Goal: Task Accomplishment & Management: Manage account settings

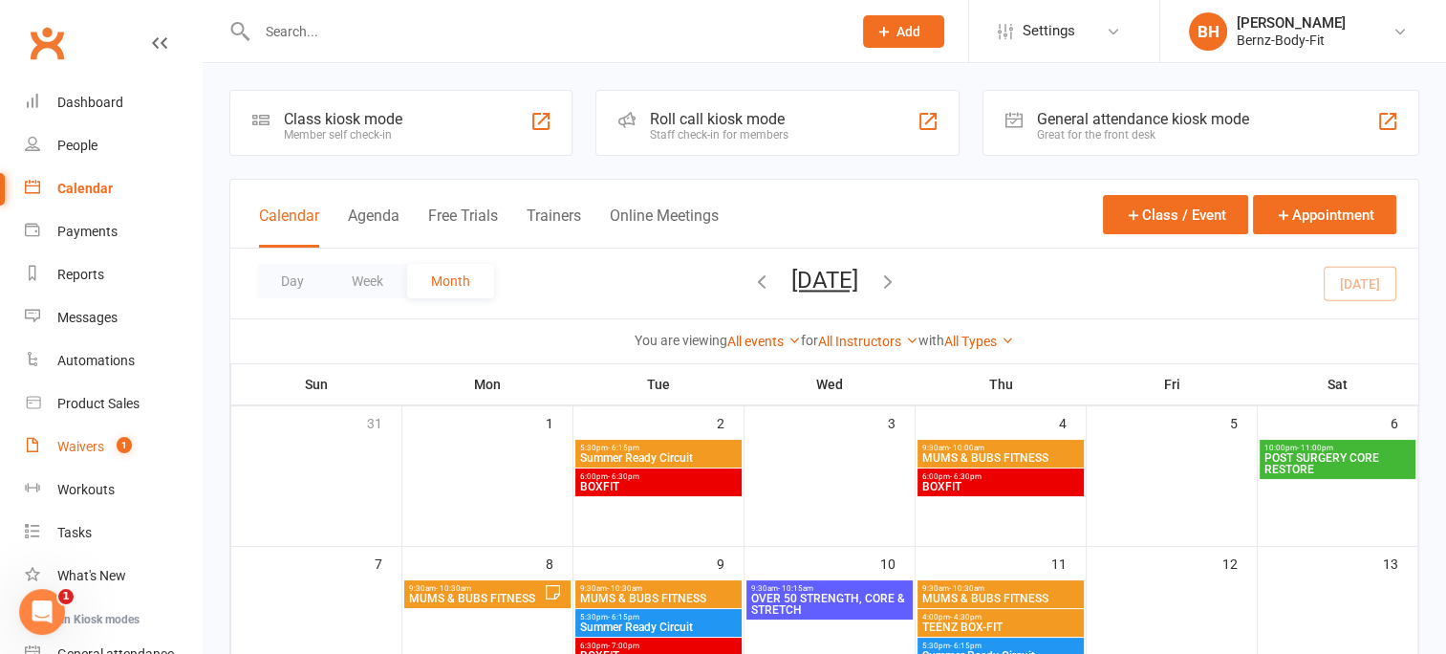
click at [99, 445] on div "Waivers" at bounding box center [80, 446] width 47 height 15
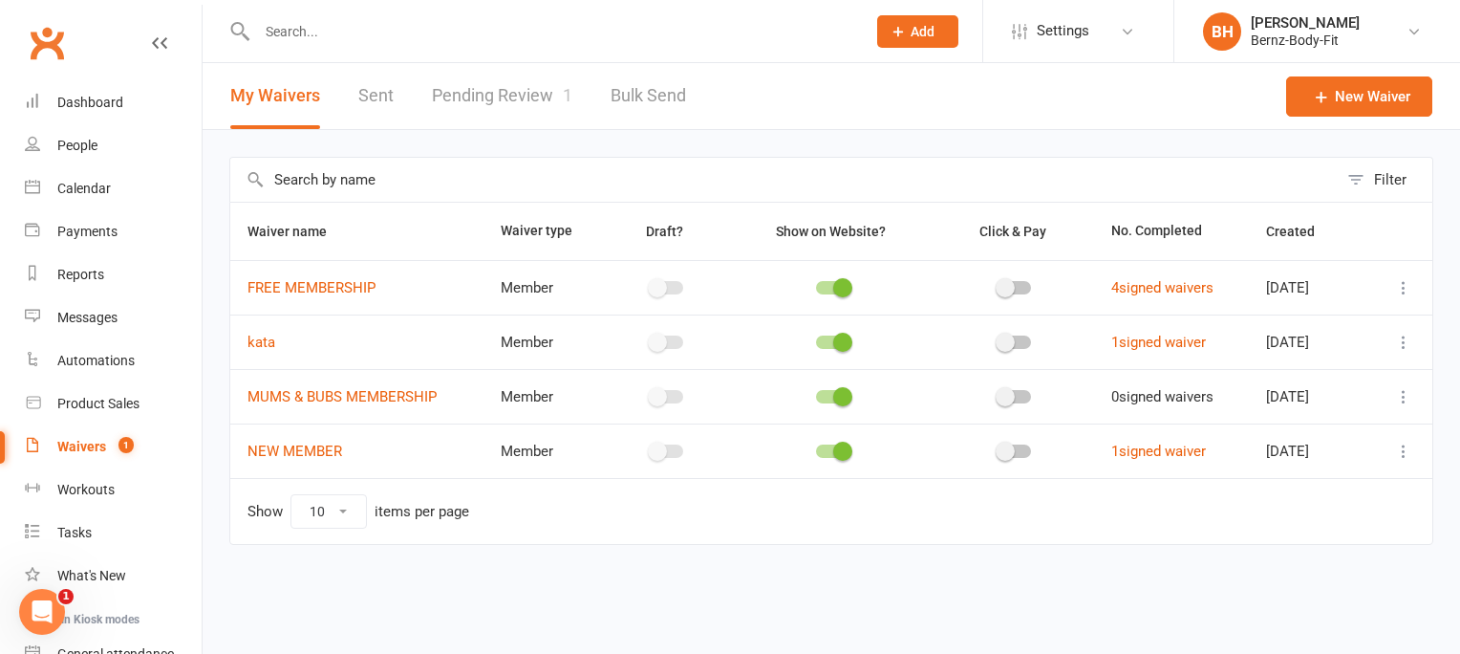
click at [506, 94] on link "Pending Review 1" at bounding box center [502, 96] width 140 height 66
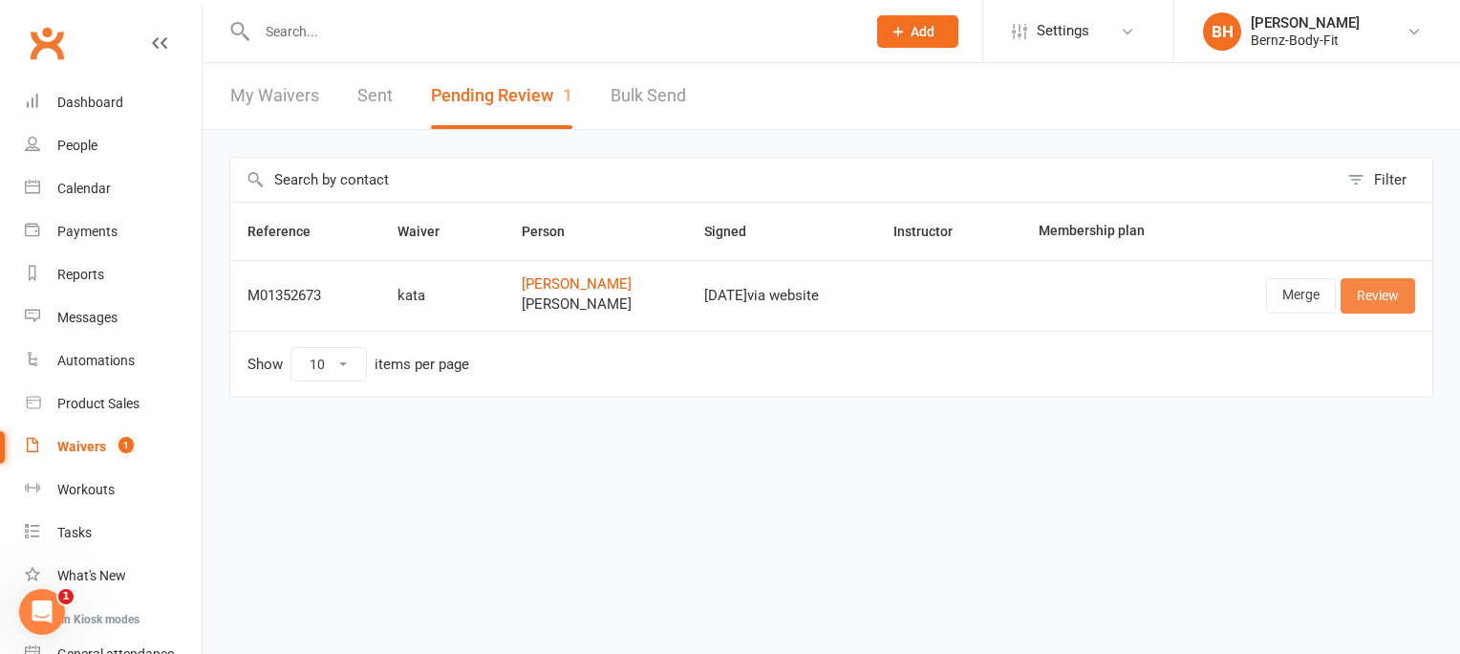
click at [1377, 293] on link "Review" at bounding box center [1378, 295] width 75 height 34
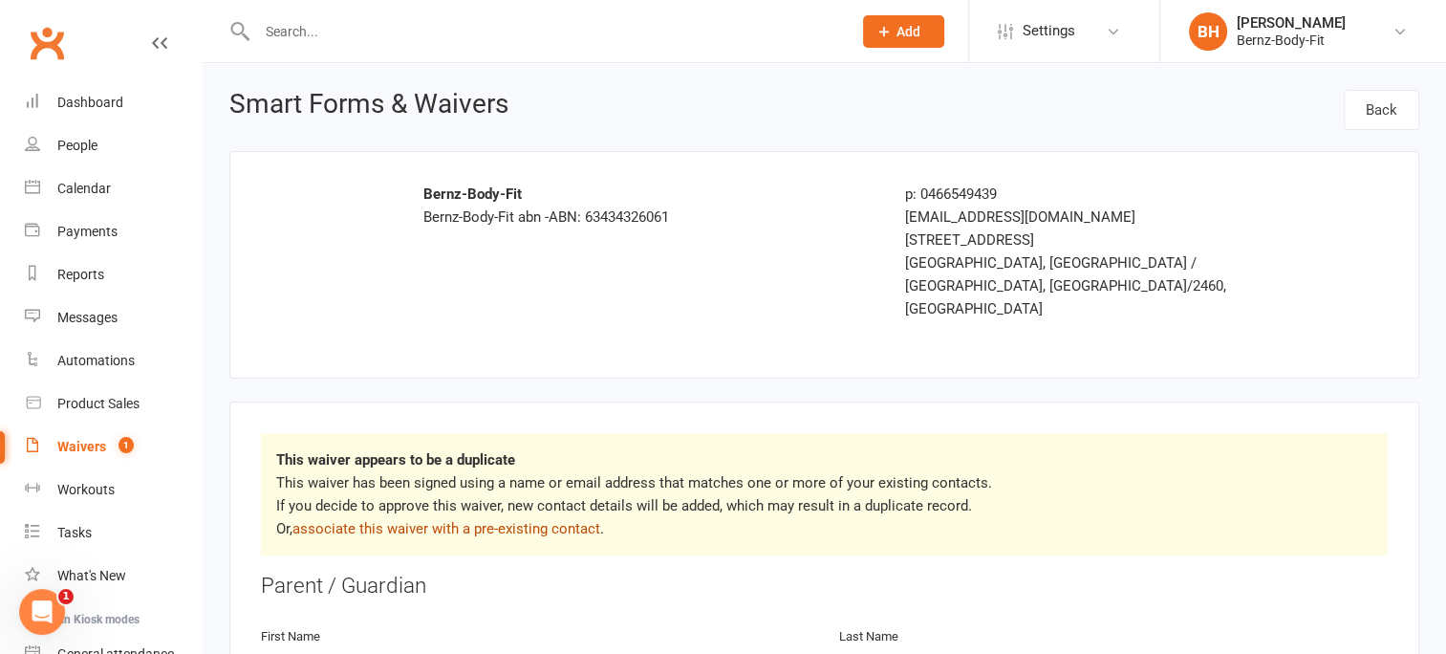
click at [547, 520] on link "associate this waiver with a pre-existing contact" at bounding box center [446, 528] width 308 height 17
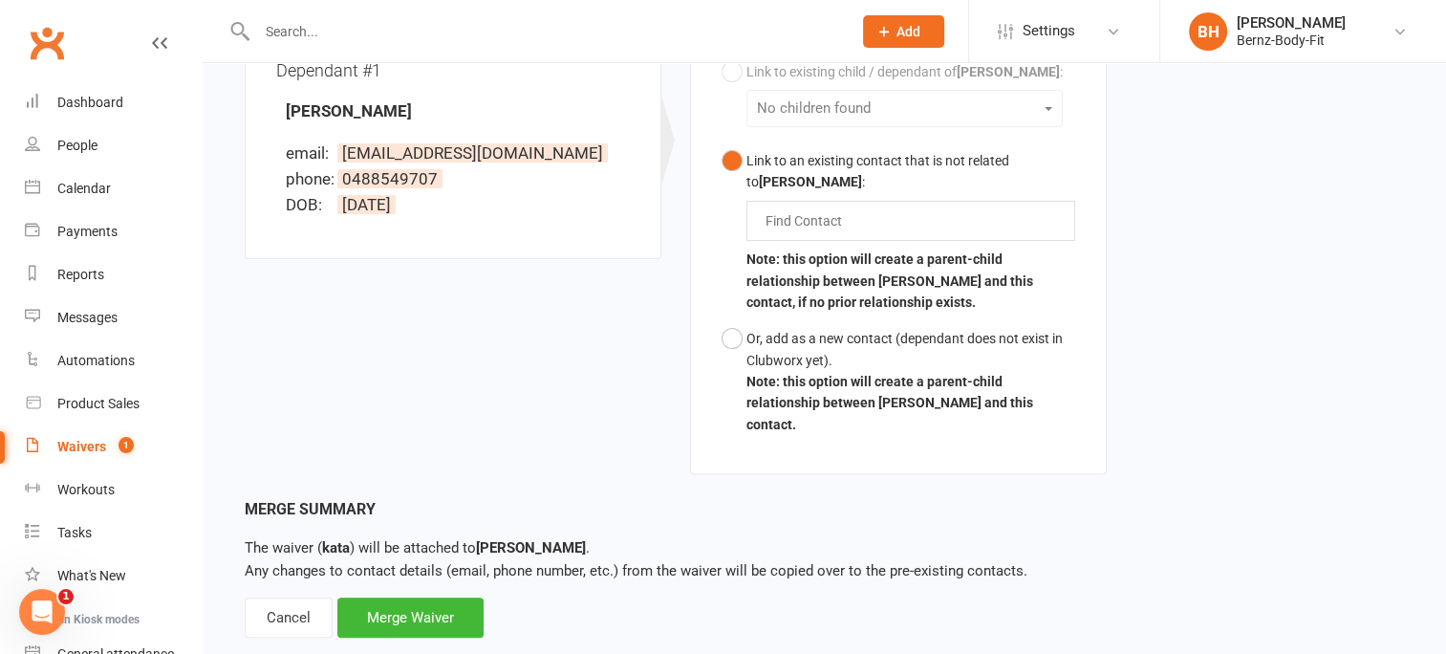
scroll to position [556, 0]
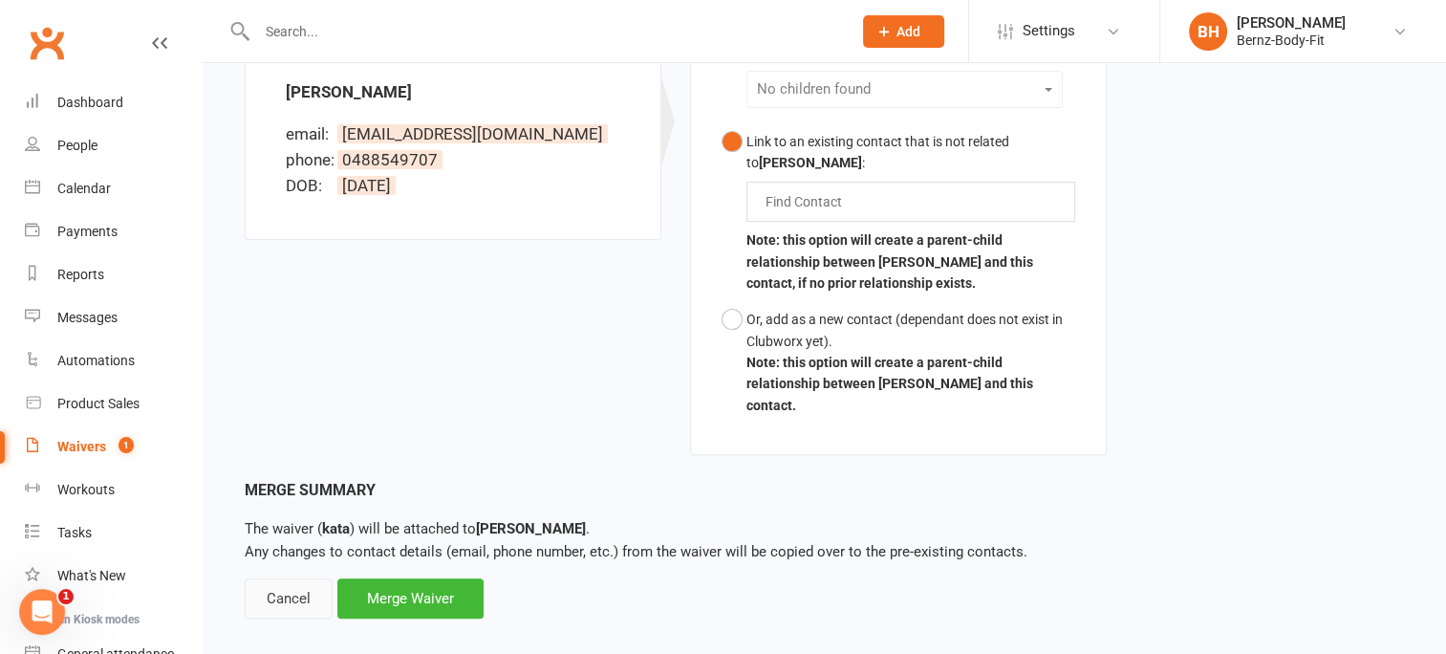
click at [292, 578] on div "Cancel" at bounding box center [289, 598] width 88 height 40
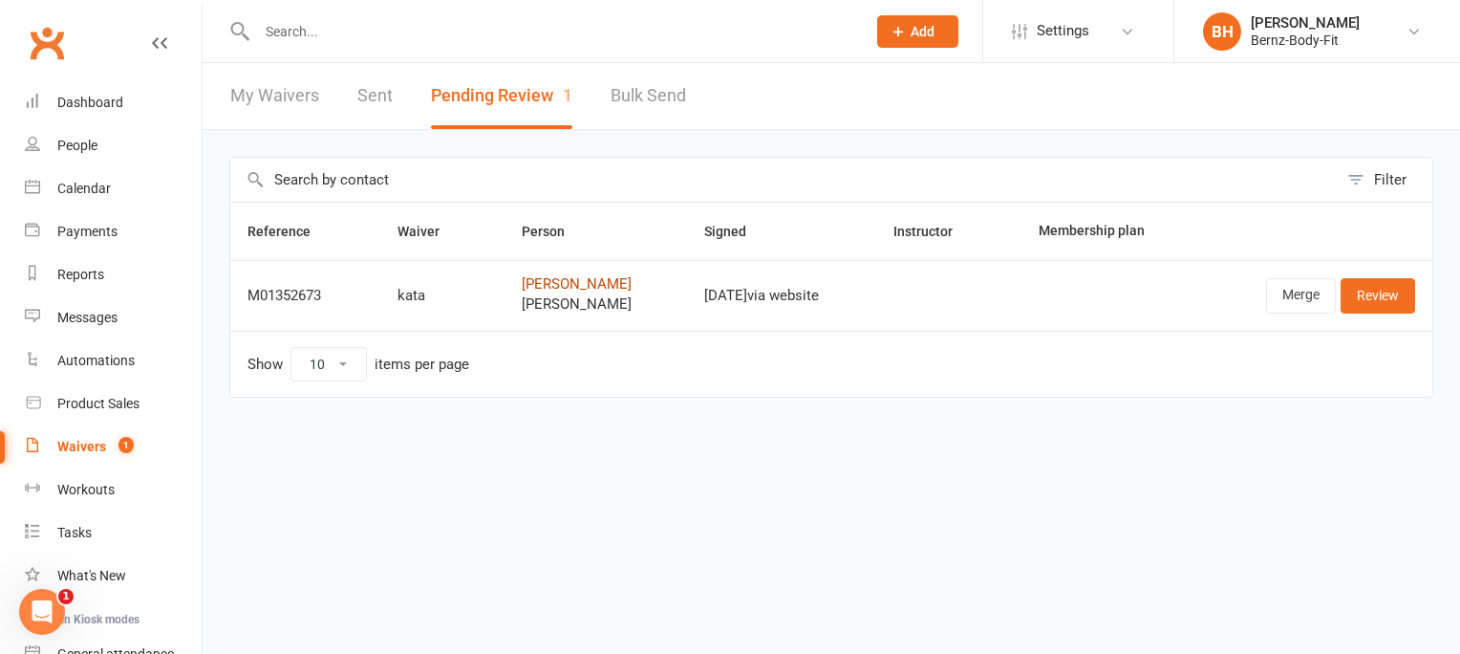
click at [566, 282] on link "Brooke Freeman" at bounding box center [596, 284] width 148 height 16
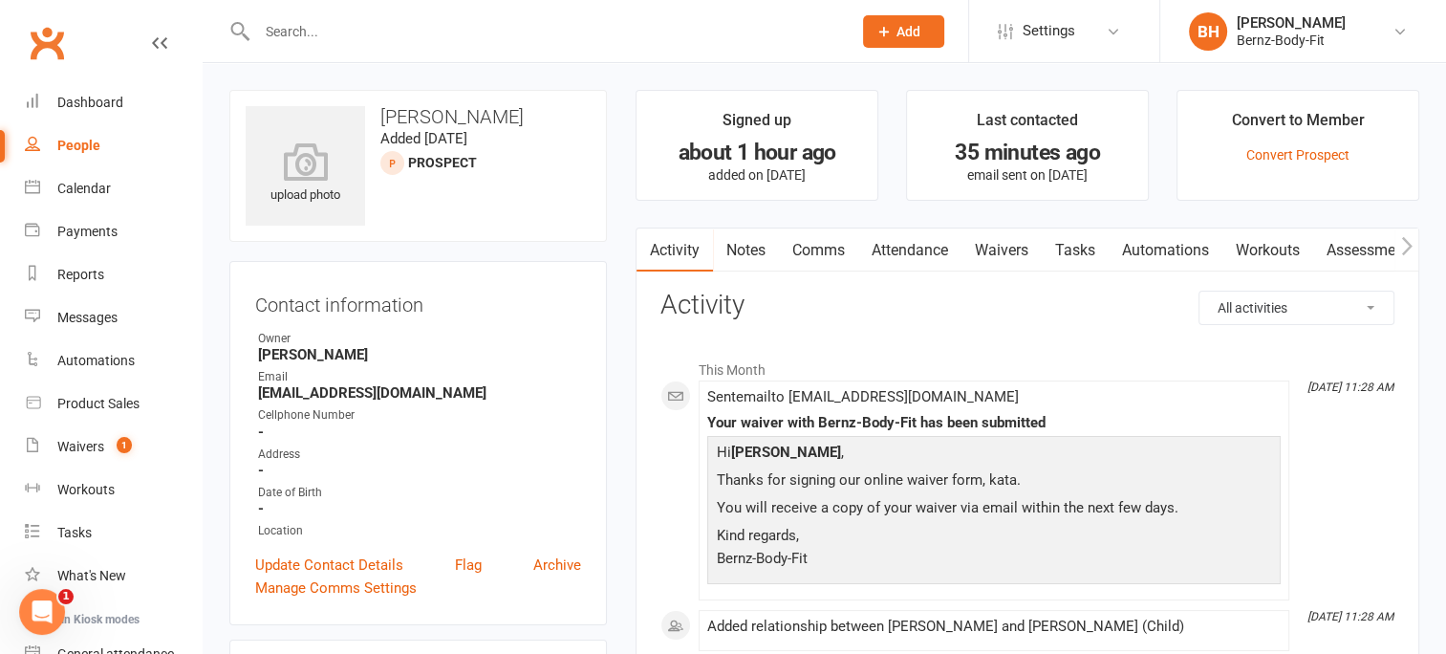
click at [1002, 248] on link "Waivers" at bounding box center [1001, 250] width 80 height 44
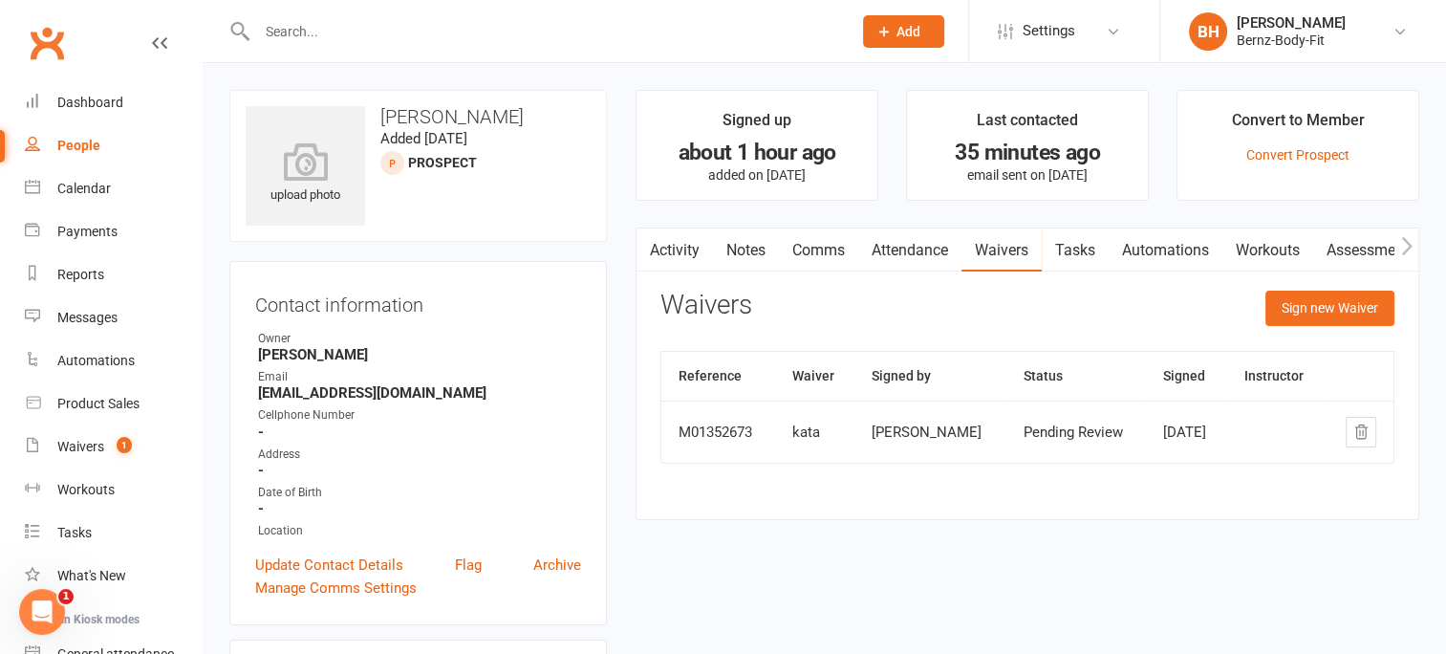
click at [1017, 246] on link "Waivers" at bounding box center [1001, 250] width 80 height 44
click at [673, 248] on link "Activity" at bounding box center [674, 250] width 76 height 44
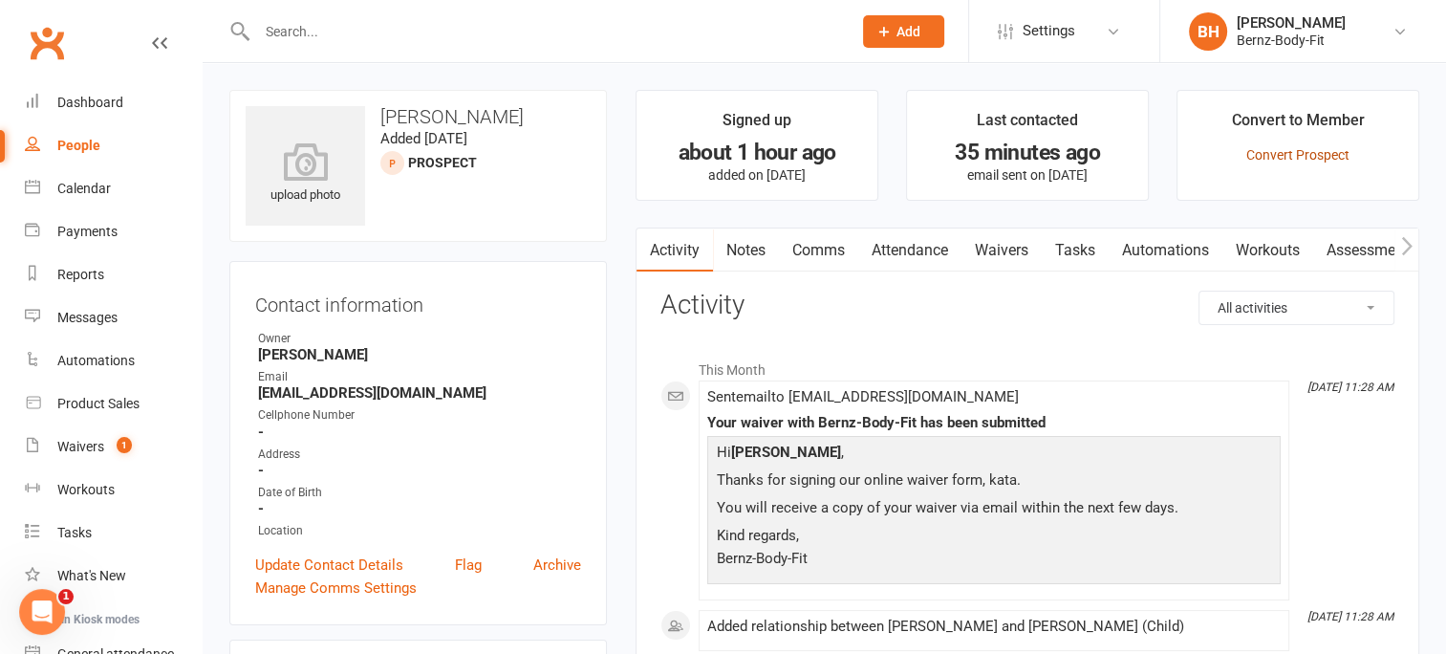
click at [1265, 157] on link "Convert Prospect" at bounding box center [1297, 154] width 103 height 15
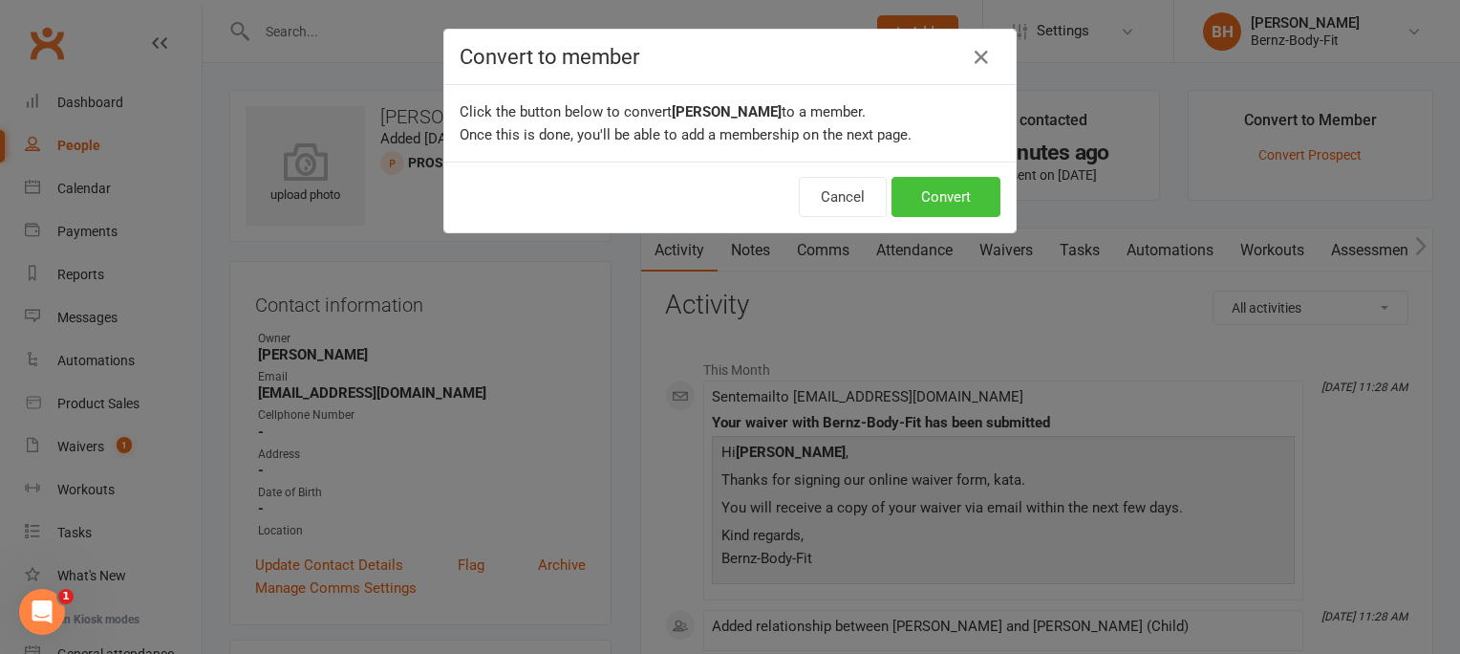
click at [932, 194] on button "Convert" at bounding box center [946, 197] width 109 height 40
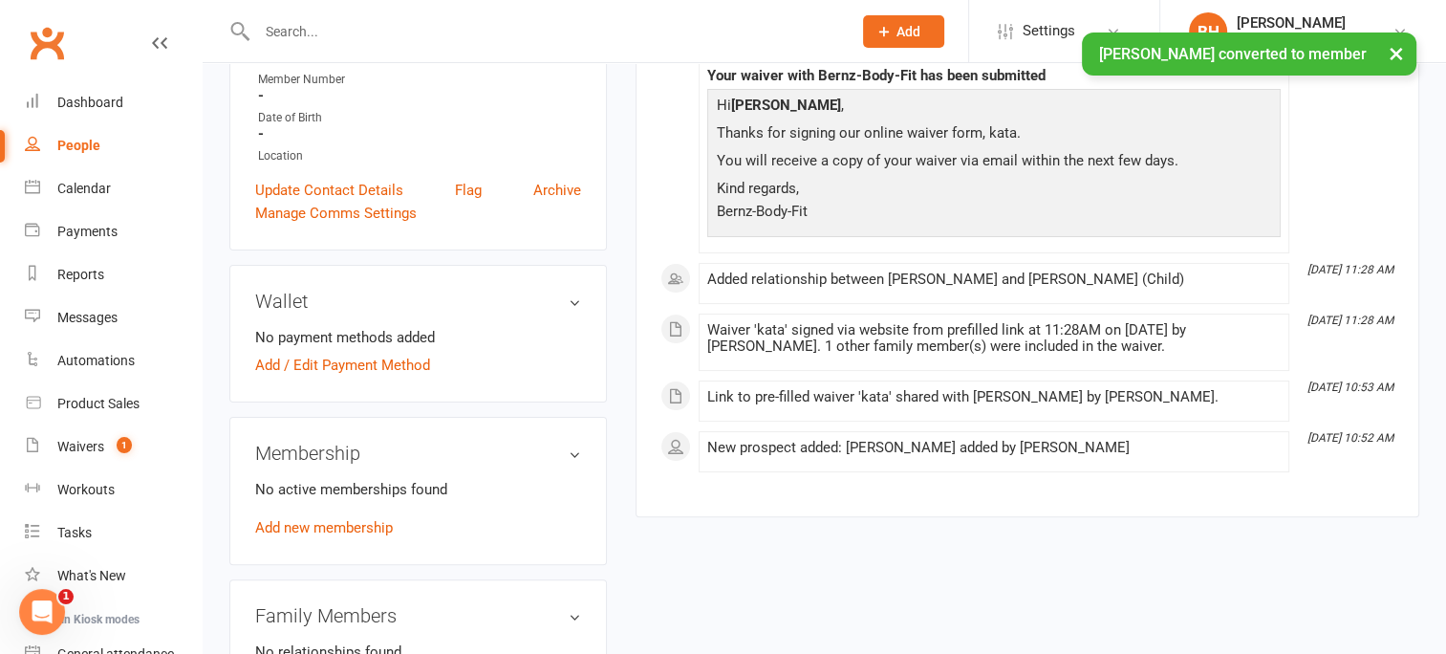
scroll to position [420, 0]
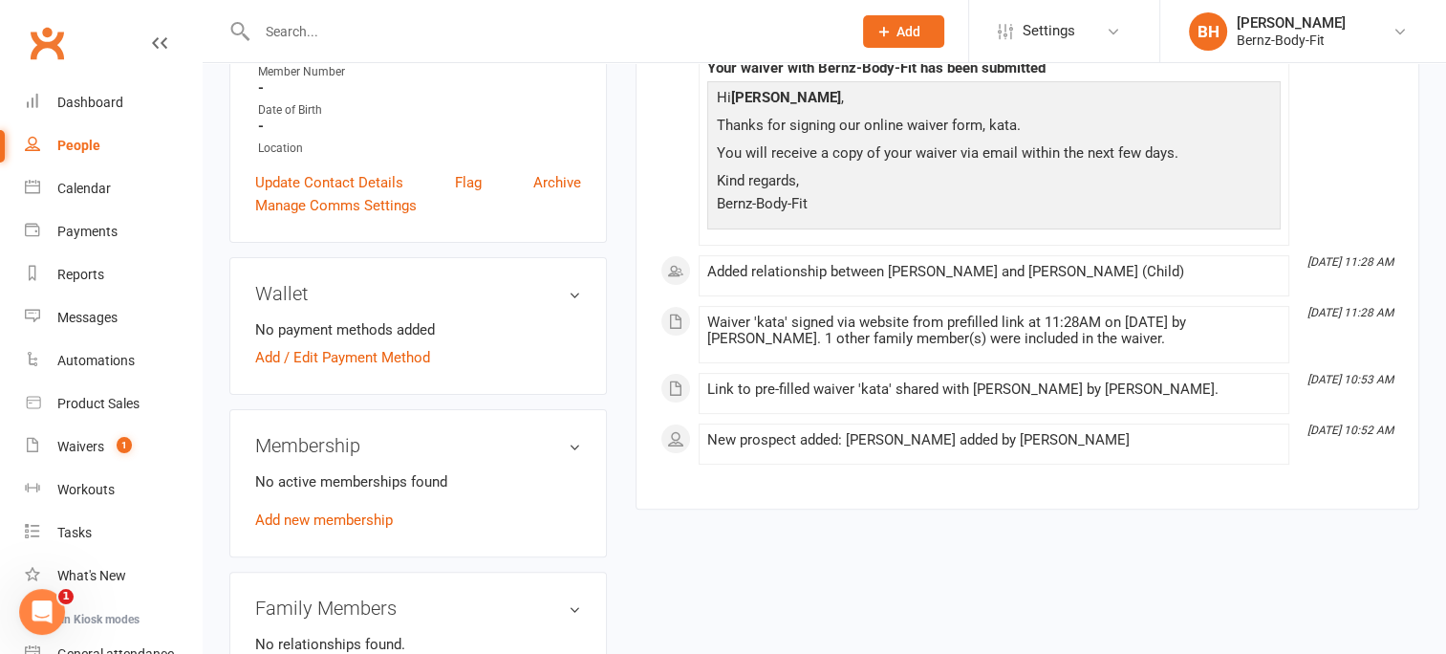
click at [571, 291] on h3 "Wallet" at bounding box center [418, 293] width 326 height 21
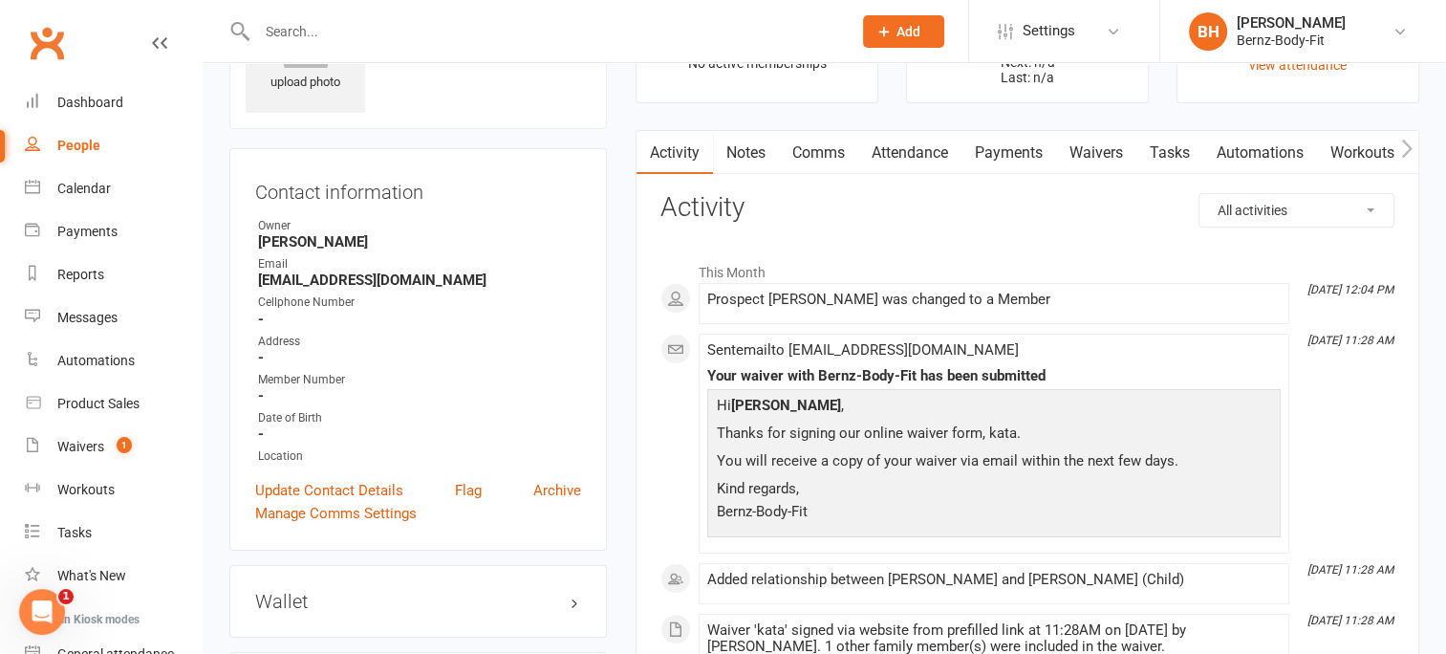
scroll to position [107, 0]
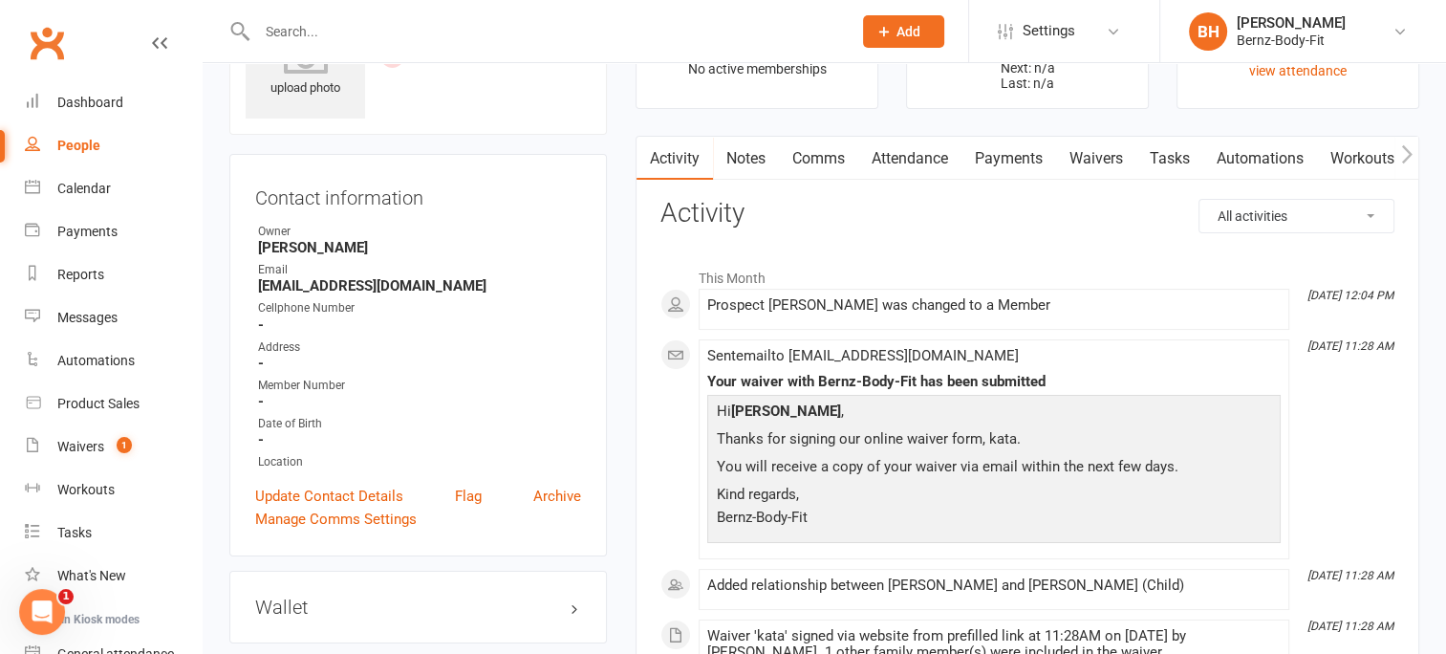
click at [1010, 156] on link "Payments" at bounding box center [1008, 159] width 95 height 44
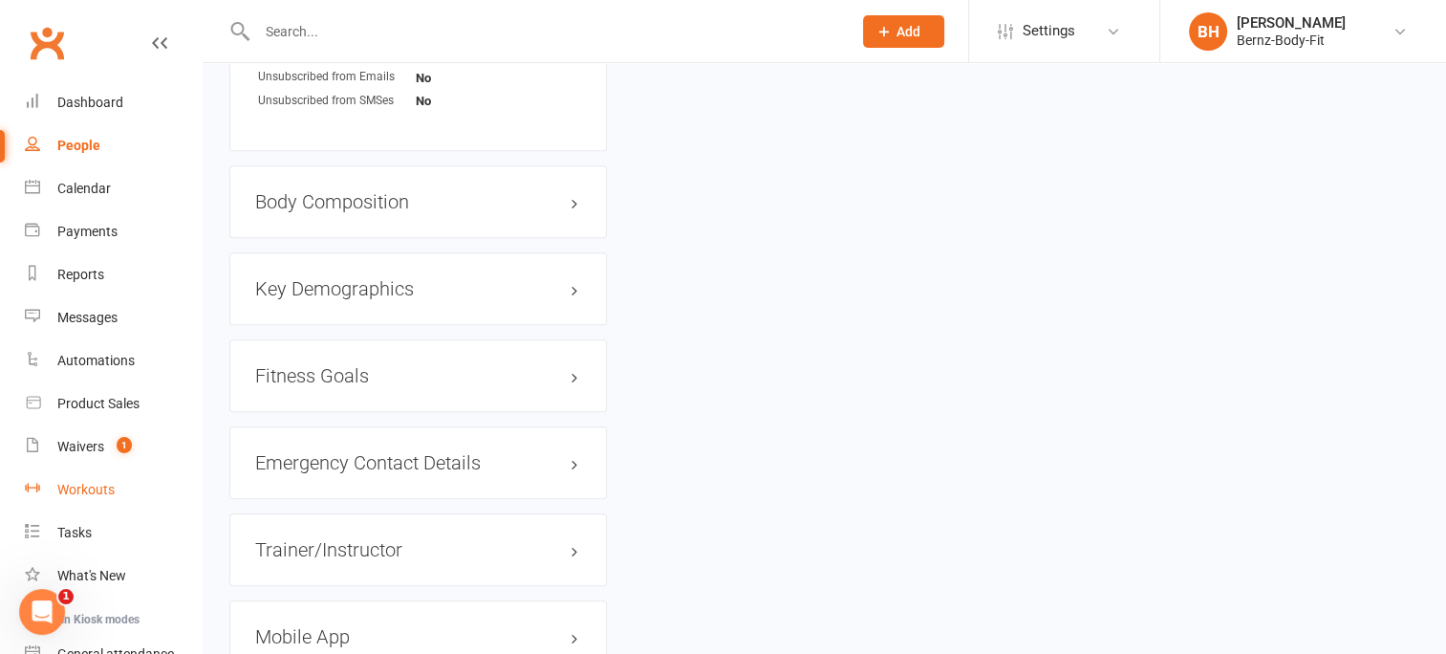
scroll to position [1271, 0]
click at [102, 444] on div "Waivers" at bounding box center [80, 446] width 47 height 15
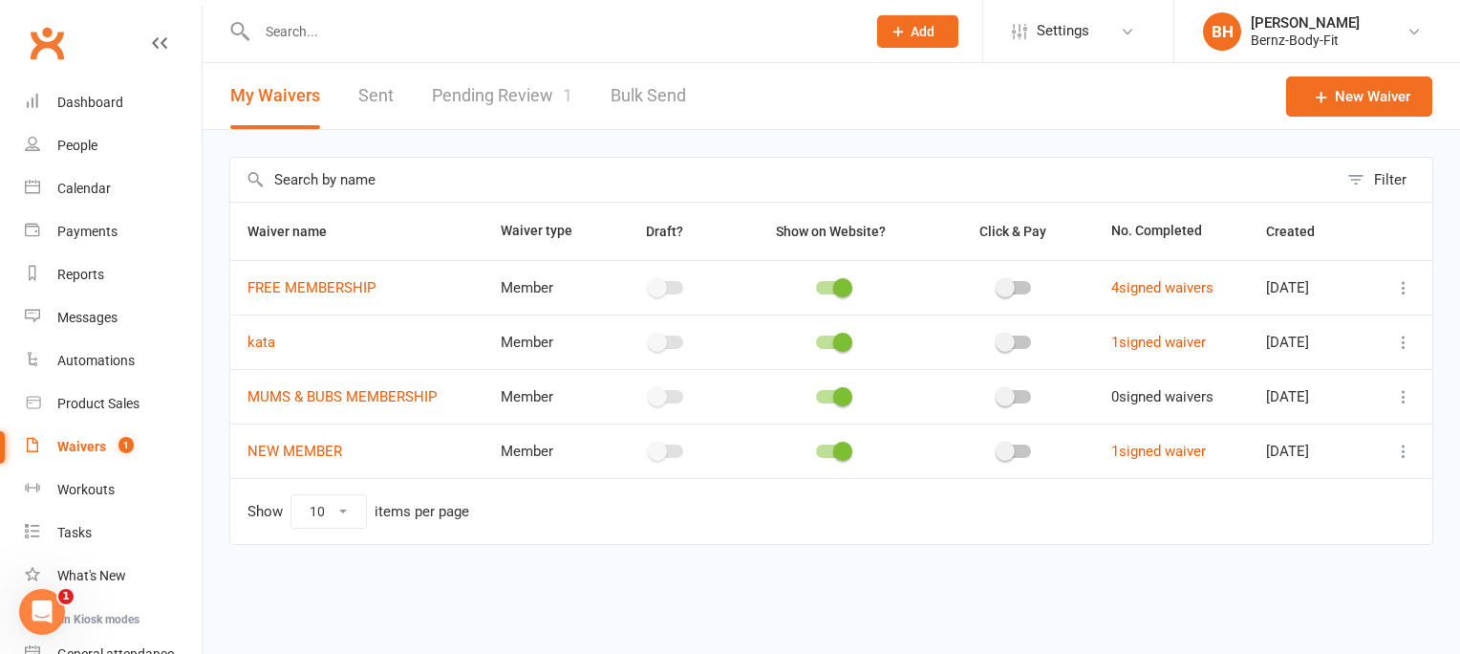
click at [521, 89] on link "Pending Review 1" at bounding box center [502, 96] width 140 height 66
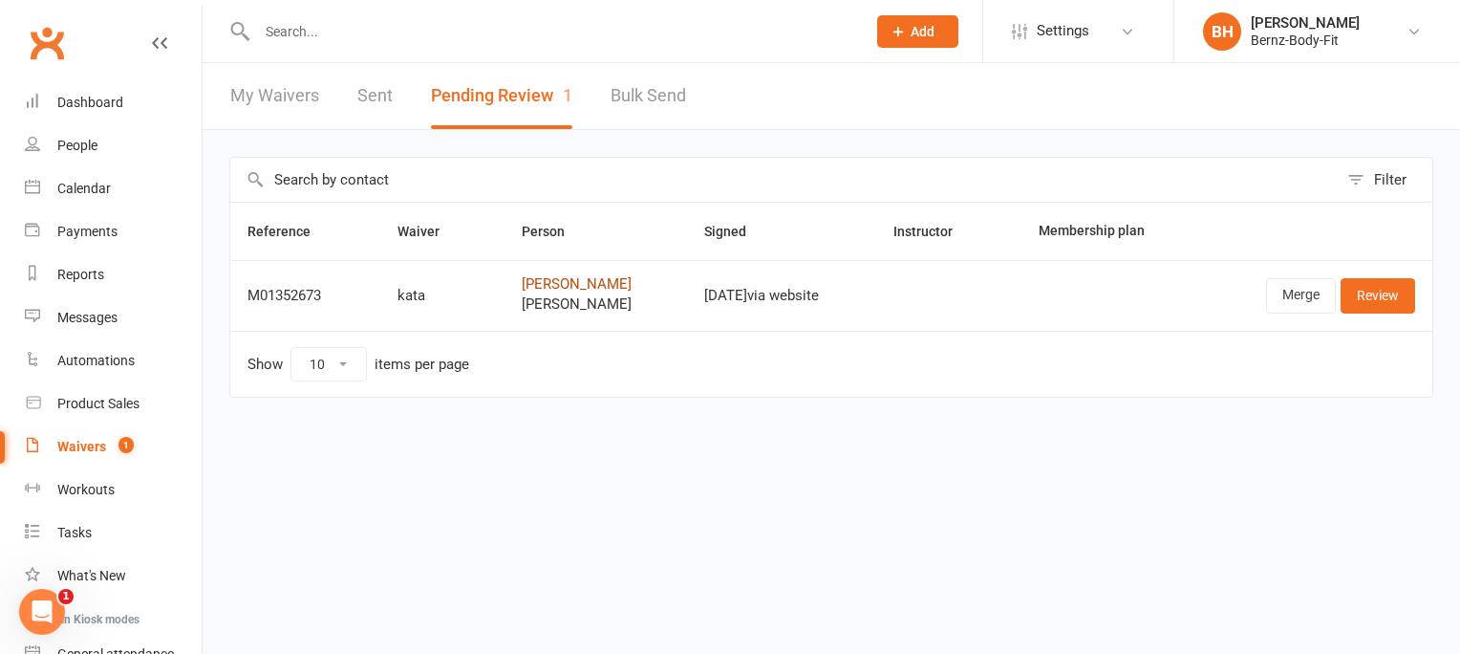
click at [573, 277] on link "Brooke Freeman" at bounding box center [596, 284] width 148 height 16
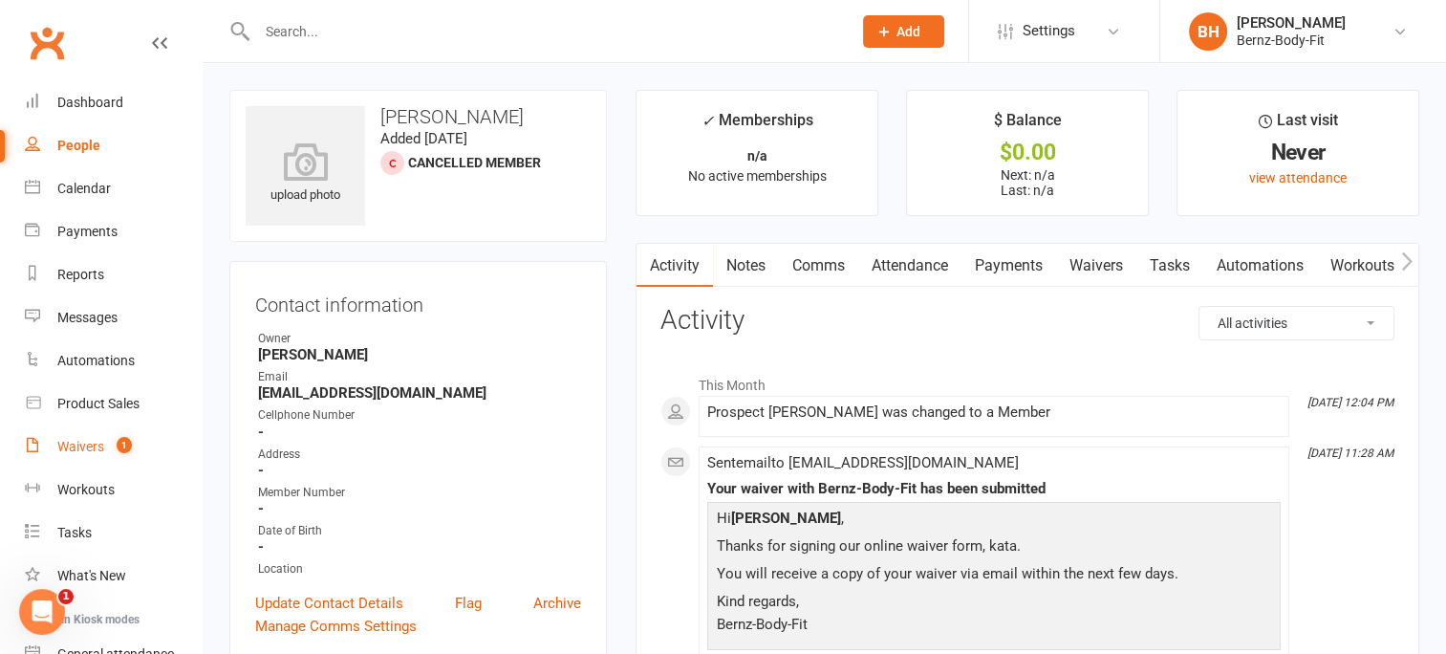
click at [96, 447] on div "Waivers" at bounding box center [80, 446] width 47 height 15
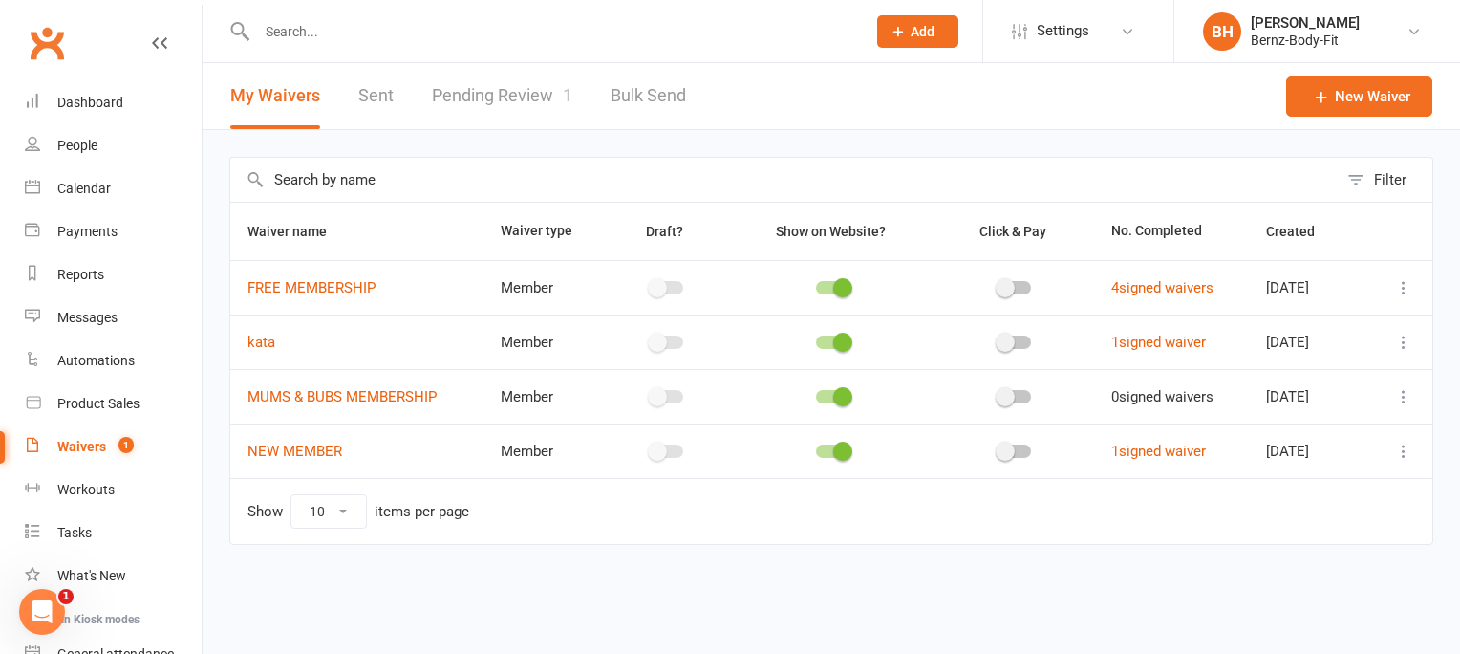
click at [547, 99] on link "Pending Review 1" at bounding box center [502, 96] width 140 height 66
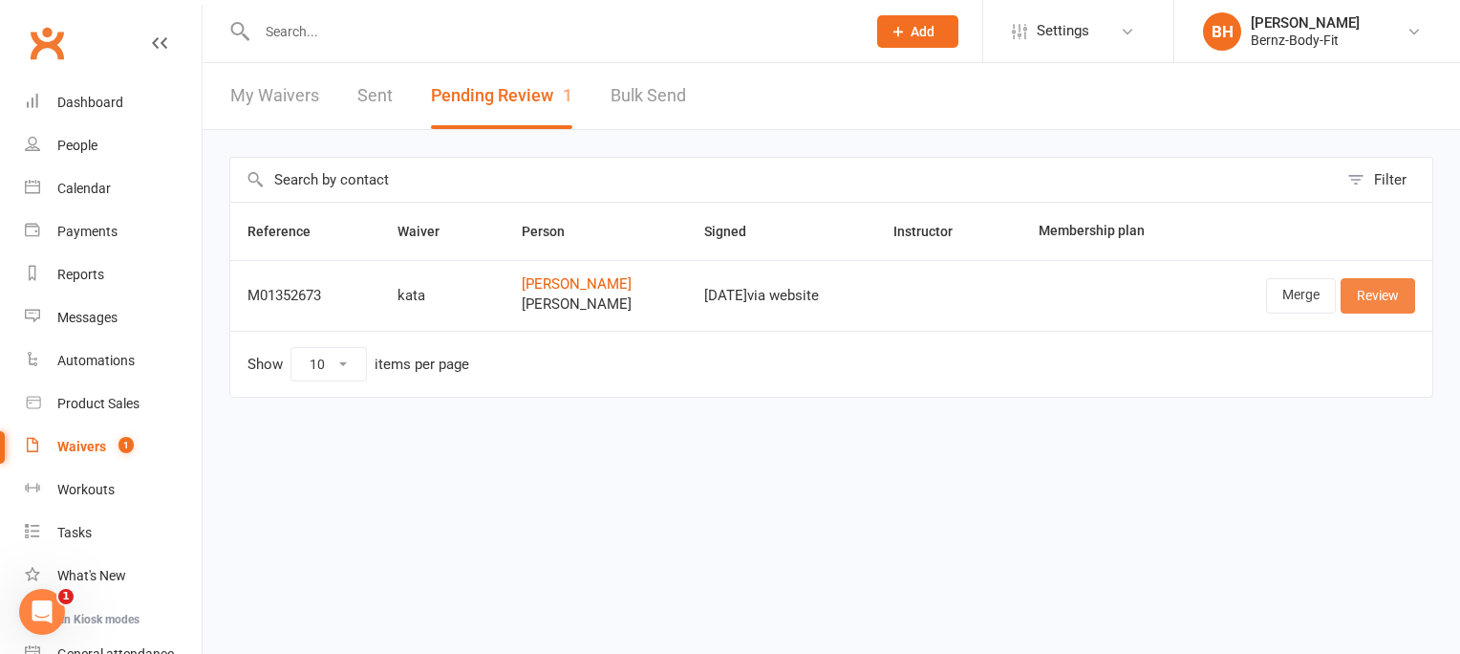
click at [1389, 289] on link "Review" at bounding box center [1378, 295] width 75 height 34
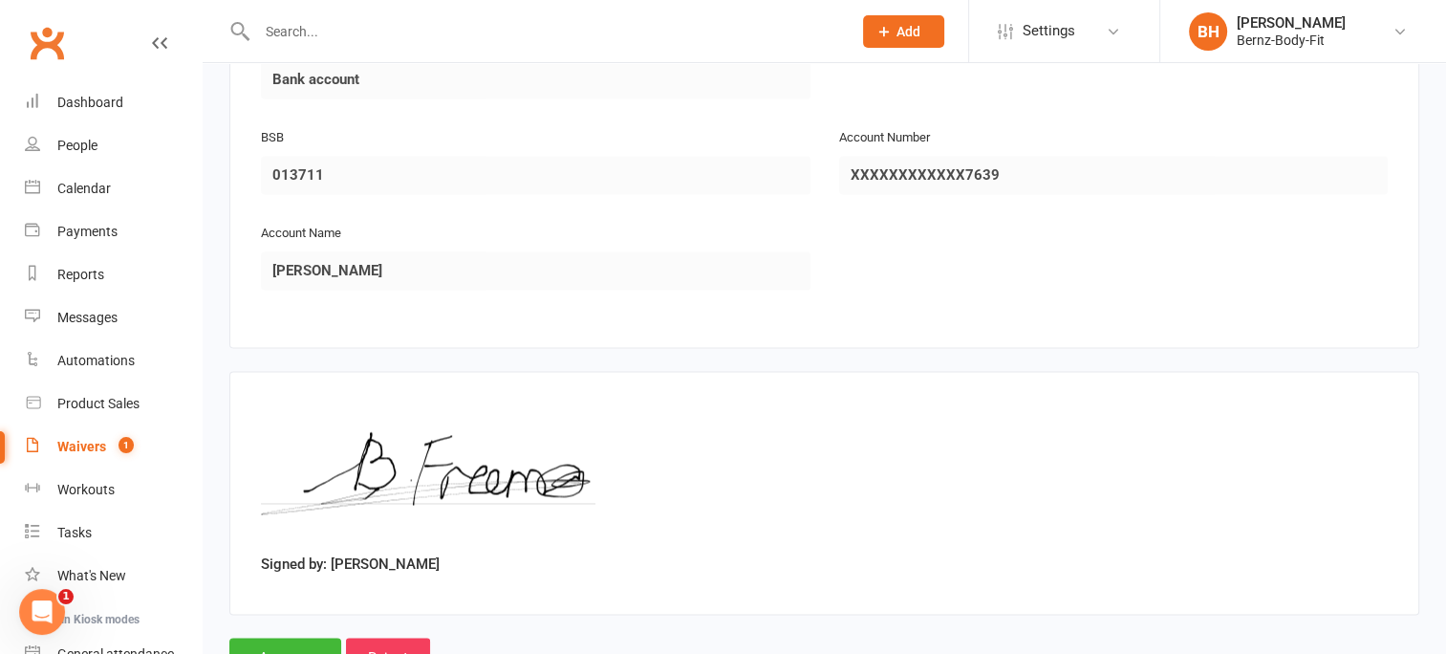
scroll to position [2847, 0]
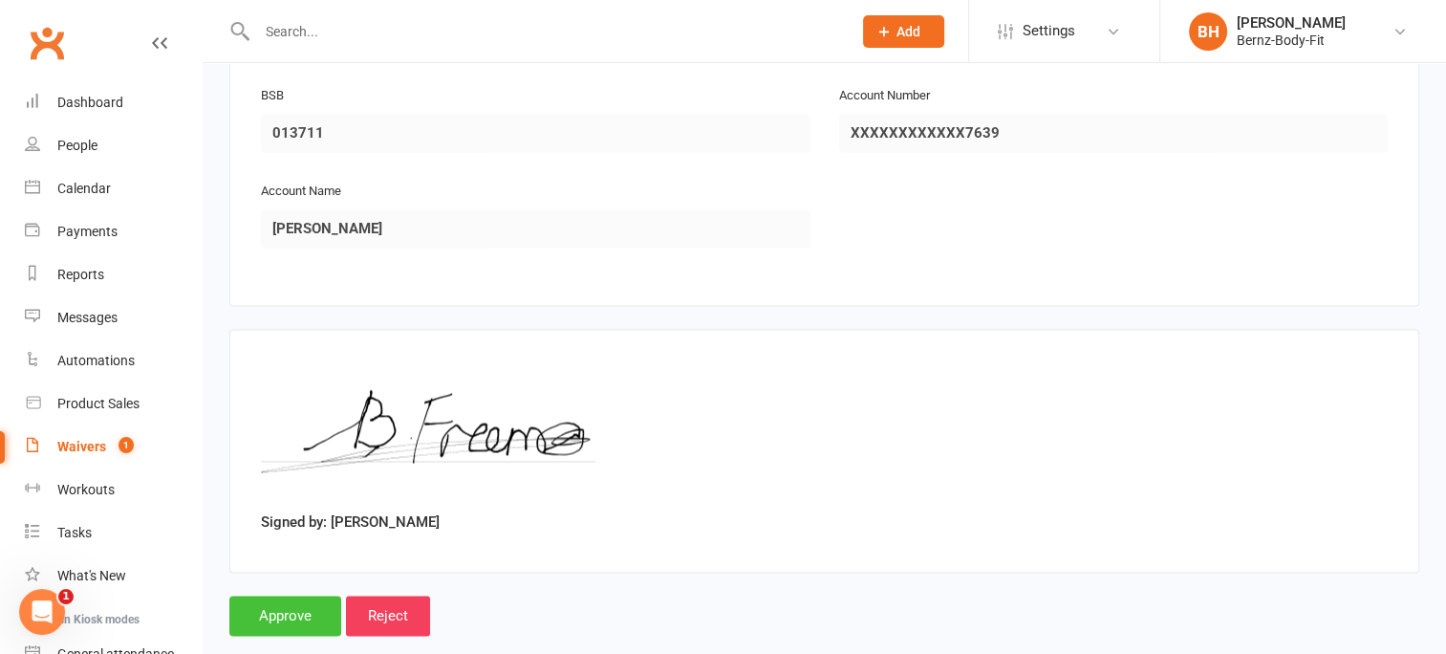
click at [287, 595] on input "Approve" at bounding box center [285, 615] width 112 height 40
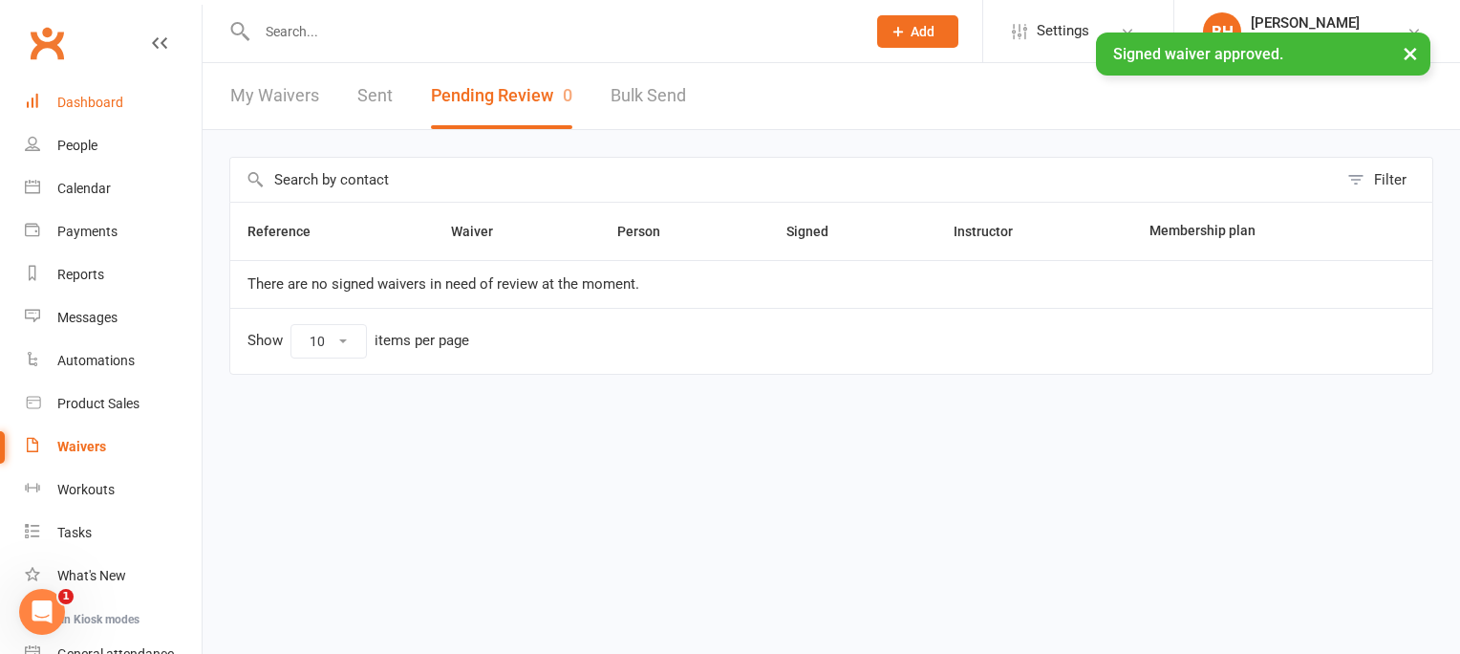
click at [99, 100] on div "Dashboard" at bounding box center [90, 102] width 66 height 15
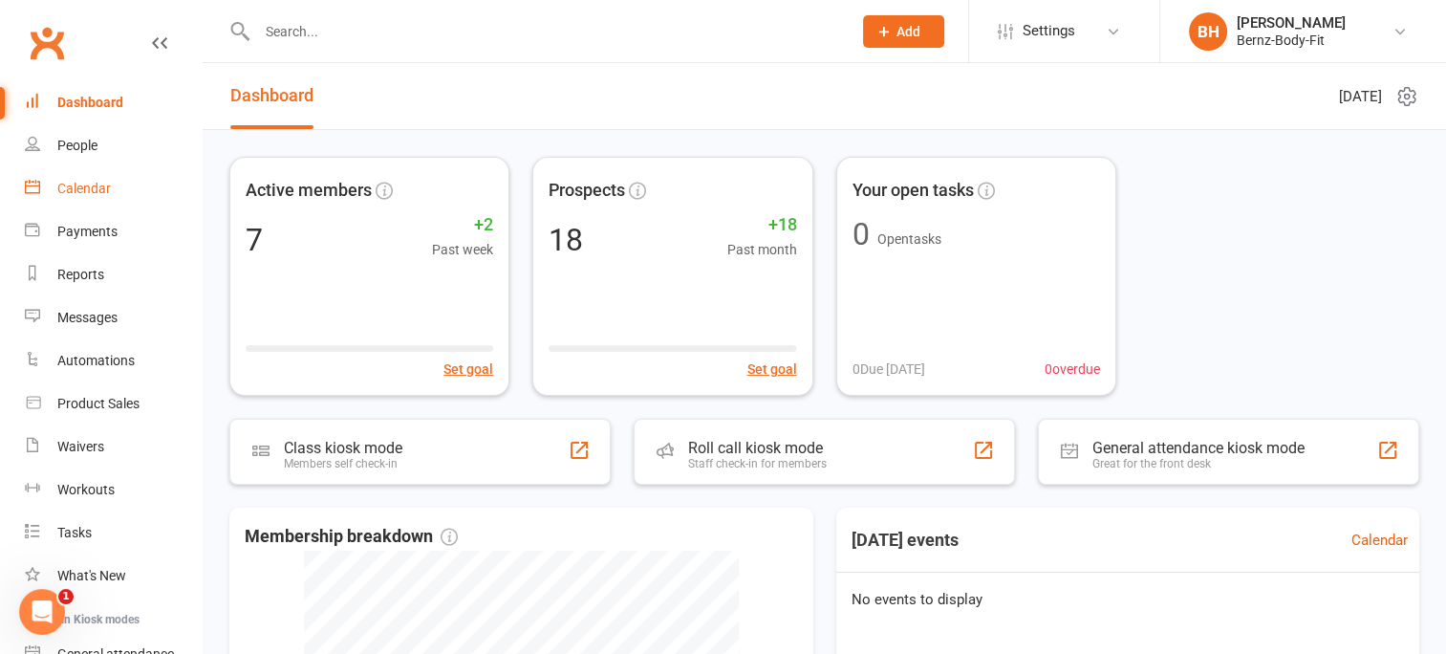
click at [83, 183] on div "Calendar" at bounding box center [84, 188] width 54 height 15
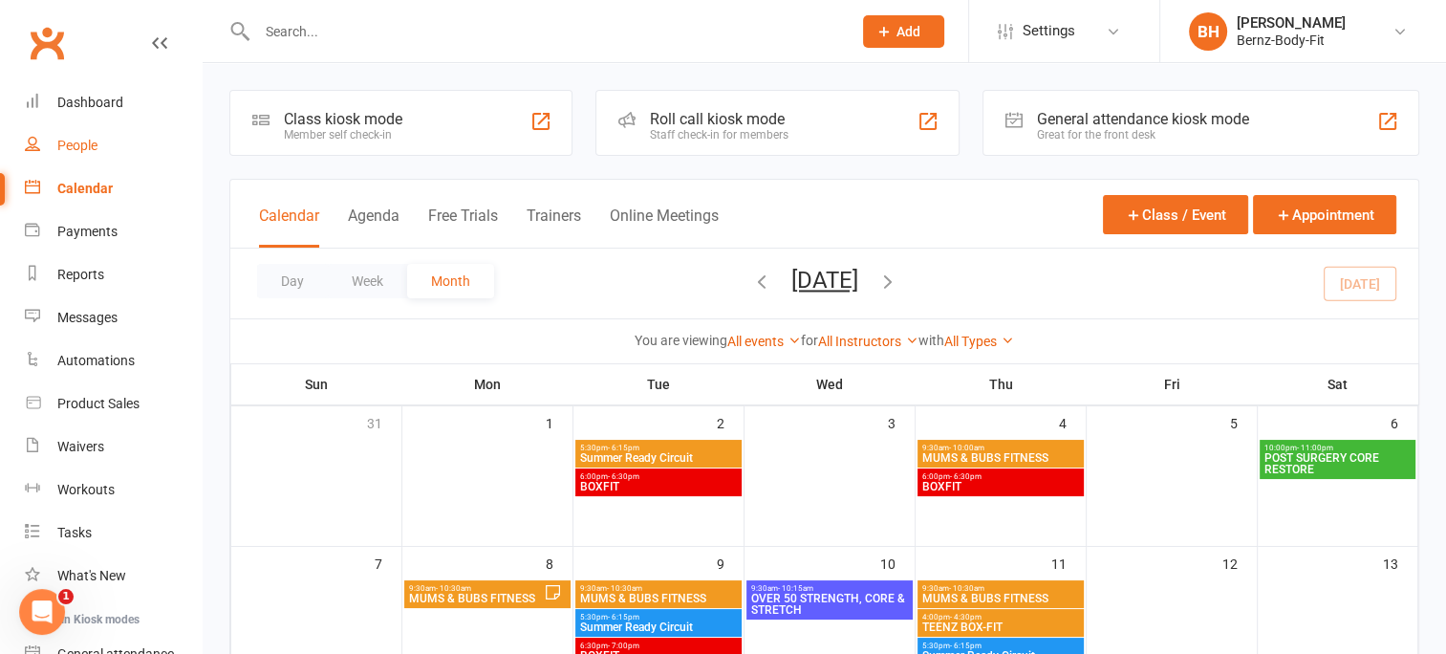
click at [79, 145] on div "People" at bounding box center [77, 145] width 40 height 15
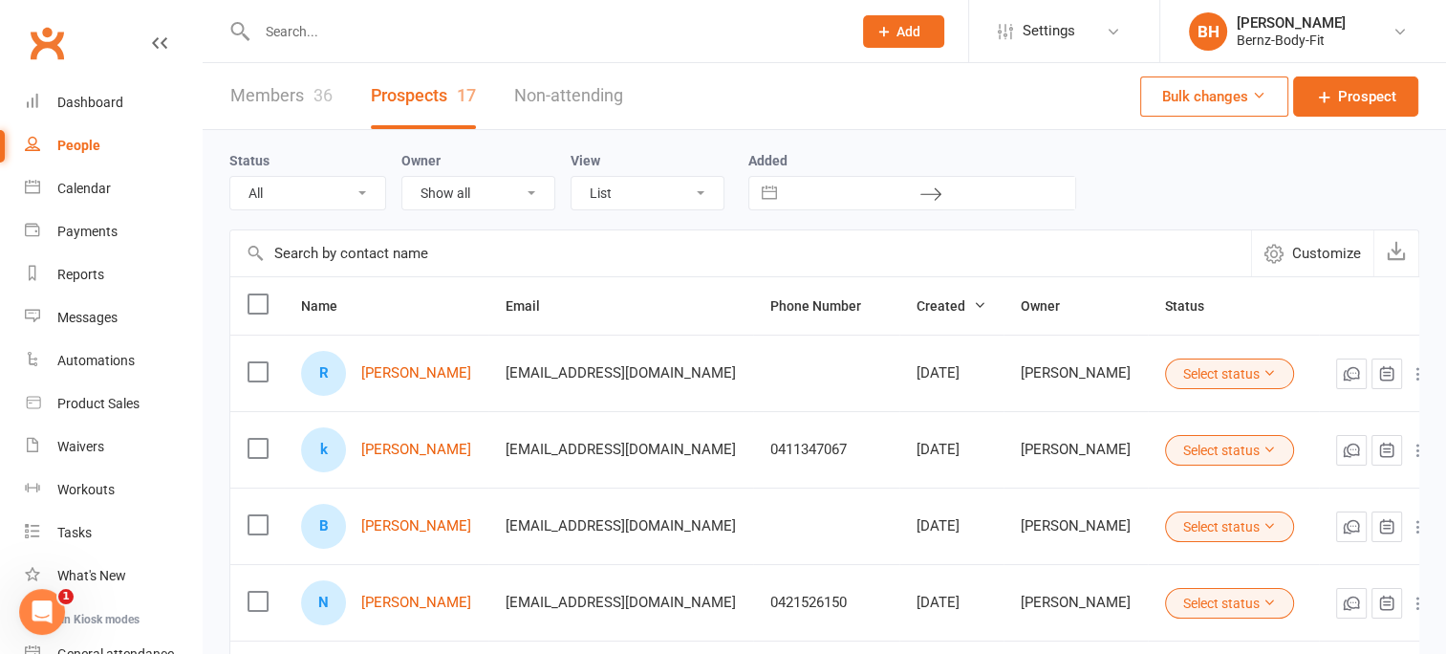
click at [315, 28] on input "text" at bounding box center [544, 31] width 587 height 27
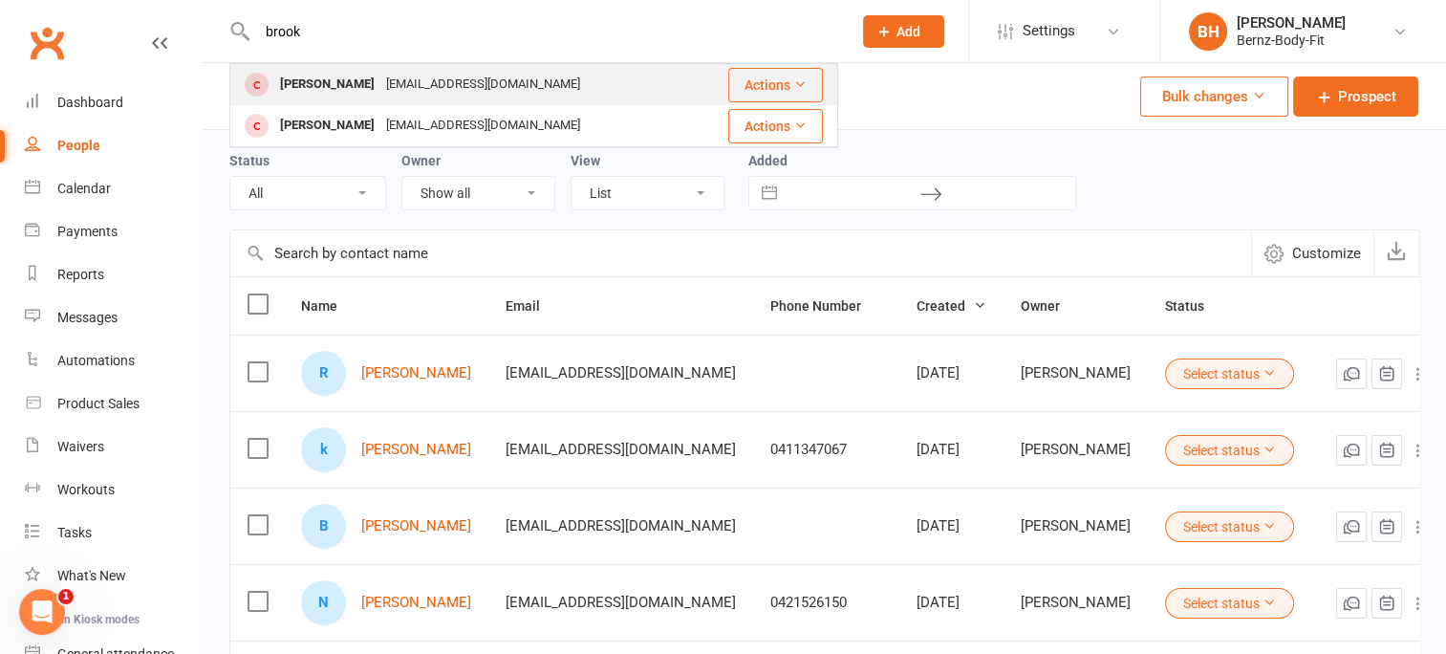
type input "brook"
click at [348, 86] on div "Brooke Freeman" at bounding box center [327, 85] width 106 height 28
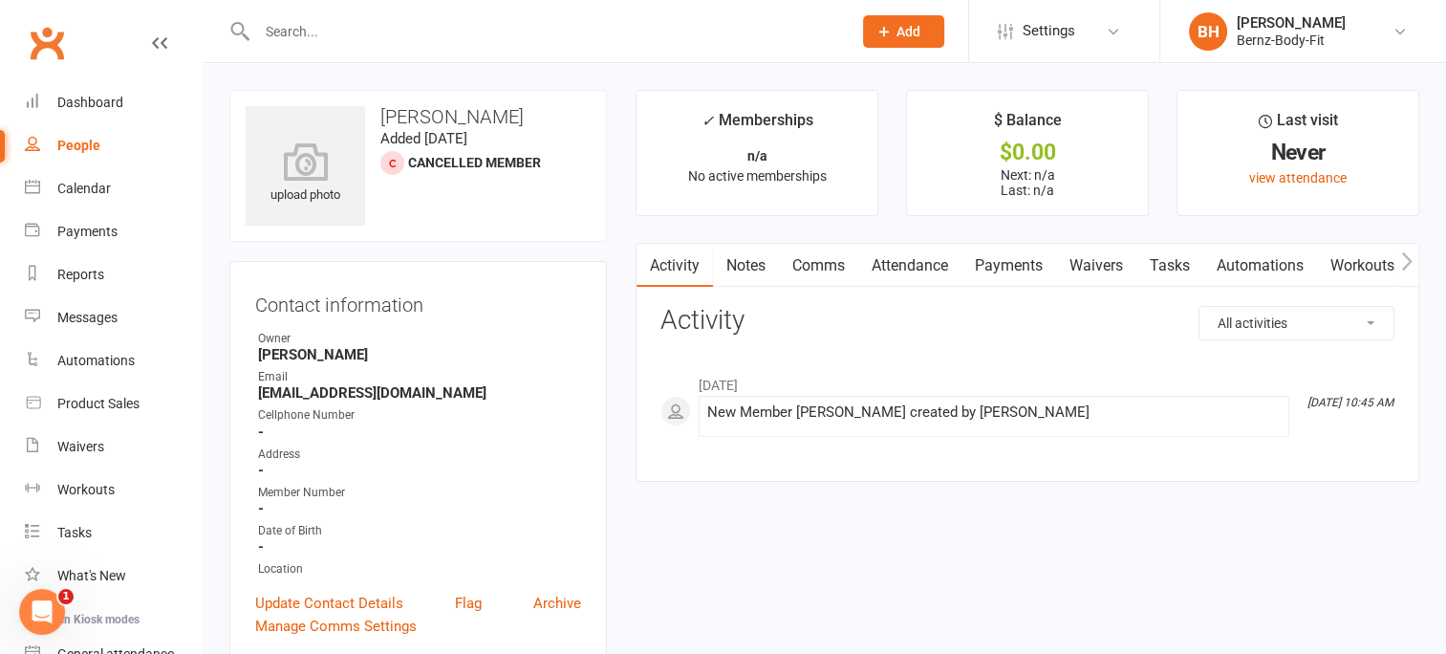
click at [305, 23] on input "text" at bounding box center [544, 31] width 587 height 27
click at [310, 30] on input "text" at bounding box center [544, 31] width 587 height 27
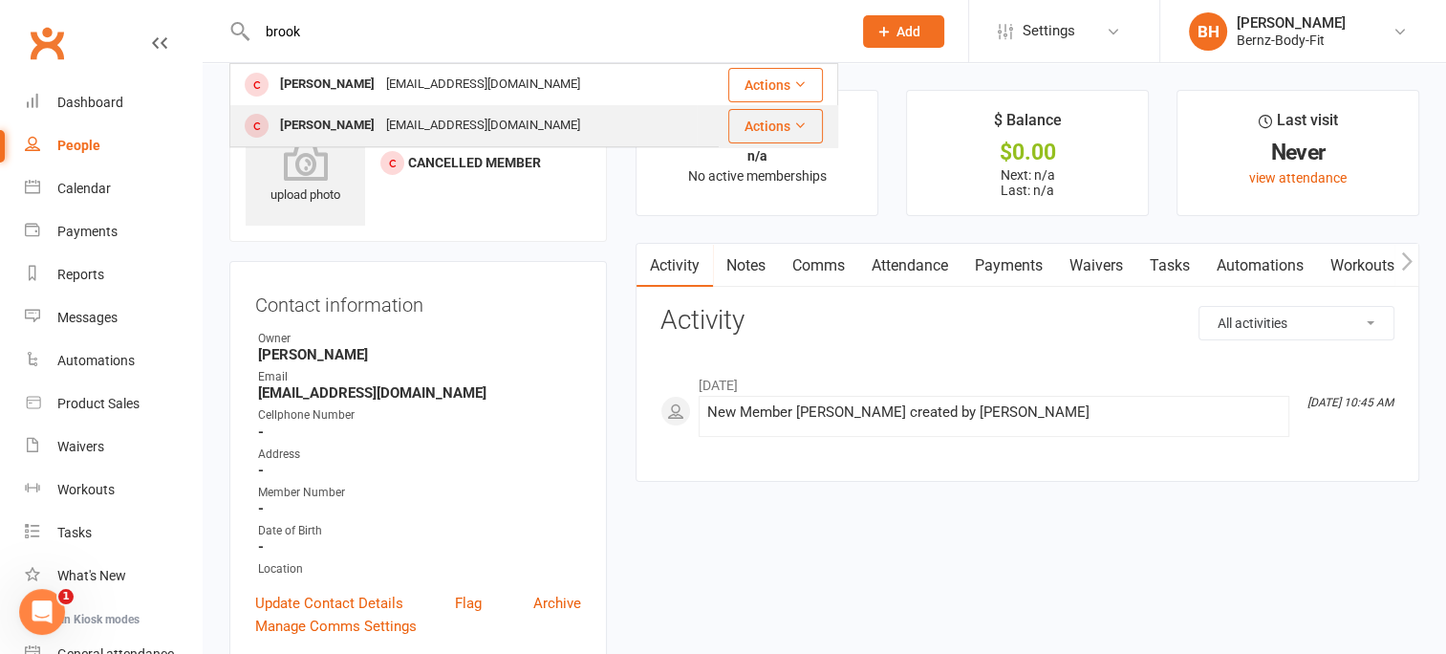
type input "brook"
click at [799, 124] on icon at bounding box center [799, 125] width 13 height 13
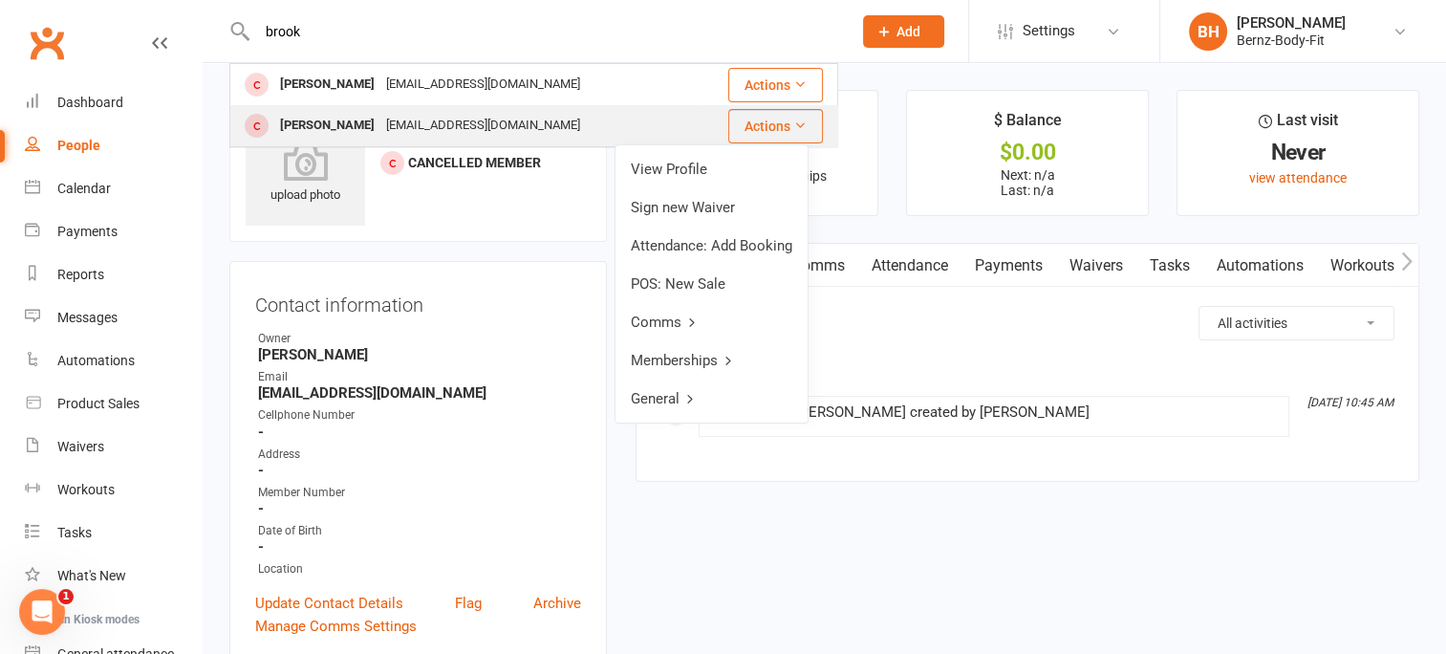
click at [541, 127] on div "blcreations2013@hotmail.com" at bounding box center [482, 126] width 205 height 28
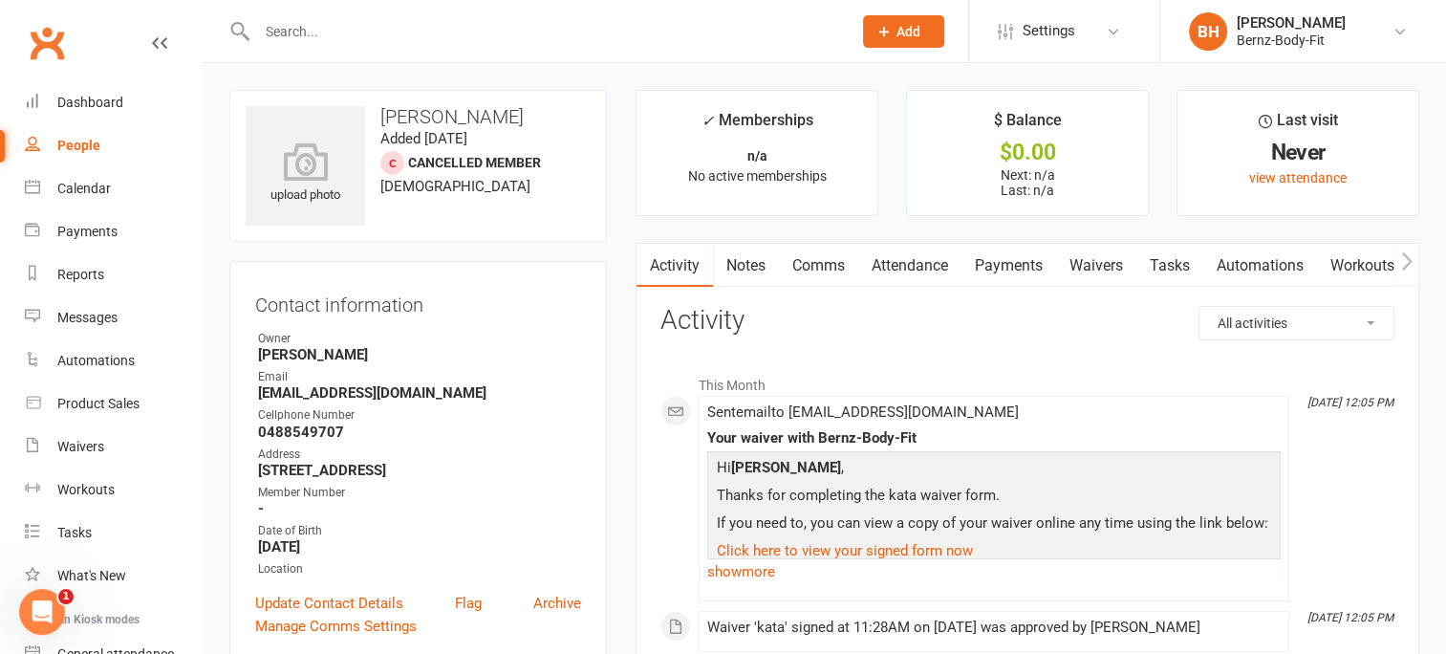
click at [394, 27] on input "text" at bounding box center [544, 31] width 587 height 27
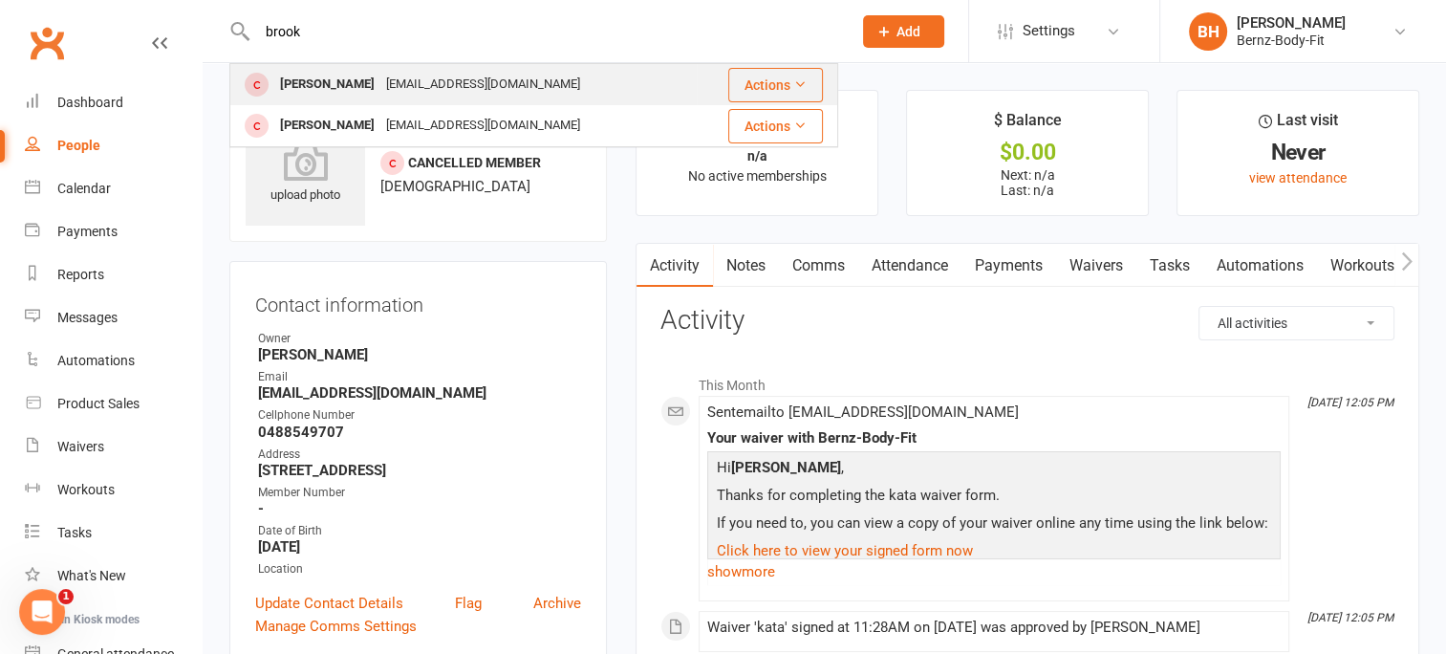
type input "brook"
click at [428, 86] on div "blcreations2013@hotmail.com" at bounding box center [482, 85] width 205 height 28
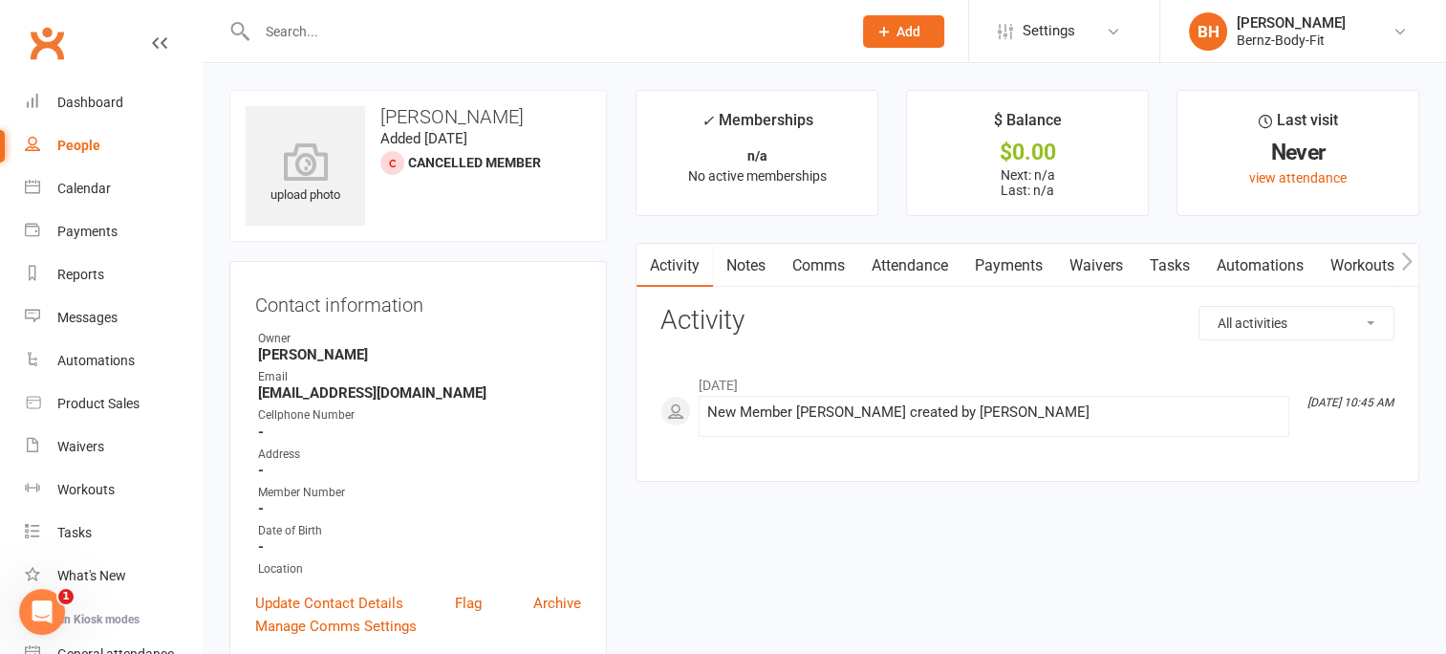
click at [399, 161] on div at bounding box center [392, 163] width 24 height 24
click at [1369, 316] on select "All activities Bookings / Attendances Communications Notes Failed SMSes Grading…" at bounding box center [1296, 323] width 194 height 32
click at [1401, 256] on icon "button" at bounding box center [1406, 261] width 11 height 20
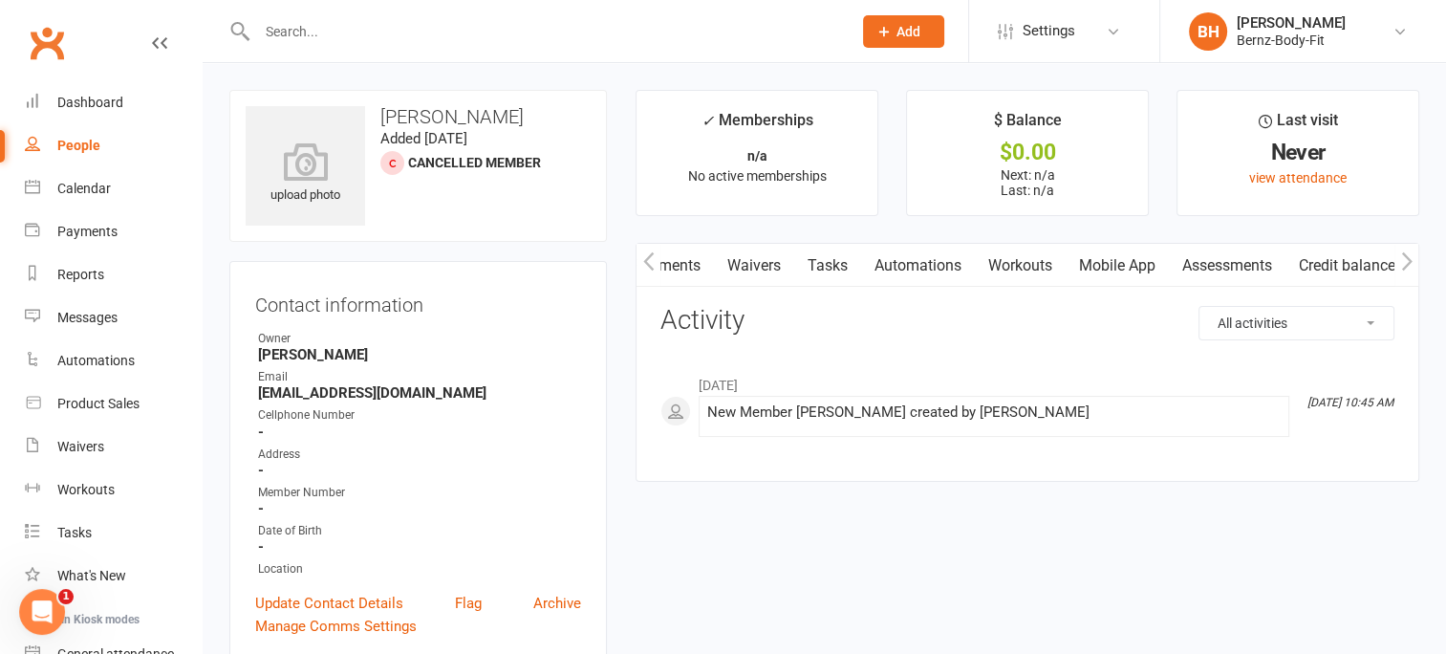
scroll to position [0, 342]
click at [1401, 256] on icon "button" at bounding box center [1406, 261] width 11 height 20
click at [651, 256] on icon "button" at bounding box center [648, 261] width 11 height 20
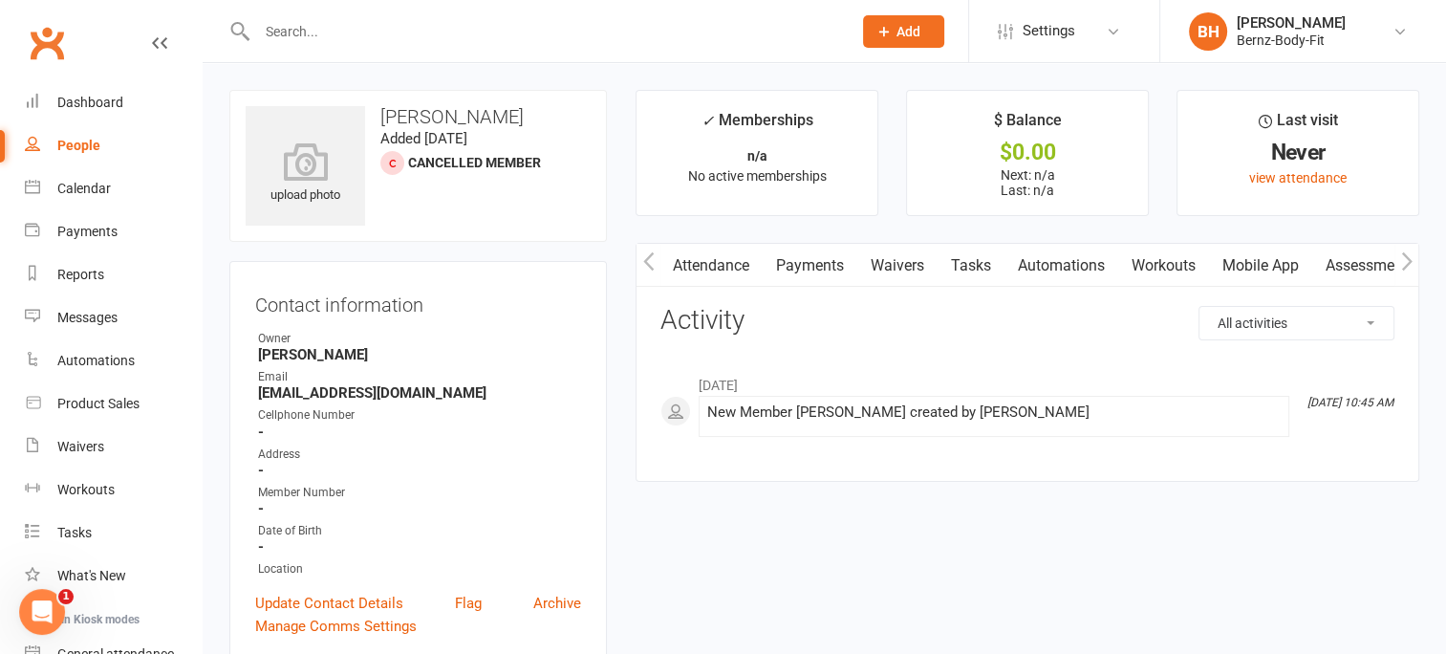
scroll to position [0, 0]
click at [1013, 264] on link "Payments" at bounding box center [1008, 266] width 95 height 44
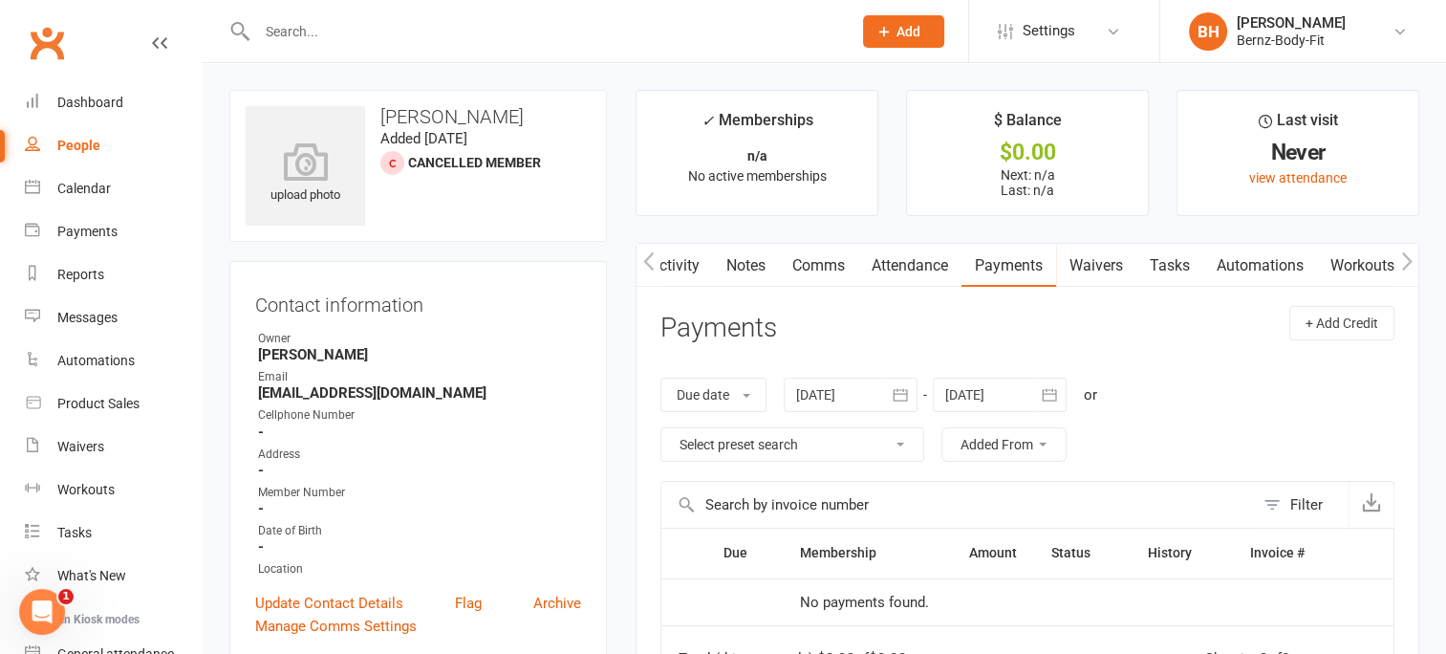
click at [307, 32] on input "text" at bounding box center [544, 31] width 587 height 27
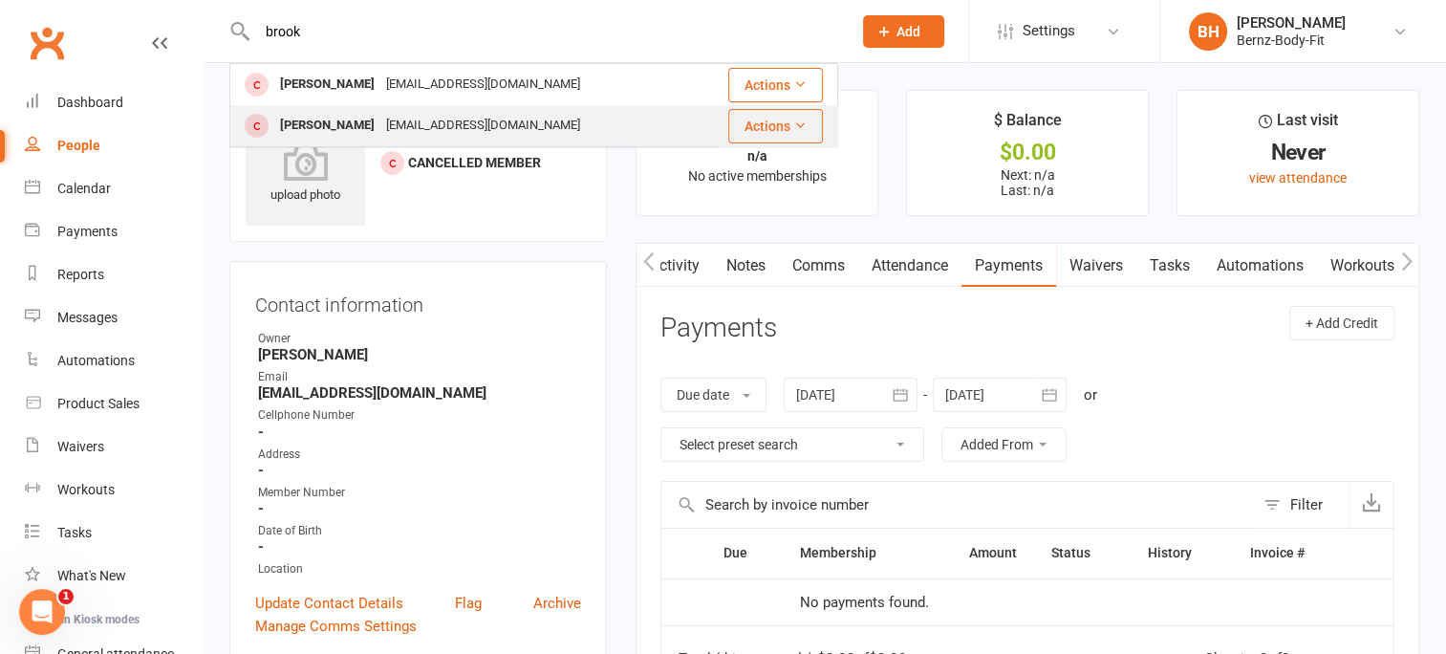
type input "brook"
click at [327, 124] on div "Brooke Freeman" at bounding box center [327, 126] width 106 height 28
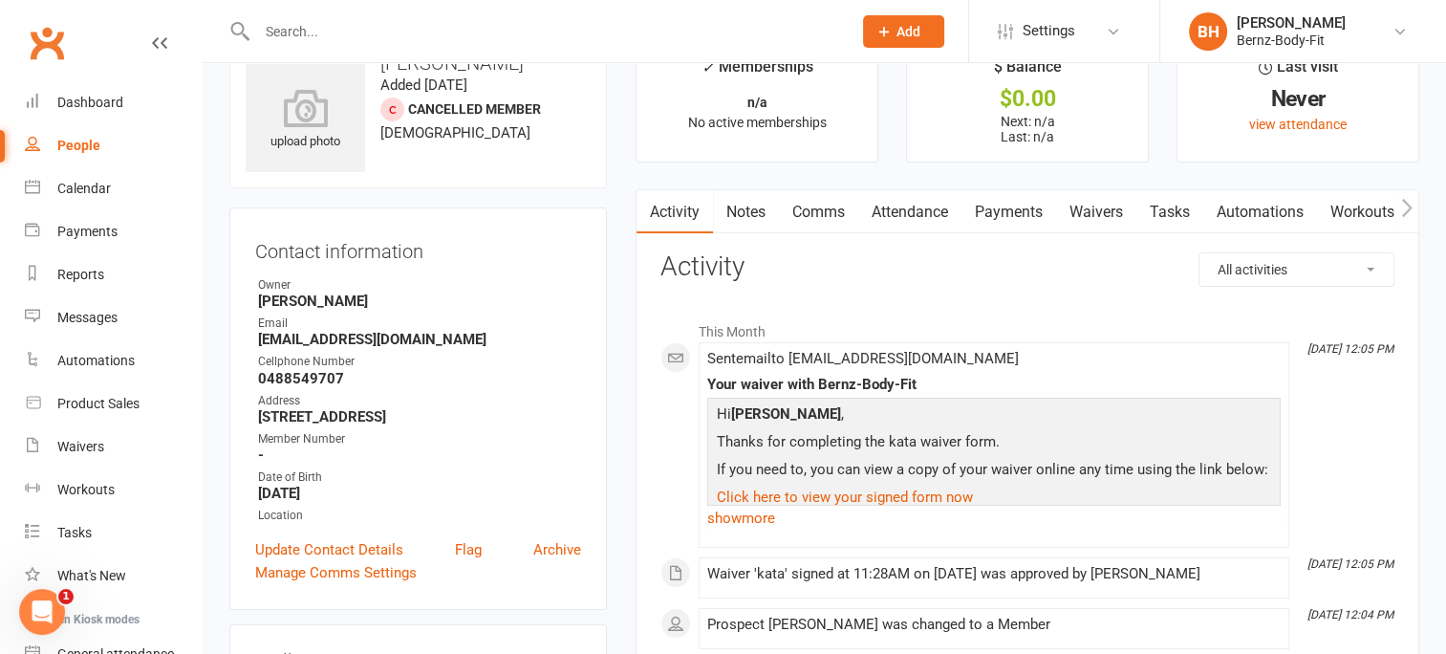
scroll to position [31, 0]
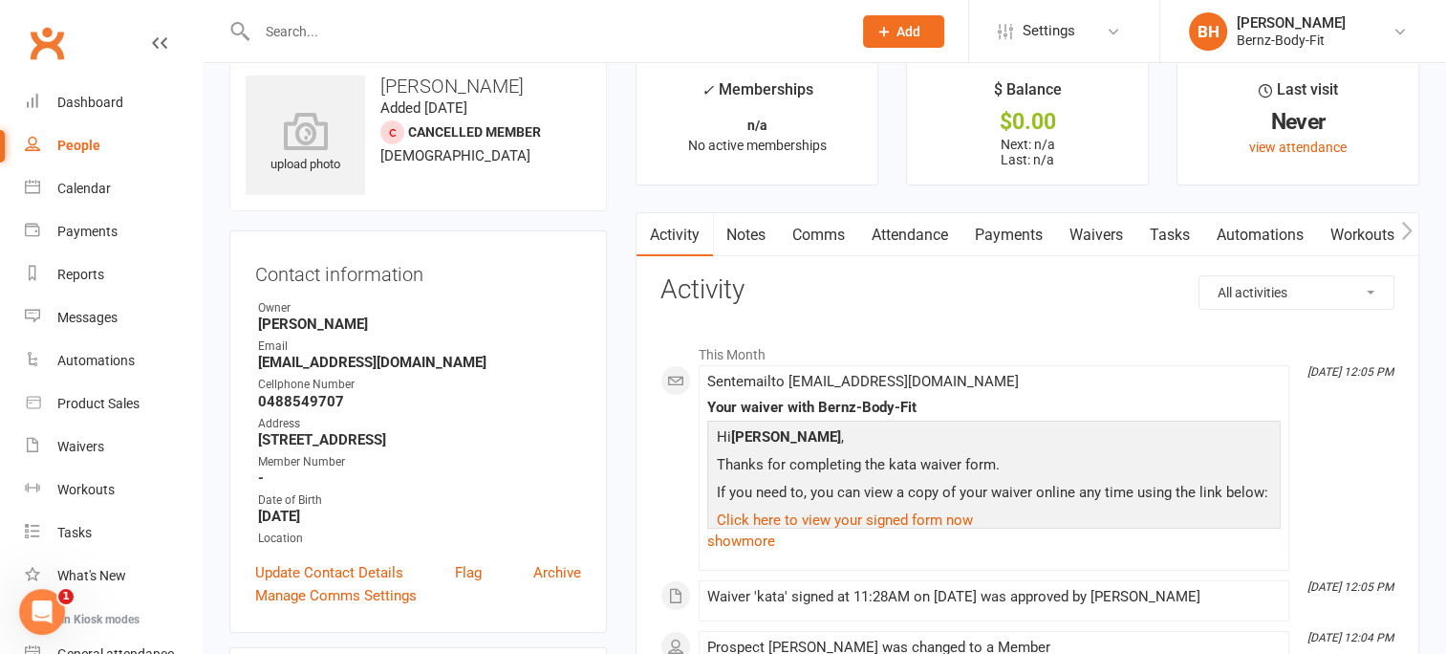
click at [71, 141] on div "People" at bounding box center [78, 145] width 43 height 15
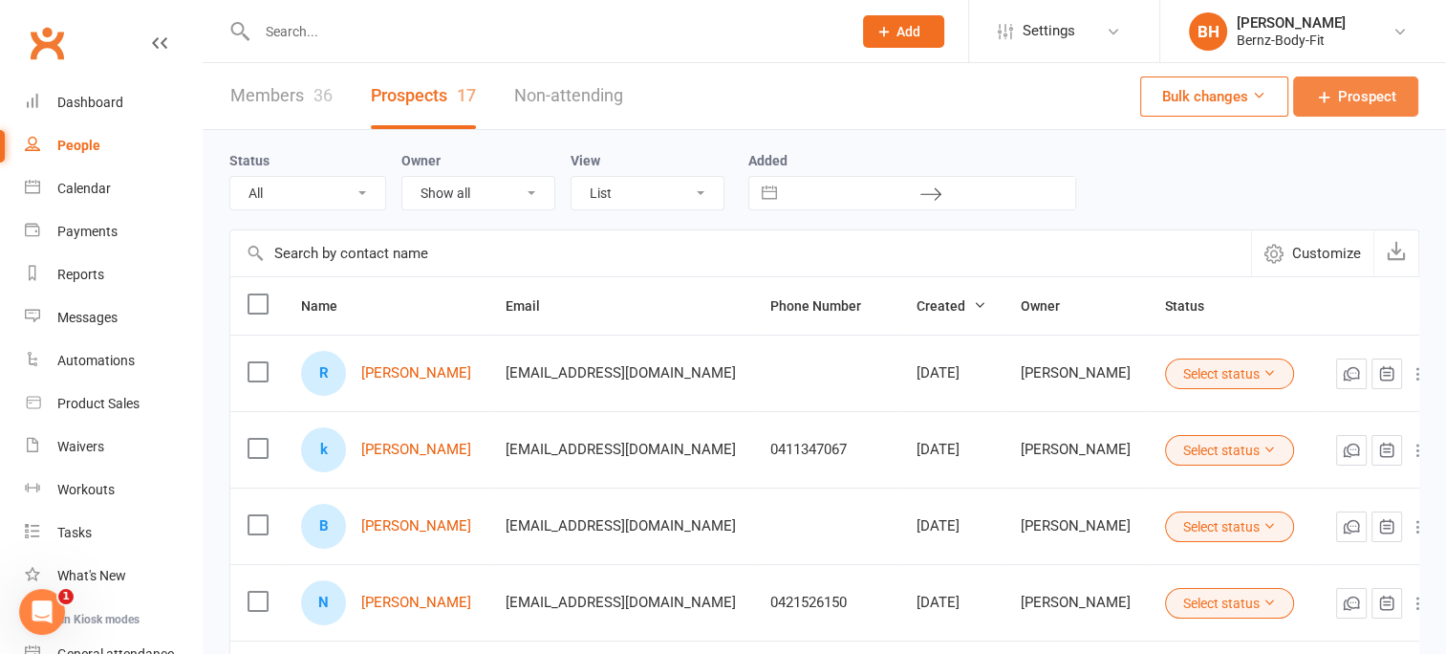
click at [1353, 92] on span "Prospect" at bounding box center [1367, 96] width 58 height 23
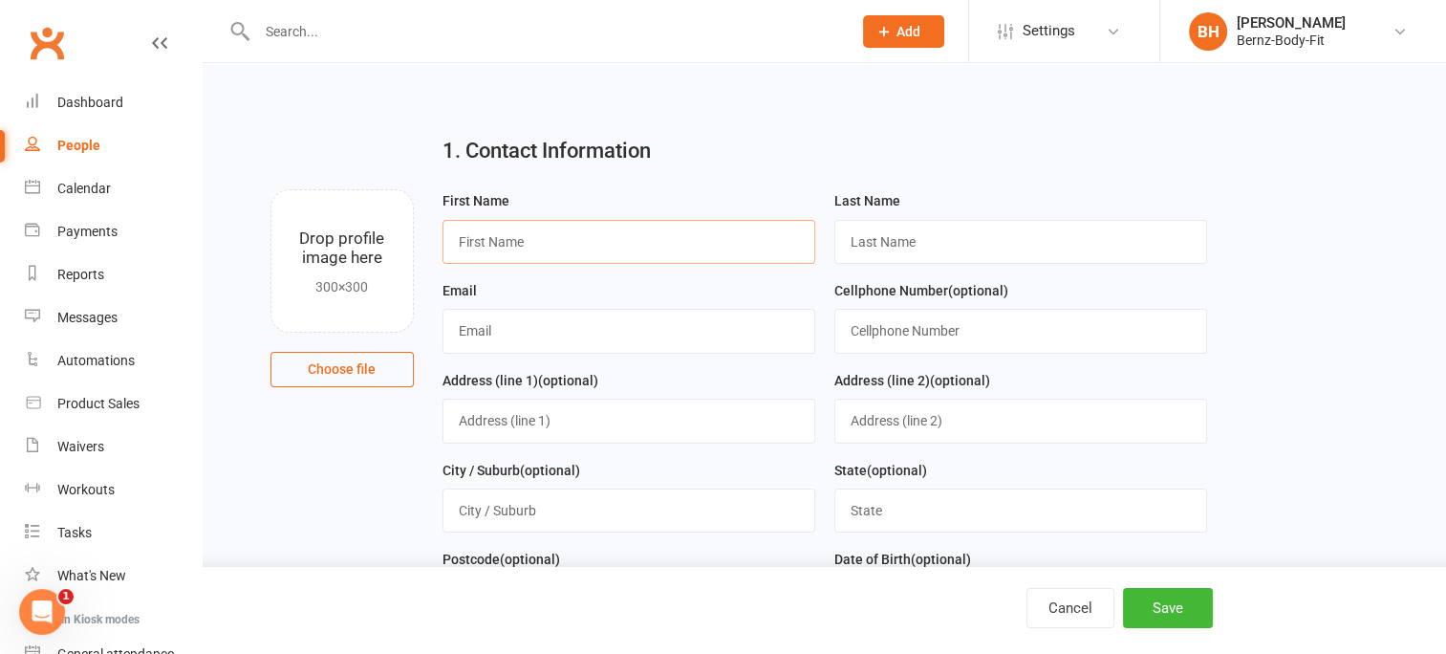
click at [531, 241] on input "text" at bounding box center [628, 242] width 373 height 44
type input "p"
type input "sarsha"
type input "robinson"
type input "[EMAIL_ADDRESS][DOMAIN_NAME]"
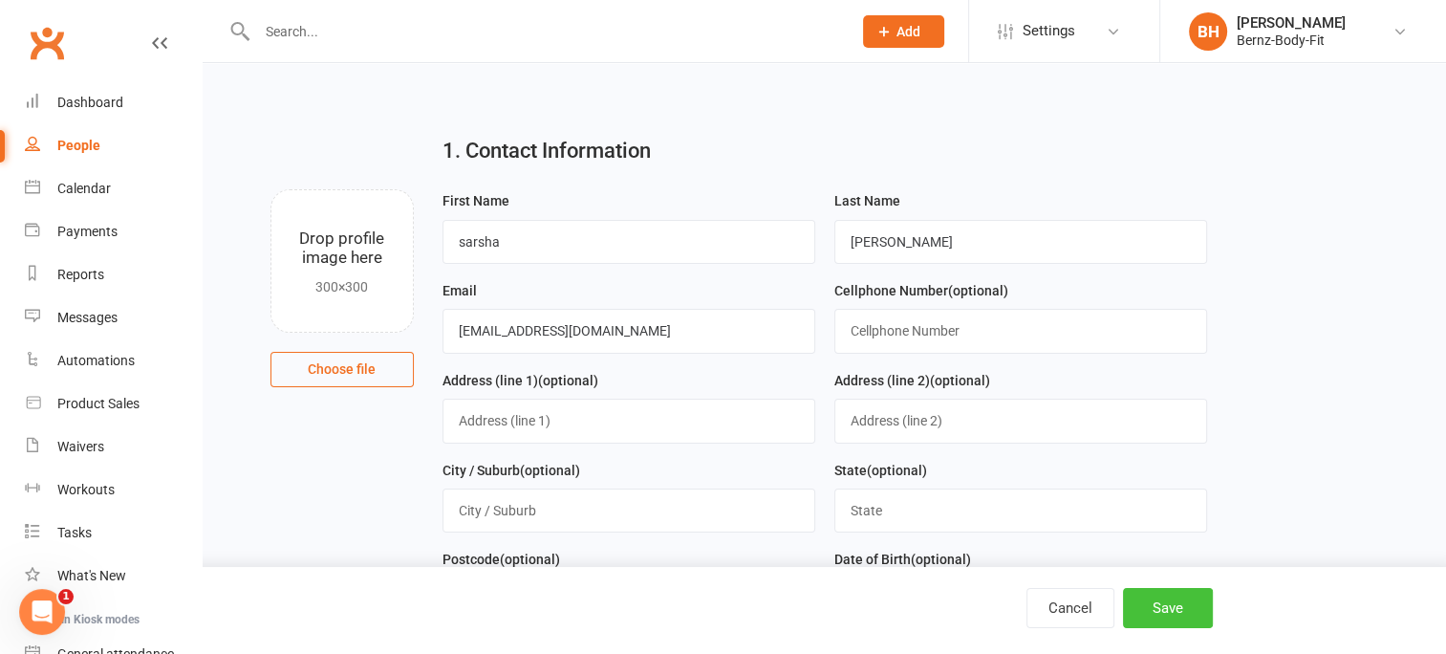
click at [1151, 596] on button "Save" at bounding box center [1168, 608] width 90 height 40
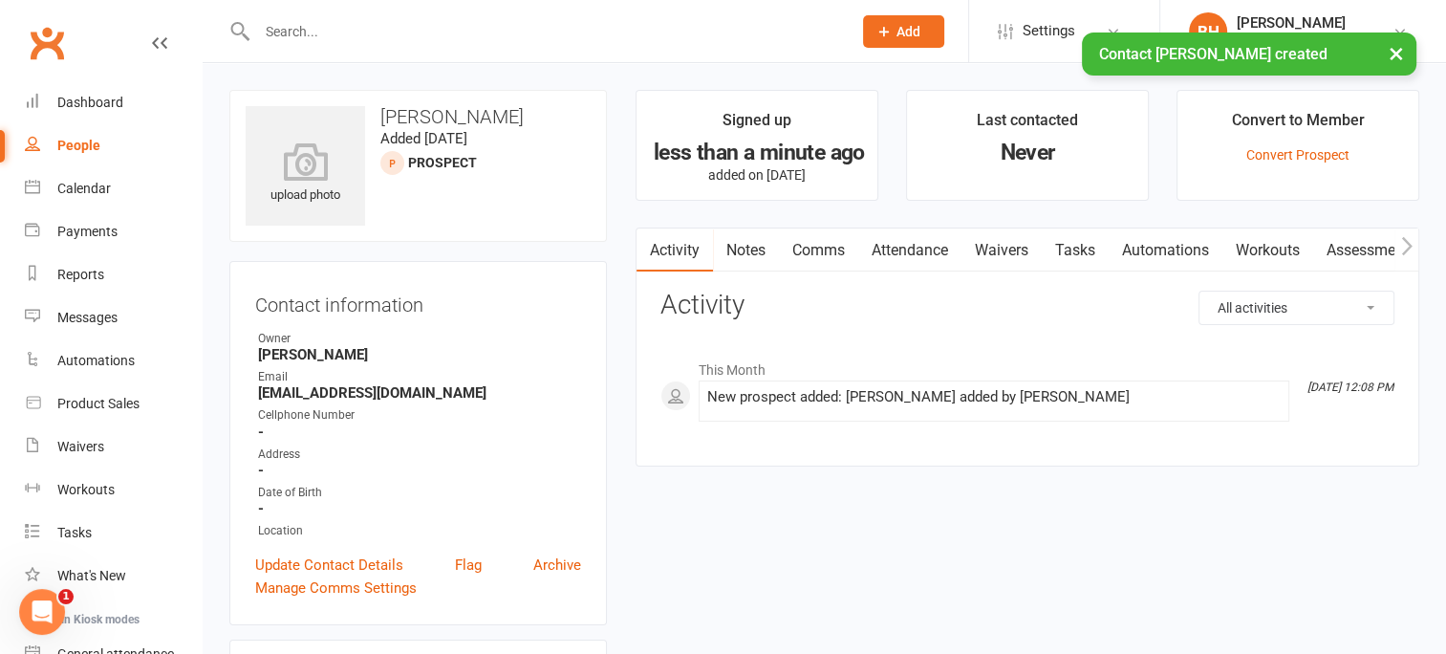
click at [1002, 249] on link "Waivers" at bounding box center [1001, 250] width 80 height 44
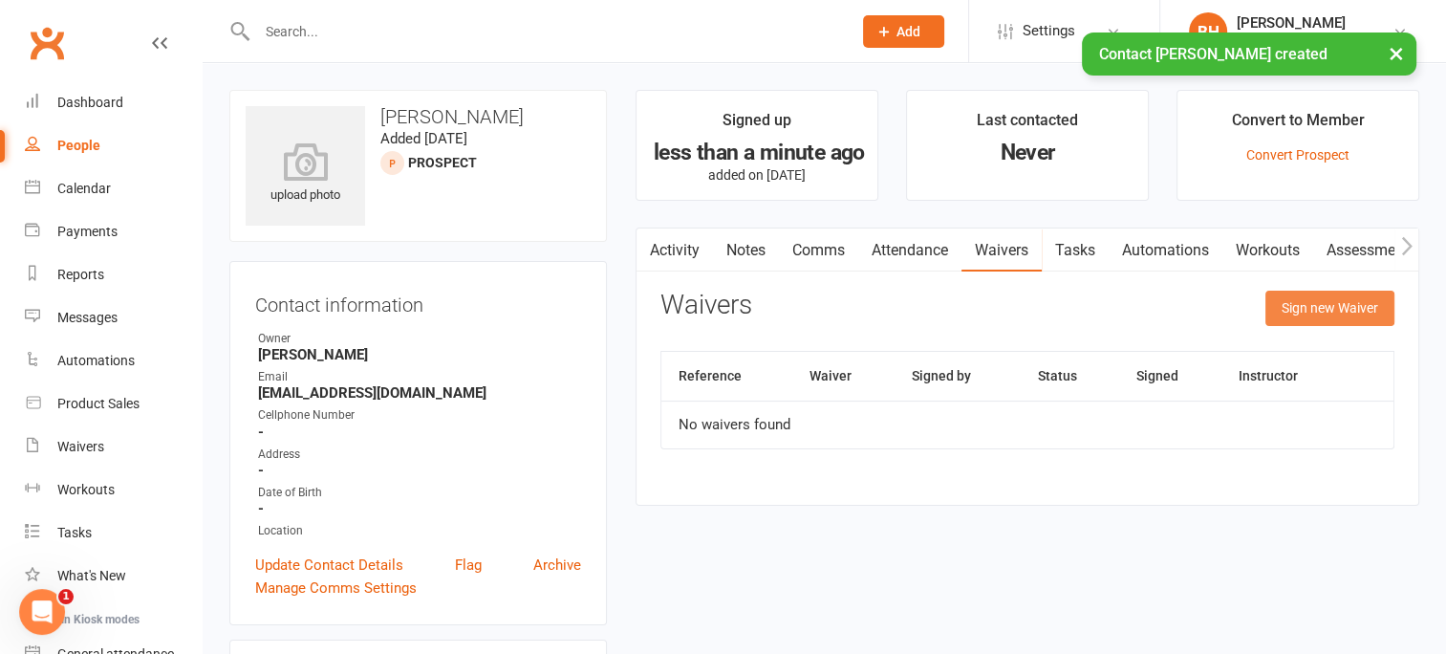
click at [1317, 297] on button "Sign new Waiver" at bounding box center [1329, 308] width 129 height 34
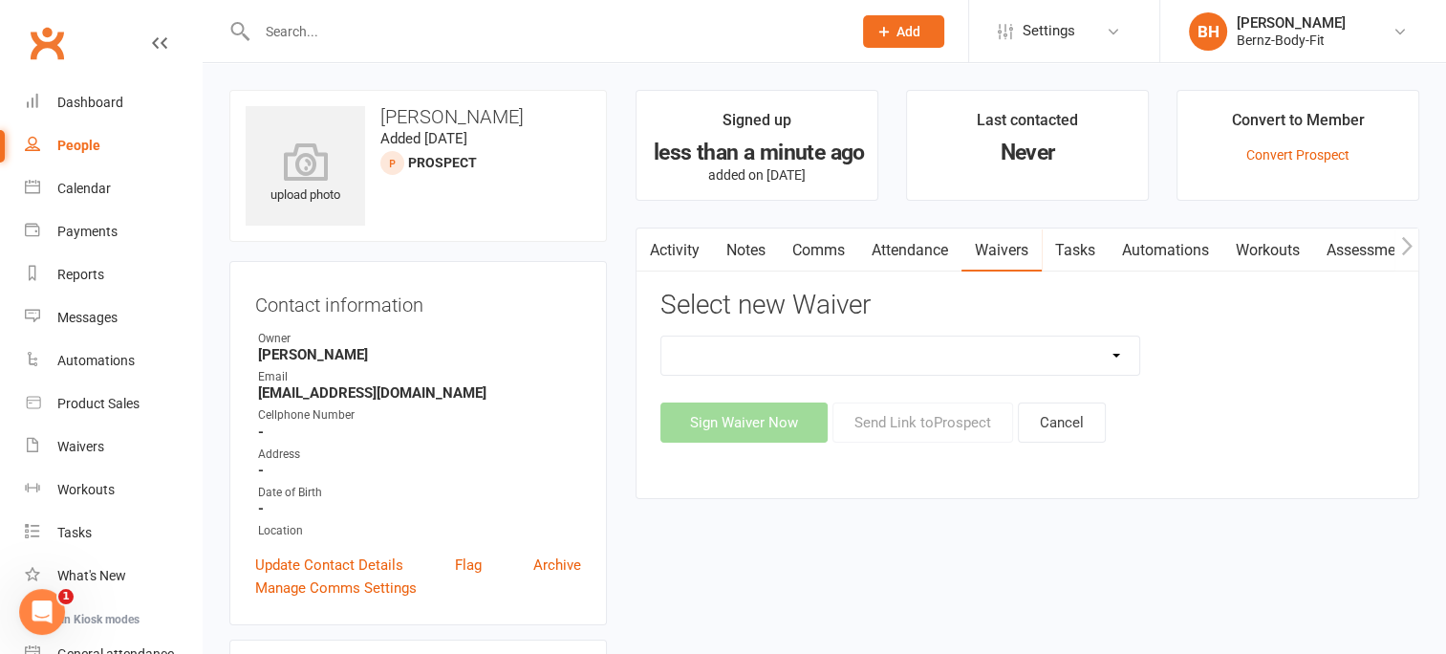
click at [924, 344] on select "FREE MEMBERSHIP kata MUMS & BUBS MEMBERSHIP NEW MEMBER" at bounding box center [900, 355] width 478 height 38
select select "14946"
click at [661, 336] on select "FREE MEMBERSHIP kata MUMS & BUBS MEMBERSHIP NEW MEMBER" at bounding box center [900, 355] width 478 height 38
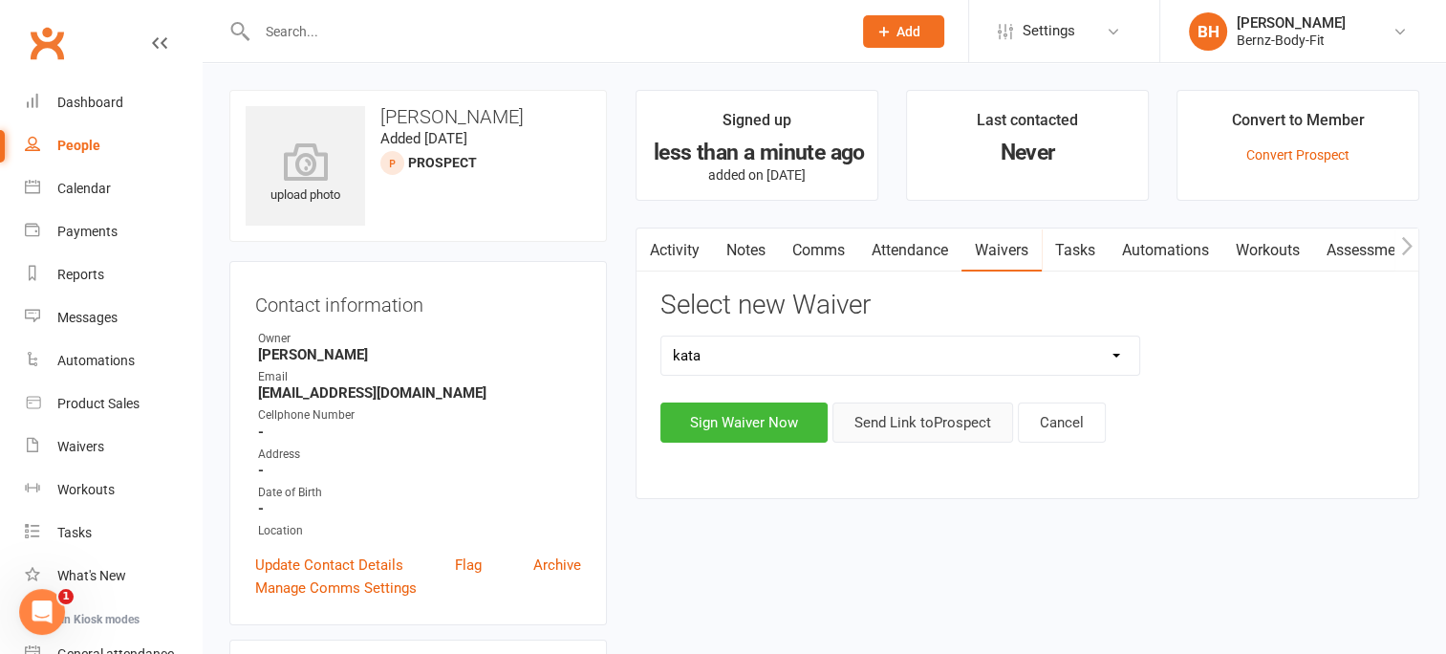
click at [895, 413] on button "Send Link to Prospect" at bounding box center [922, 422] width 181 height 40
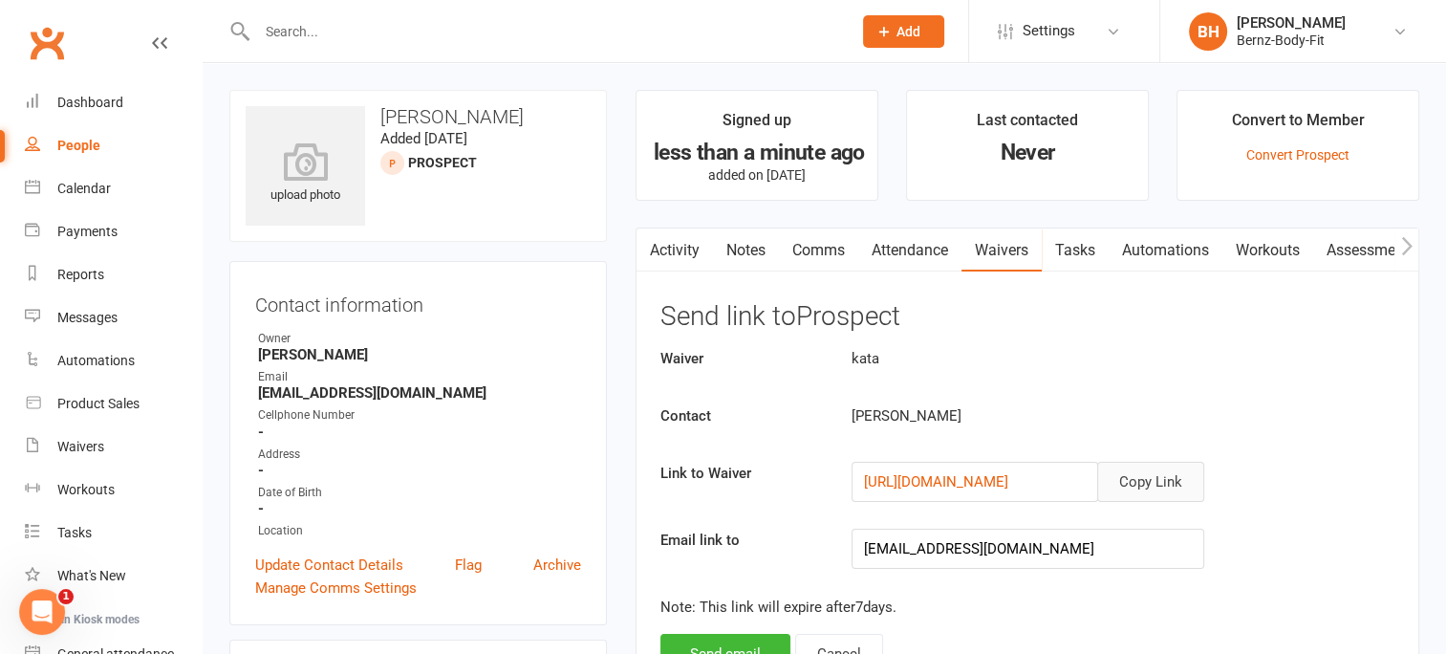
click at [1159, 480] on button "Copy Link" at bounding box center [1150, 482] width 107 height 40
click at [88, 137] on link "People" at bounding box center [113, 145] width 177 height 43
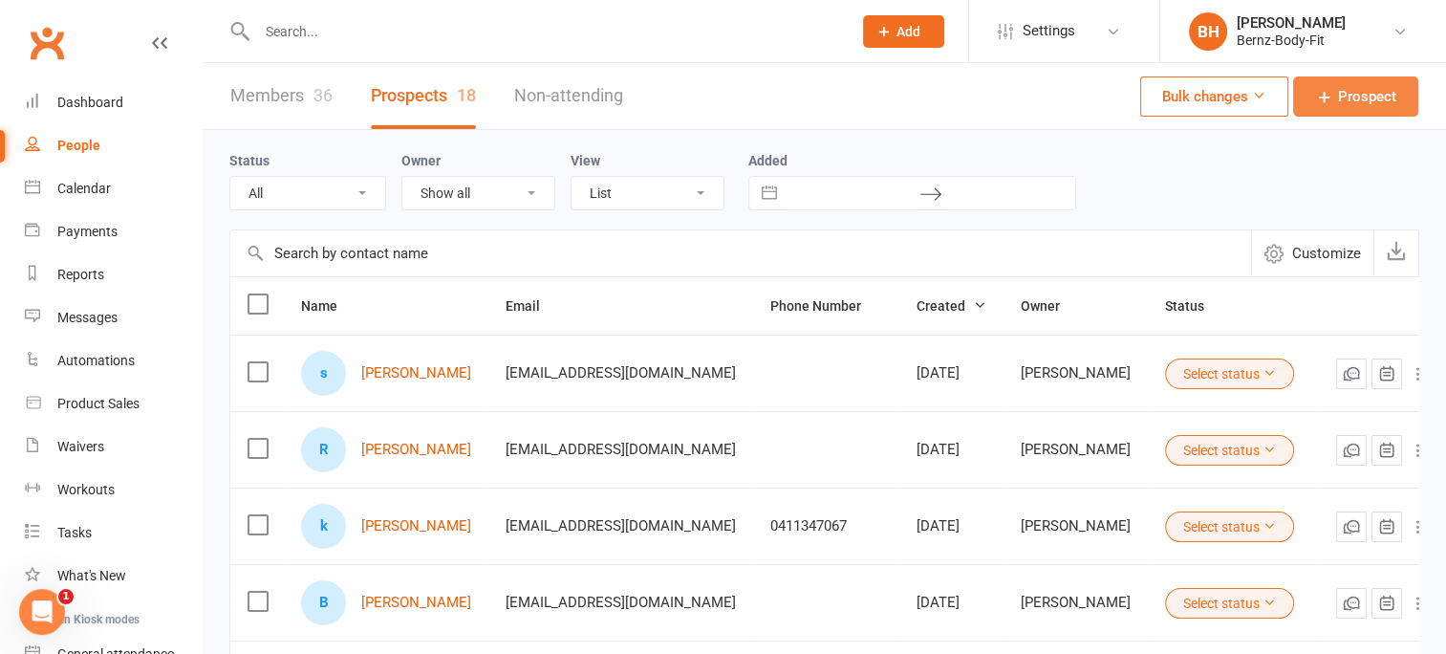
click at [1368, 95] on span "Prospect" at bounding box center [1367, 96] width 58 height 23
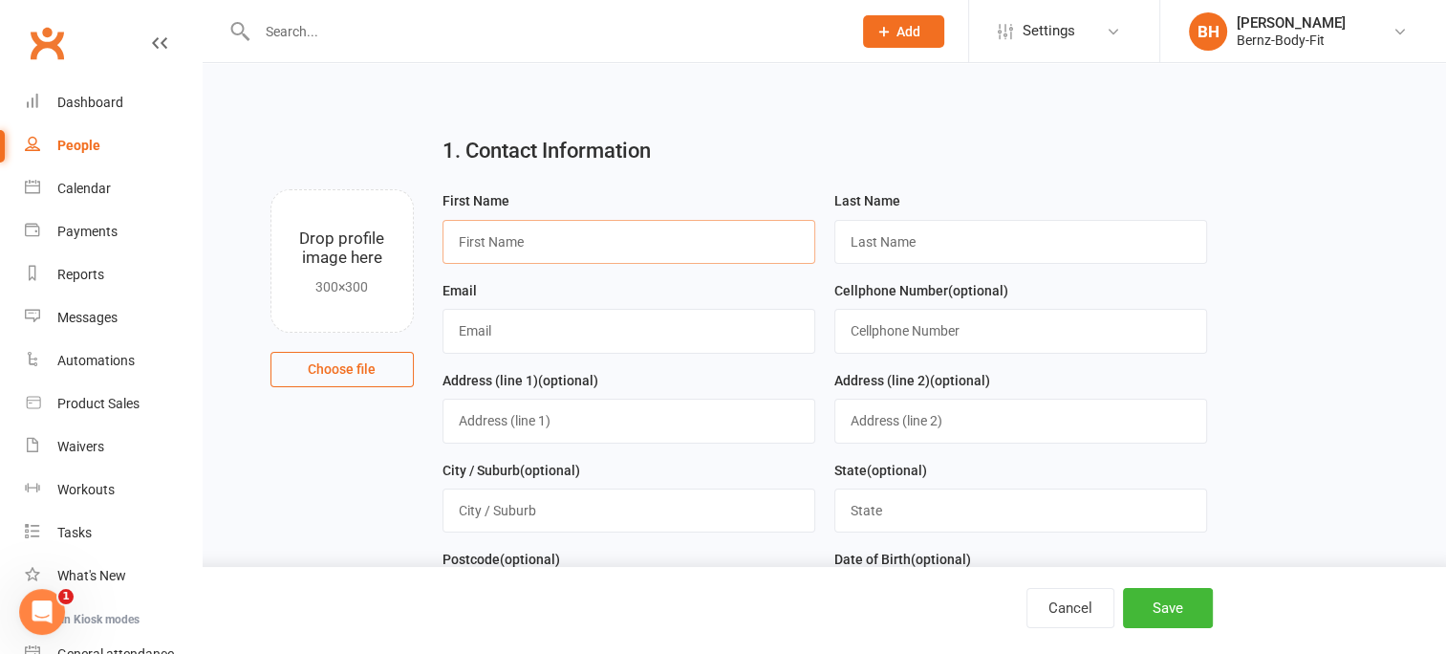
click at [547, 229] on input "text" at bounding box center [628, 242] width 373 height 44
type input "aly"
click at [895, 235] on input "text" at bounding box center [1020, 242] width 373 height 44
click at [910, 245] on input "text" at bounding box center [1020, 242] width 373 height 44
type input "Giordano"
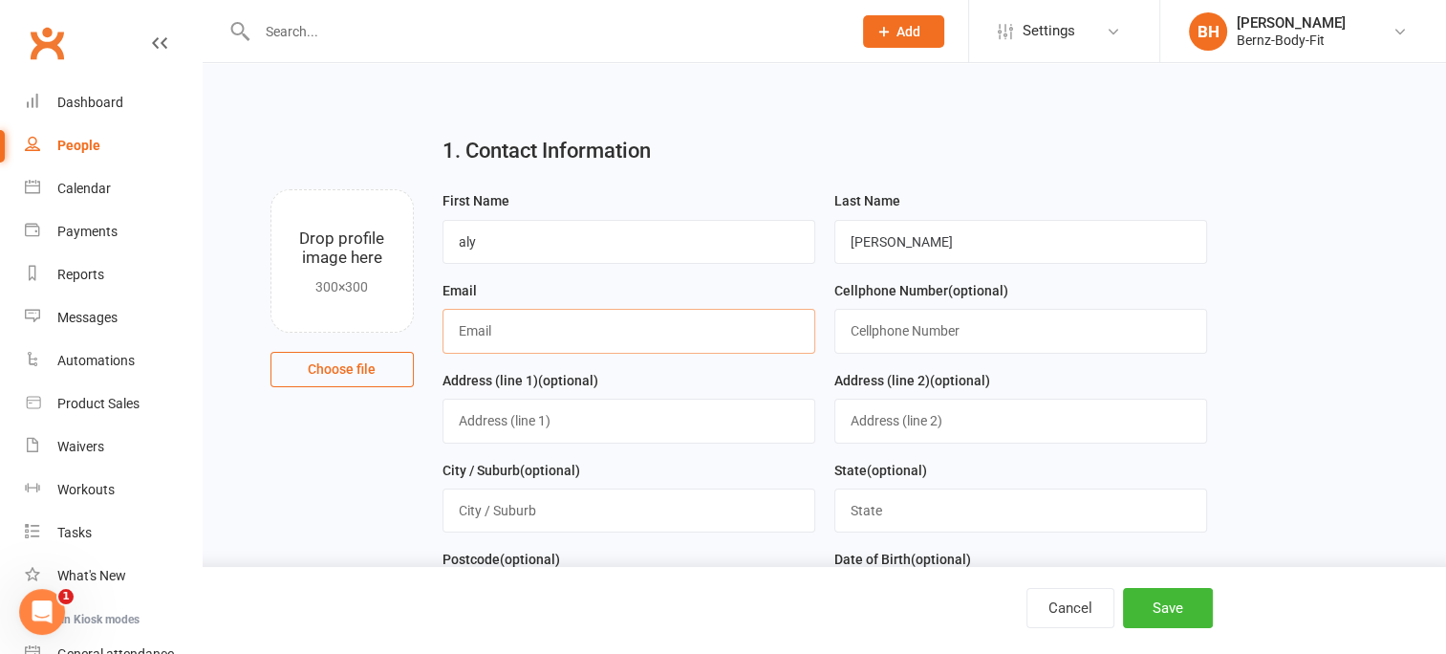
type input "[EMAIL_ADDRESS][DOMAIN_NAME]"
click at [1159, 600] on button "Save" at bounding box center [1168, 608] width 90 height 40
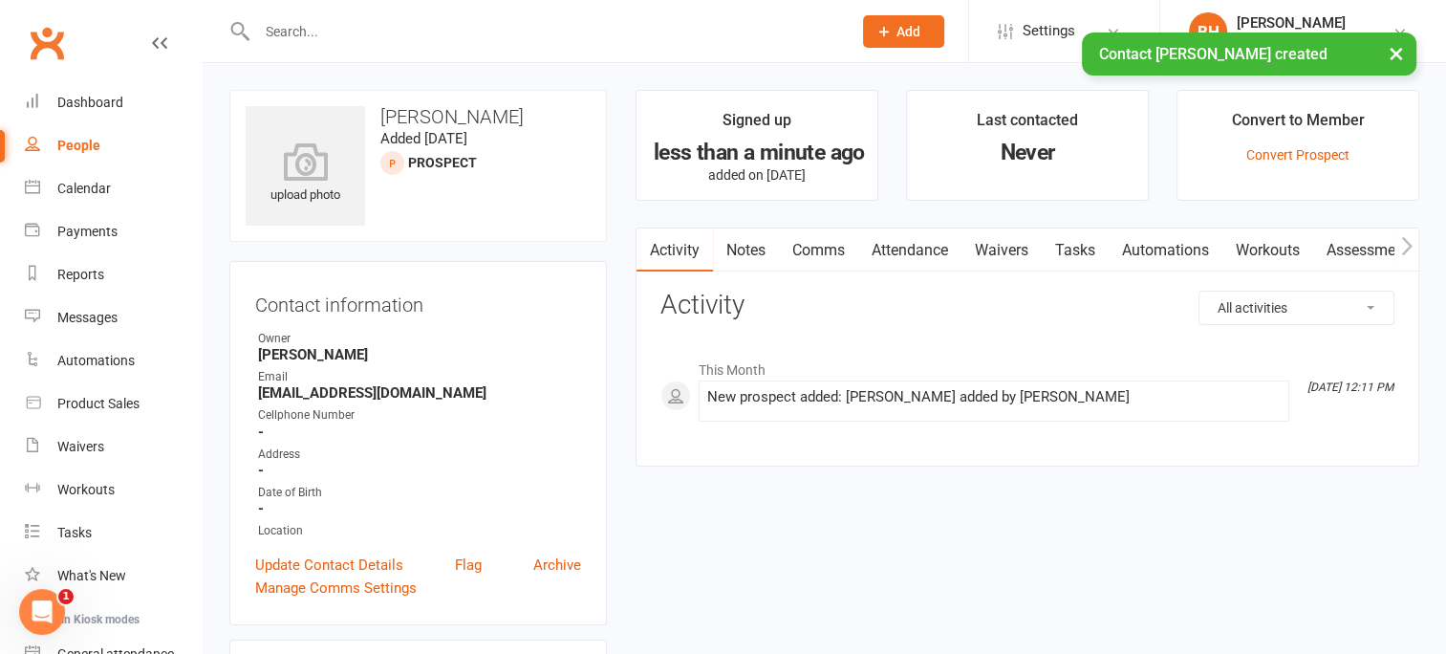
click at [1007, 248] on link "Waivers" at bounding box center [1001, 250] width 80 height 44
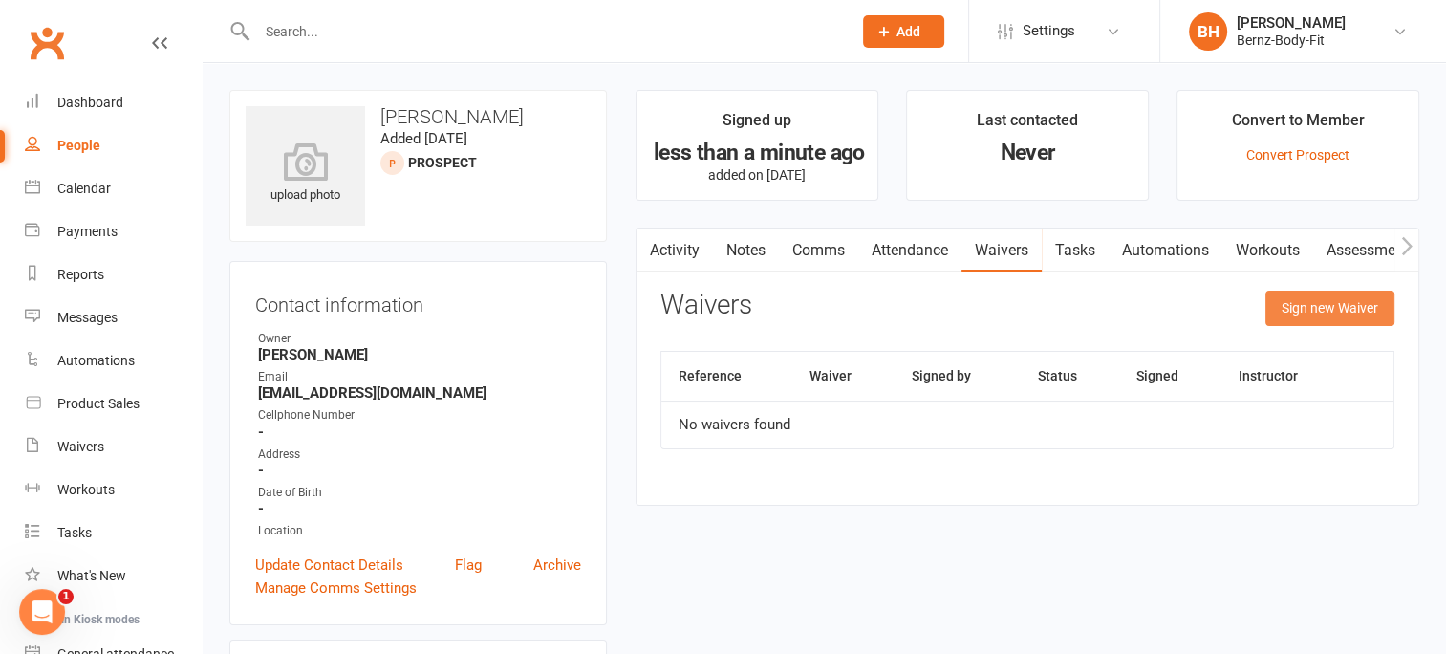
click at [1307, 301] on button "Sign new Waiver" at bounding box center [1329, 308] width 129 height 34
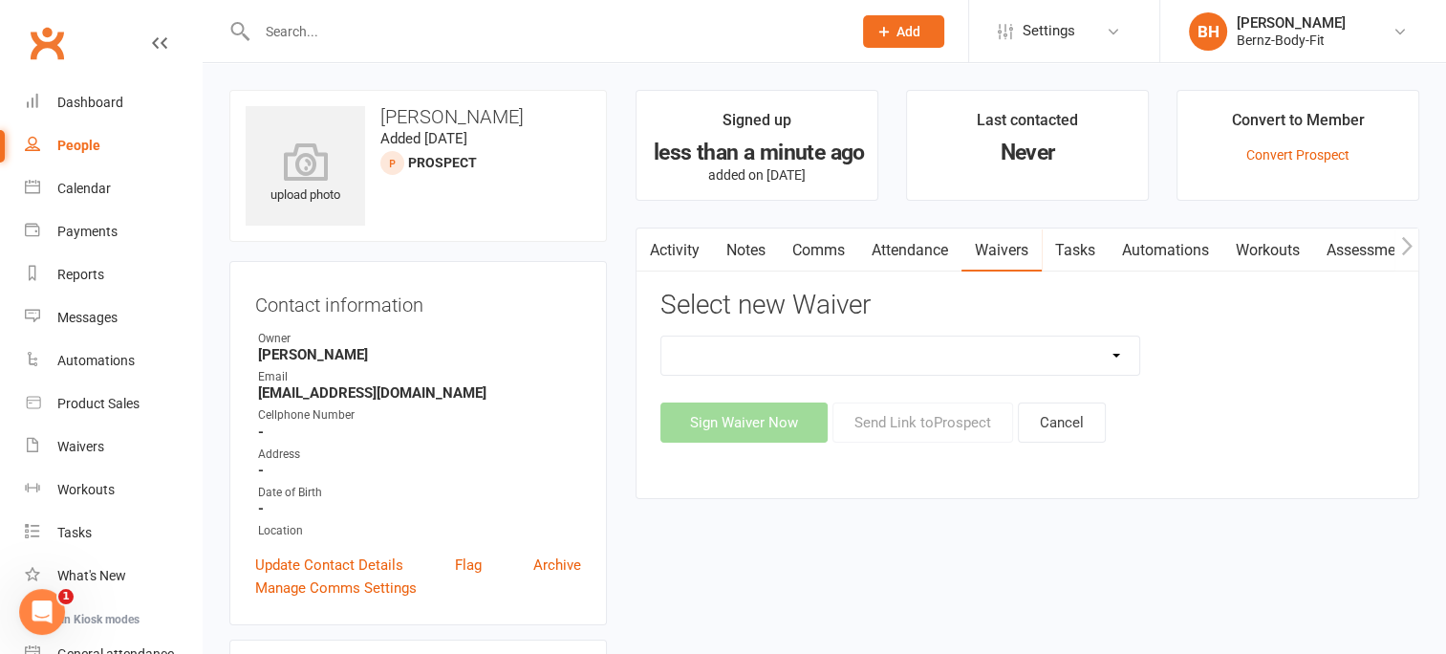
click at [1045, 336] on select "FREE MEMBERSHIP kata MUMS & BUBS MEMBERSHIP NEW MEMBER" at bounding box center [900, 355] width 478 height 38
select select "14946"
click at [661, 336] on select "FREE MEMBERSHIP kata MUMS & BUBS MEMBERSHIP NEW MEMBER" at bounding box center [900, 355] width 478 height 38
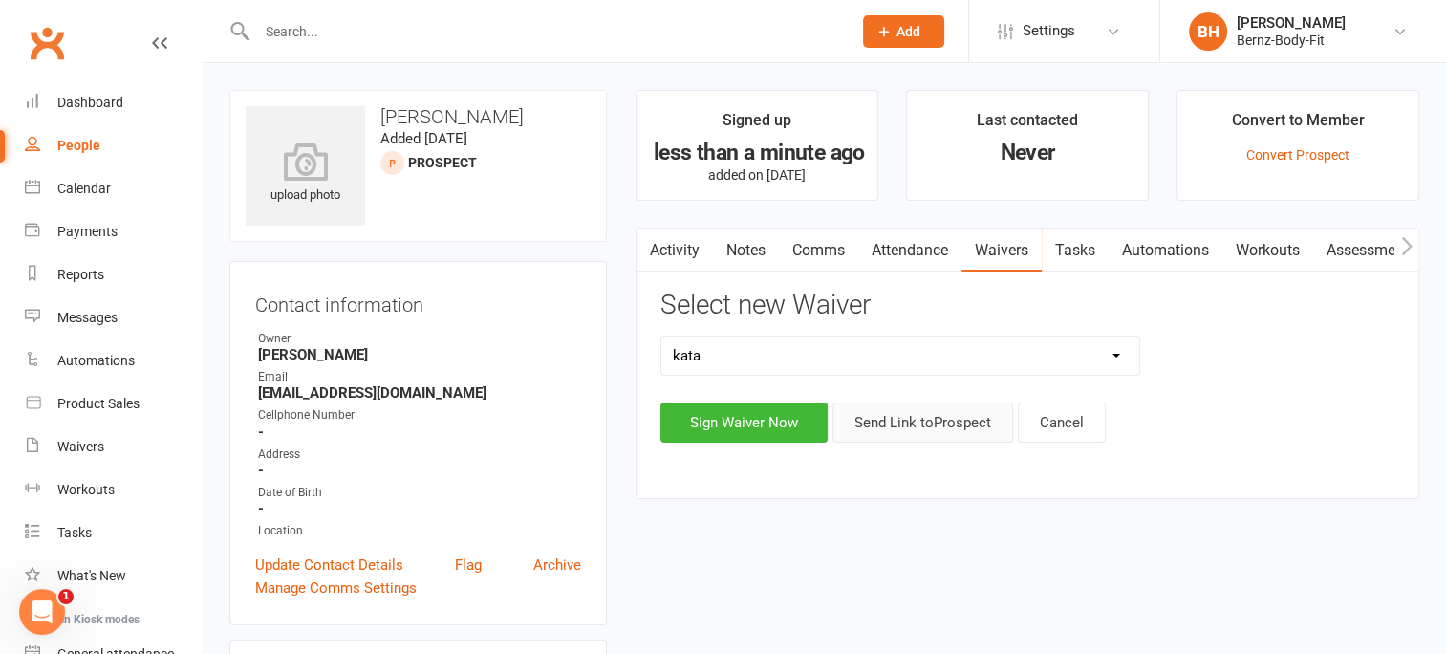
click at [914, 416] on button "Send Link to Prospect" at bounding box center [922, 422] width 181 height 40
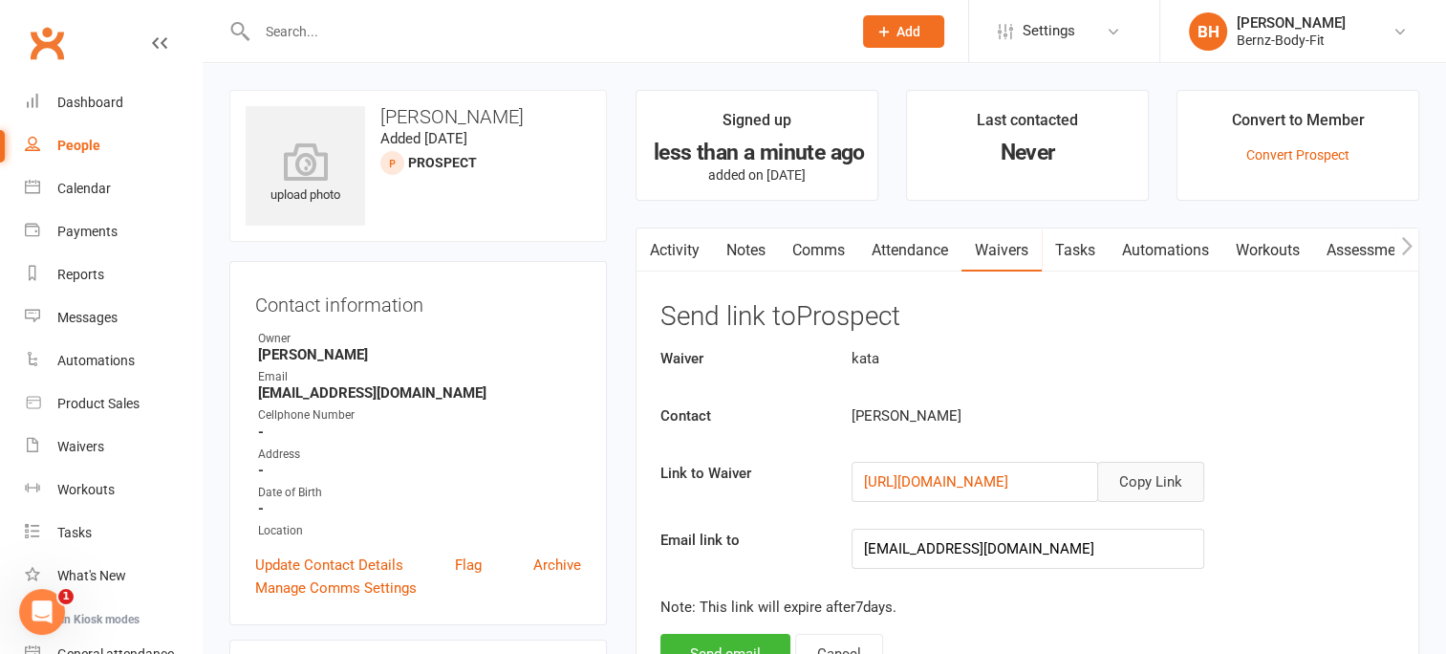
click at [1147, 474] on button "Copy Link" at bounding box center [1150, 482] width 107 height 40
click at [352, 29] on input "text" at bounding box center [544, 31] width 587 height 27
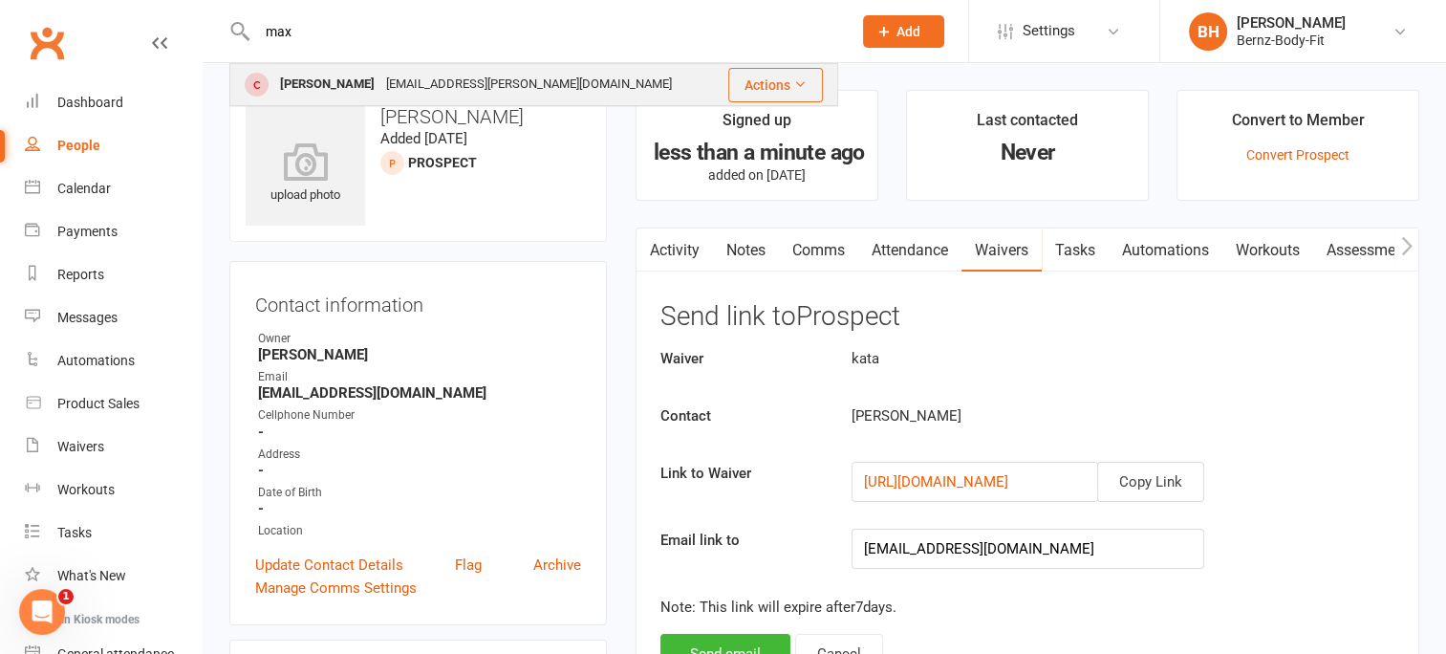
type input "max"
click at [391, 84] on div "[EMAIL_ADDRESS][PERSON_NAME][DOMAIN_NAME]" at bounding box center [528, 85] width 297 height 28
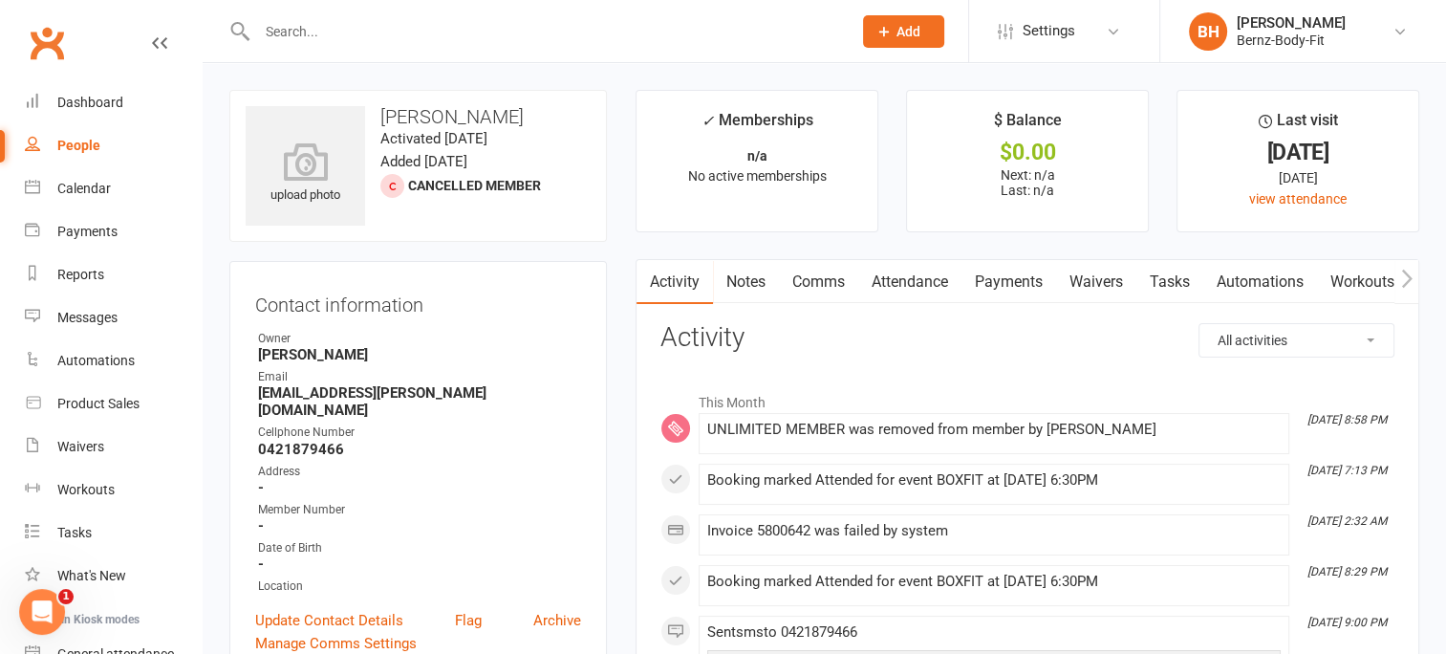
click at [1092, 282] on link "Waivers" at bounding box center [1096, 282] width 80 height 44
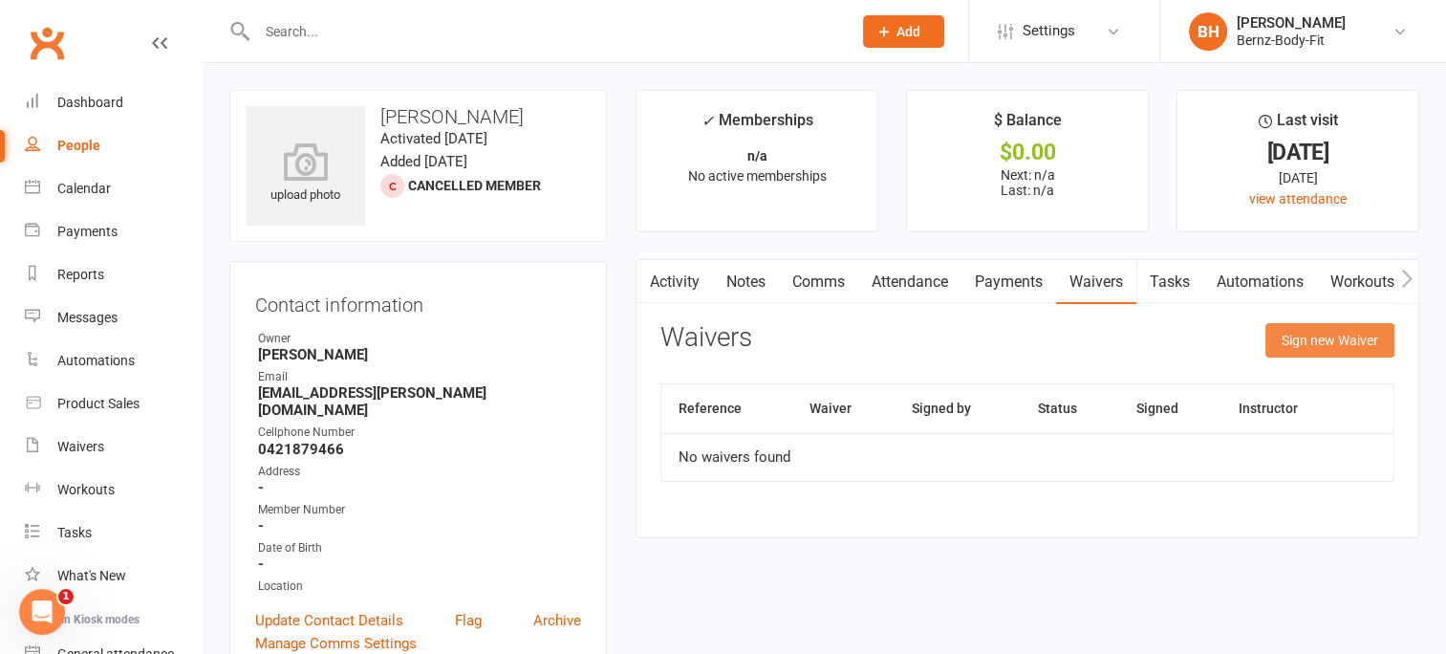
click at [1325, 333] on button "Sign new Waiver" at bounding box center [1329, 340] width 129 height 34
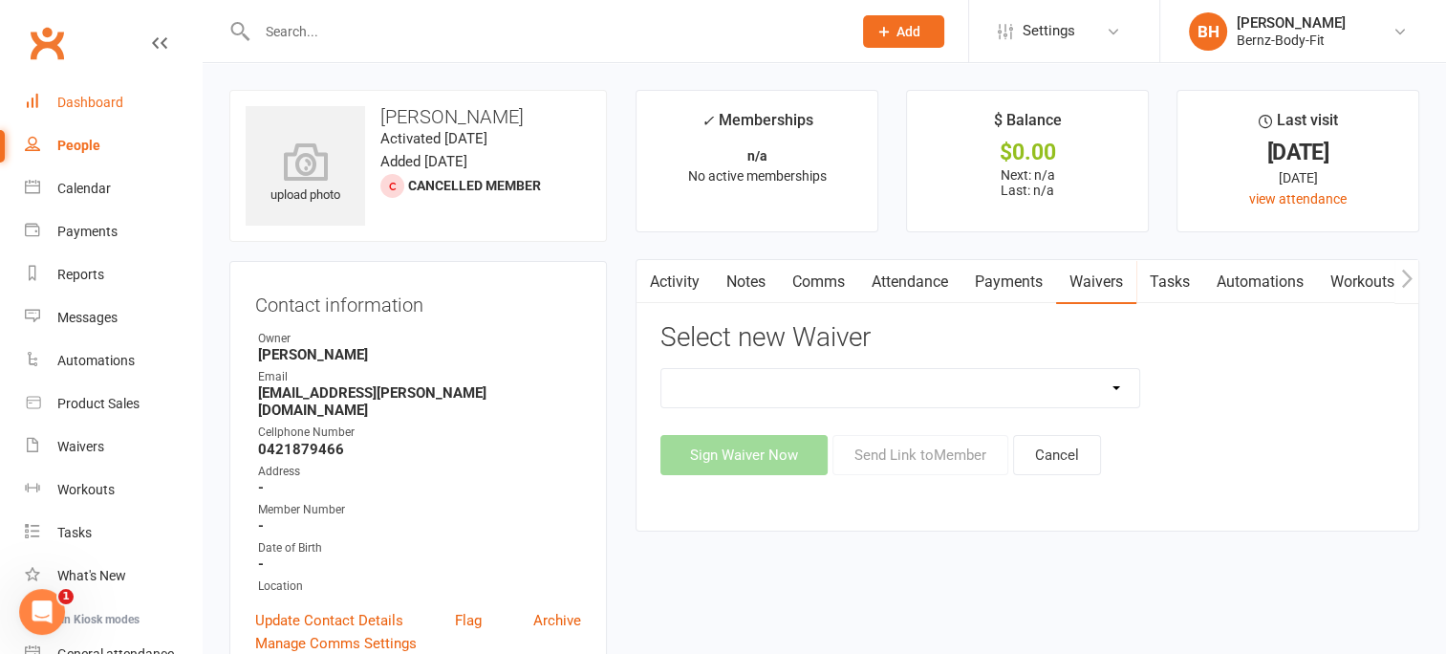
click at [99, 96] on div "Dashboard" at bounding box center [90, 102] width 66 height 15
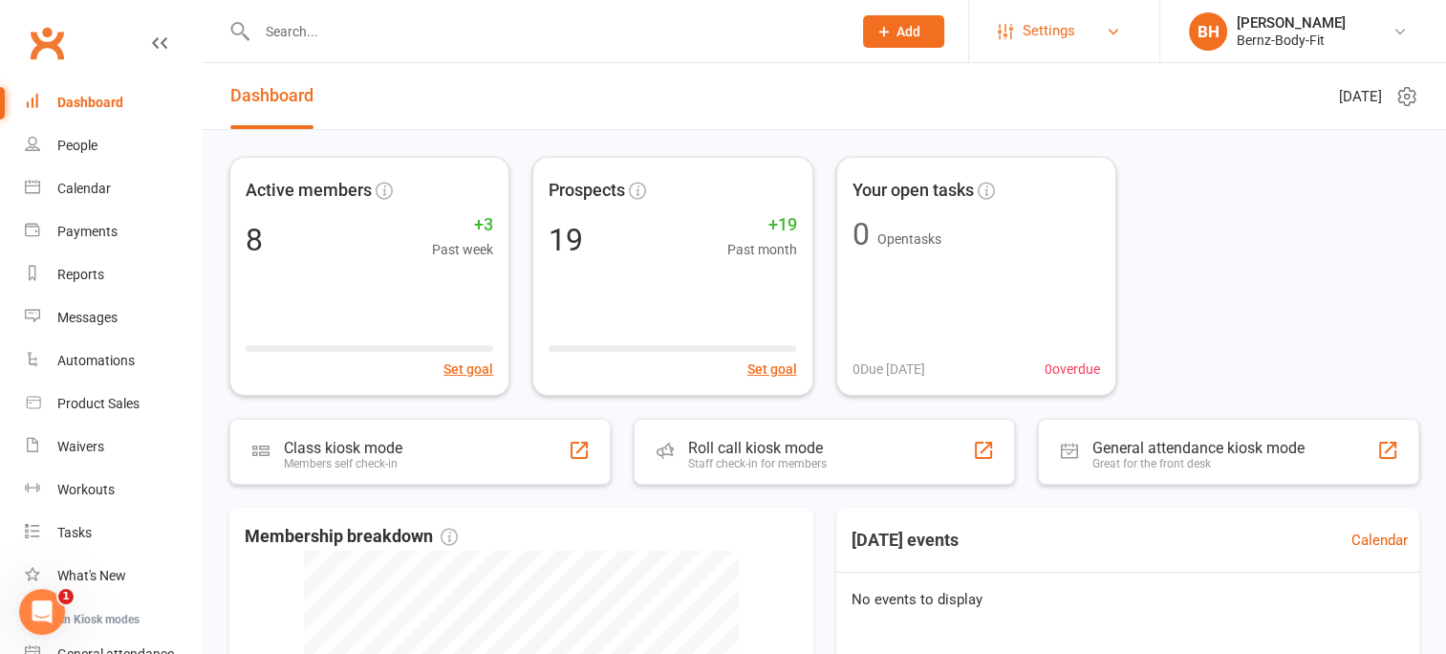
click at [1062, 28] on span "Settings" at bounding box center [1049, 31] width 53 height 43
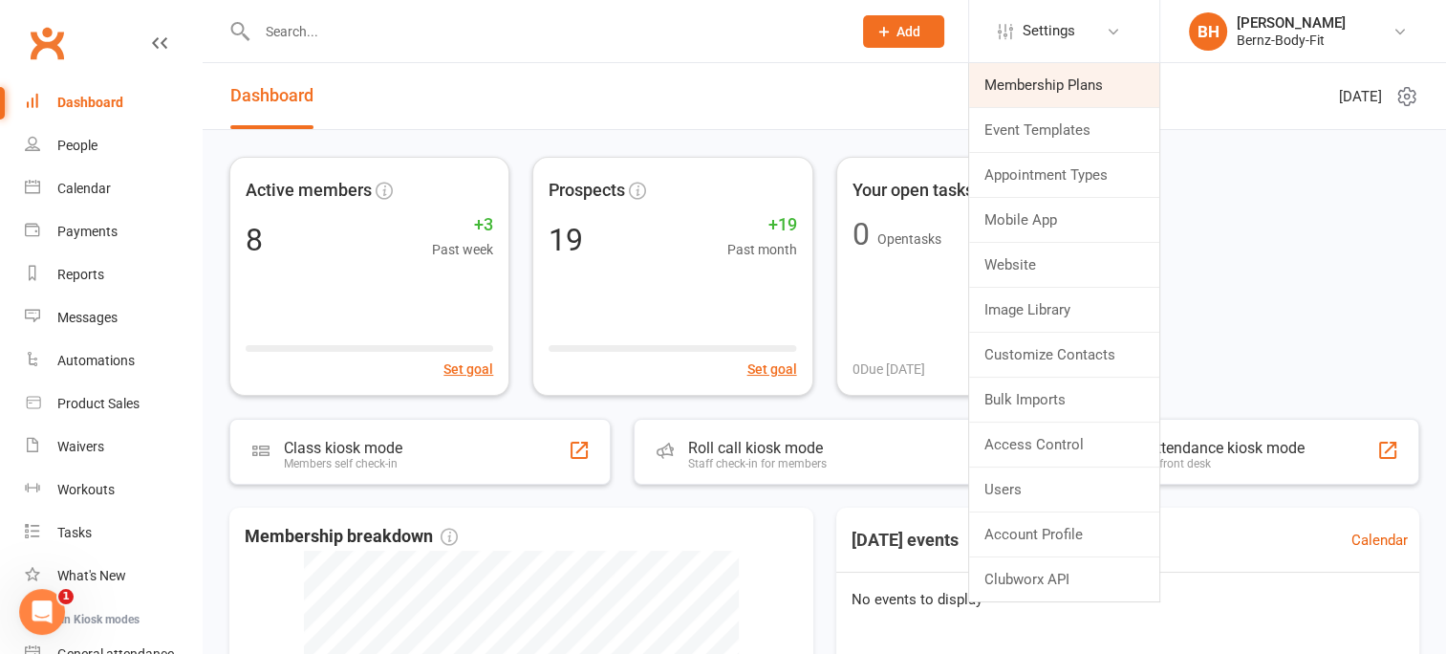
click at [1040, 91] on link "Membership Plans" at bounding box center [1064, 85] width 190 height 44
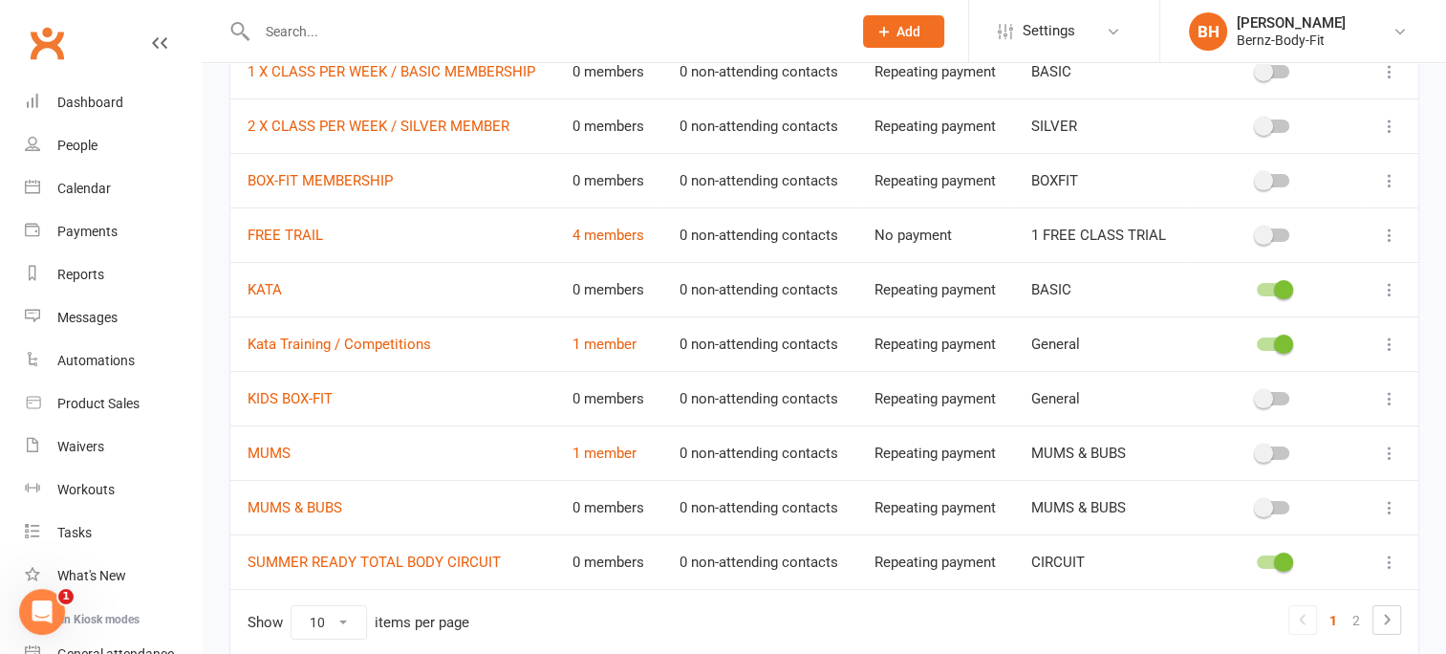
scroll to position [225, 0]
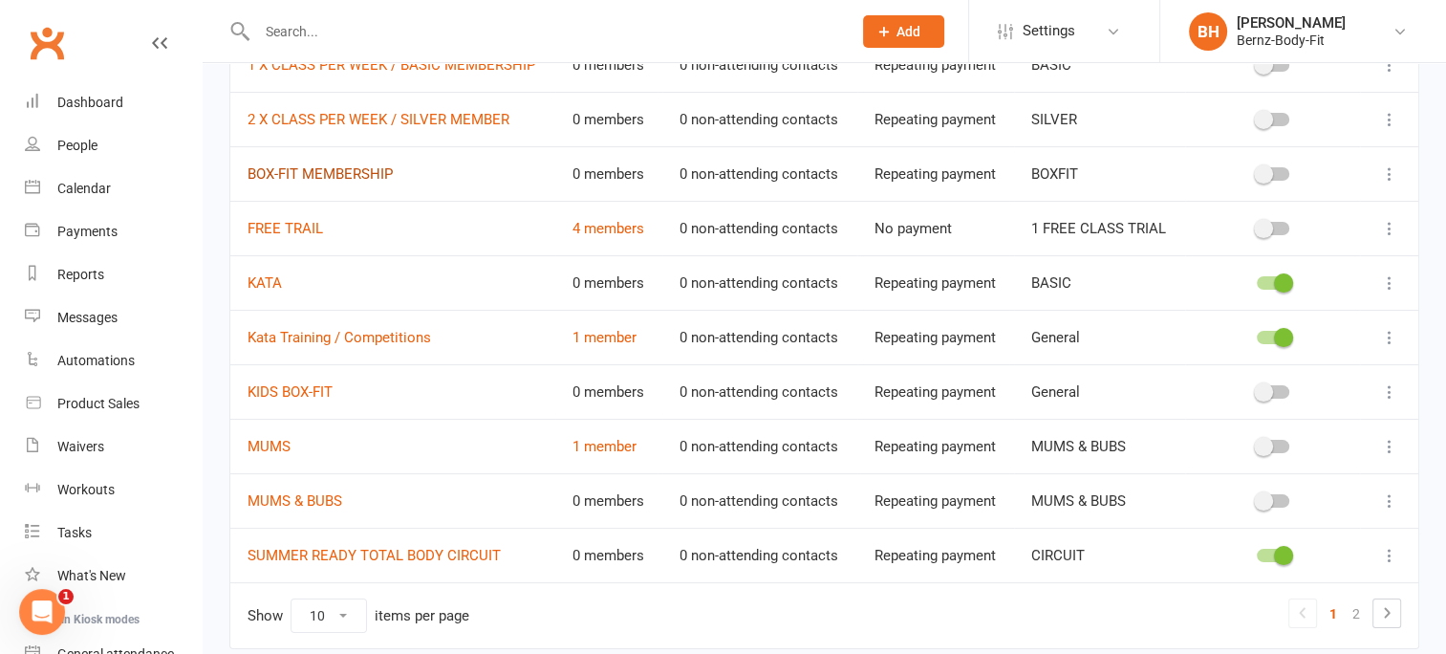
click at [310, 168] on link "BOX-FIT MEMBERSHIP" at bounding box center [320, 173] width 145 height 17
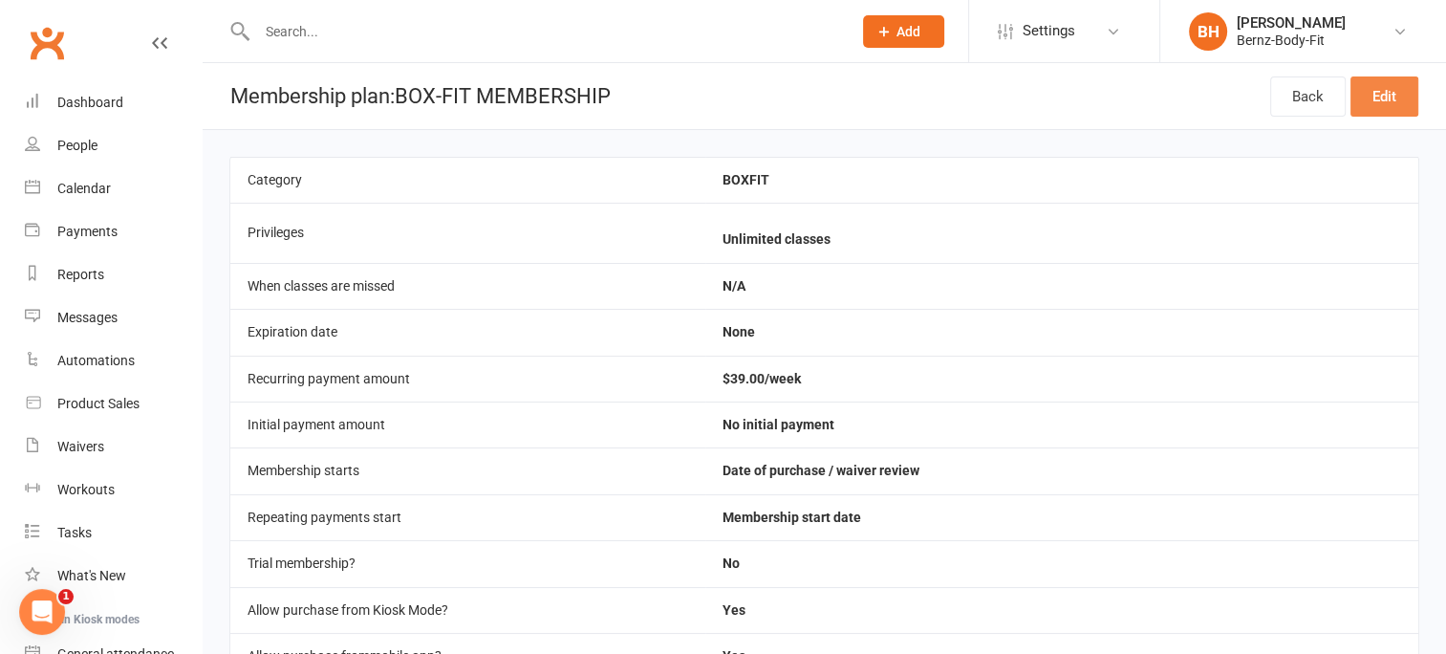
click at [1384, 93] on link "Edit" at bounding box center [1384, 96] width 68 height 40
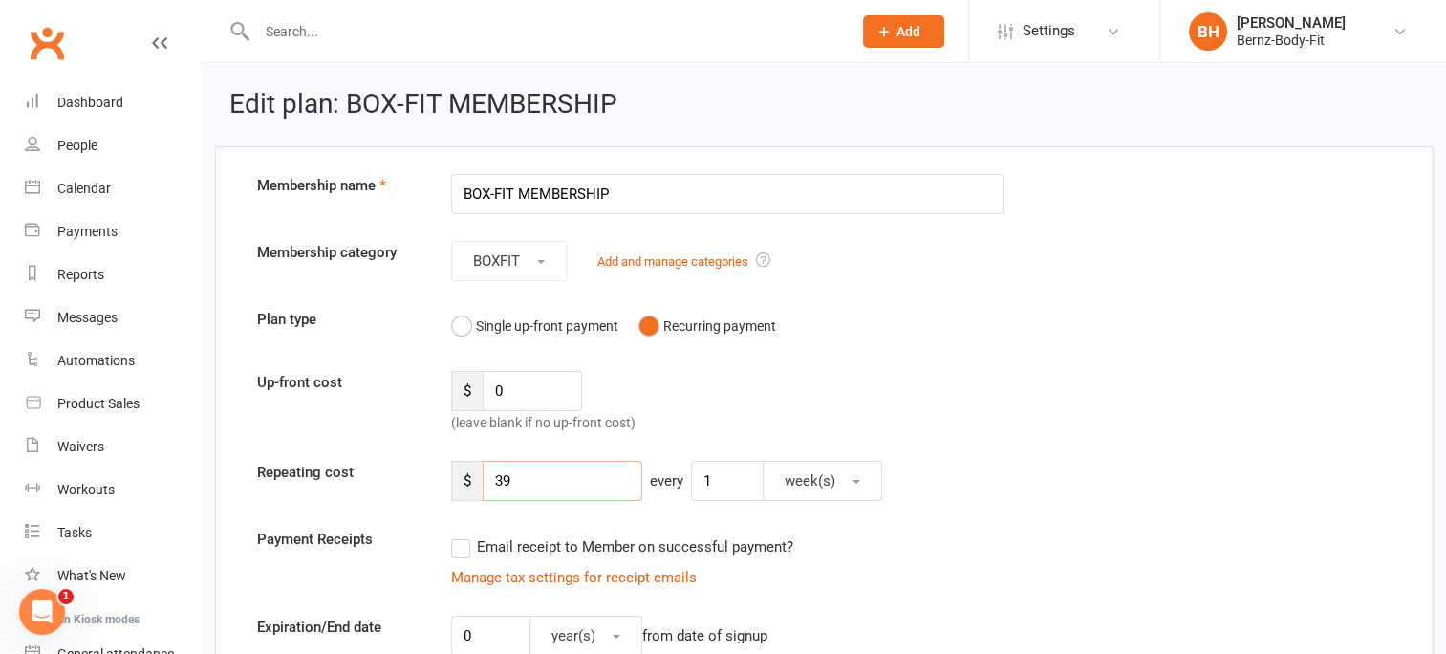
click at [512, 475] on input "39" at bounding box center [563, 481] width 160 height 40
type input "3"
type input "40.00"
click at [956, 429] on div "Up-front cost $ 0 (leave blank if no up-front cost)" at bounding box center [824, 402] width 1163 height 63
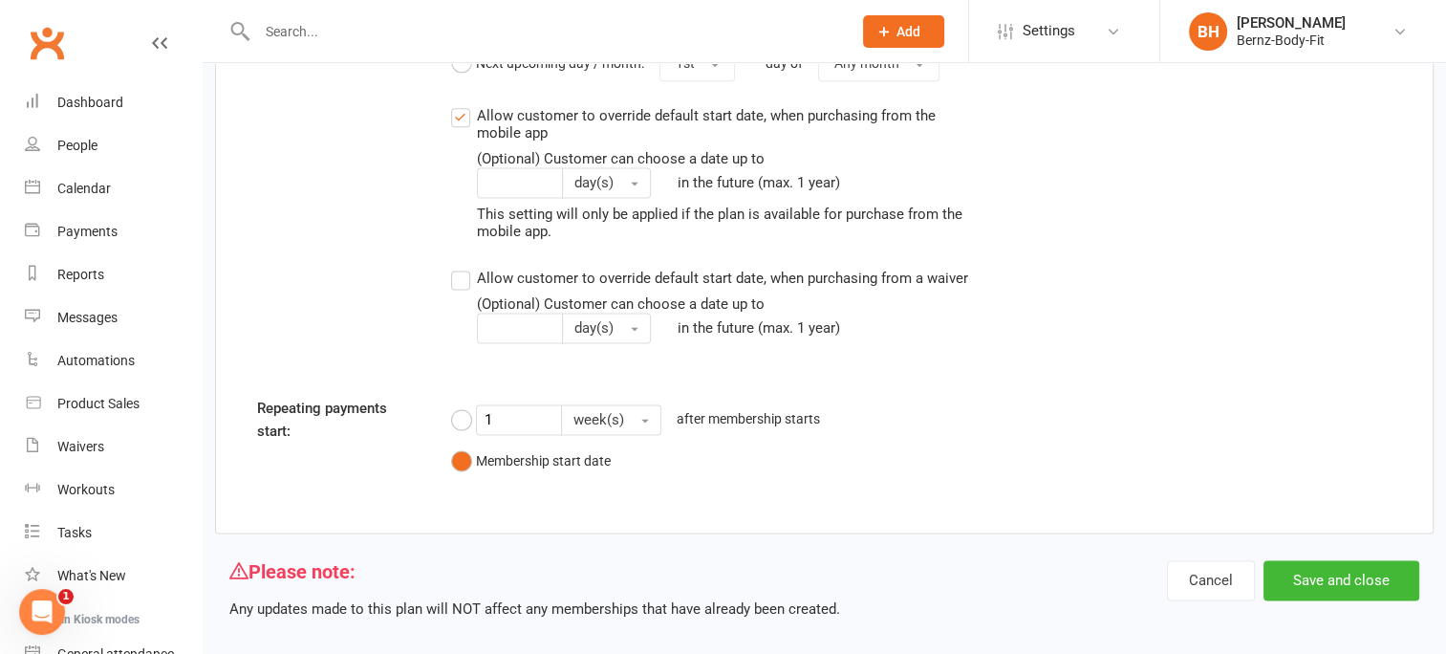
scroll to position [2580, 0]
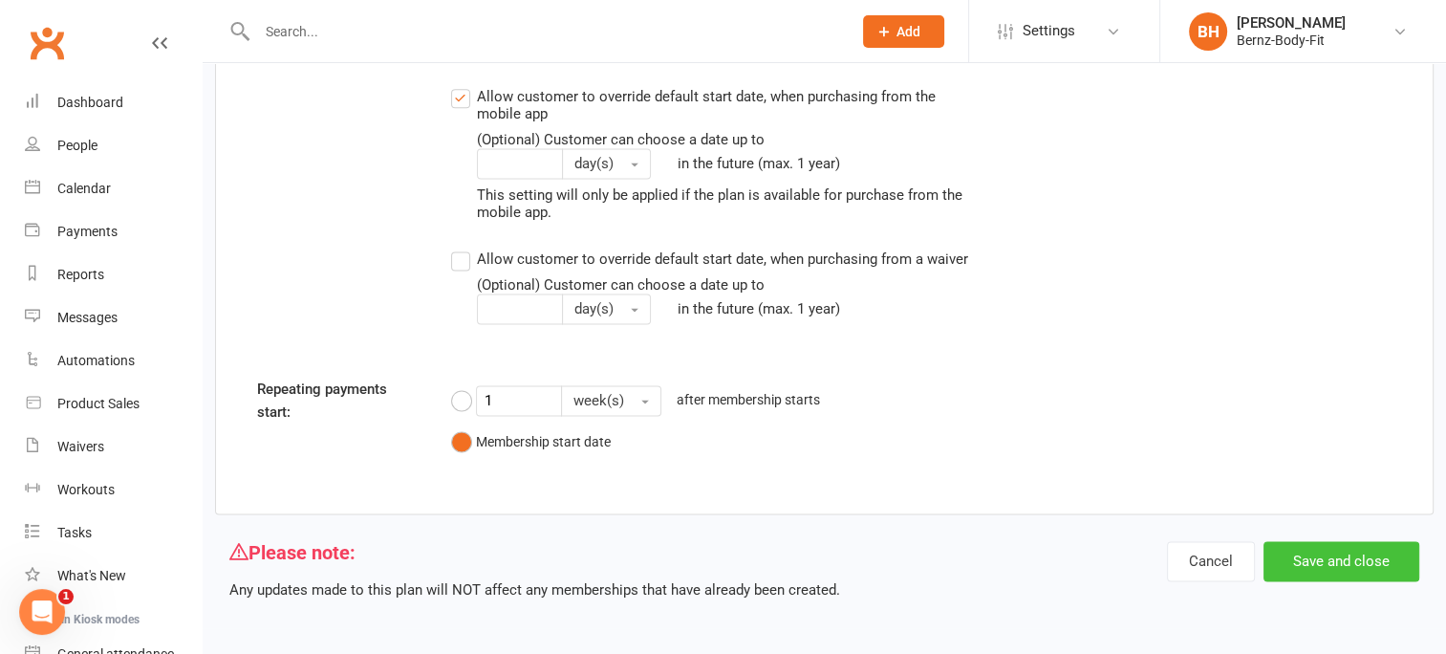
click at [1345, 548] on button "Save and close" at bounding box center [1341, 561] width 156 height 40
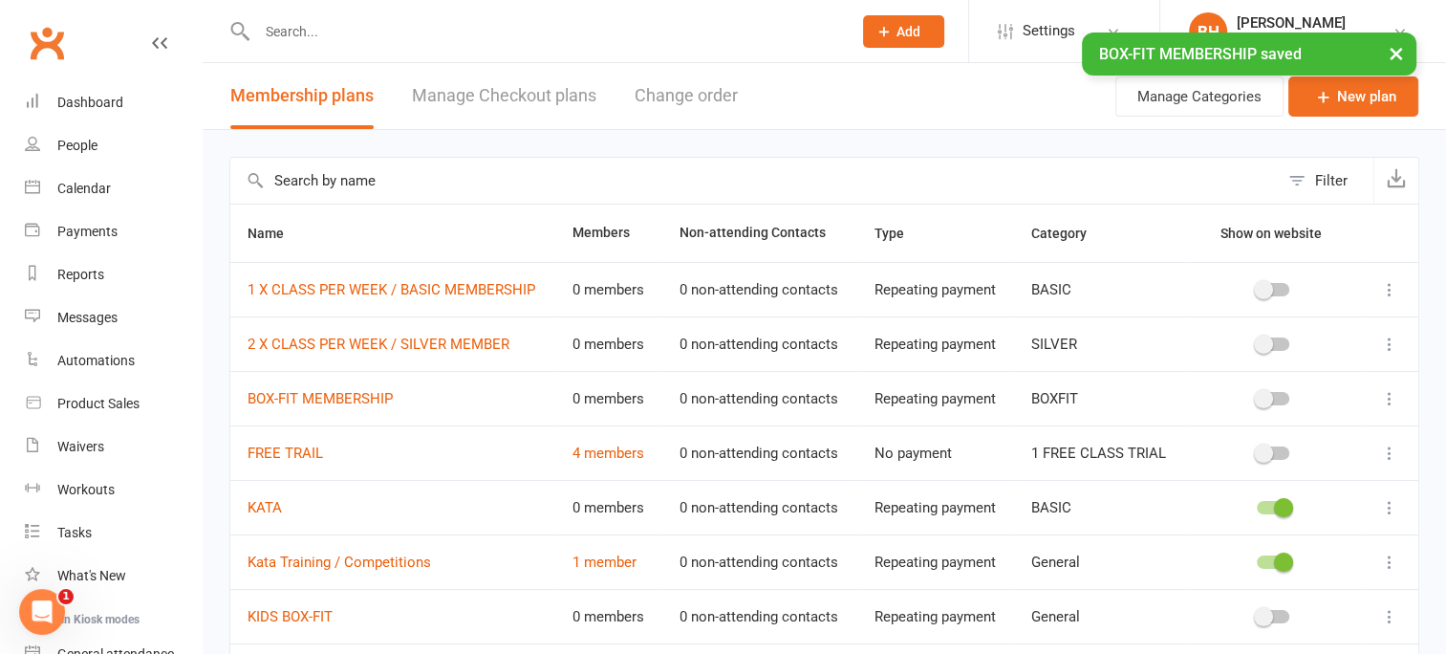
click at [444, 32] on div "× BOX-FIT MEMBERSHIP saved" at bounding box center [710, 32] width 1421 height 0
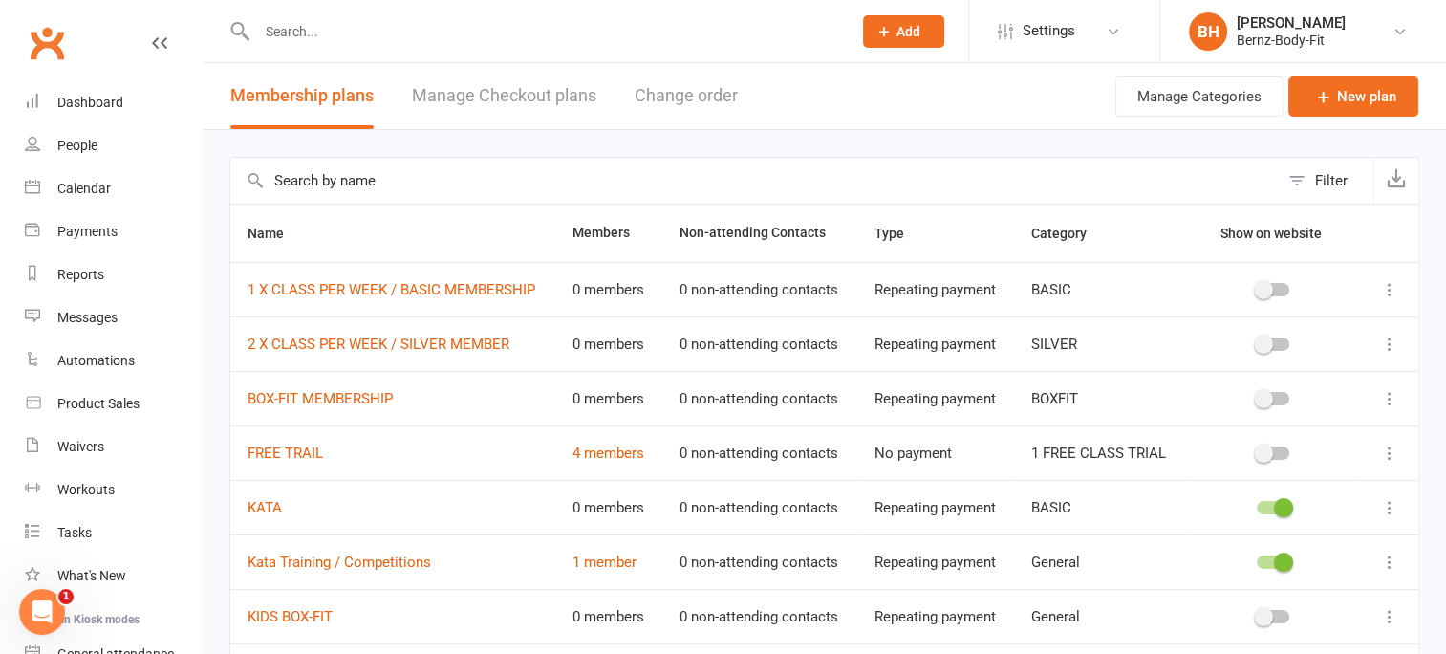
click at [421, 30] on input "text" at bounding box center [544, 31] width 587 height 27
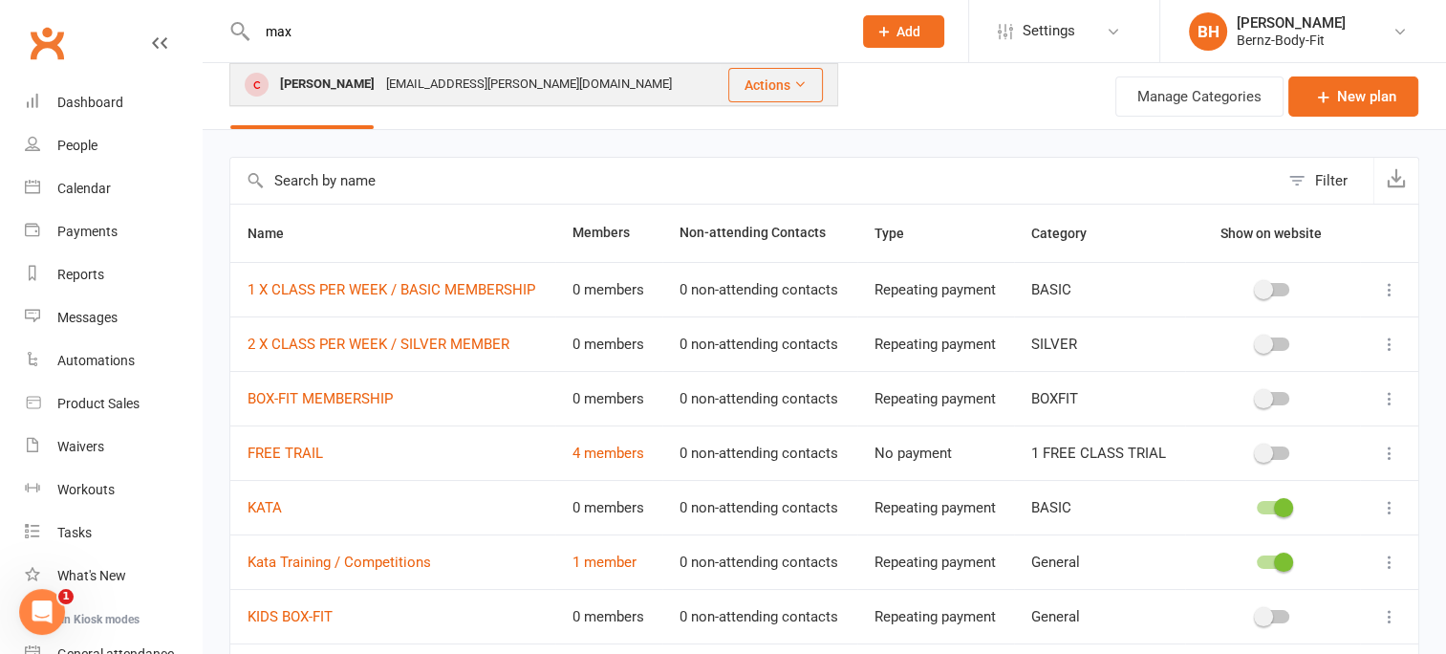
type input "max"
click at [749, 87] on button "Actions" at bounding box center [775, 85] width 95 height 34
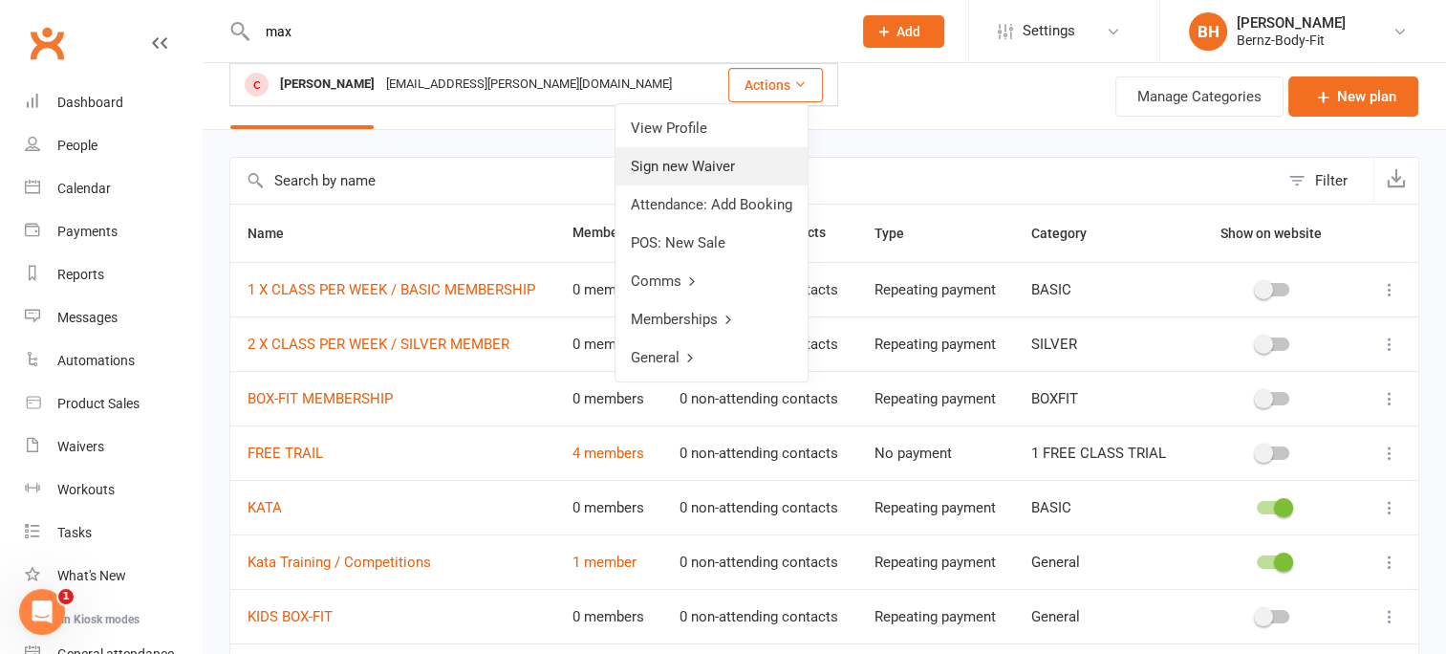
click at [696, 167] on link "Sign new Waiver" at bounding box center [711, 166] width 192 height 38
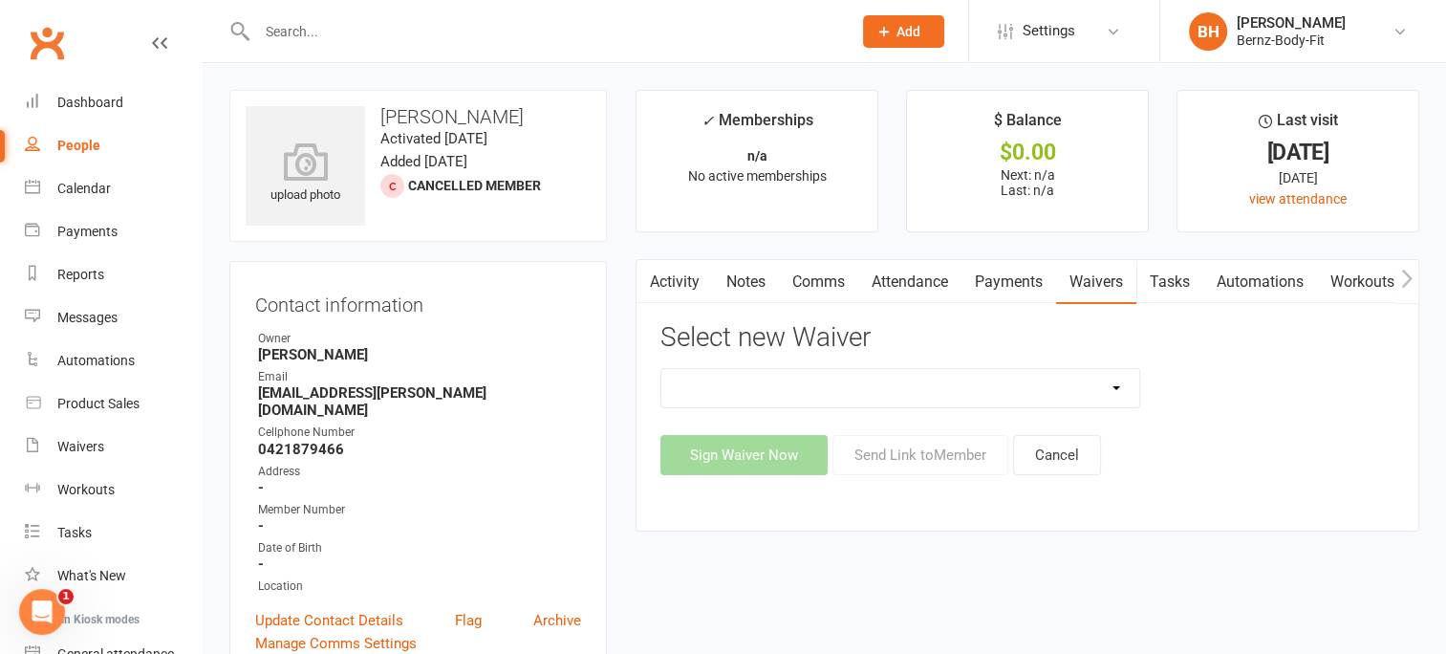
click at [1110, 391] on select "FREE MEMBERSHIP kata MUMS & BUBS MEMBERSHIP NEW MEMBER" at bounding box center [900, 388] width 478 height 38
click at [1246, 455] on div "Sign Waiver Now Send Link to Member Cancel" at bounding box center [1027, 455] width 734 height 40
click at [86, 439] on div "Waivers" at bounding box center [80, 446] width 47 height 15
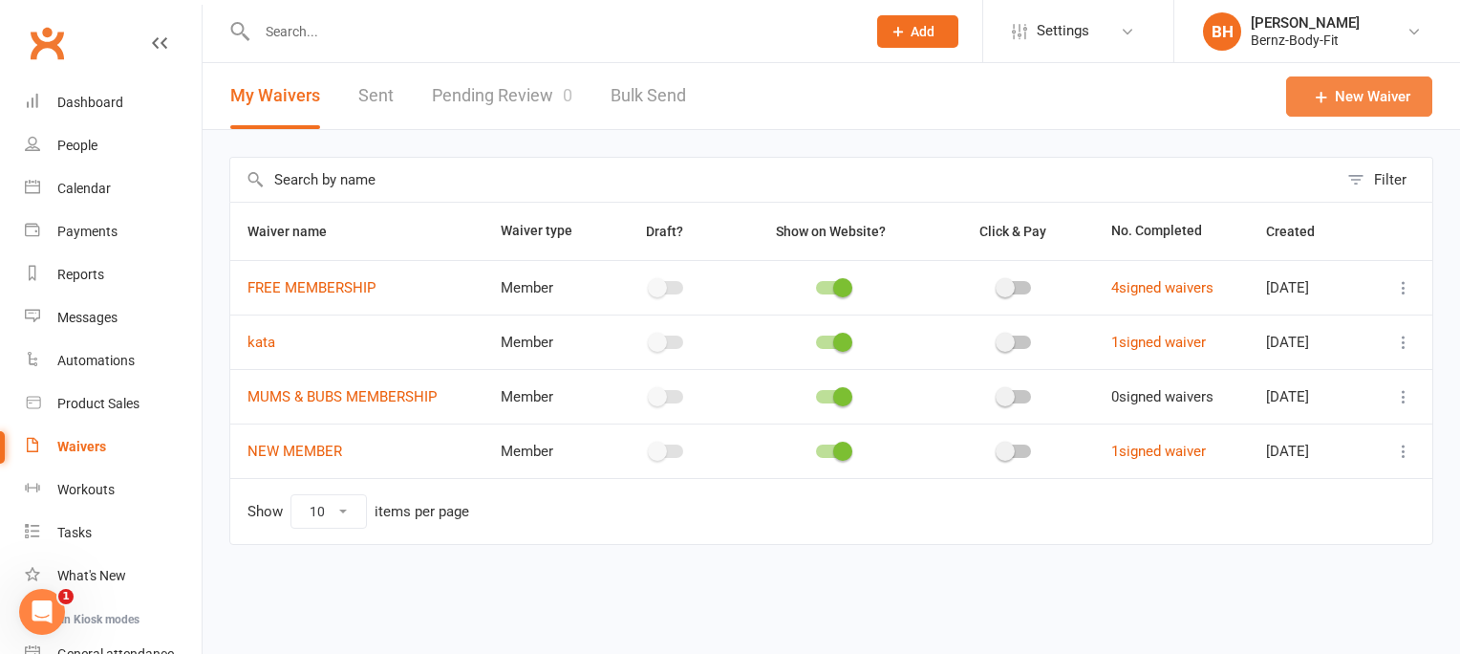
click at [1367, 93] on link "New Waiver" at bounding box center [1359, 96] width 146 height 40
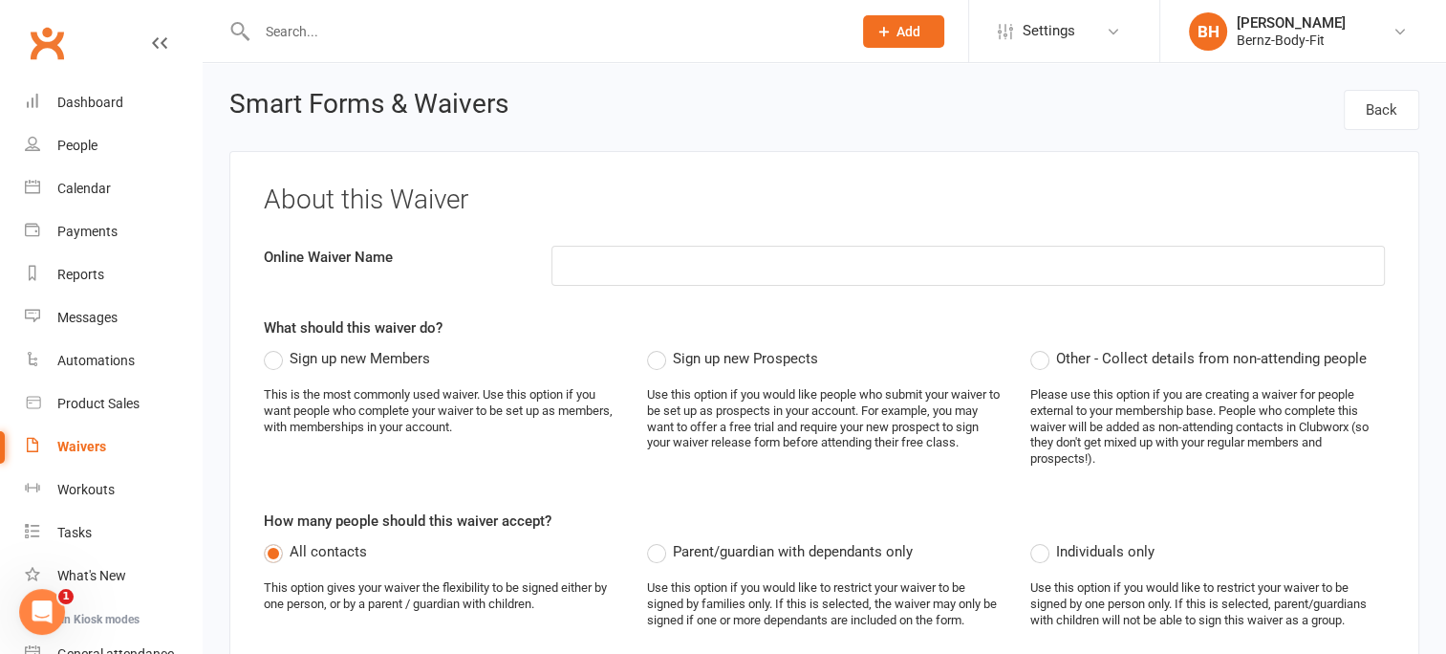
click at [566, 270] on input at bounding box center [967, 266] width 833 height 40
type input "Box-Fit"
click at [627, 324] on div "What should this waiver do? Sign up new Members This is the most commonly used …" at bounding box center [824, 399] width 1121 height 166
click at [275, 351] on label "Sign up new Members" at bounding box center [347, 358] width 166 height 23
click at [275, 347] on input "Sign up new Members" at bounding box center [270, 347] width 12 height 0
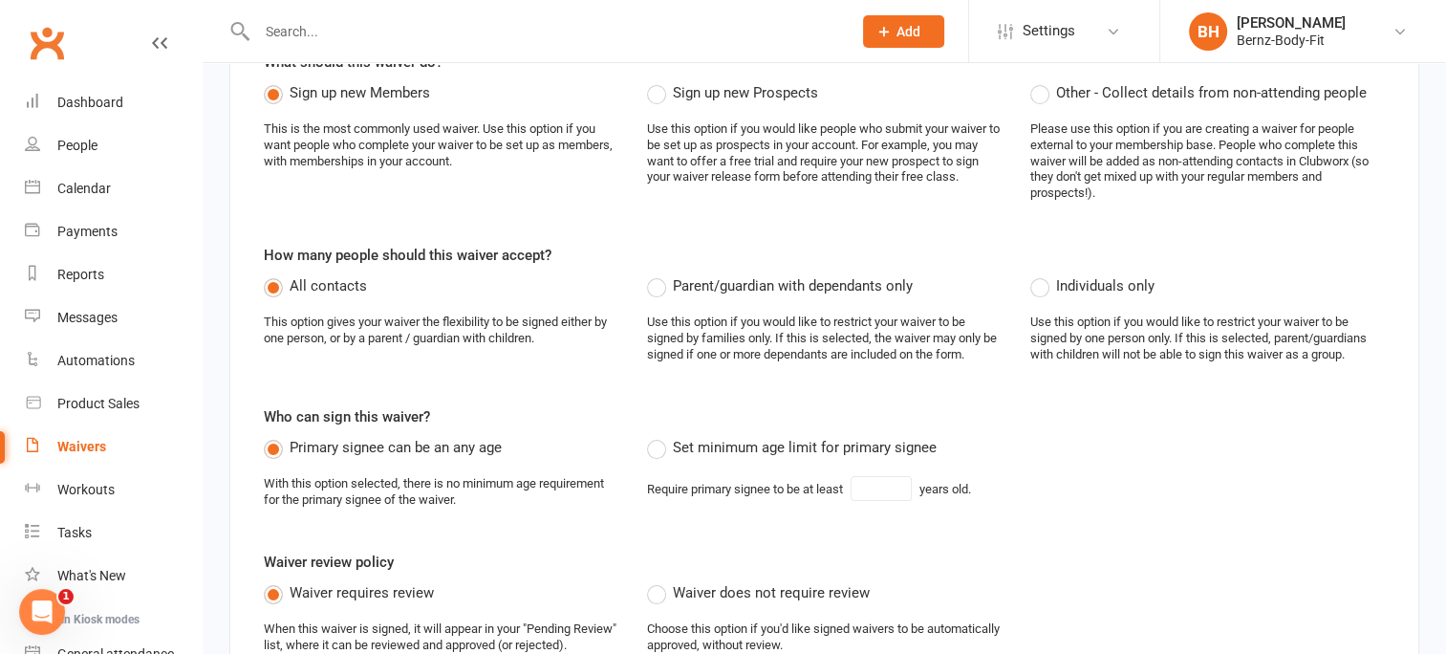
scroll to position [267, 0]
click at [656, 284] on label "Parent/guardian with dependants only" at bounding box center [780, 284] width 266 height 23
click at [656, 273] on input "Parent/guardian with dependants only" at bounding box center [653, 273] width 12 height 0
click at [660, 454] on label "Set minimum age limit for primary signee" at bounding box center [792, 446] width 290 height 23
click at [659, 435] on input "Set minimum age limit for primary signee" at bounding box center [653, 435] width 12 height 0
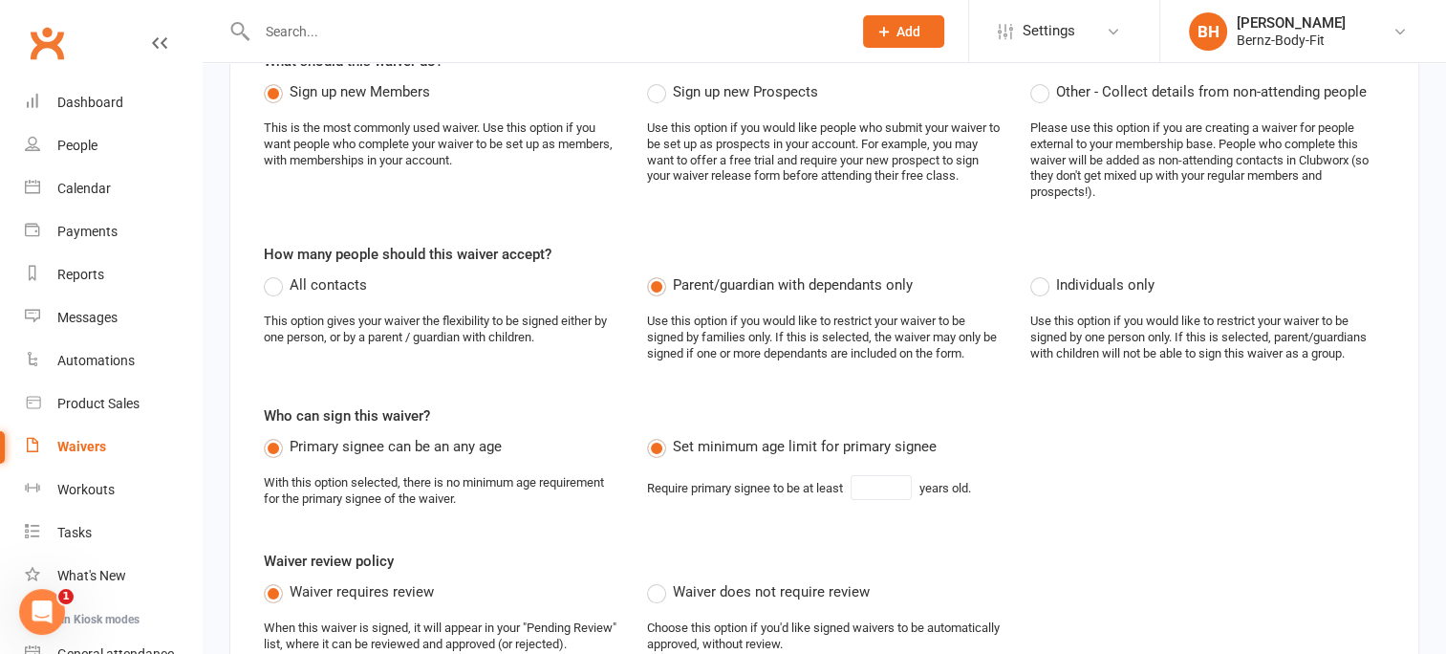
type input "18"
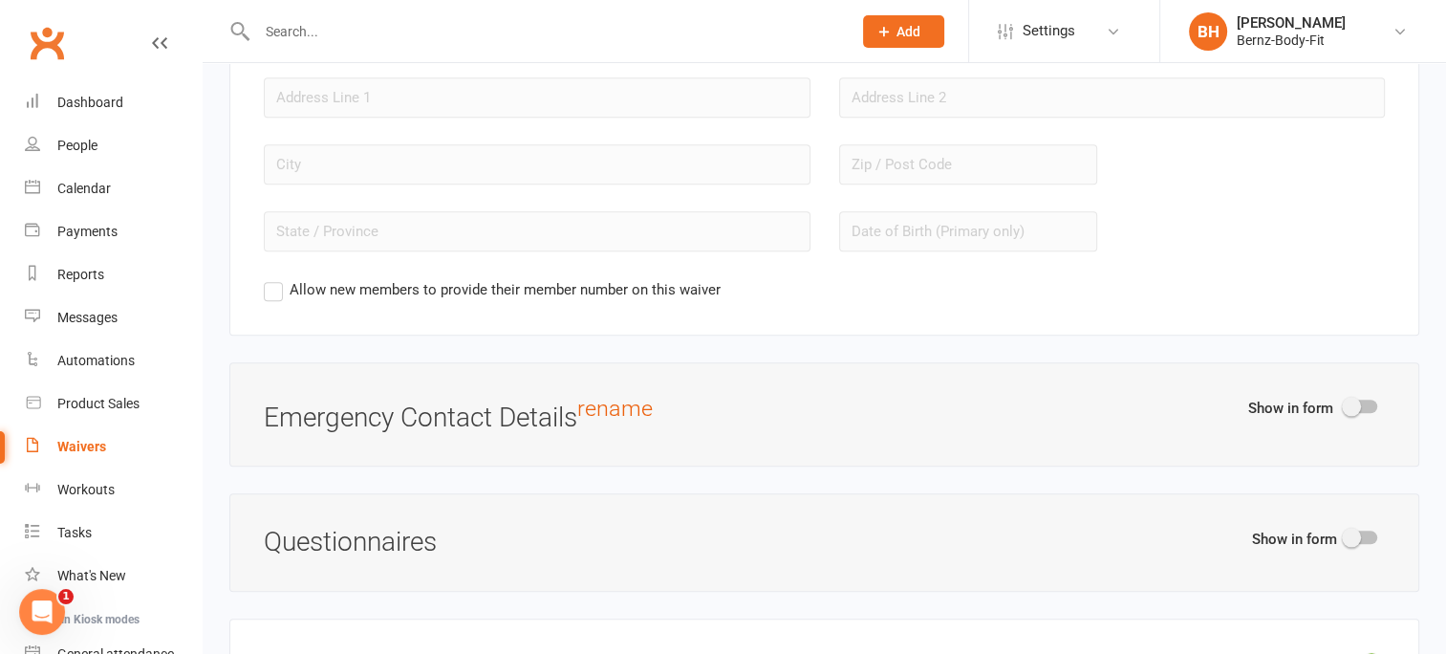
scroll to position [1877, 0]
click at [1351, 399] on span at bounding box center [1351, 405] width 19 height 19
click at [1345, 402] on input "checkbox" at bounding box center [1345, 402] width 0 height 0
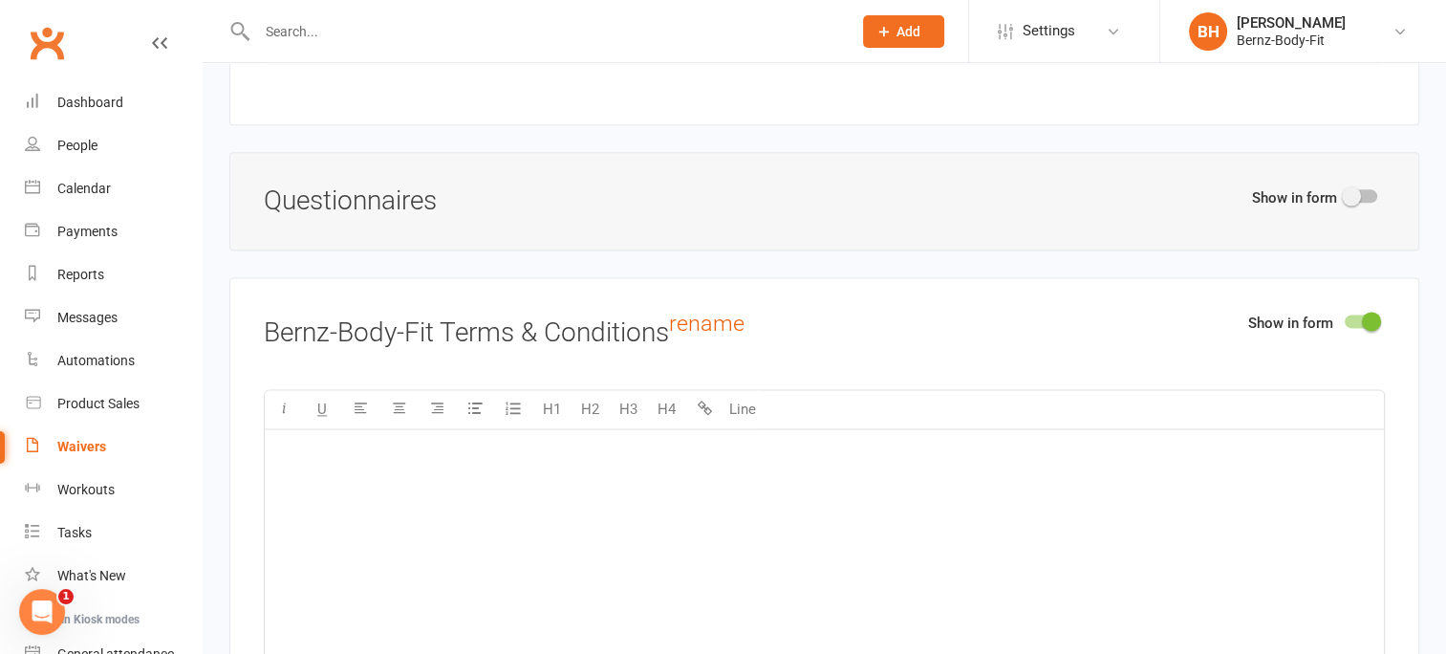
scroll to position [2462, 0]
click at [942, 472] on div "﻿" at bounding box center [824, 570] width 1119 height 287
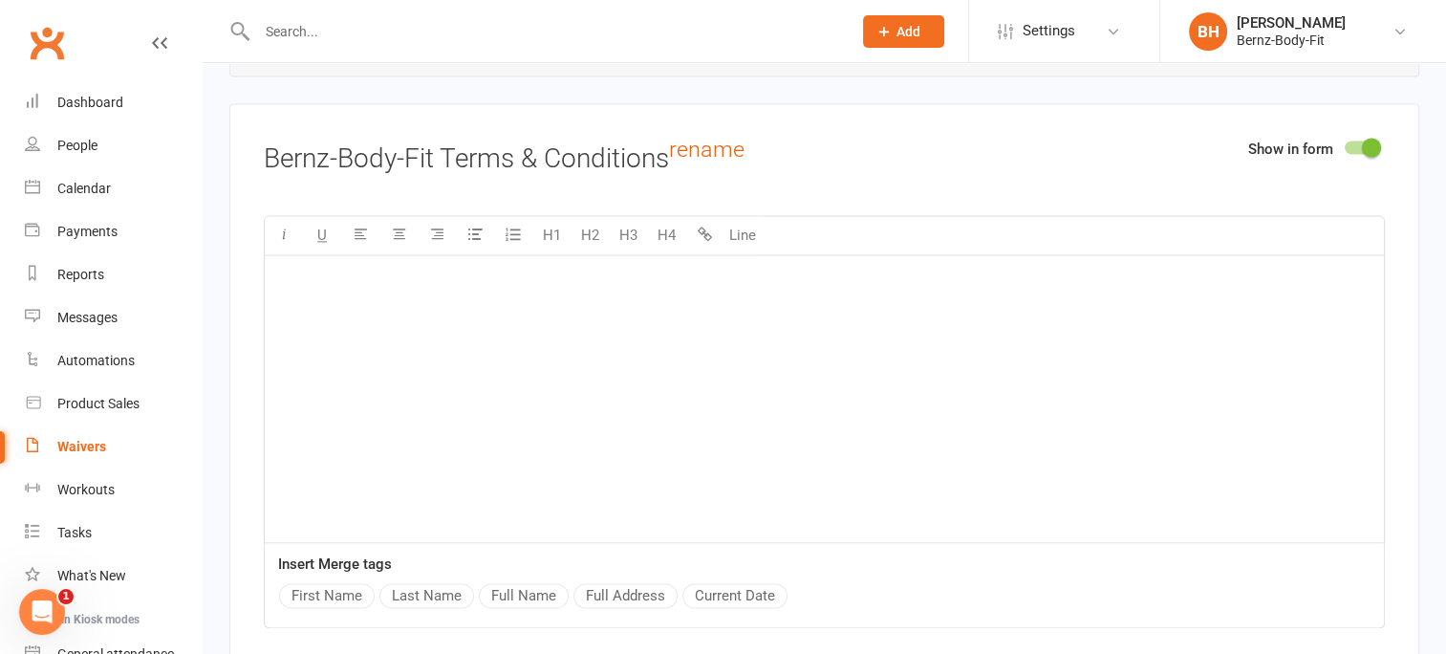
scroll to position [2644, 0]
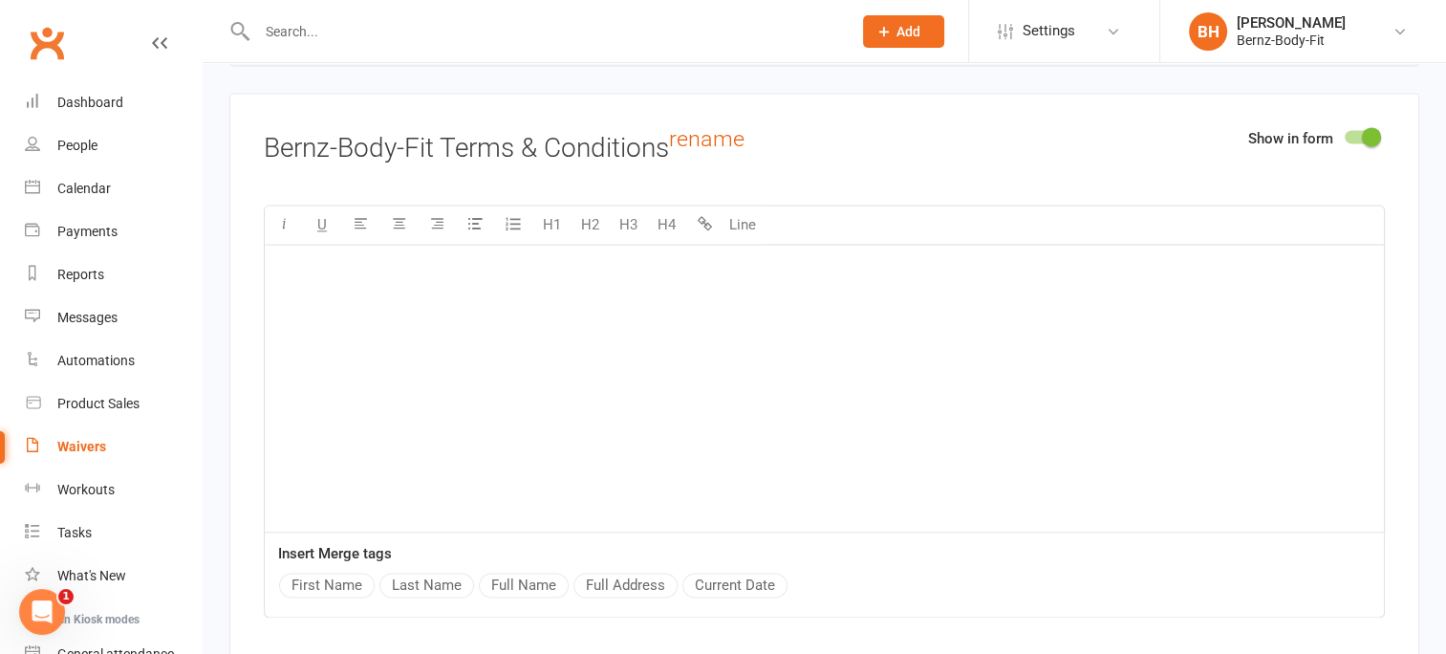
click at [356, 268] on p "﻿" at bounding box center [824, 269] width 1096 height 23
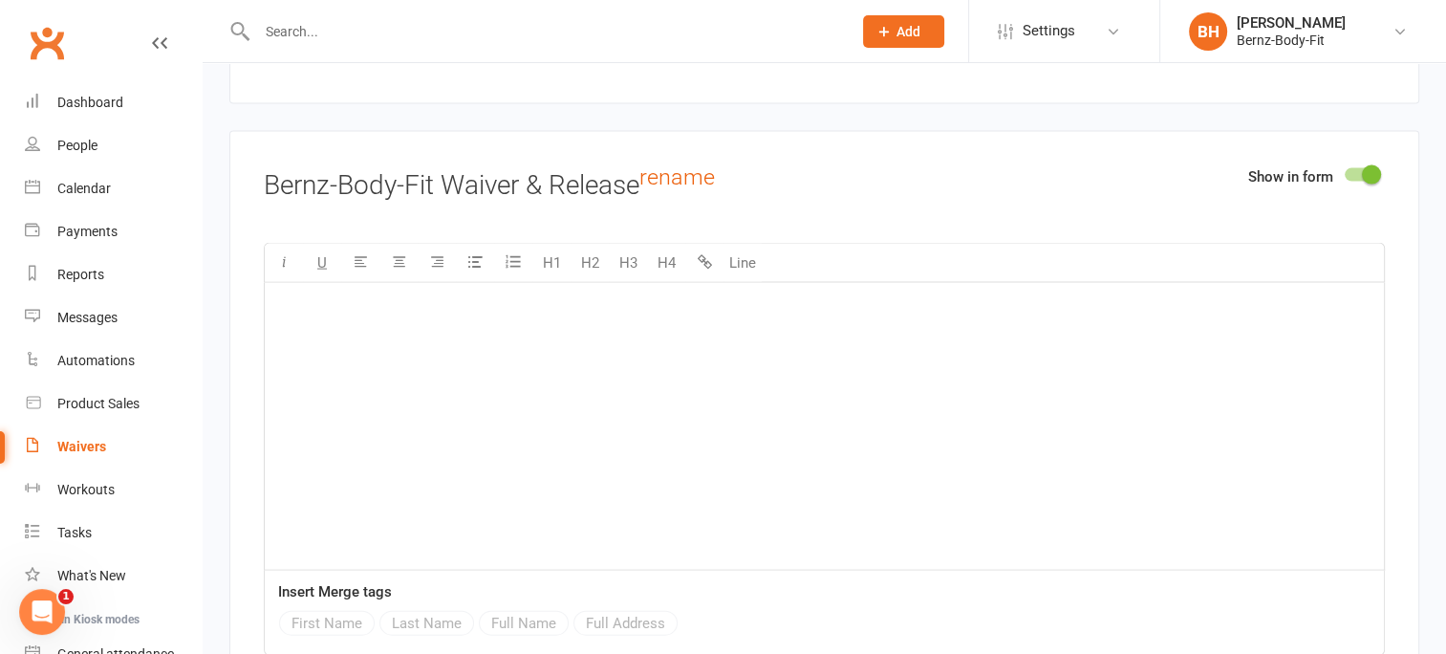
scroll to position [4186, 0]
click at [508, 324] on div "﻿" at bounding box center [824, 425] width 1119 height 287
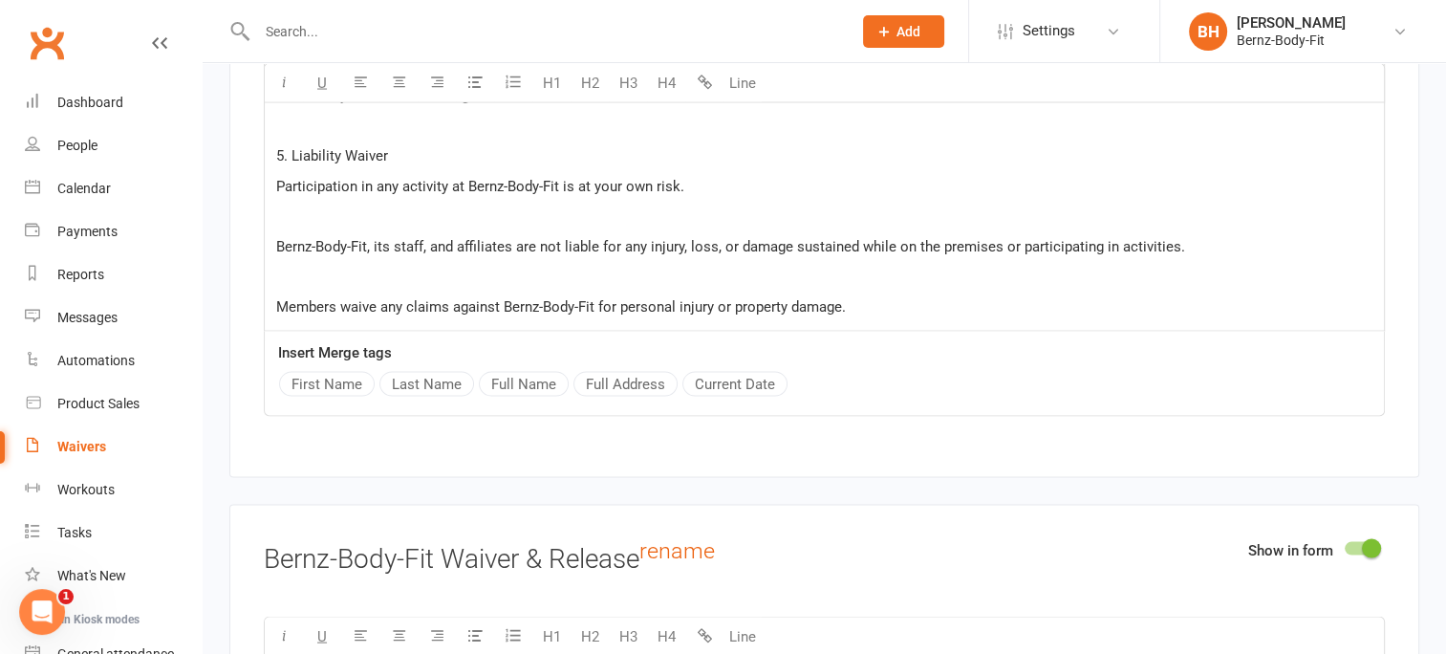
scroll to position [3813, 0]
click at [867, 297] on p "Members waive any claims against Bernz-Body-Fit for personal injury or property…" at bounding box center [824, 304] width 1096 height 23
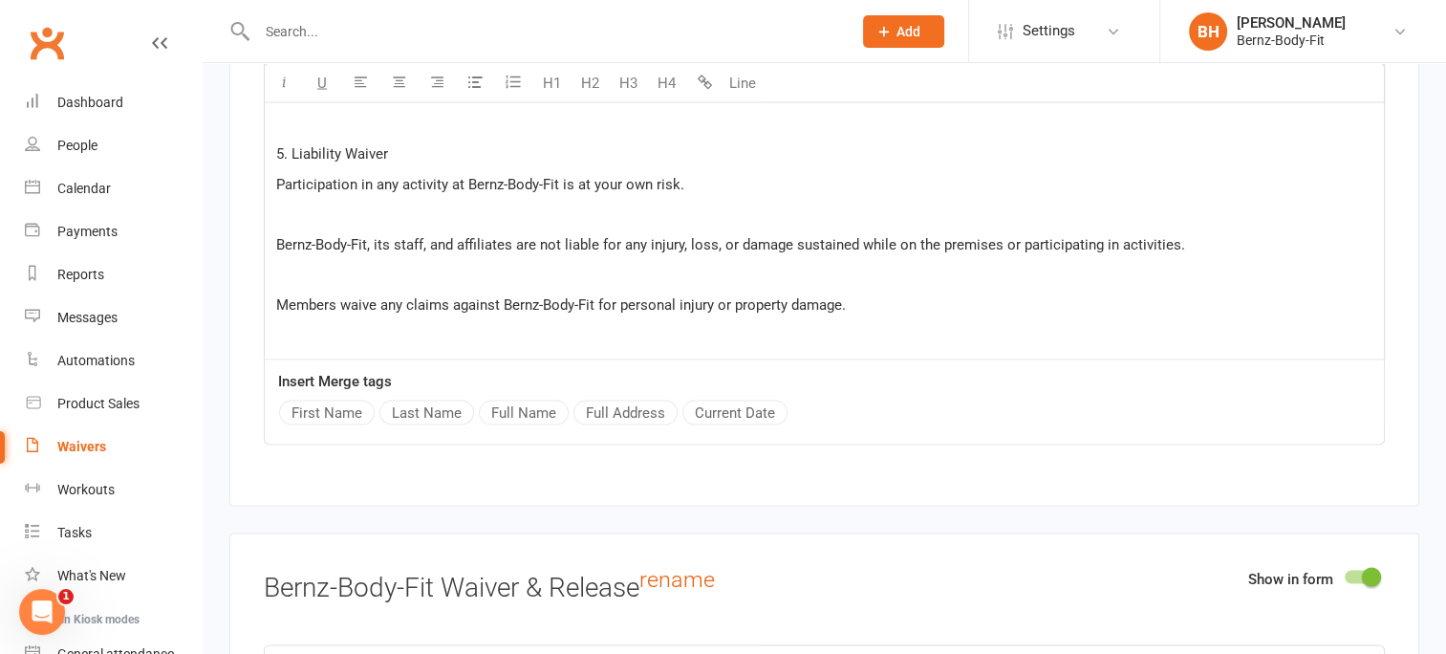
click at [283, 328] on p "﻿" at bounding box center [824, 334] width 1096 height 23
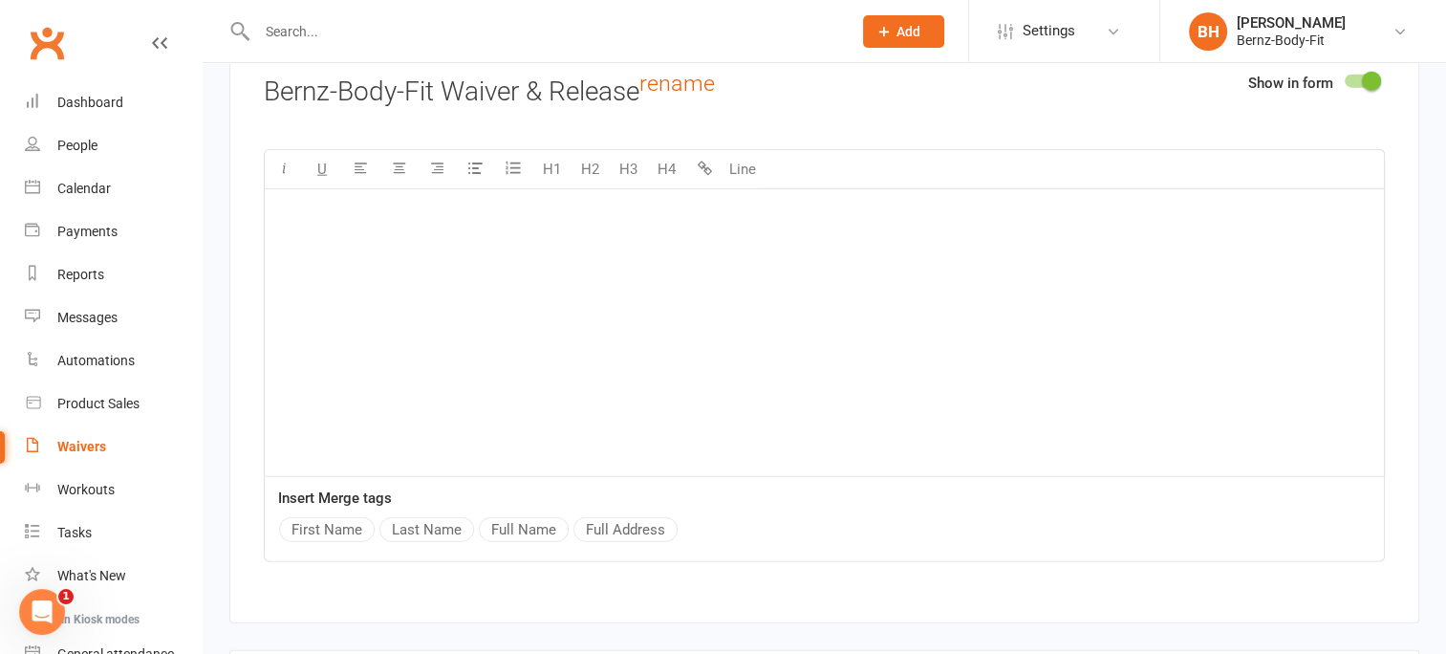
scroll to position [4785, 0]
click at [468, 264] on div "﻿" at bounding box center [824, 330] width 1119 height 287
click at [329, 206] on p "﻿" at bounding box center [824, 212] width 1096 height 23
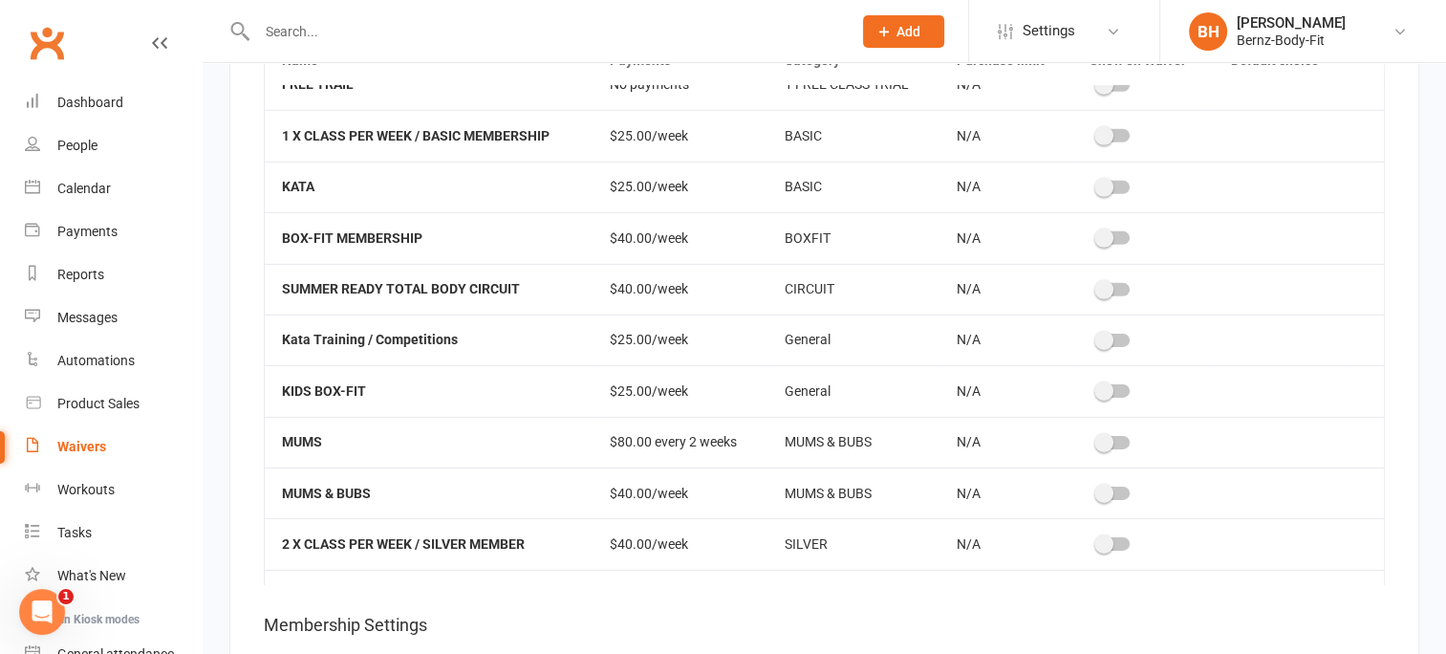
scroll to position [26, 0]
click at [1094, 229] on span at bounding box center [1103, 238] width 19 height 19
click at [1097, 236] on input "checkbox" at bounding box center [1097, 236] width 0 height 0
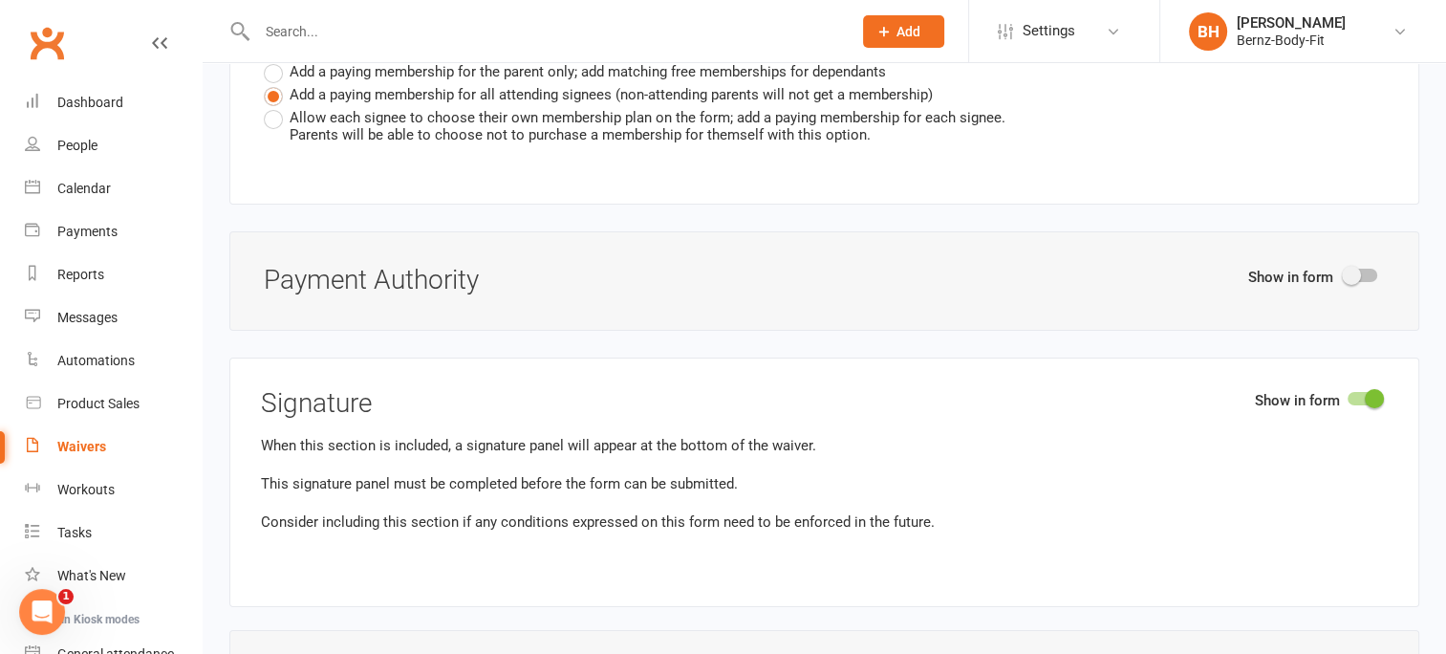
scroll to position [6712, 0]
click at [1354, 265] on span at bounding box center [1351, 274] width 19 height 19
click at [1345, 271] on input "checkbox" at bounding box center [1345, 271] width 0 height 0
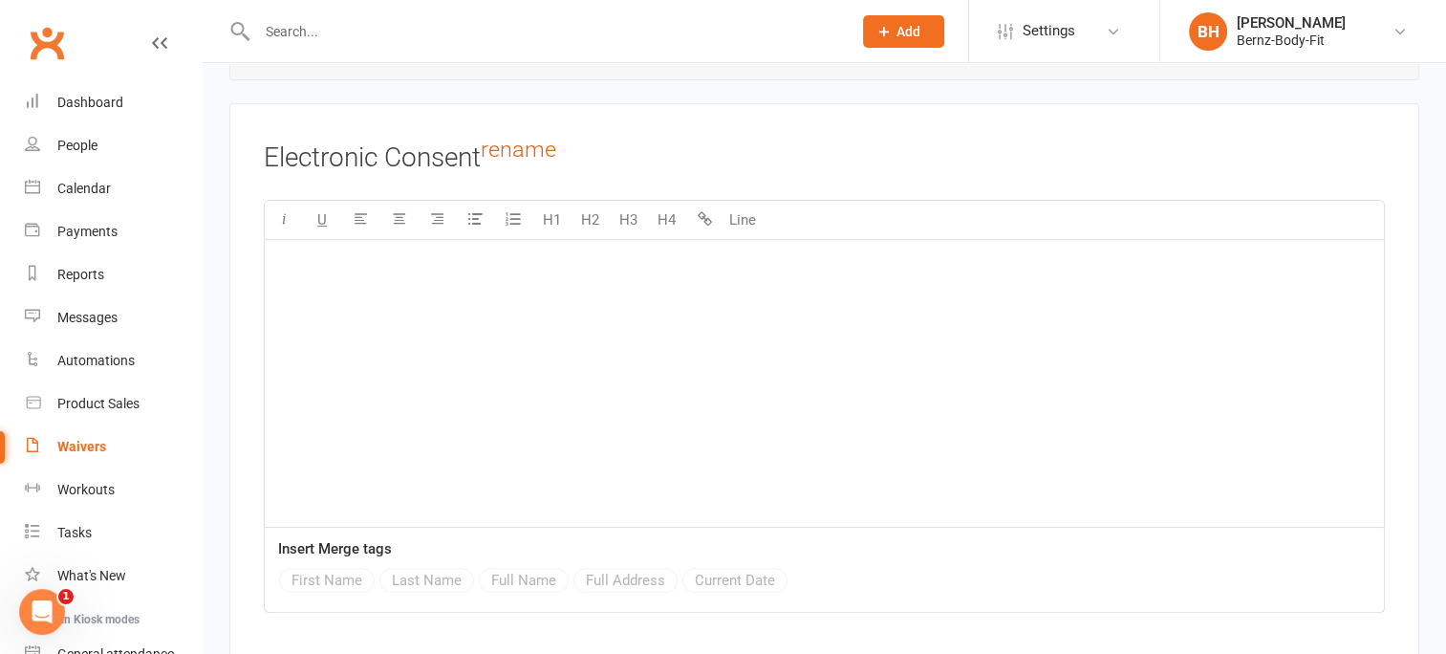
scroll to position [7915, 0]
click at [512, 315] on div "﻿" at bounding box center [824, 379] width 1119 height 287
click at [307, 248] on p "﻿" at bounding box center [824, 259] width 1096 height 23
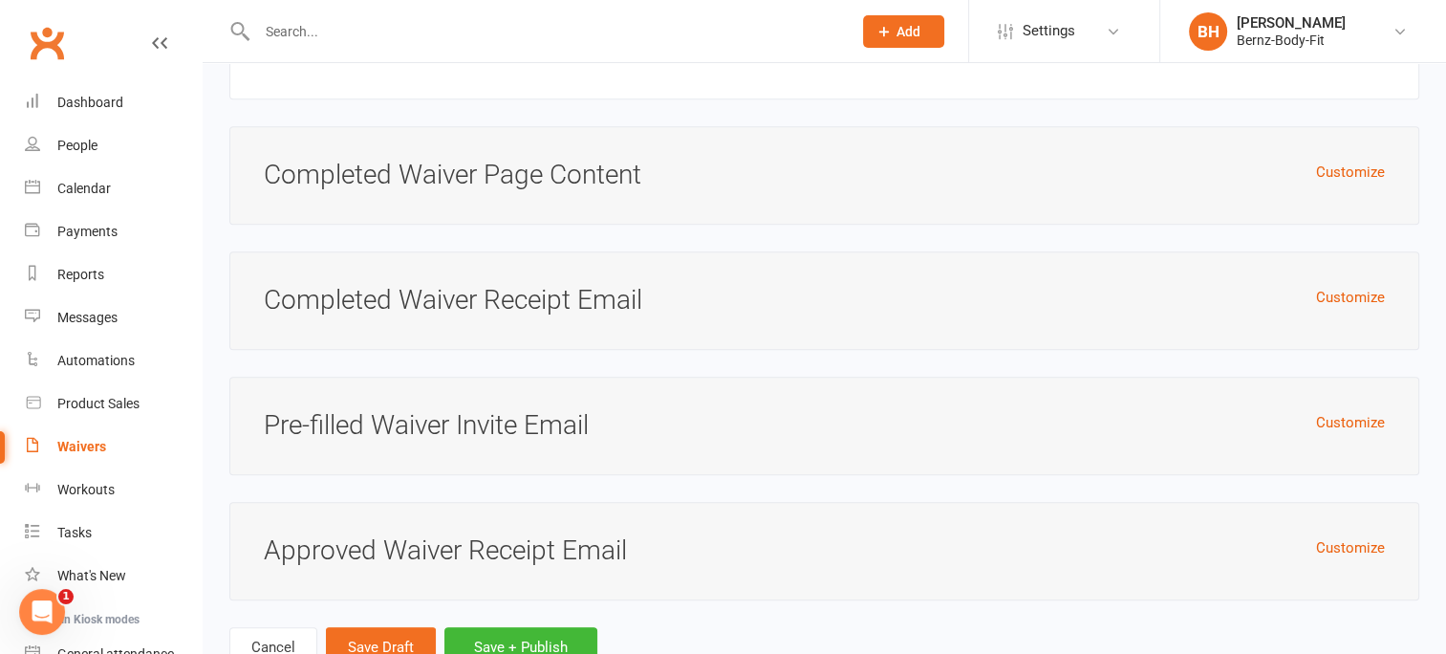
scroll to position [8968, 0]
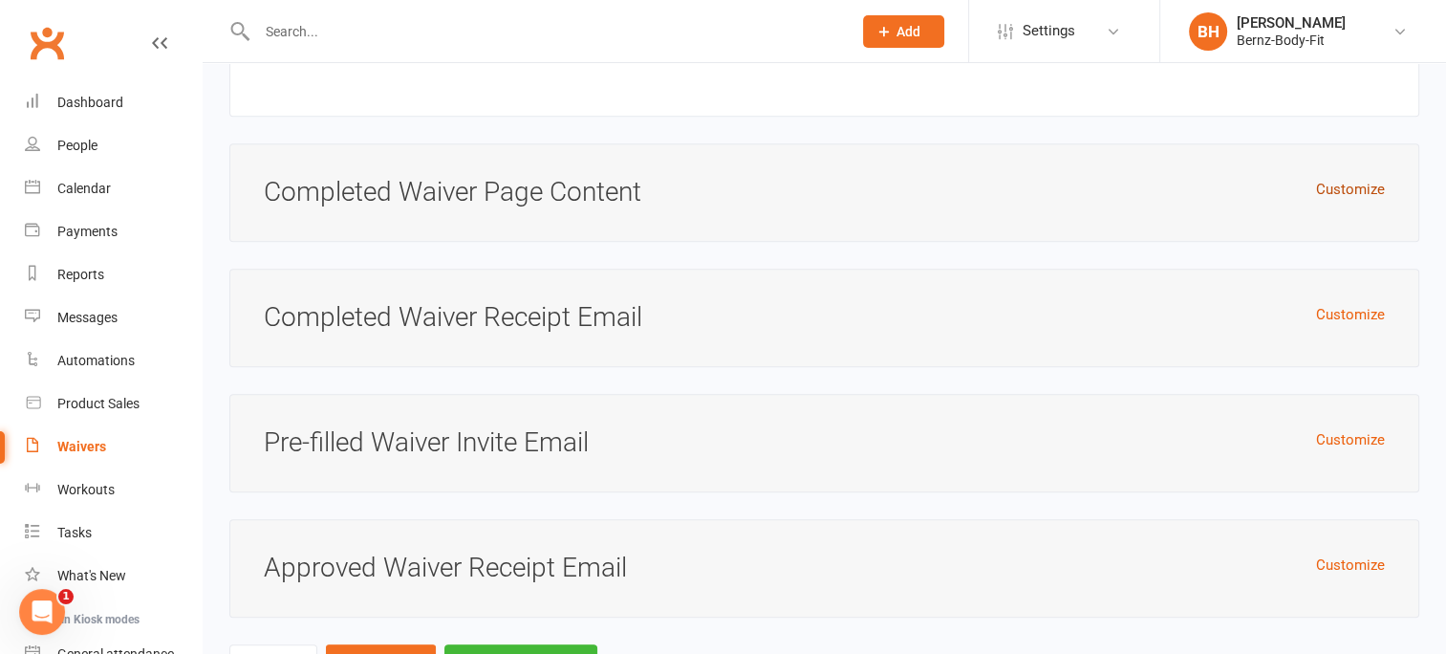
click at [1357, 178] on button "Customize" at bounding box center [1350, 189] width 69 height 23
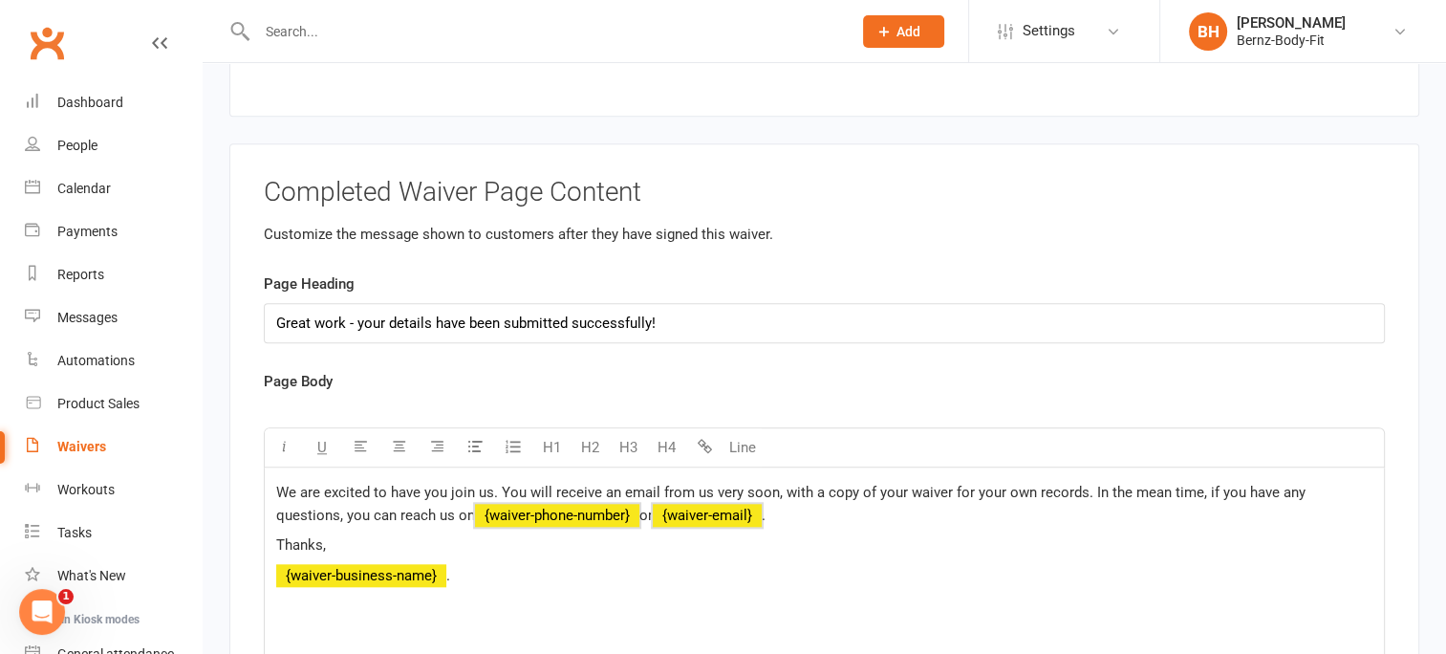
drag, startPoint x: 714, startPoint y: 501, endPoint x: 434, endPoint y: 493, distance: 280.1
click at [434, 493] on p "We are excited to have you join us. You will receive an email from us very soon…" at bounding box center [824, 504] width 1096 height 46
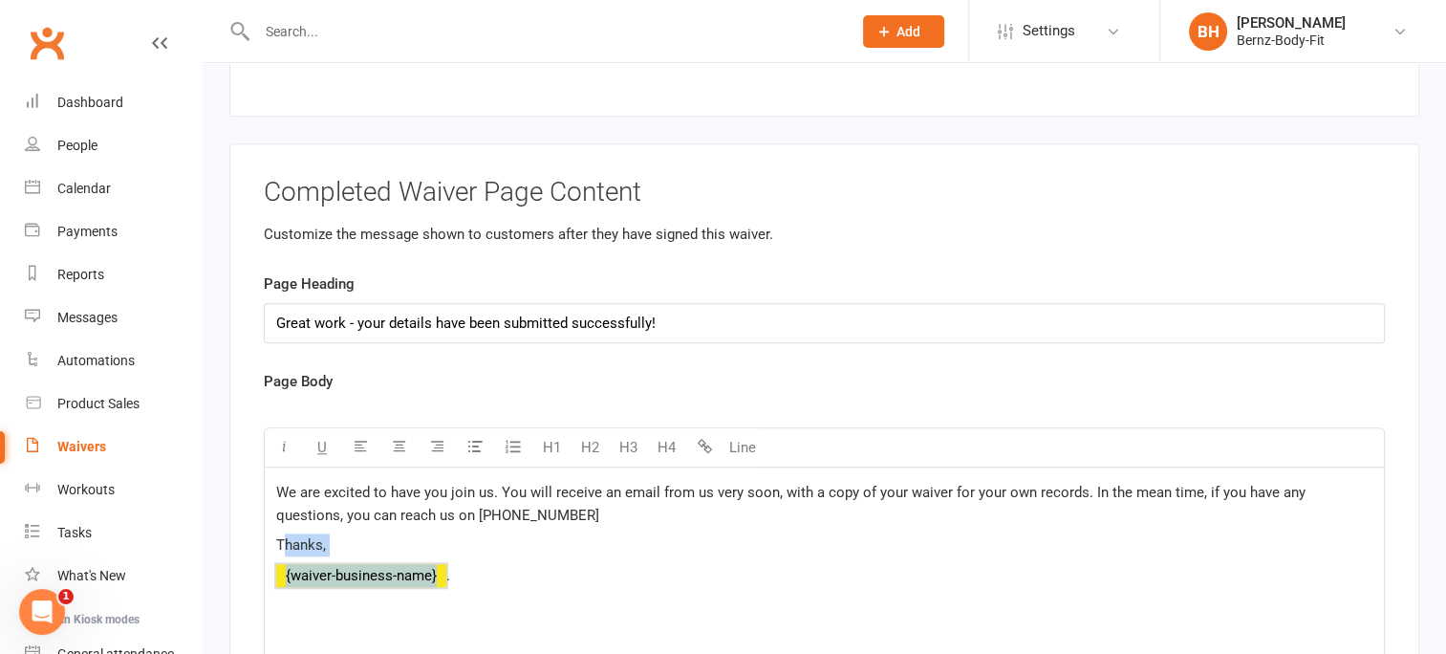
drag, startPoint x: 443, startPoint y: 554, endPoint x: 279, endPoint y: 520, distance: 167.9
click at [279, 520] on div "We are excited to have you join us. You will receive an email from us very soon…" at bounding box center [824, 610] width 1119 height 287
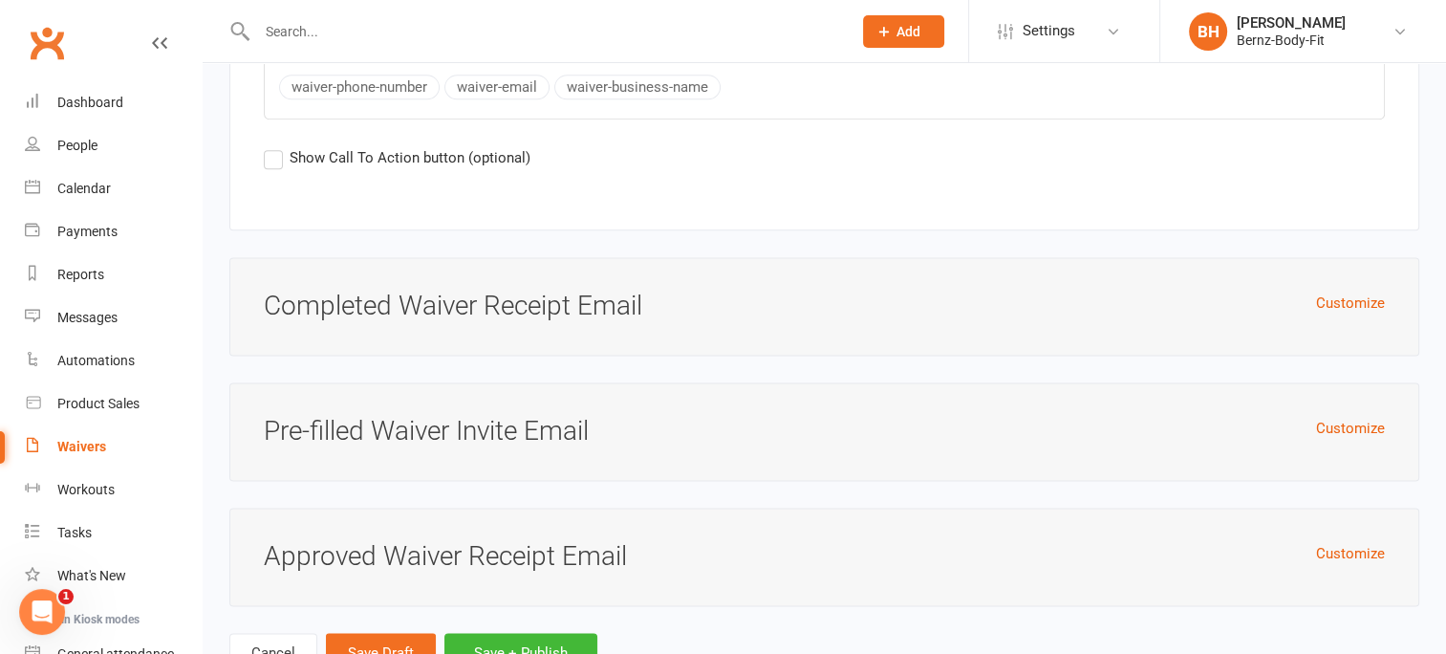
scroll to position [9740, 0]
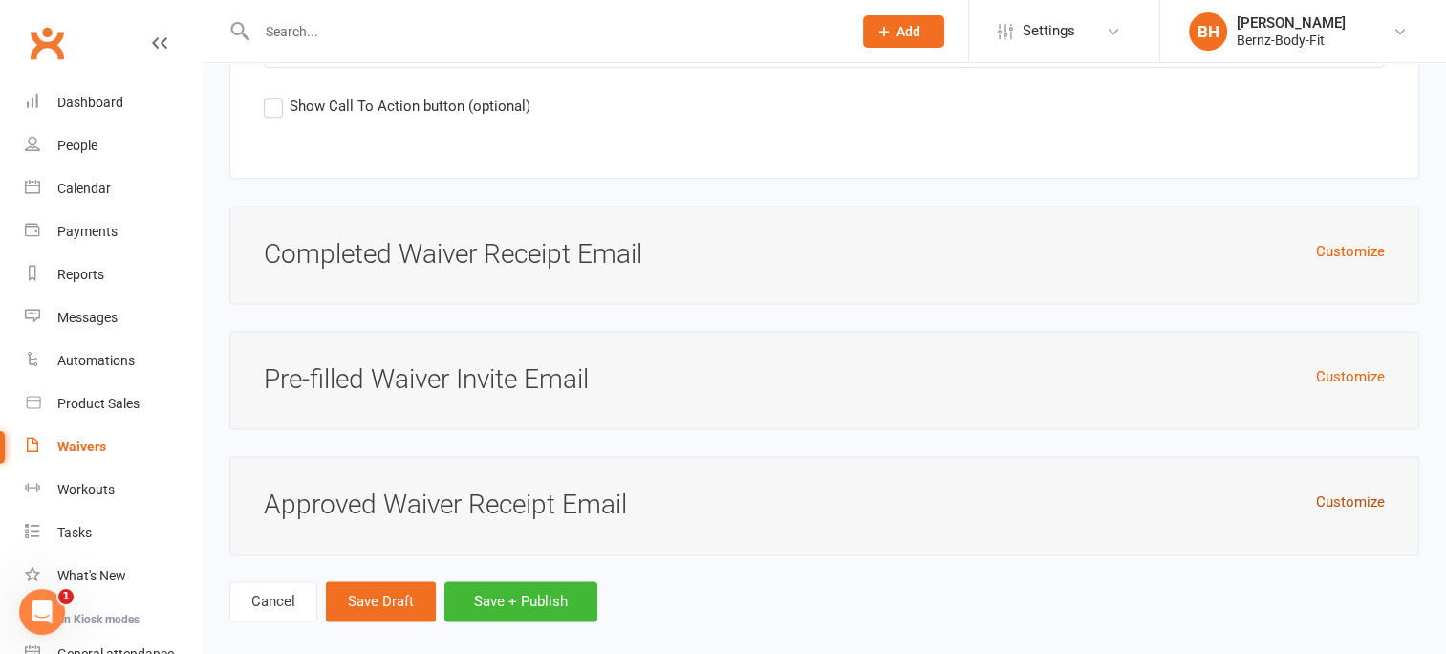
click at [1353, 490] on button "Customize" at bounding box center [1350, 501] width 69 height 23
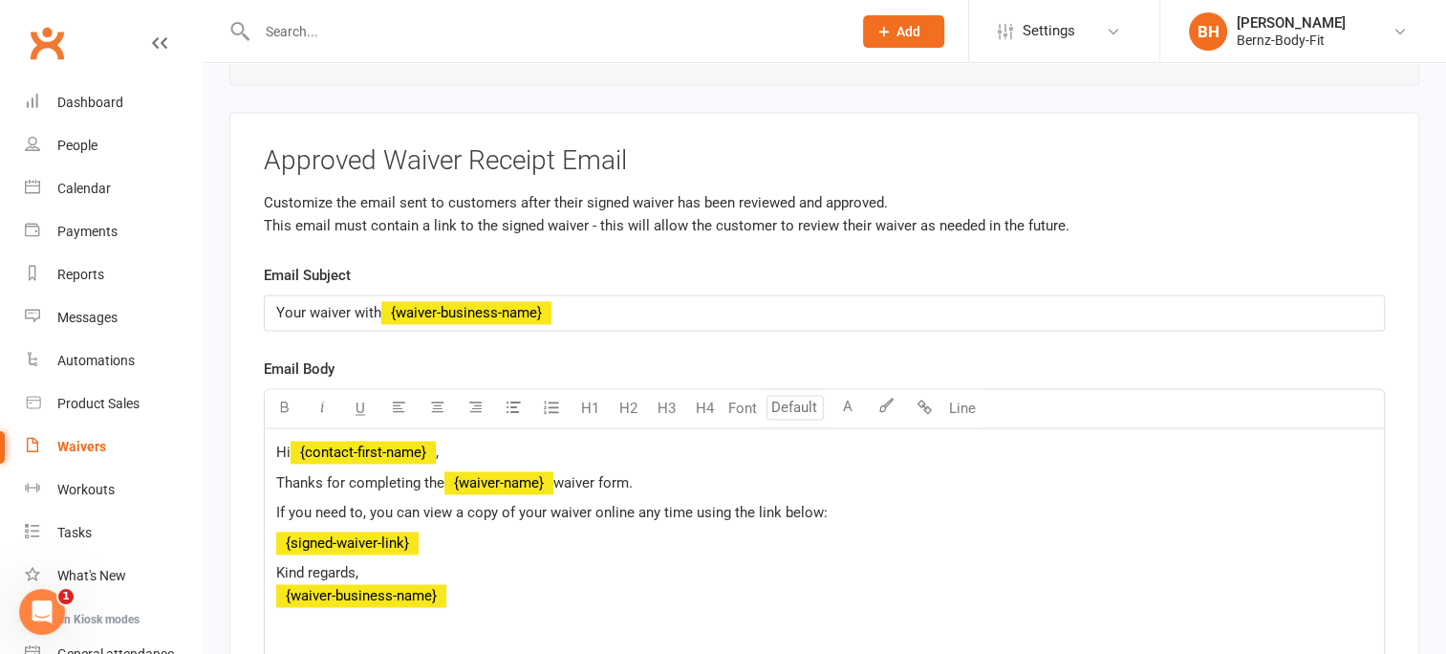
scroll to position [10095, 0]
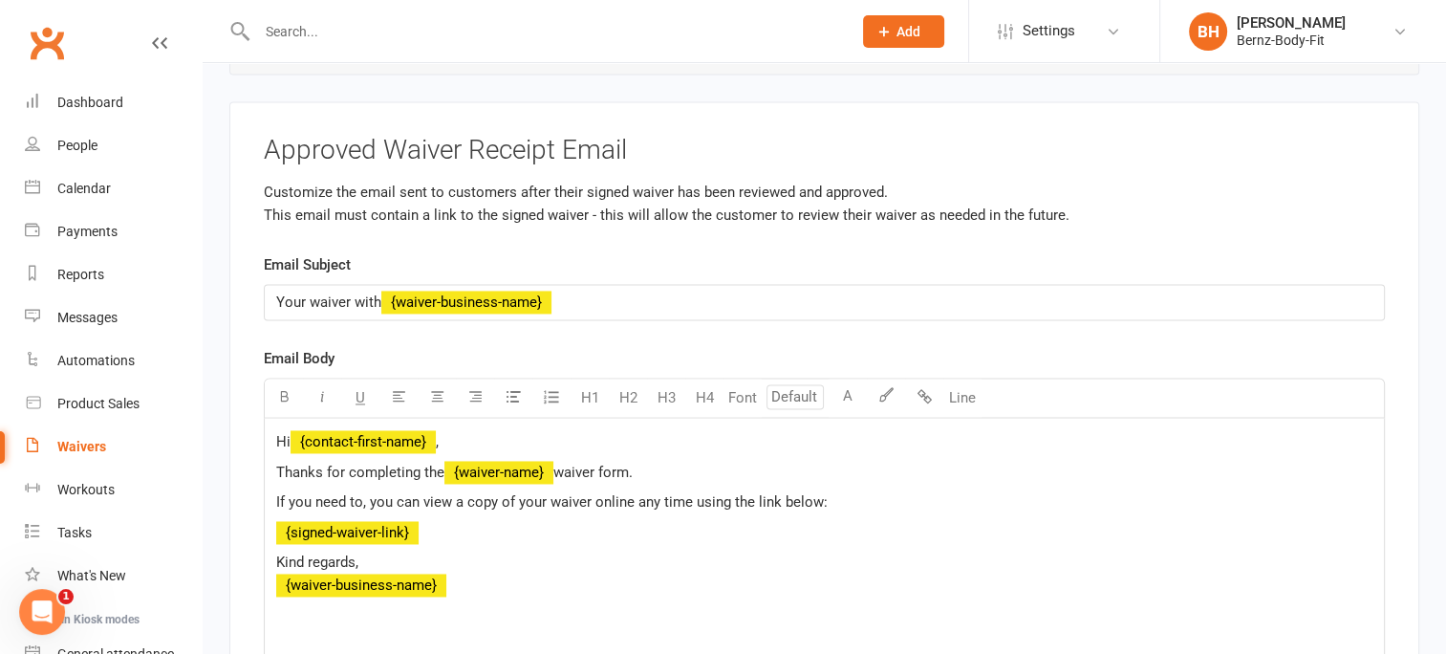
drag, startPoint x: 560, startPoint y: 282, endPoint x: 404, endPoint y: 272, distance: 156.1
click at [404, 291] on p "Your waiver with ﻿ {waiver-business-name}" at bounding box center [824, 302] width 1096 height 23
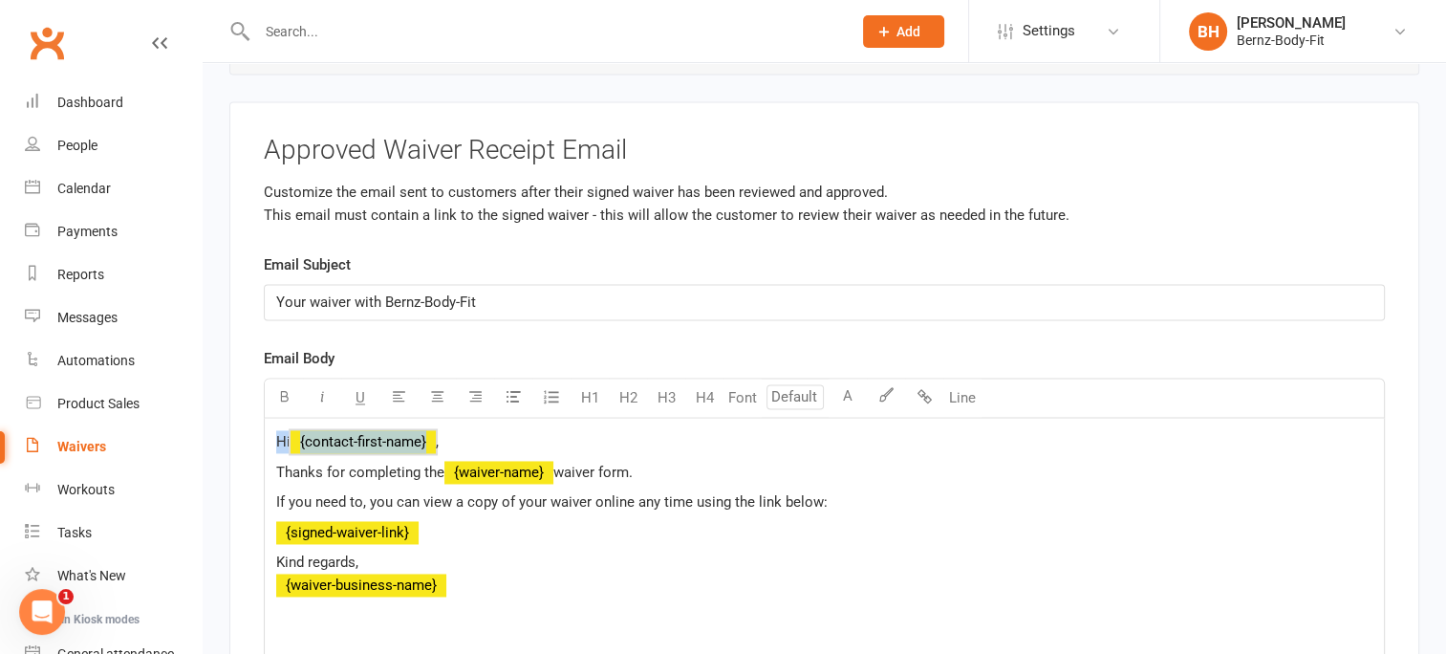
drag, startPoint x: 443, startPoint y: 427, endPoint x: 235, endPoint y: 406, distance: 209.4
click at [235, 406] on div "Approved Waiver Receipt Email Customize the email sent to customers after their…" at bounding box center [824, 476] width 1190 height 750
click at [279, 433] on span "," at bounding box center [277, 441] width 3 height 17
click at [553, 463] on span "﻿ {waiver-name}" at bounding box center [498, 471] width 109 height 17
click at [559, 463] on span "waiver form." at bounding box center [592, 471] width 79 height 17
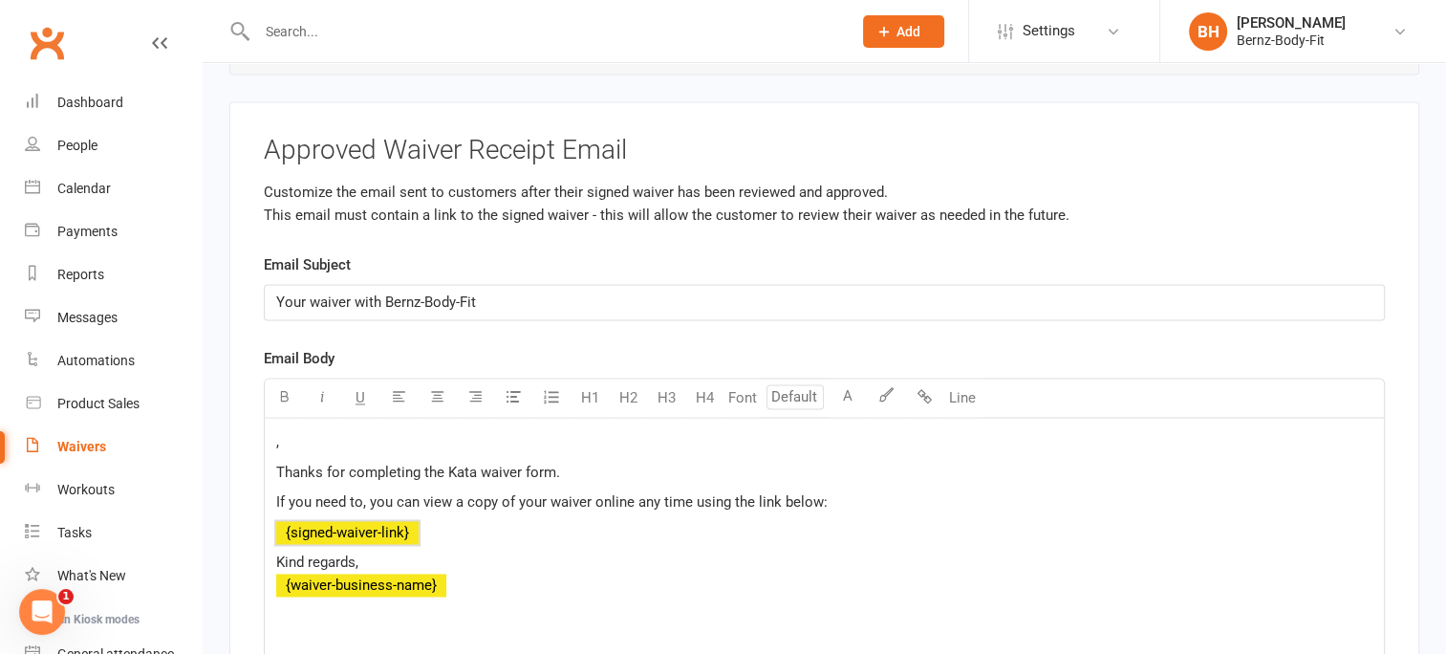
drag, startPoint x: 466, startPoint y: 573, endPoint x: 291, endPoint y: 421, distance: 232.4
click at [291, 421] on div ", Thanks for completing the Kata waiver form. If you need to, you can view a co…" at bounding box center [824, 561] width 1119 height 287
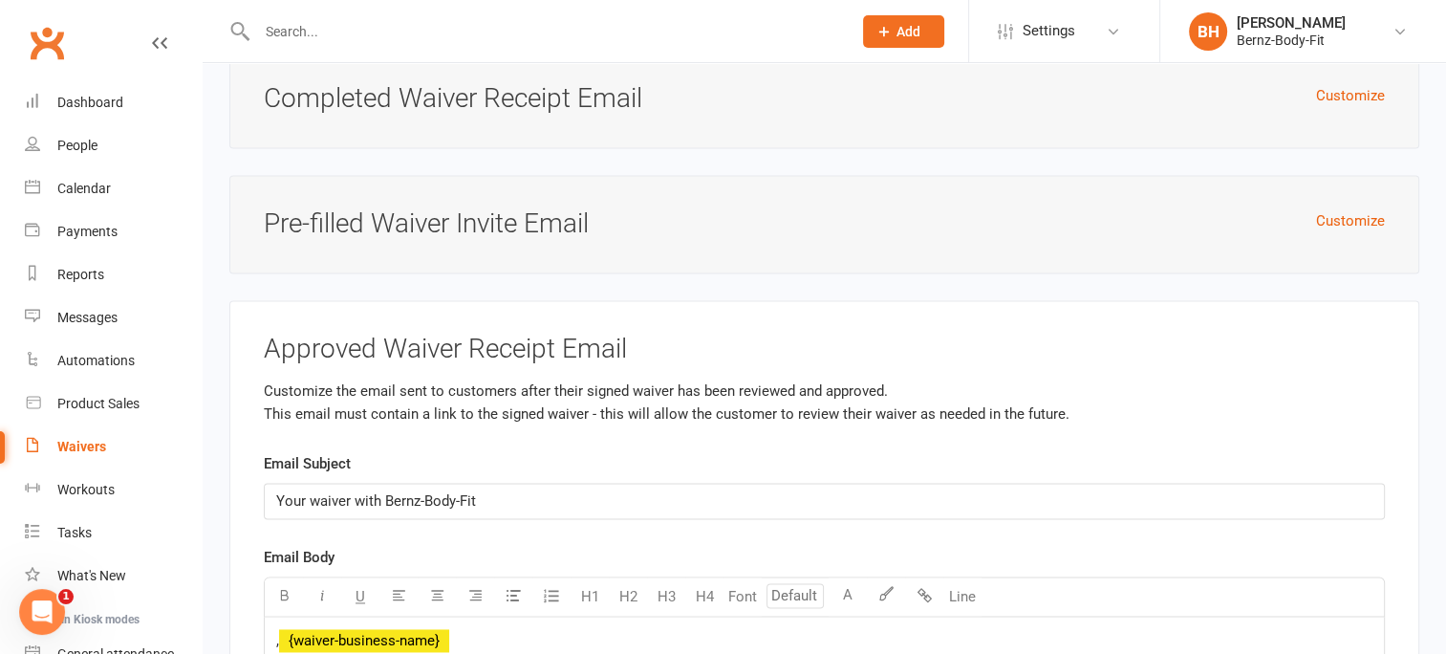
scroll to position [9880, 0]
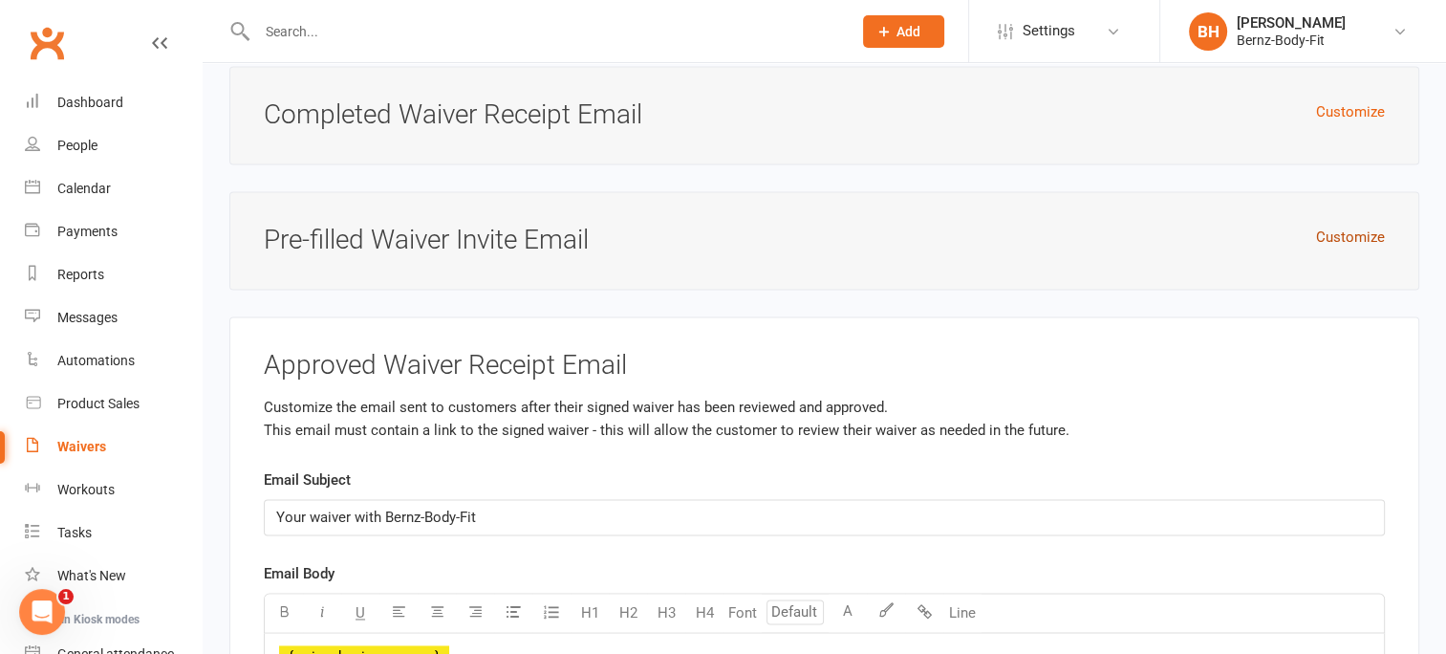
click at [1342, 226] on button "Customize" at bounding box center [1350, 237] width 69 height 23
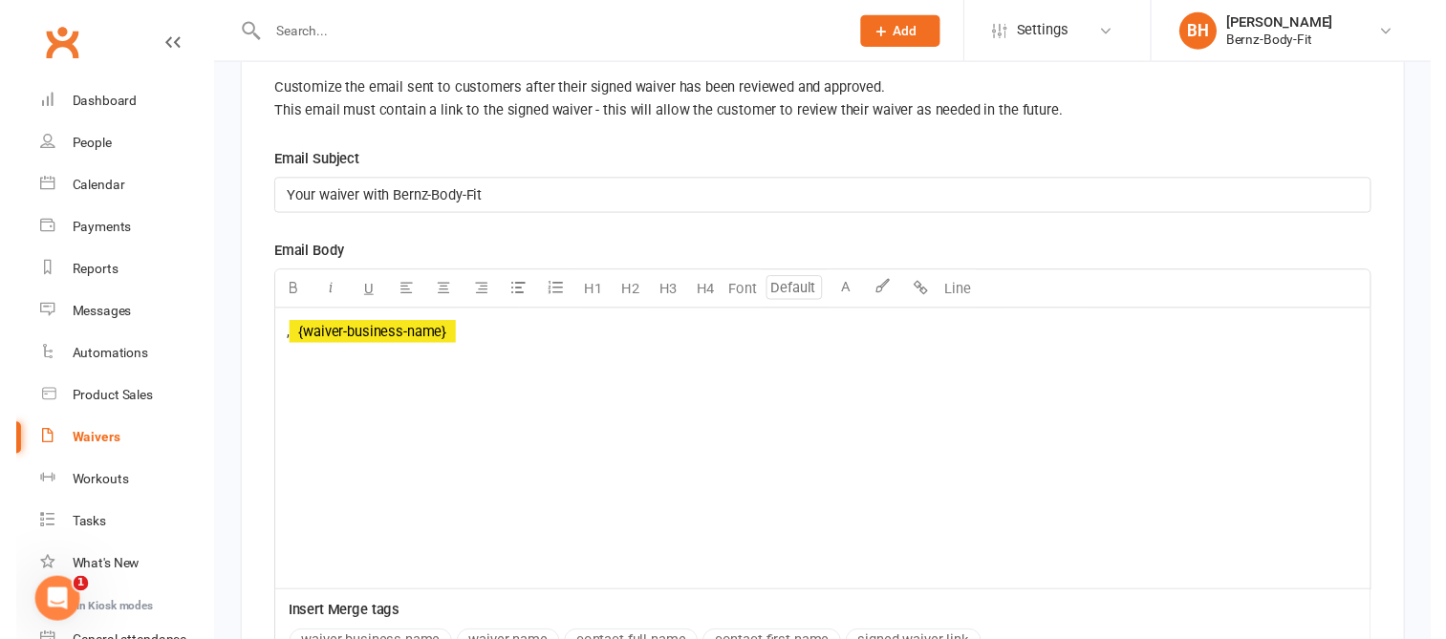
scroll to position [11041, 0]
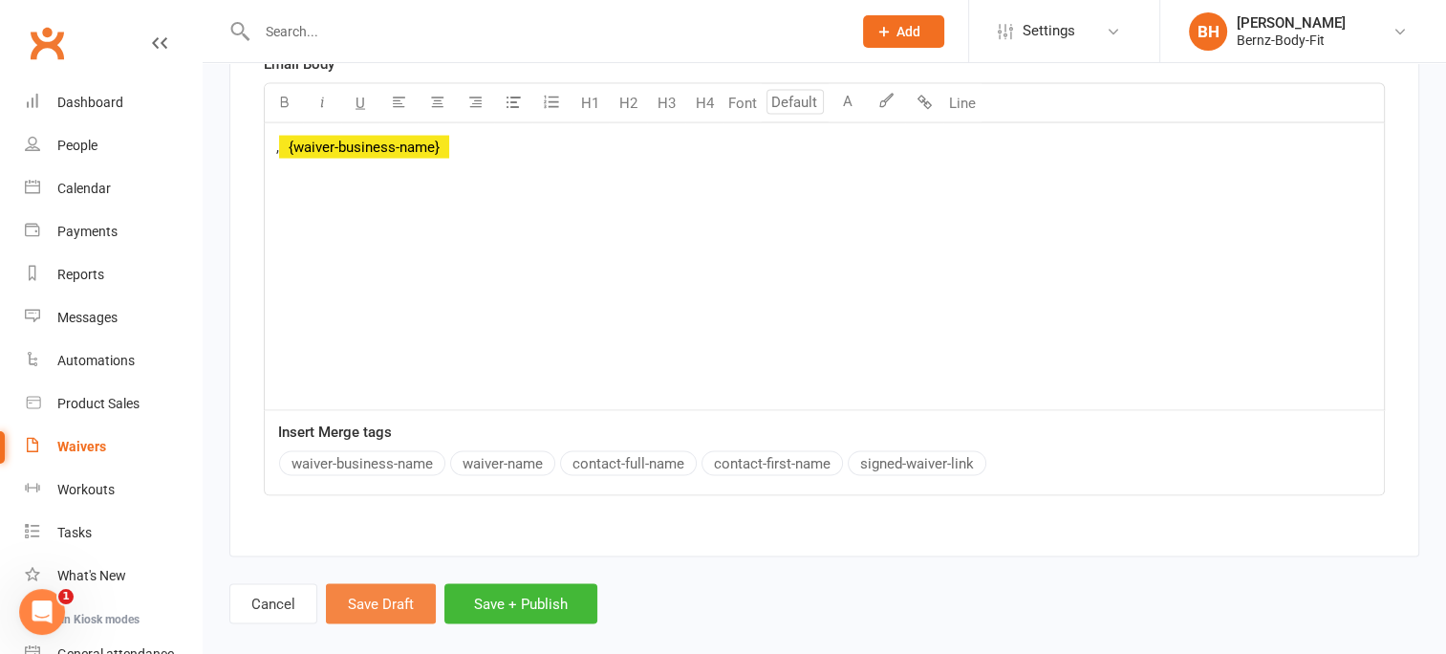
click at [367, 584] on button "Save Draft" at bounding box center [381, 604] width 110 height 40
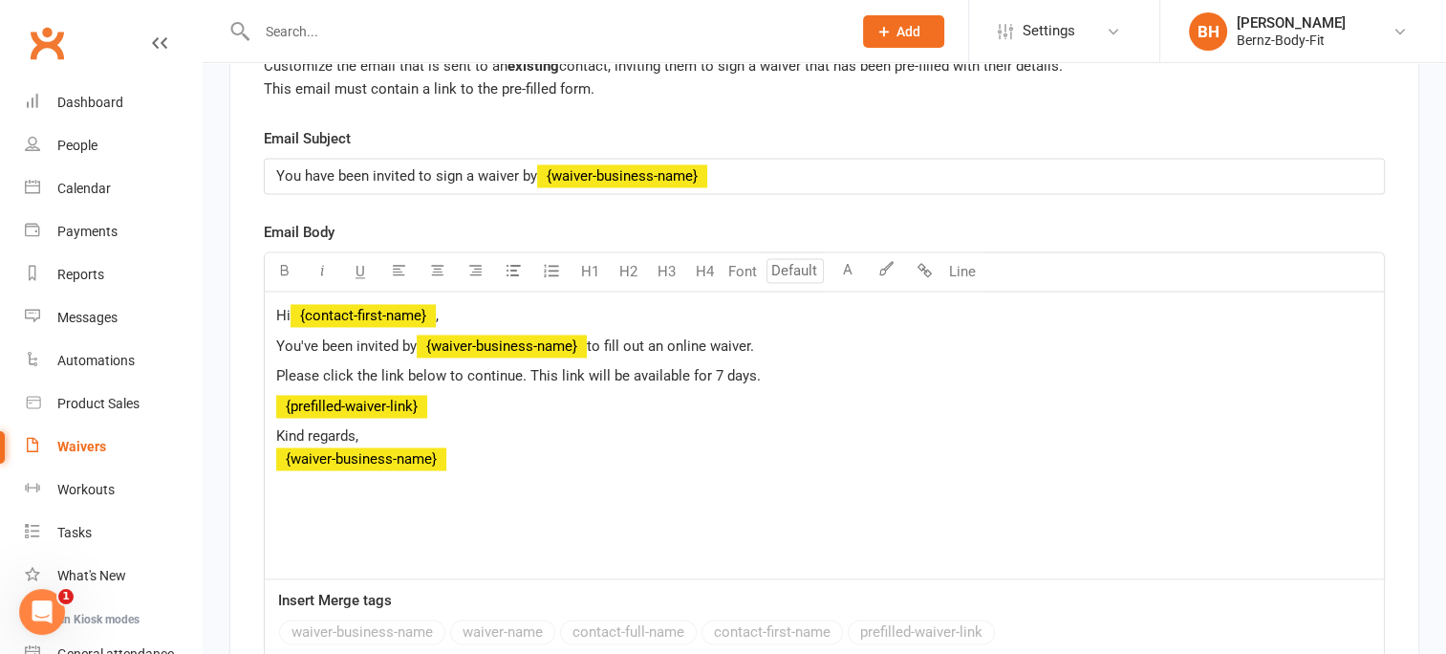
scroll to position [10095, 0]
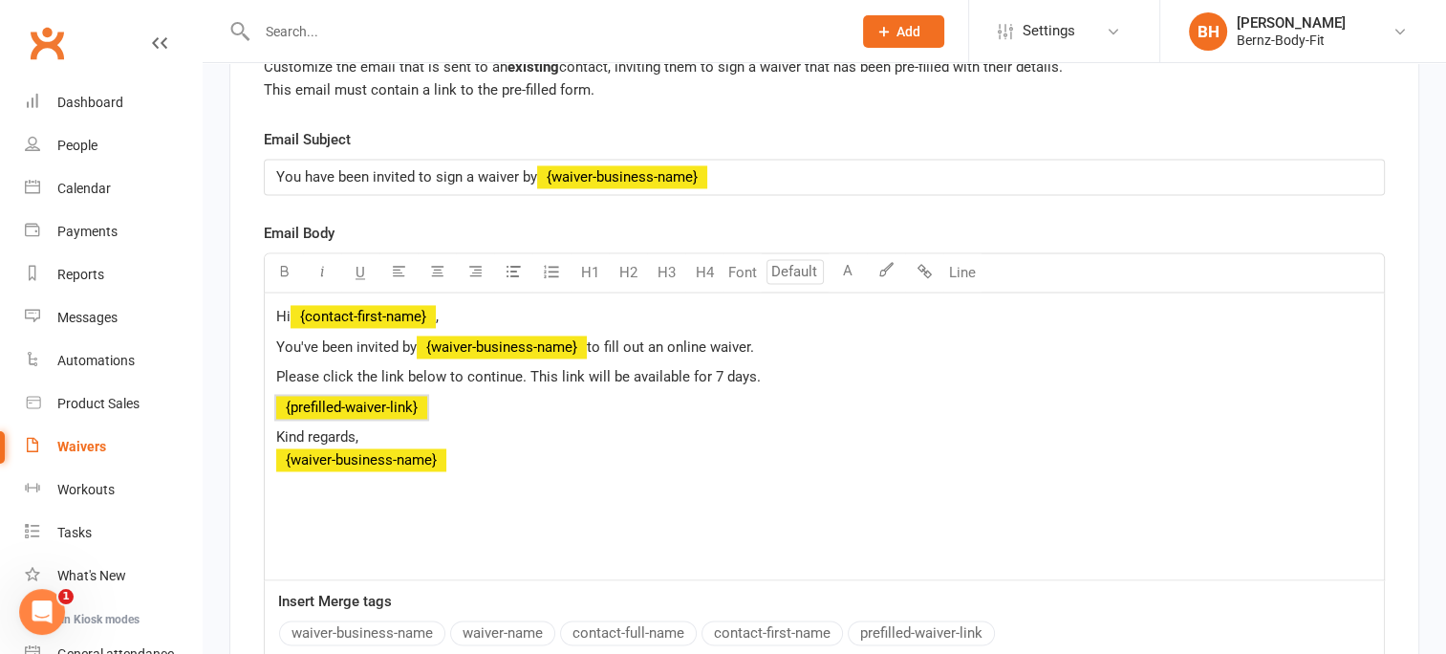
click at [424, 399] on span "﻿ {prefilled-waiver-link}" at bounding box center [351, 407] width 151 height 17
click at [410, 399] on span "﻿ {prefilled-waiver-link}" at bounding box center [351, 407] width 151 height 17
drag, startPoint x: 410, startPoint y: 385, endPoint x: 493, endPoint y: 401, distance: 84.7
click at [493, 401] on div "Hi ﻿ {contact-first-name} , You've been invited by ﻿ {waiver-business-name} to …" at bounding box center [824, 435] width 1119 height 287
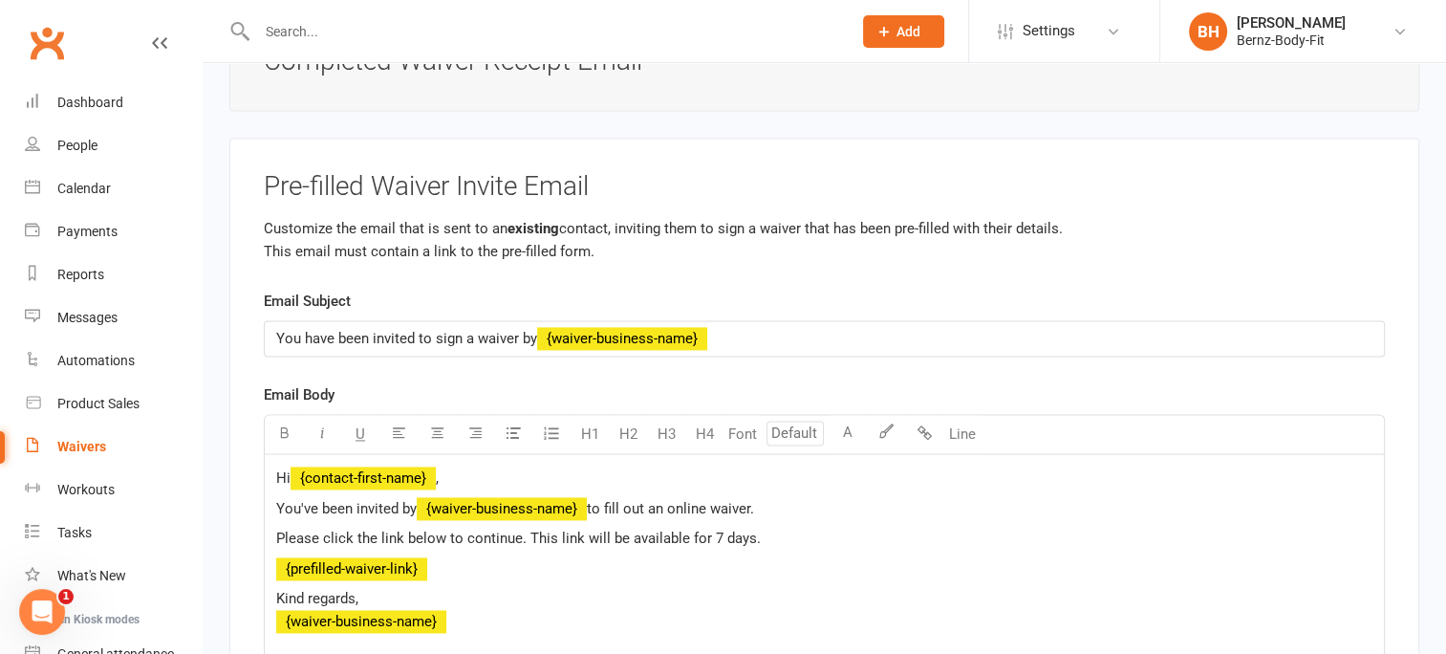
scroll to position [9939, 0]
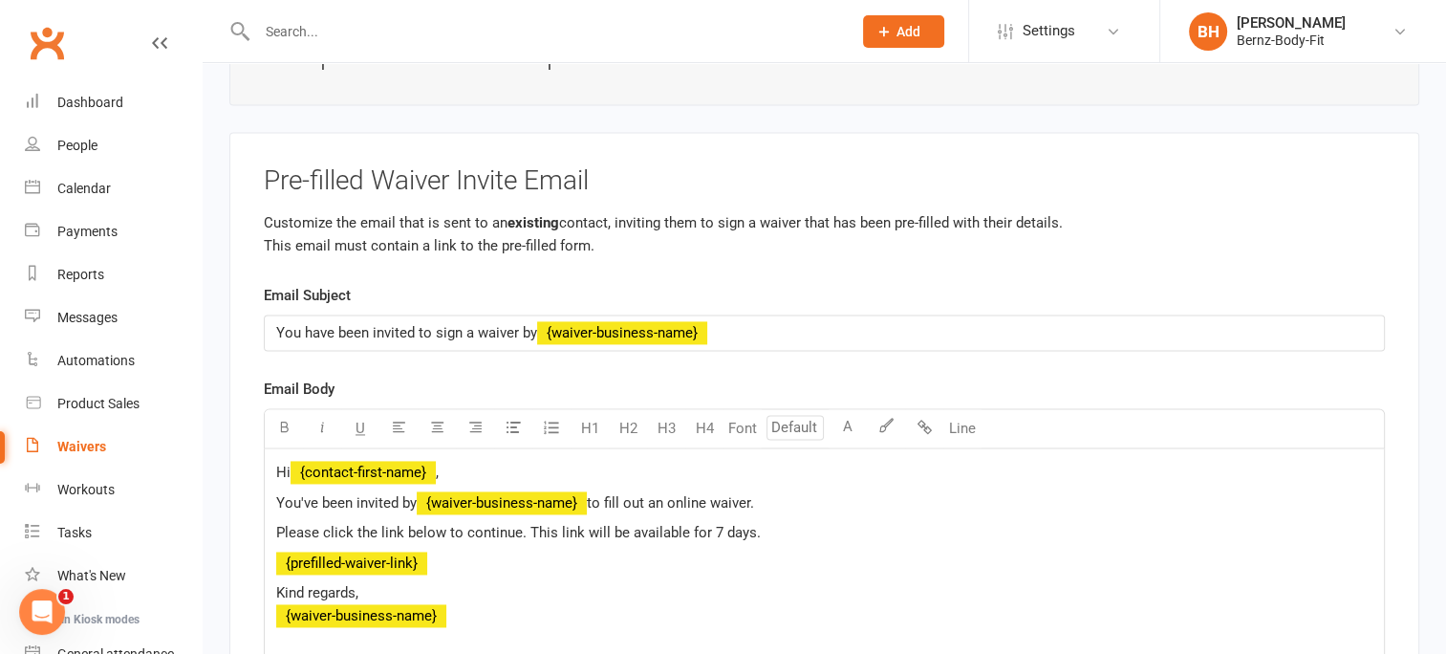
click at [630, 217] on p "Customize the email that is sent to an existing contact, inviting them to sign …" at bounding box center [824, 234] width 1121 height 46
click at [422, 166] on h3 "Pre-filled Waiver Invite Email" at bounding box center [824, 181] width 1121 height 30
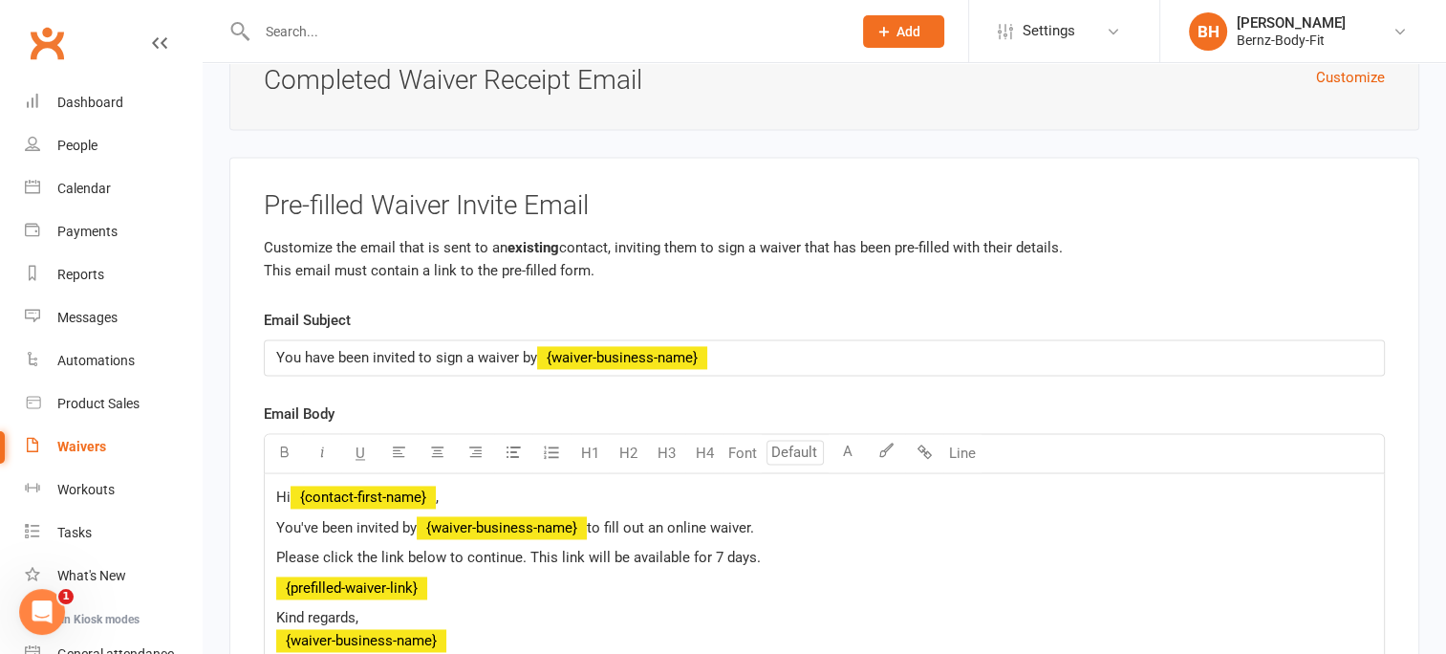
scroll to position [9919, 0]
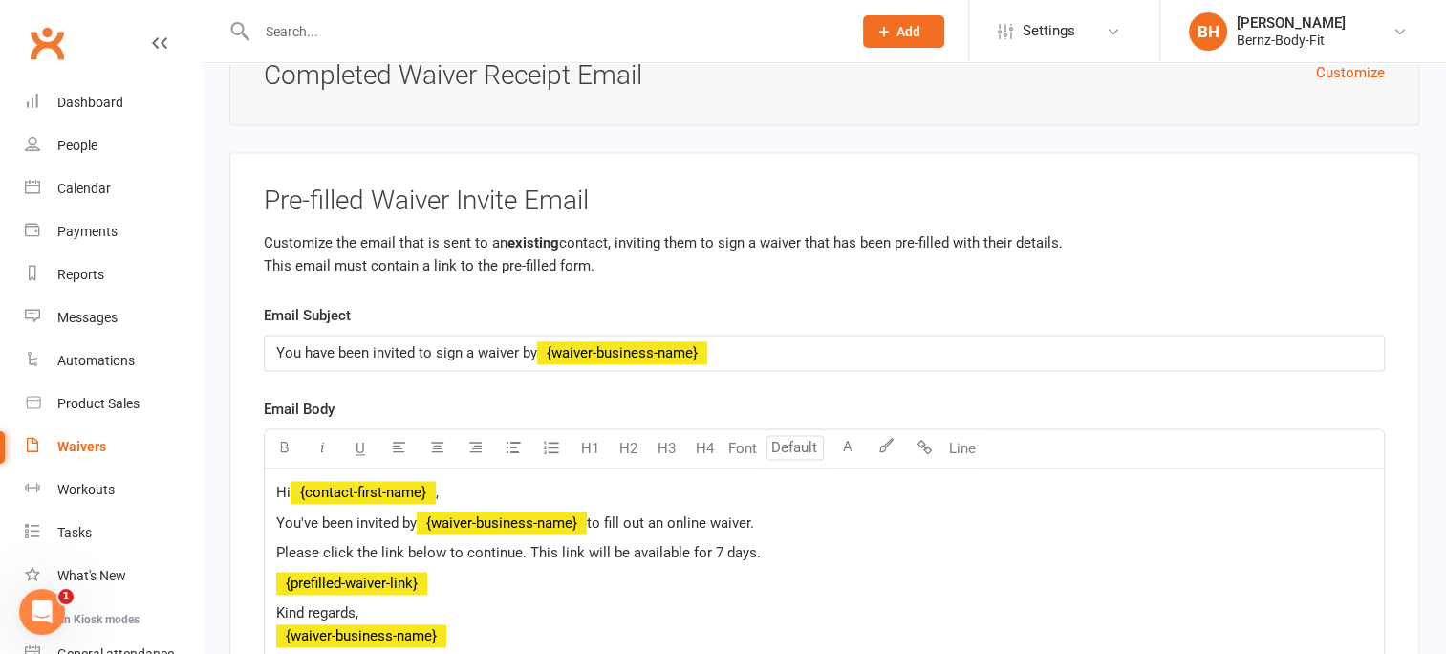
click at [1105, 268] on div "Pre-filled Waiver Invite Email Customize the email that is sent to an existing …" at bounding box center [824, 527] width 1190 height 750
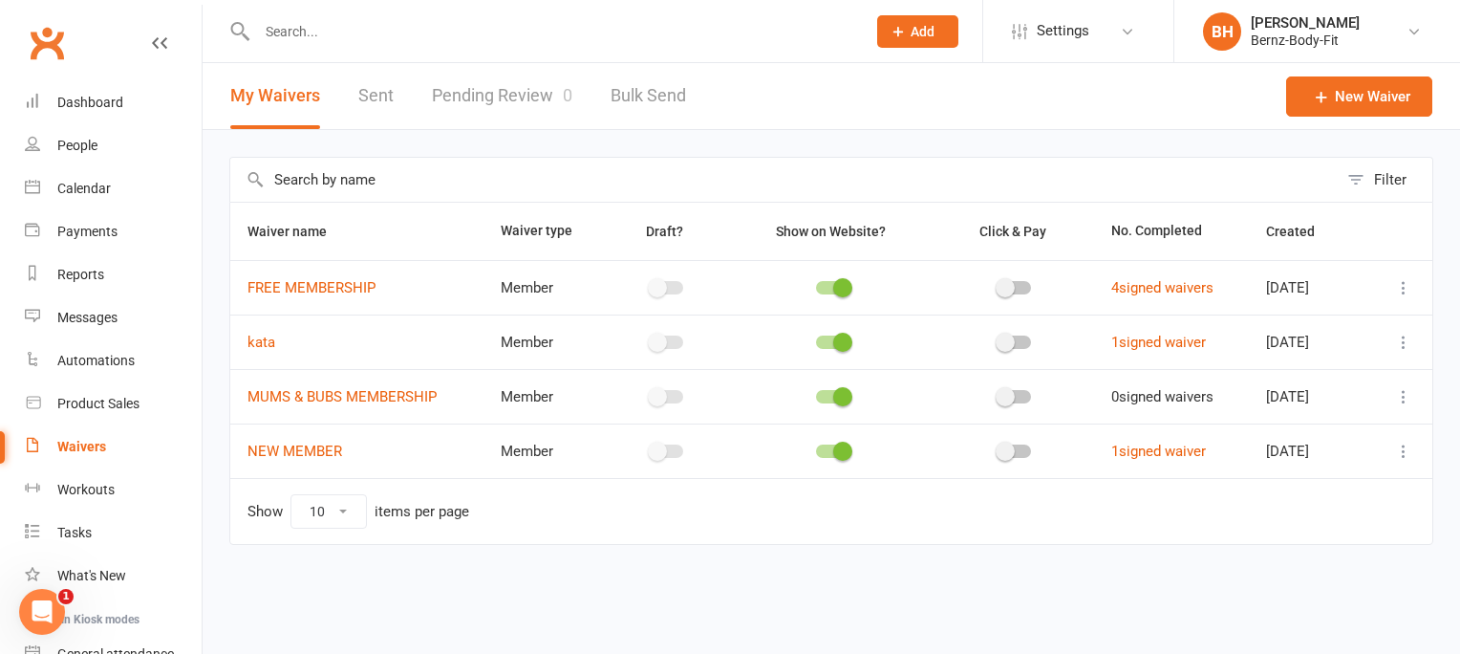
click at [79, 443] on div "Waivers" at bounding box center [81, 446] width 49 height 15
click at [1064, 27] on span "Settings" at bounding box center [1063, 31] width 53 height 43
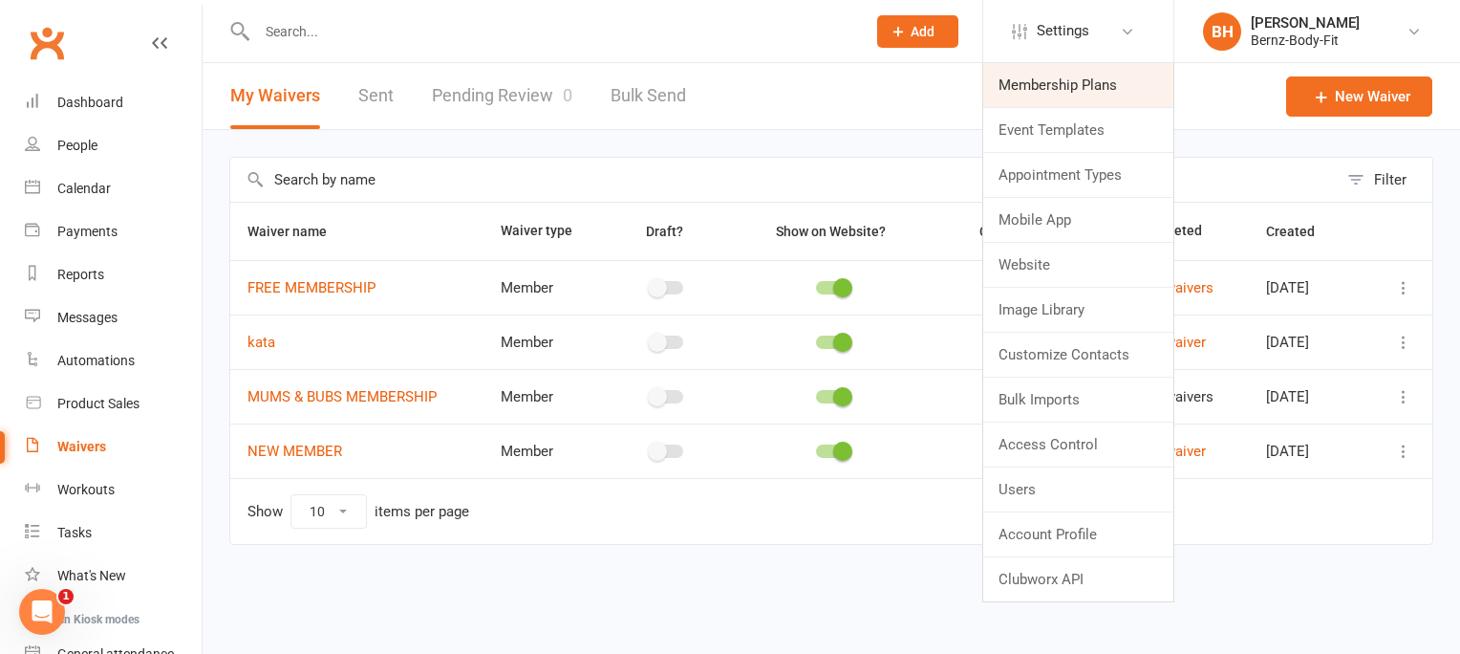
click at [1045, 87] on link "Membership Plans" at bounding box center [1078, 85] width 190 height 44
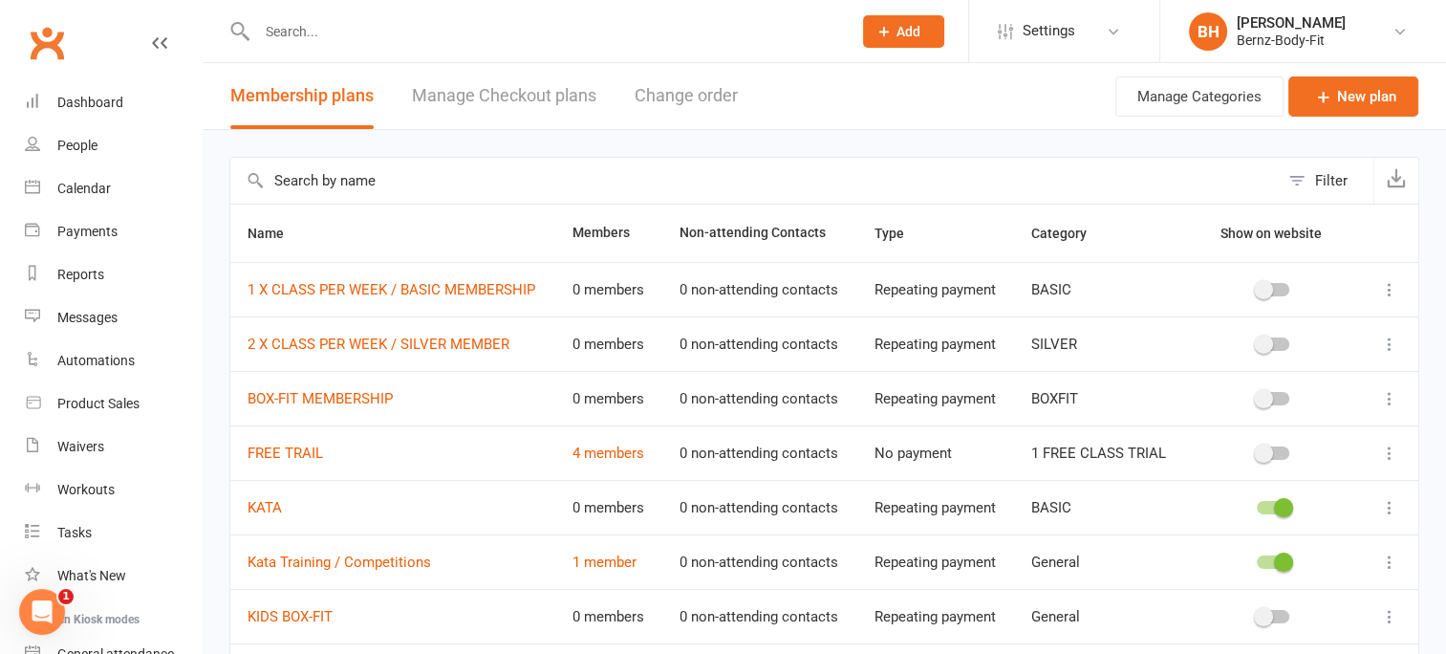
click at [1280, 505] on span at bounding box center [1283, 507] width 19 height 19
click at [1257, 505] on input "checkbox" at bounding box center [1257, 505] width 0 height 0
click at [1283, 559] on span at bounding box center [1283, 561] width 19 height 19
click at [1257, 559] on input "checkbox" at bounding box center [1257, 559] width 0 height 0
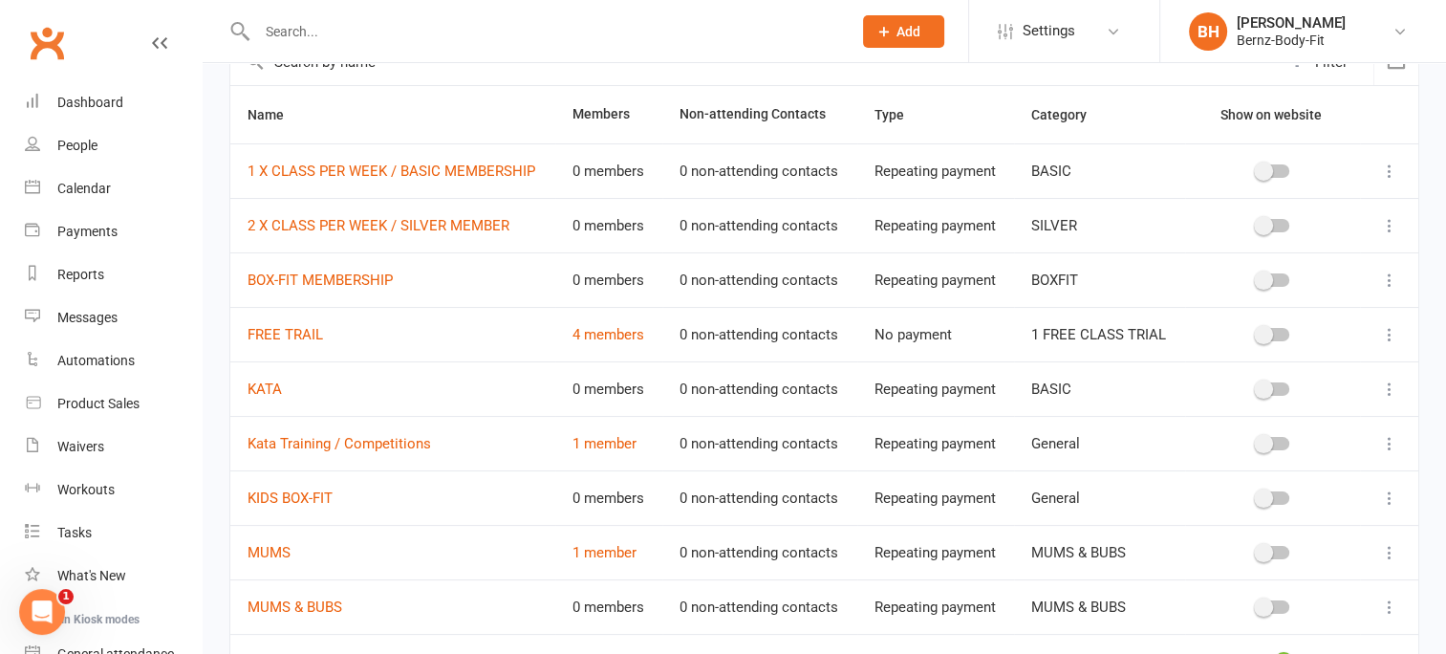
scroll to position [120, 0]
click at [1259, 275] on span at bounding box center [1263, 278] width 19 height 19
click at [1257, 275] on input "checkbox" at bounding box center [1257, 275] width 0 height 0
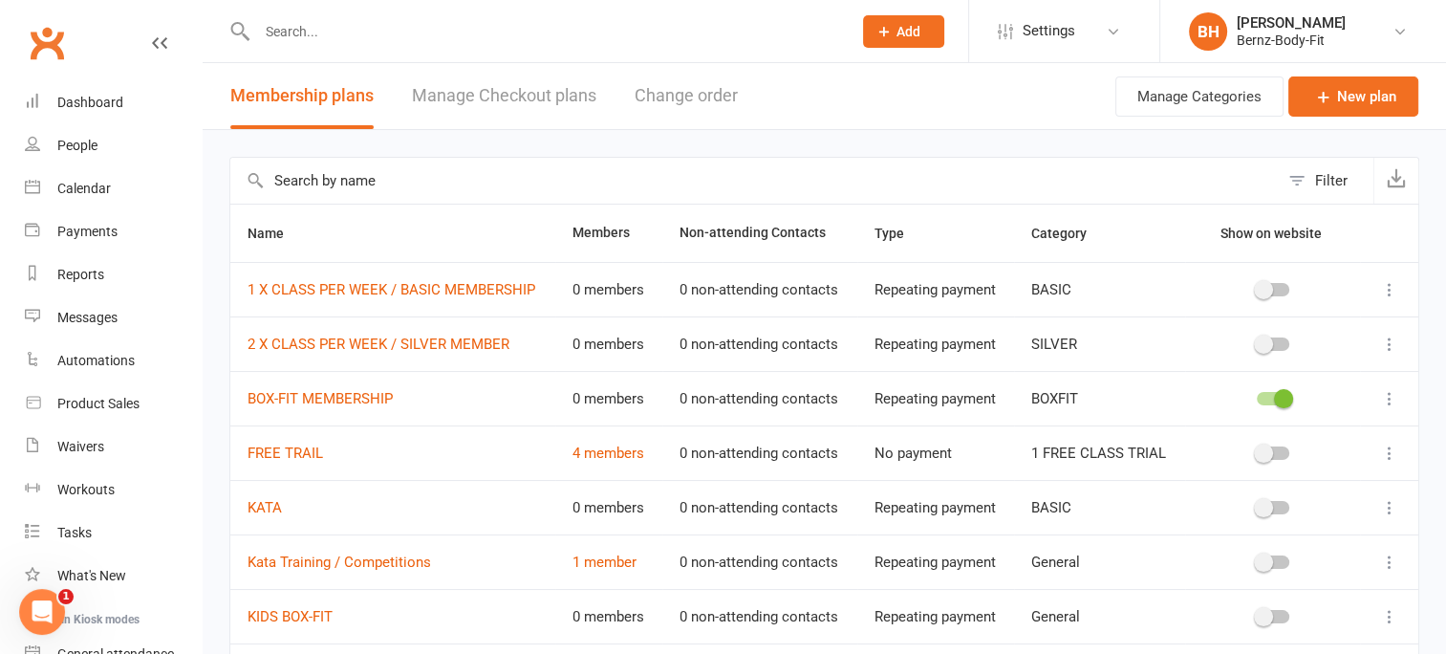
scroll to position [297, 0]
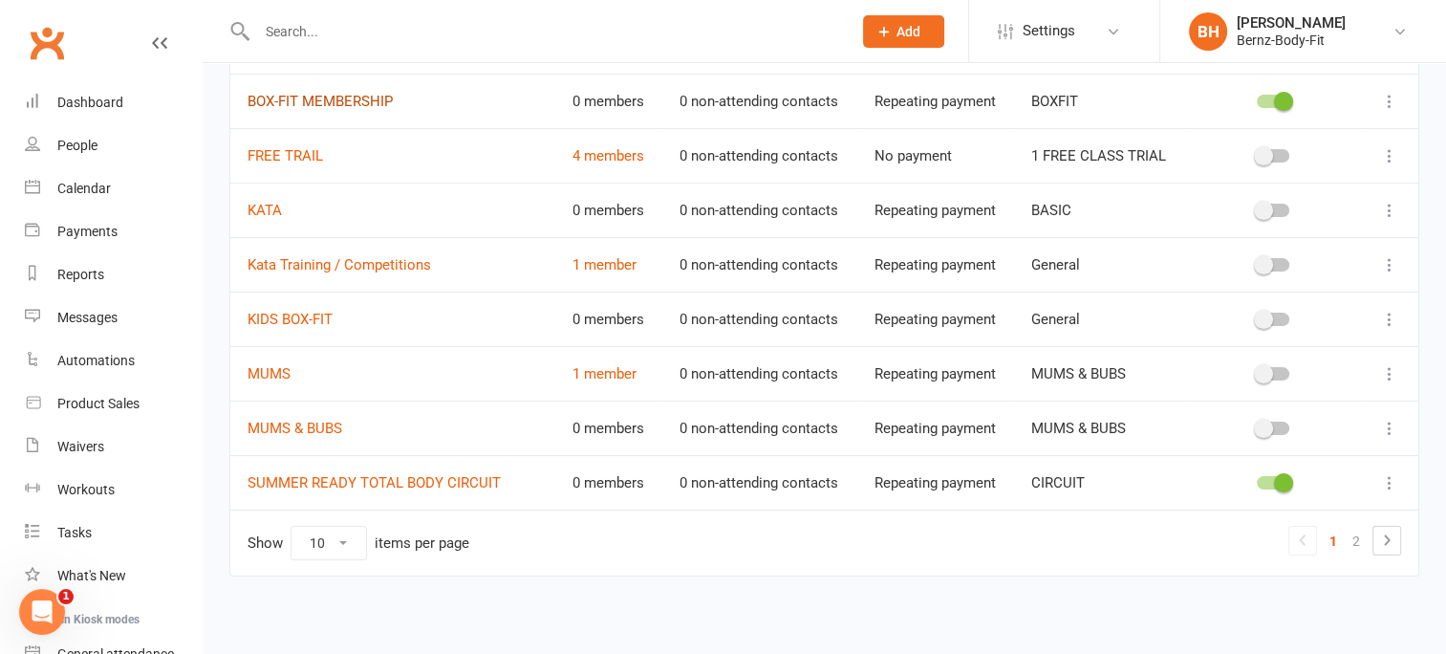
click at [302, 96] on link "BOX-FIT MEMBERSHIP" at bounding box center [320, 101] width 145 height 17
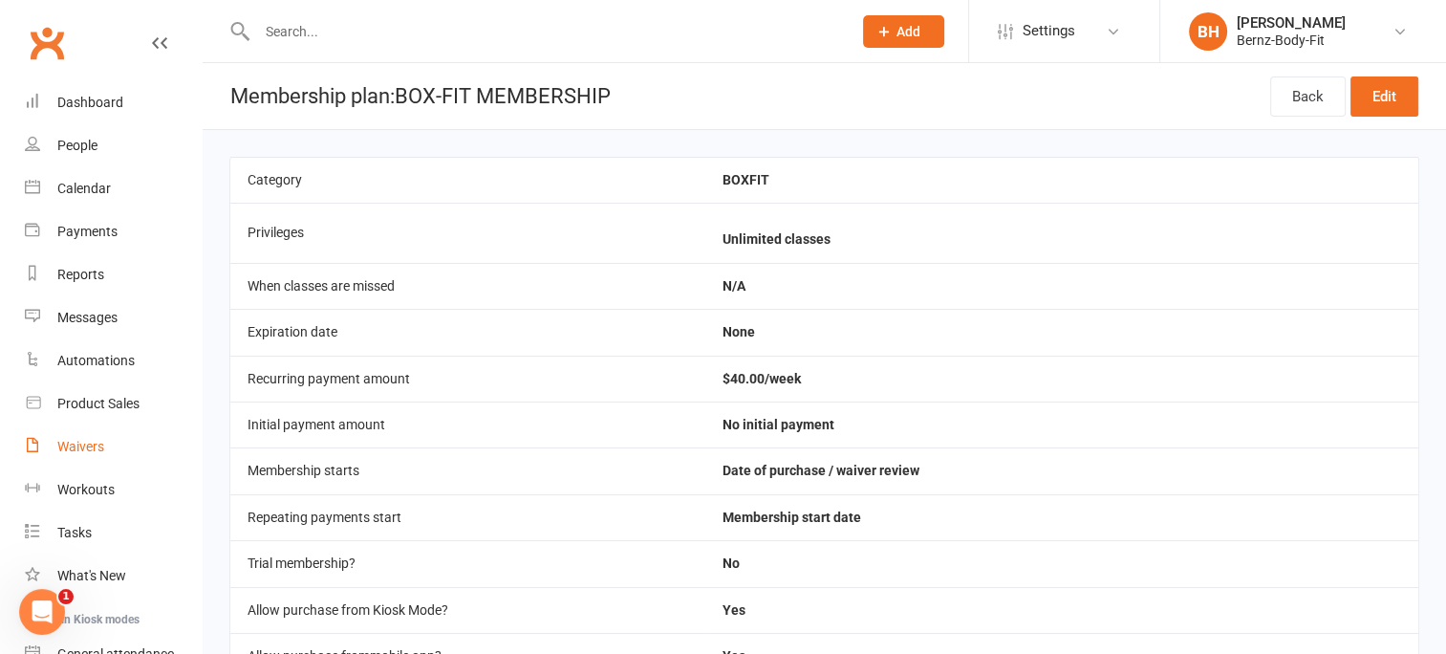
click at [69, 445] on div "Waivers" at bounding box center [80, 446] width 47 height 15
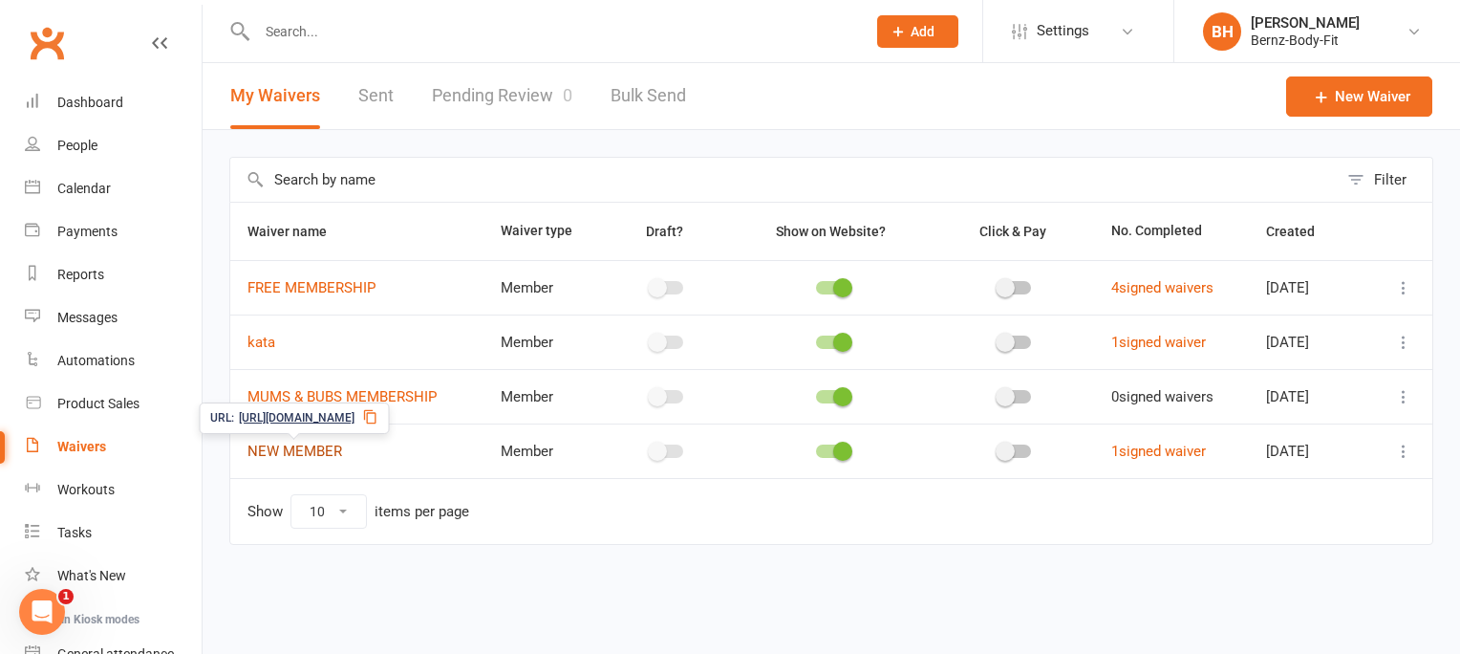
click at [306, 447] on link "NEW MEMBER" at bounding box center [295, 450] width 95 height 17
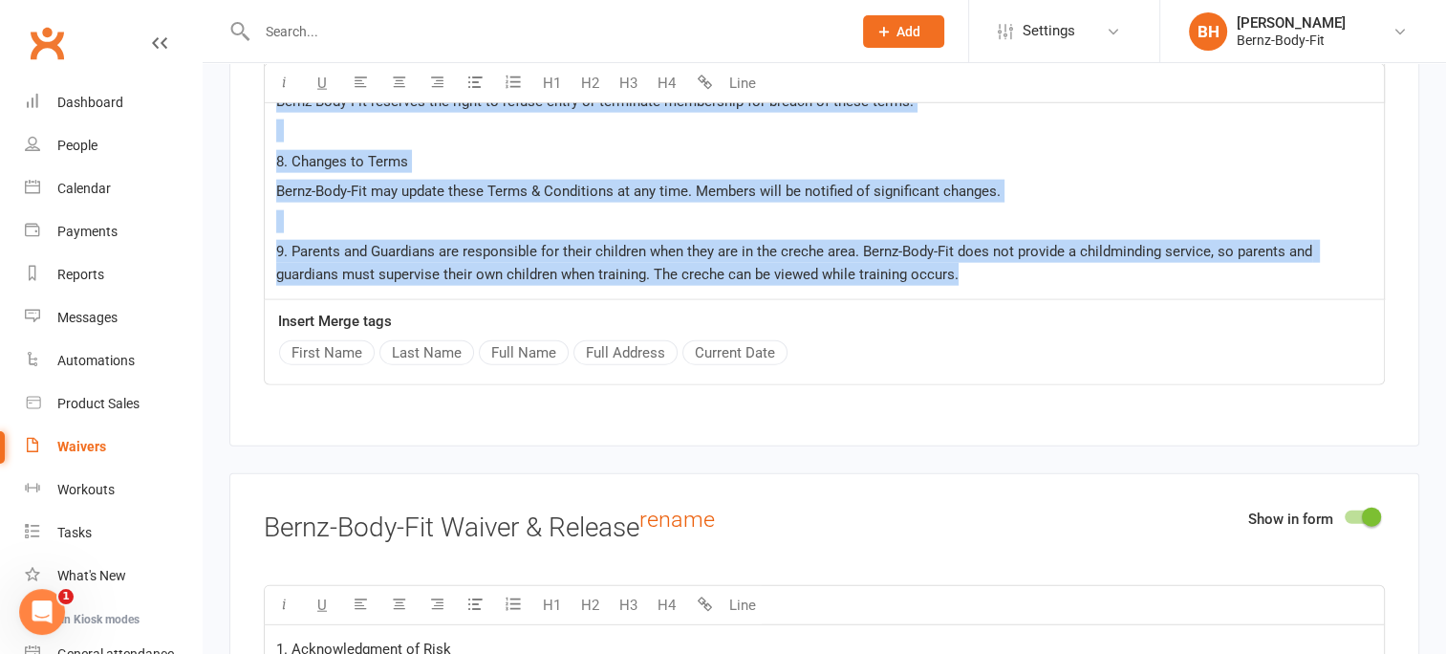
scroll to position [4497, 0]
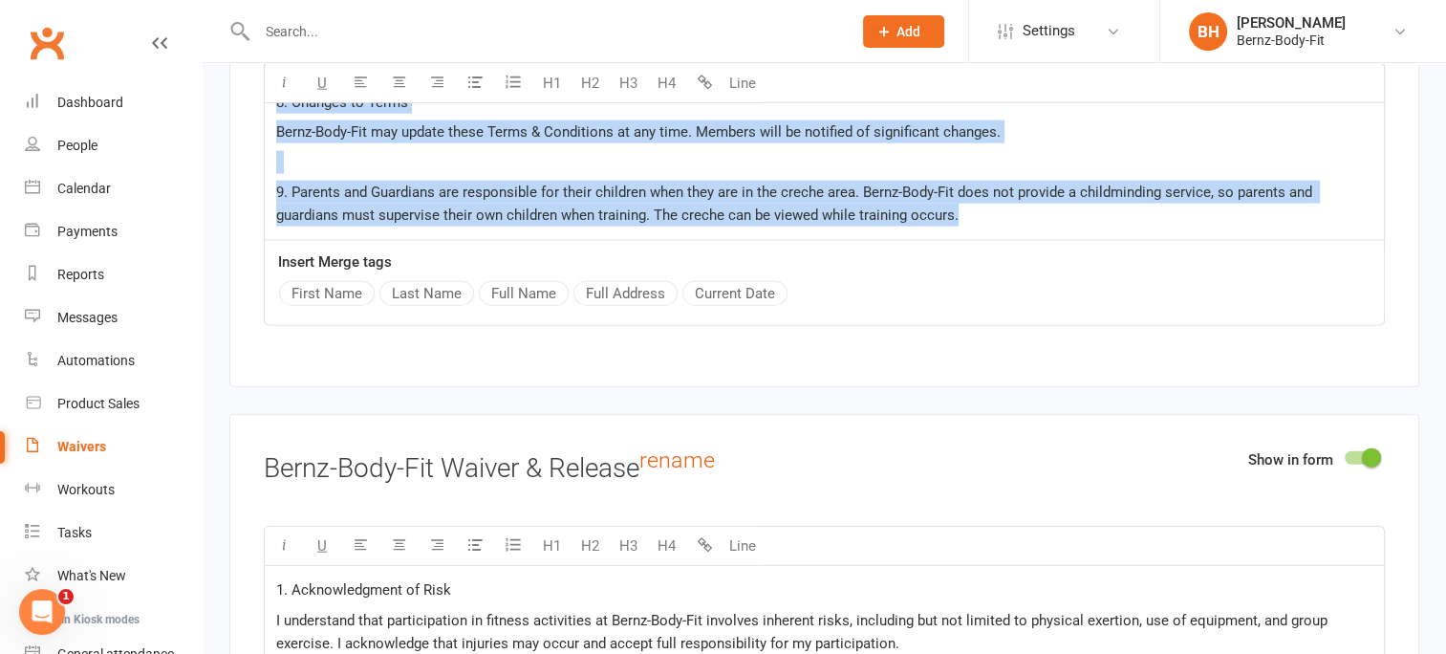
drag, startPoint x: 274, startPoint y: 305, endPoint x: 1033, endPoint y: 217, distance: 763.9
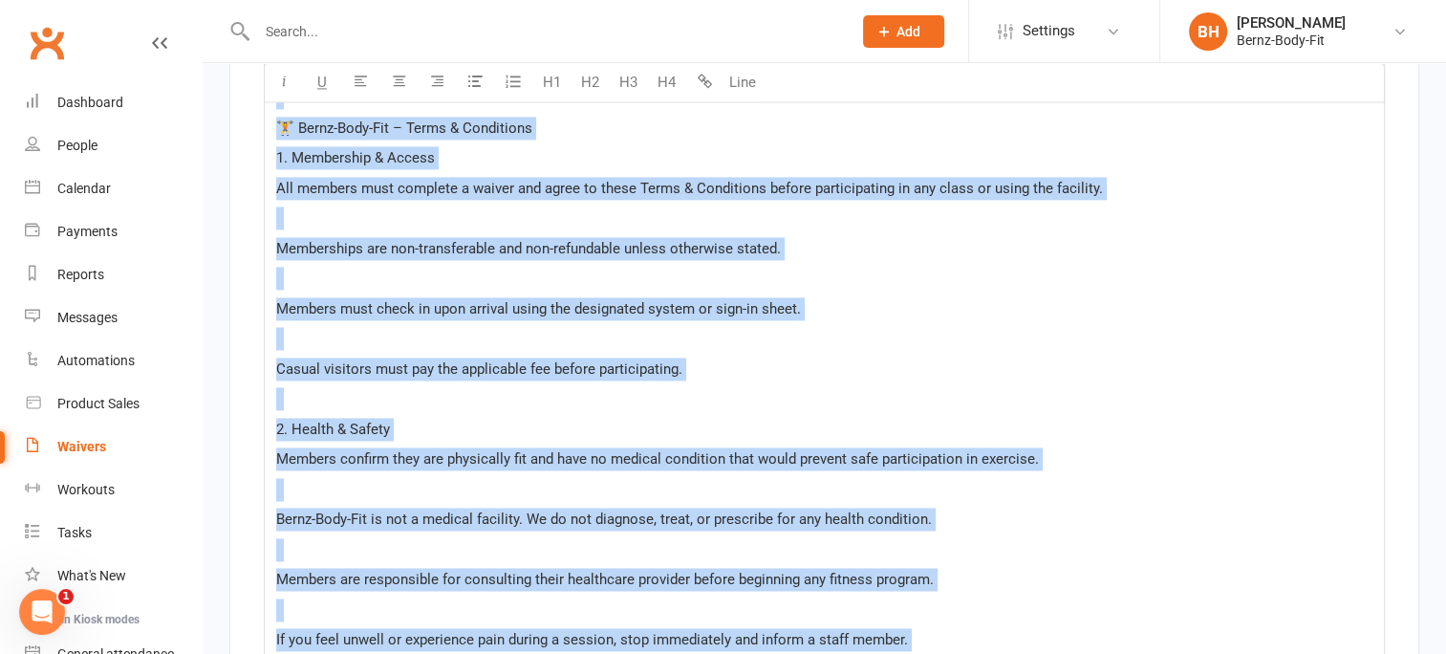
scroll to position [2700, 0]
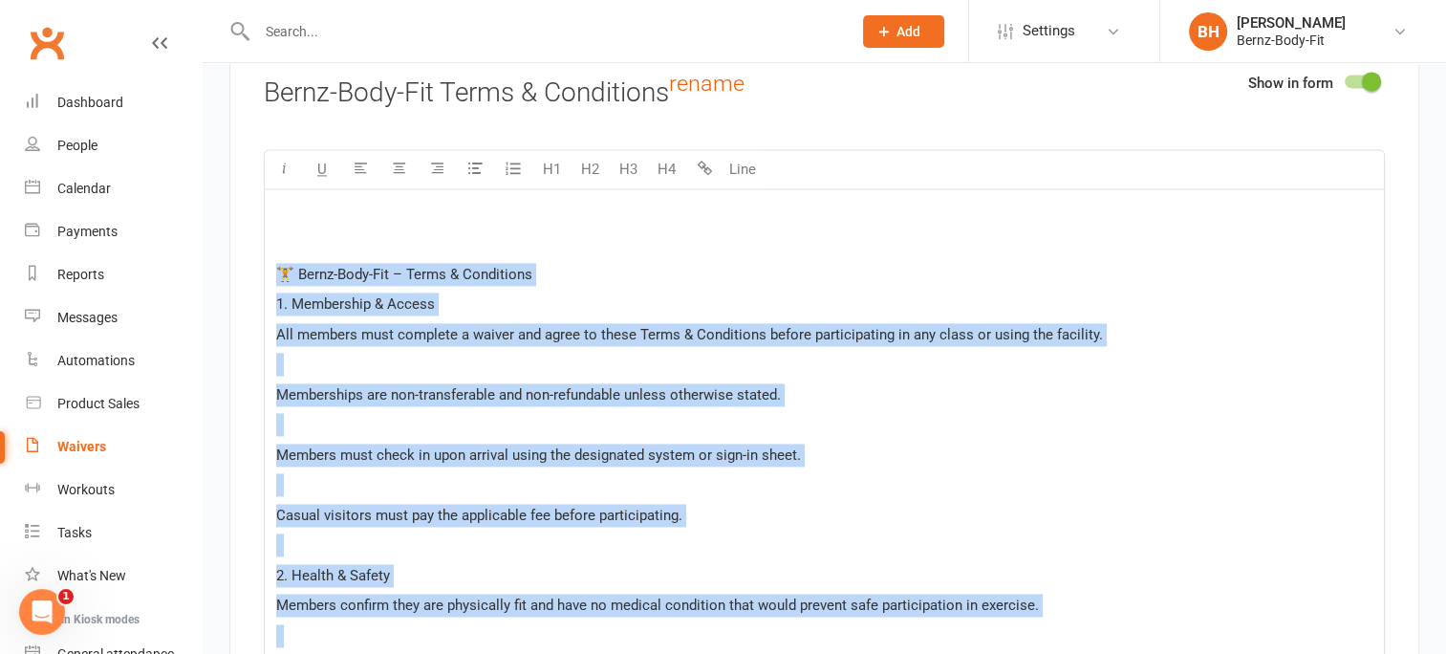
drag, startPoint x: 974, startPoint y: 213, endPoint x: 288, endPoint y: 243, distance: 686.8
copy div "🏋️ Bernz-Body-Fit – Terms & Conditions 1. Membership & Access All members must …"
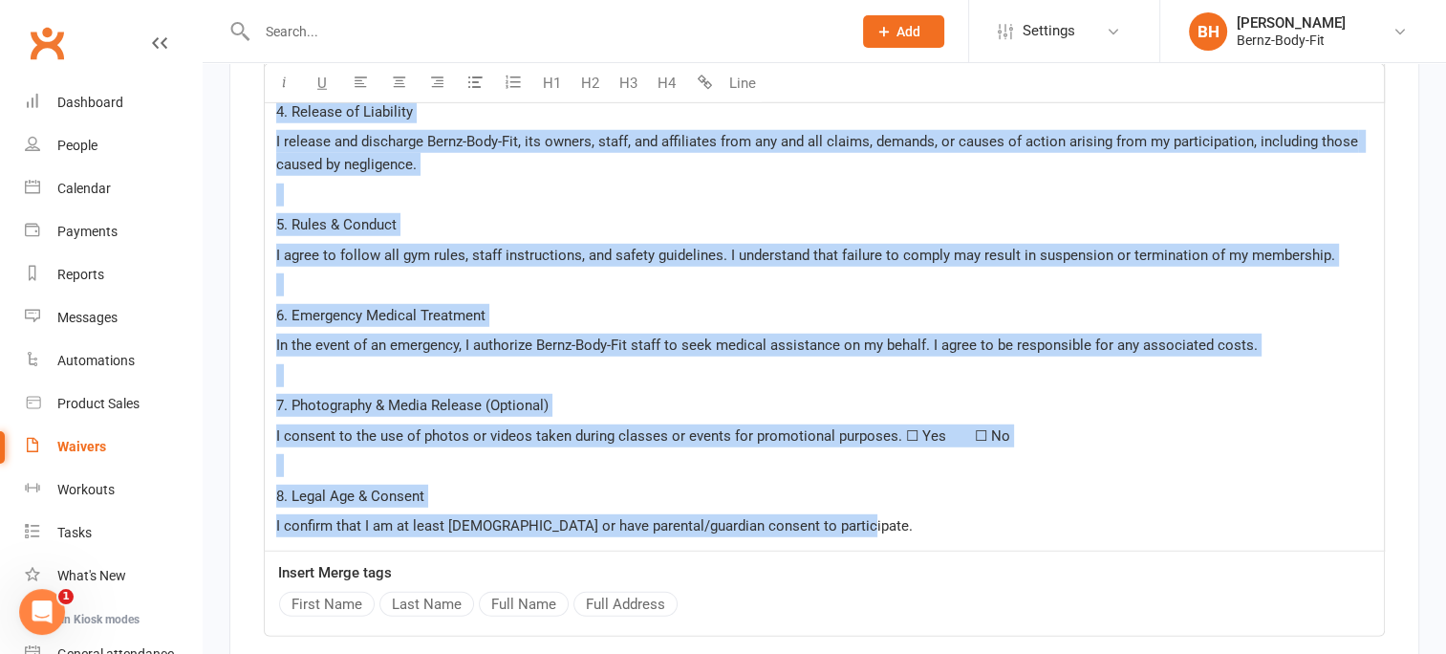
scroll to position [5360, 0]
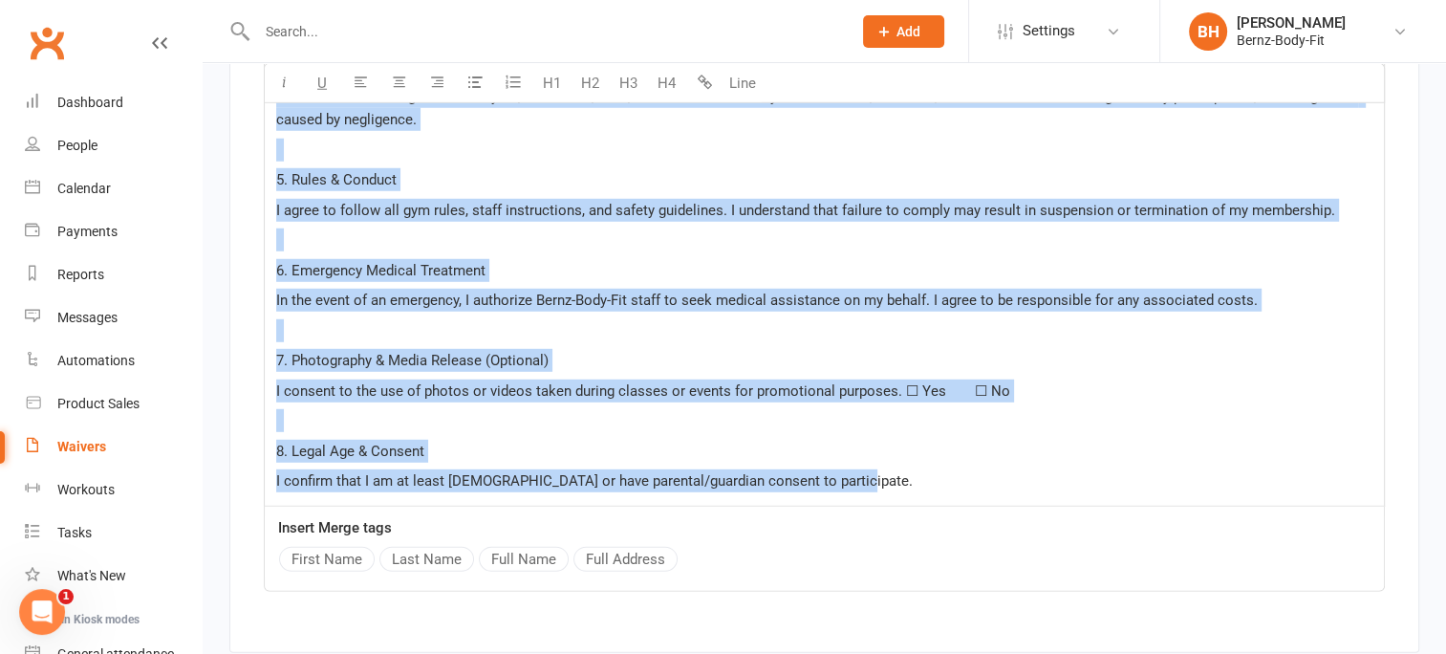
drag, startPoint x: 275, startPoint y: 256, endPoint x: 1205, endPoint y: 588, distance: 987.2
click at [1205, 588] on div "Show in form Bernz-Body-Fit Waiver & Release rename U H1 H2 H3 H4 Line 1. Ackno…" at bounding box center [824, 102] width 1190 height 1102
copy div "4. Loremipsumdolo si Amet C adipiscing elit seddoeiusmodt in utlabor etdolorema…"
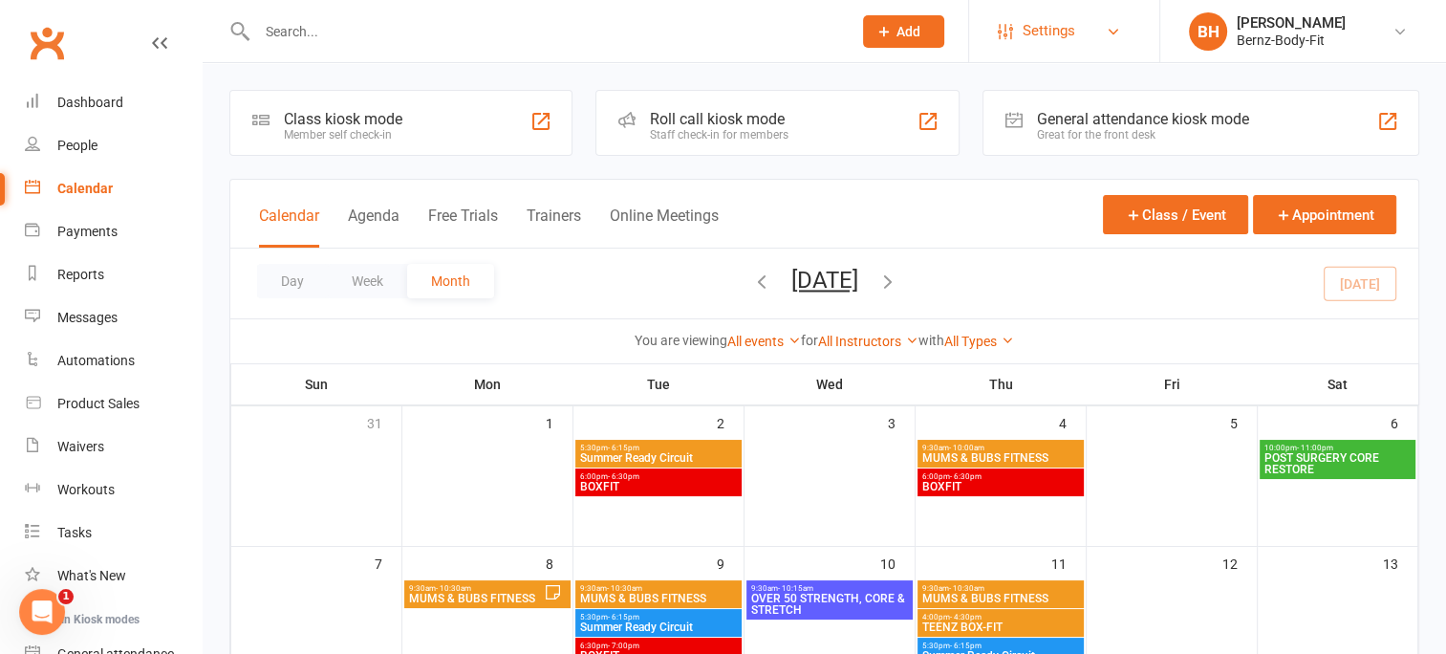
click at [1040, 31] on span "Settings" at bounding box center [1049, 31] width 53 height 43
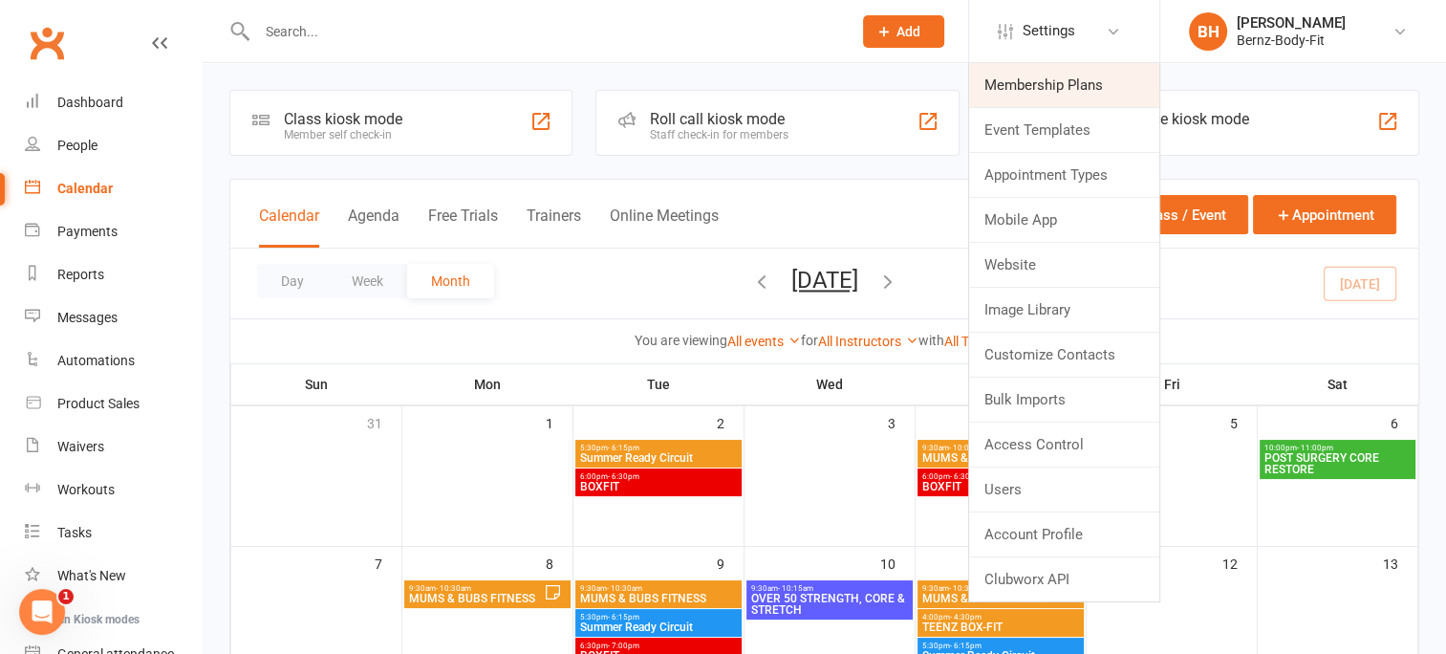
click at [1032, 93] on link "Membership Plans" at bounding box center [1064, 85] width 190 height 44
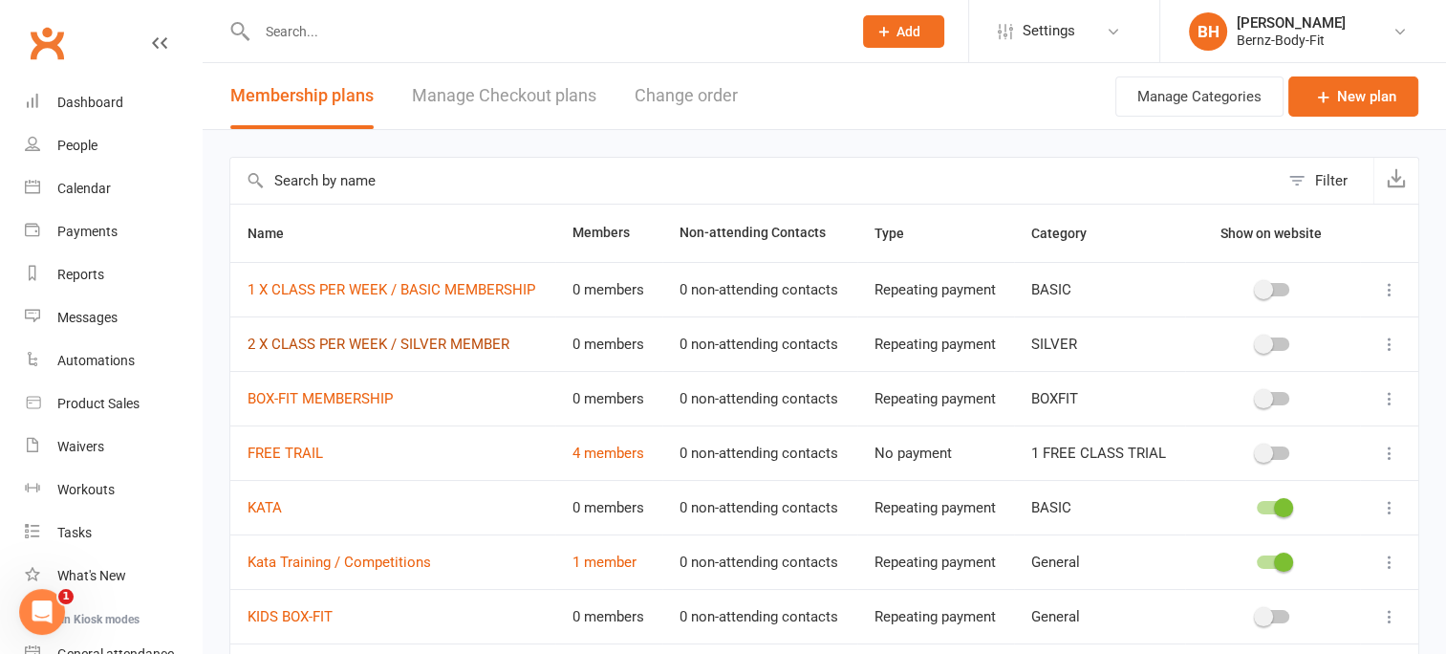
click at [302, 348] on link "2 X CLASS PER WEEK / SILVER MEMBER" at bounding box center [379, 343] width 262 height 17
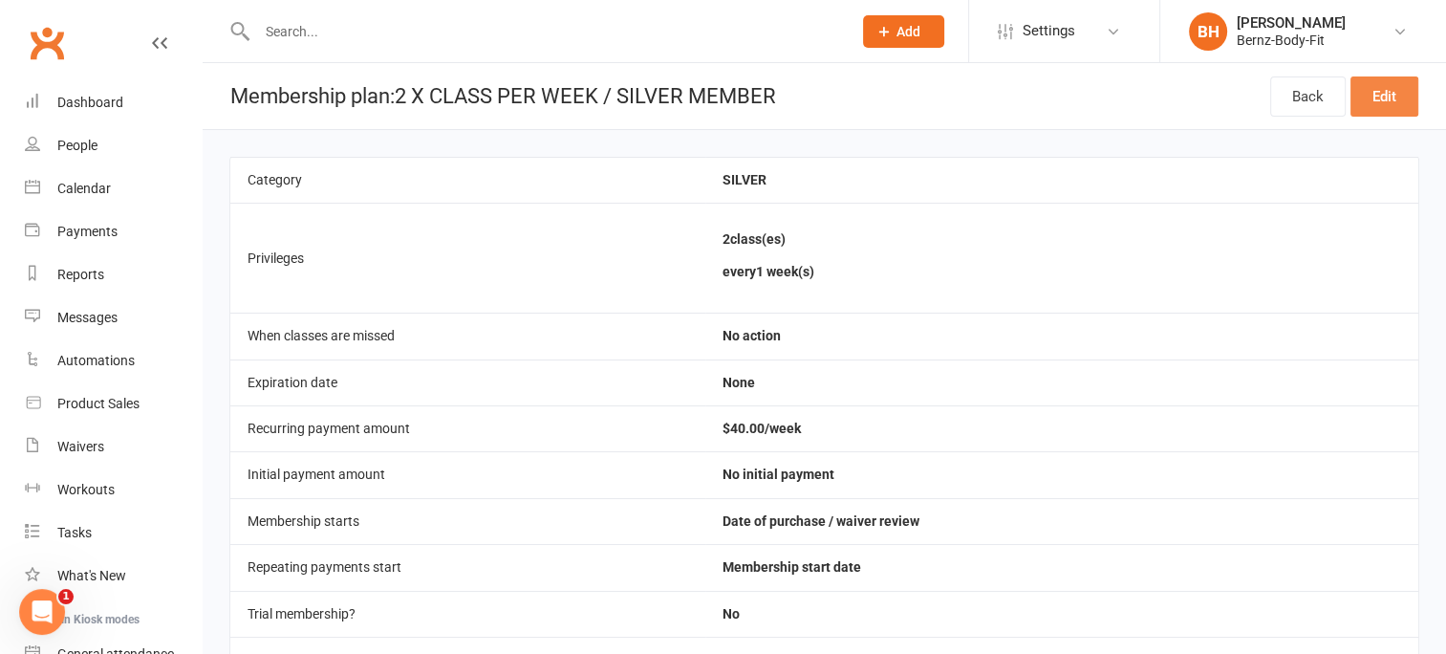
click at [1399, 95] on link "Edit" at bounding box center [1384, 96] width 68 height 40
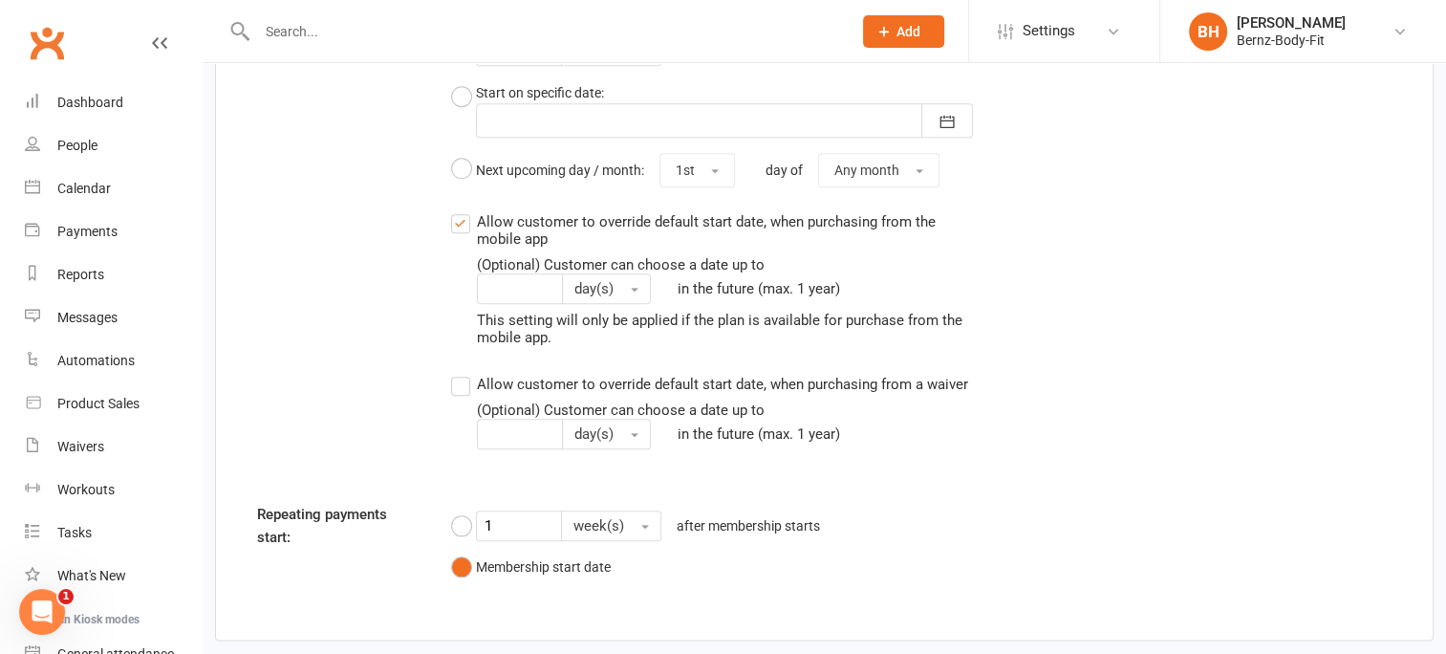
scroll to position [2198, 0]
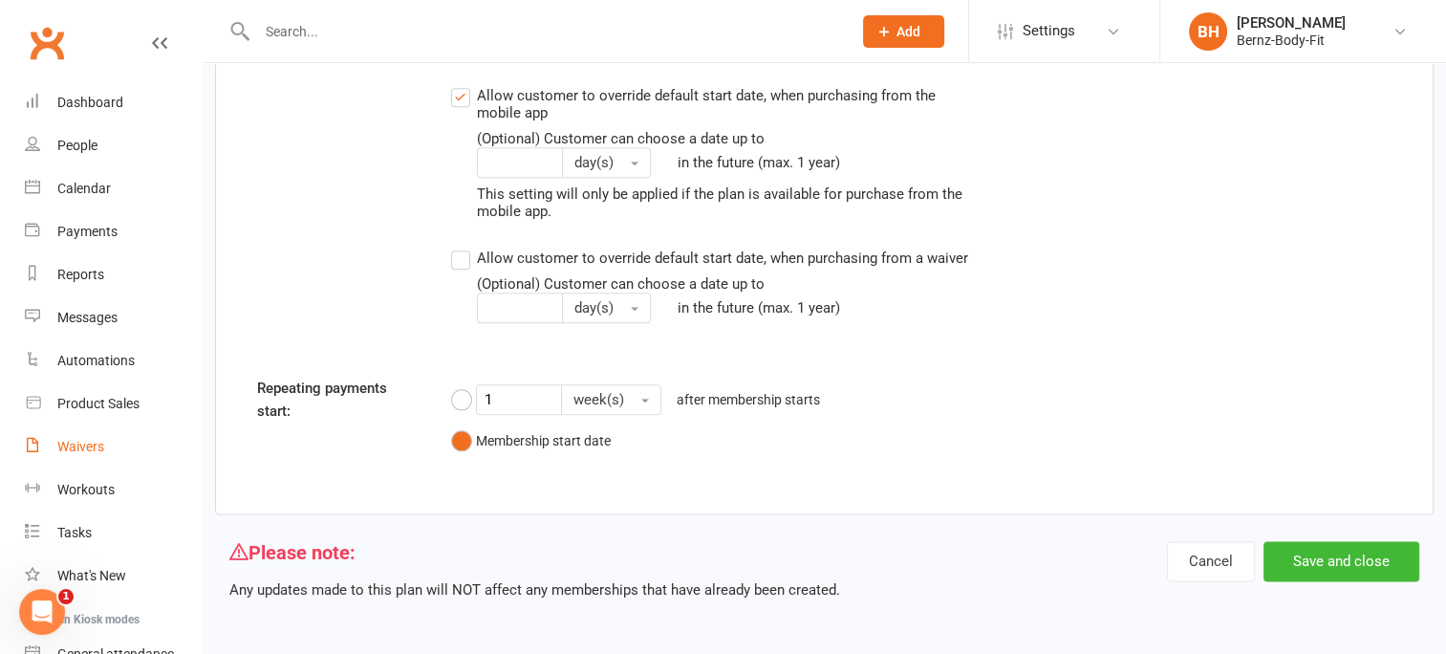
click at [93, 450] on div "Waivers" at bounding box center [80, 446] width 47 height 15
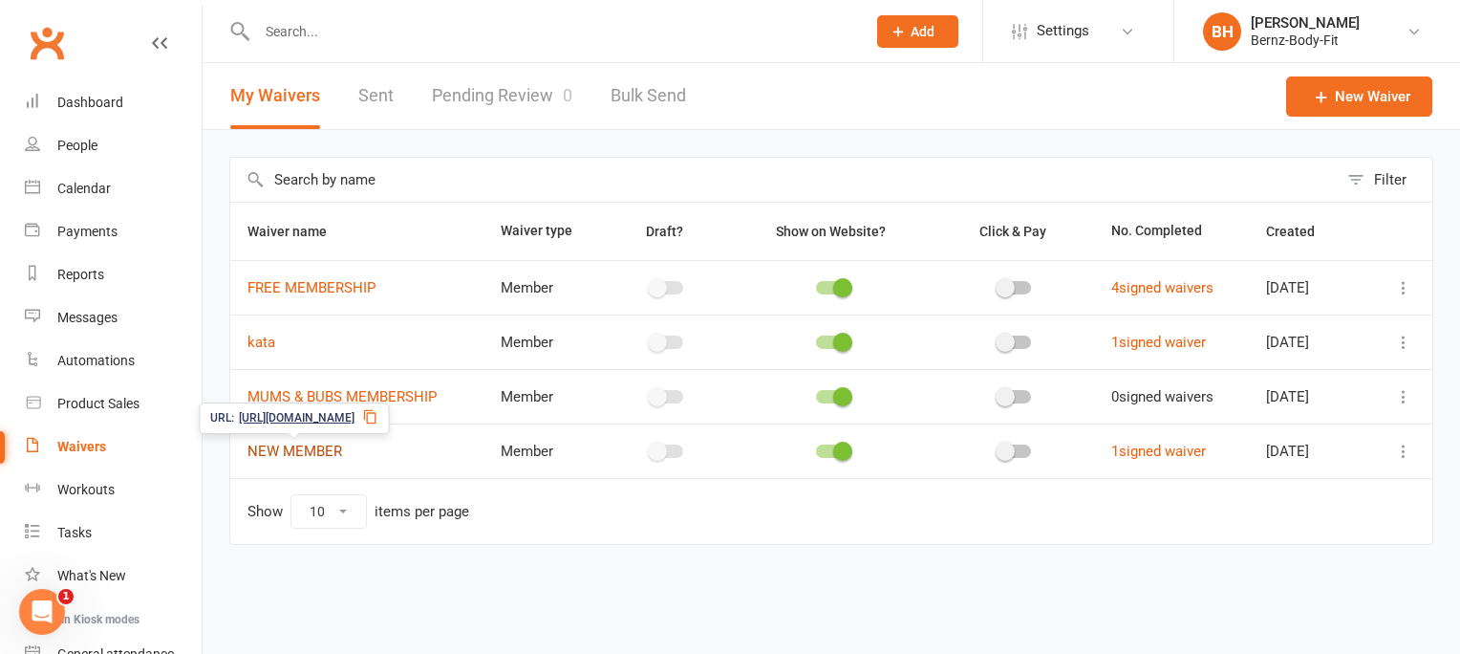
click at [295, 449] on link "NEW MEMBER" at bounding box center [295, 450] width 95 height 17
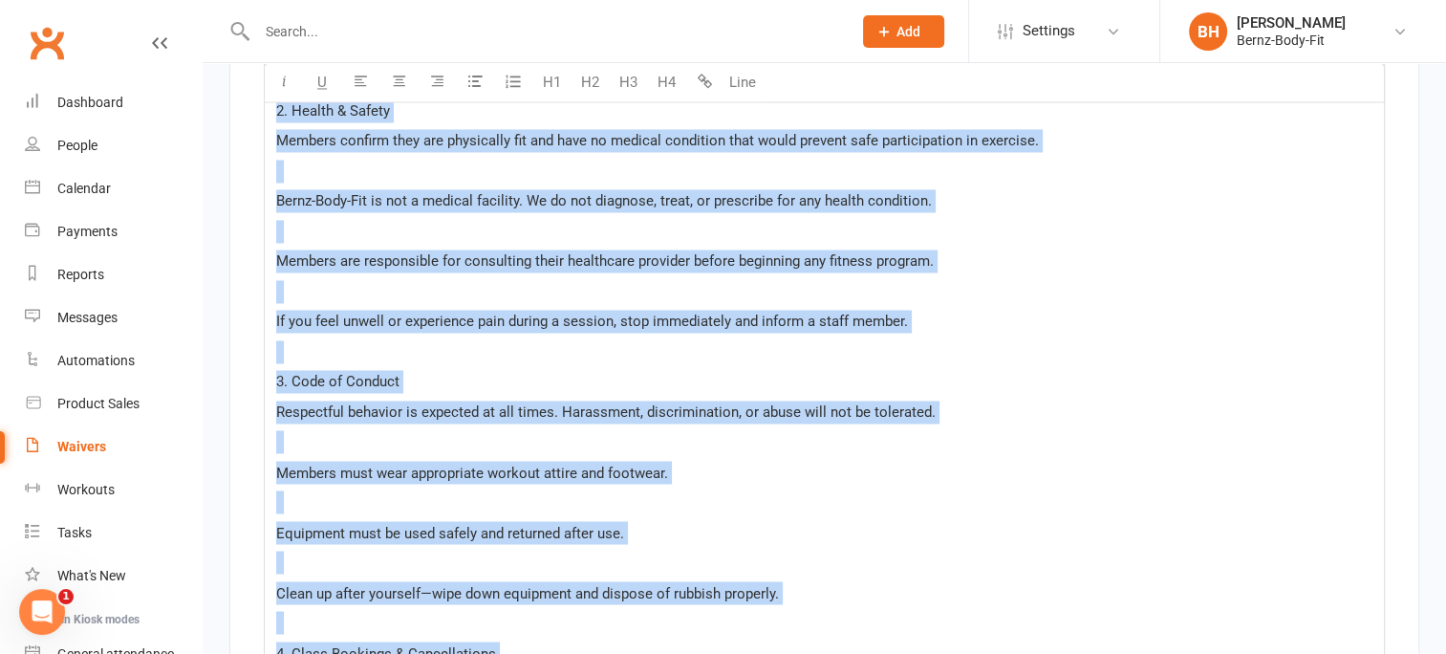
scroll to position [2952, 0]
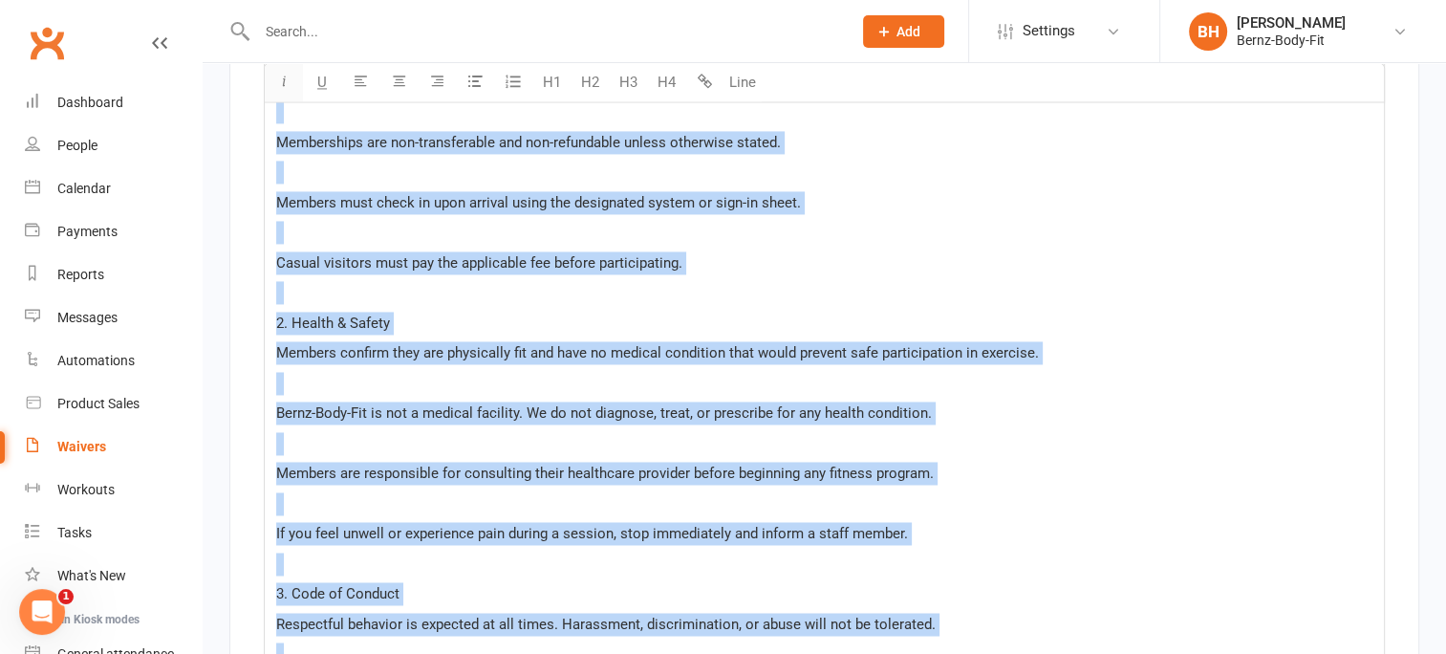
drag, startPoint x: 962, startPoint y: 289, endPoint x: 268, endPoint y: 94, distance: 721.6
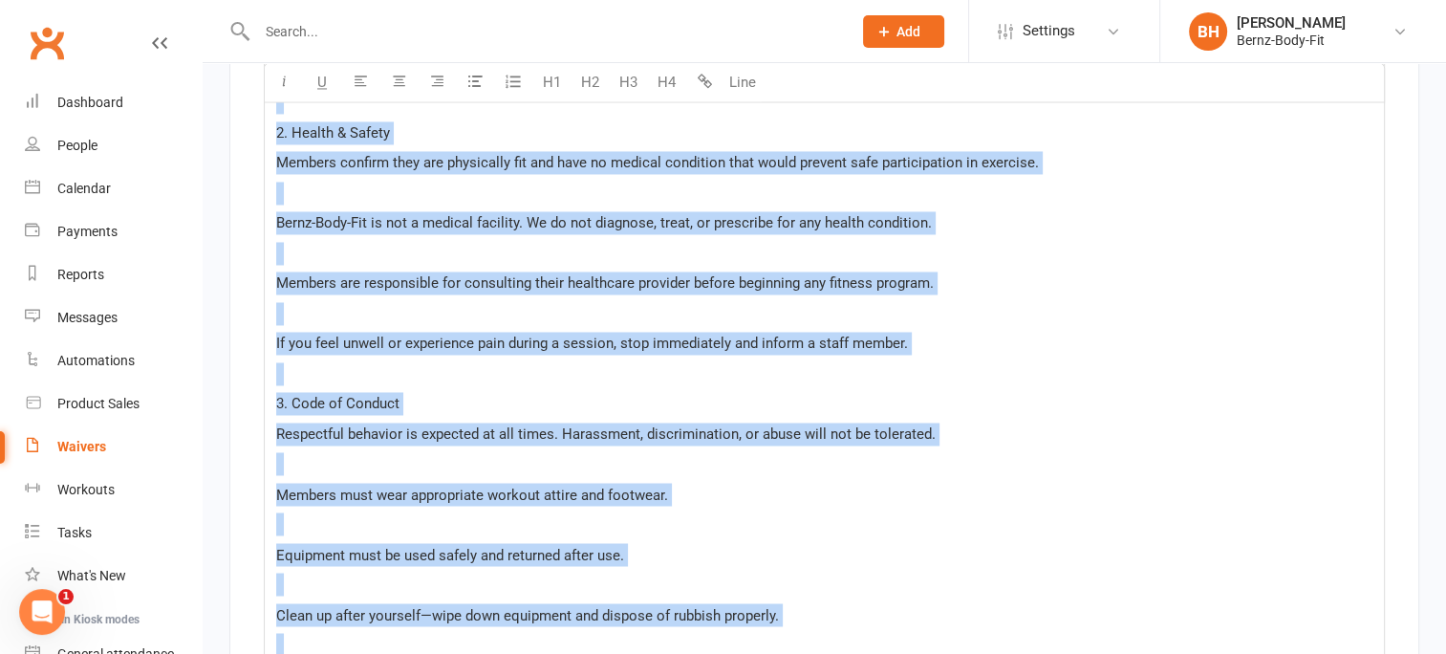
scroll to position [3584, 0]
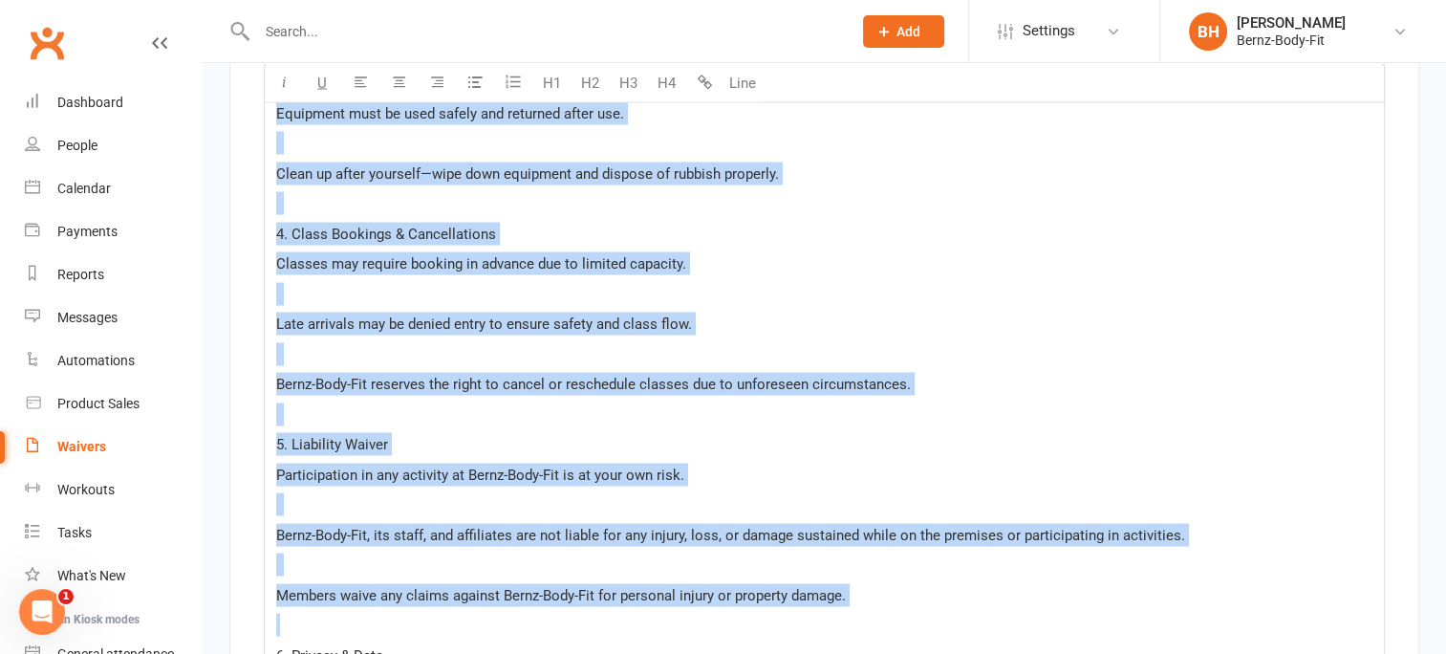
drag, startPoint x: 273, startPoint y: 306, endPoint x: 821, endPoint y: 612, distance: 627.2
click at [821, 612] on div "🏋️ Bernz-Body-Fit – Terms & Conditions 1. Membership & Access All members must …" at bounding box center [824, 229] width 1119 height 1848
click at [566, 442] on p "5. Liability Waiver" at bounding box center [824, 443] width 1096 height 23
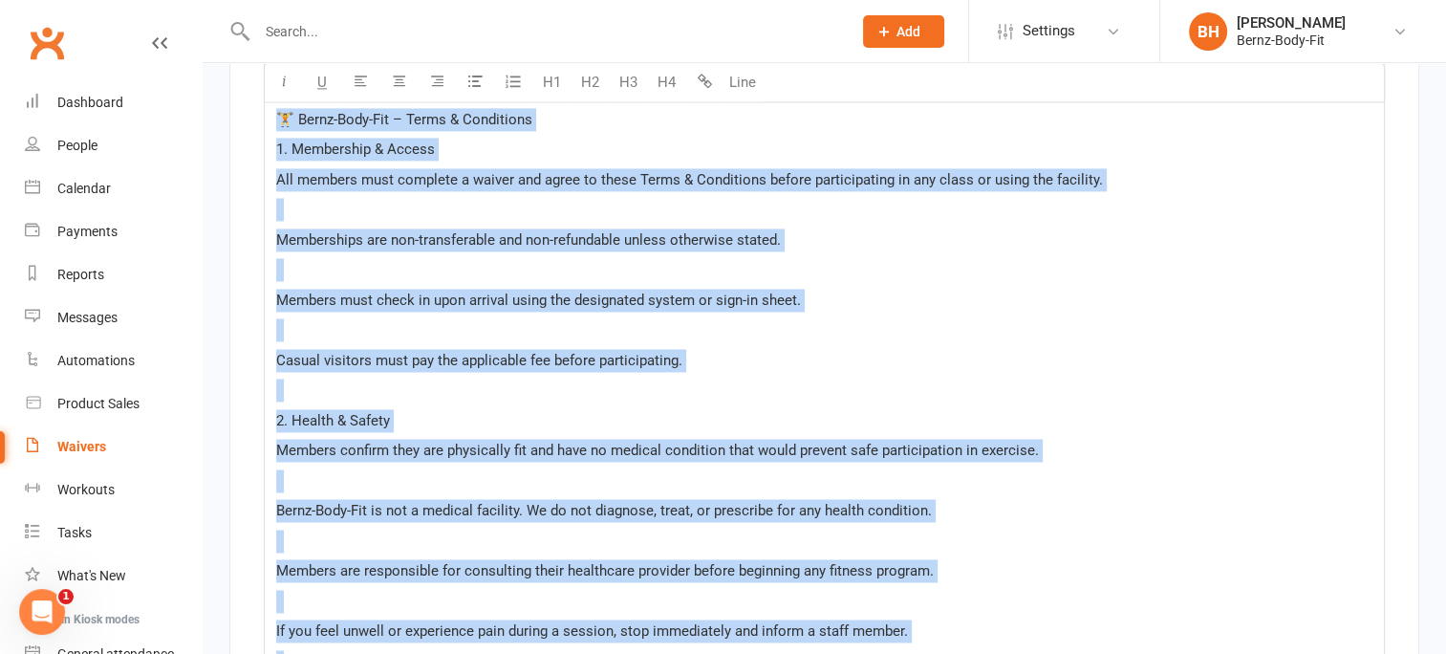
scroll to position [2830, 0]
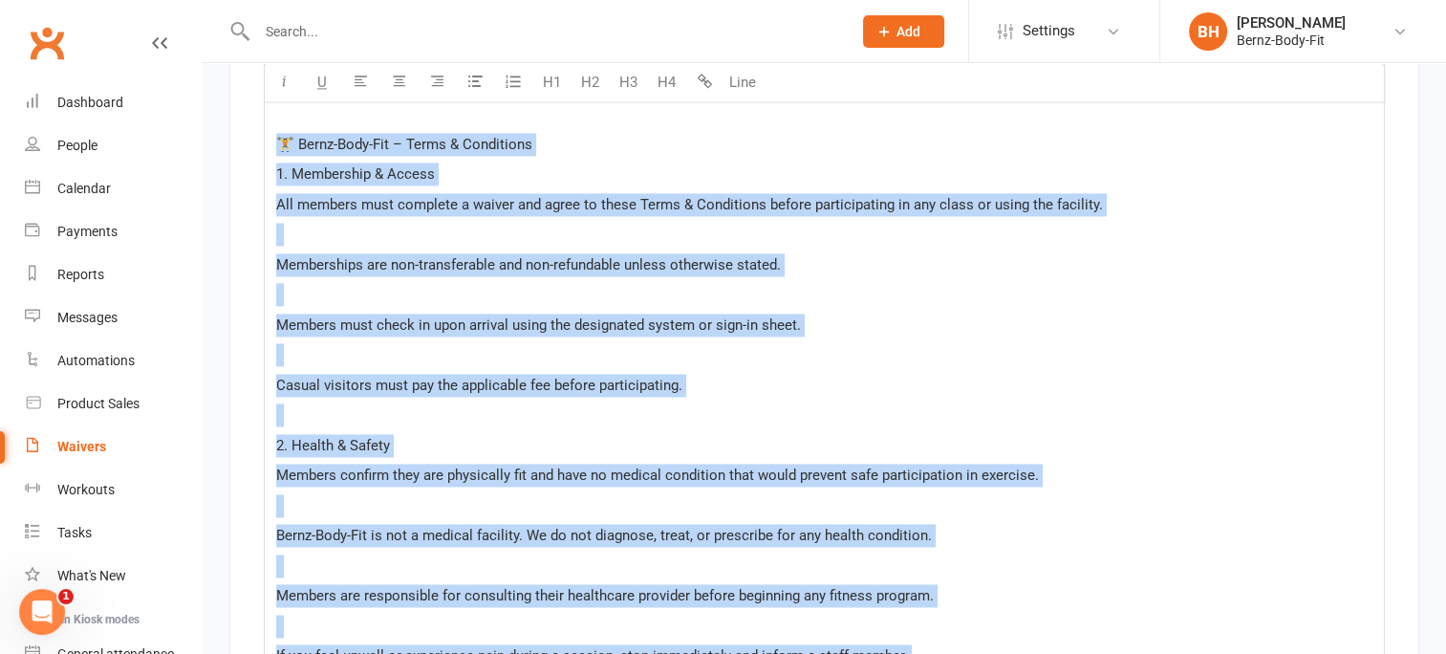
drag, startPoint x: 856, startPoint y: 583, endPoint x: 271, endPoint y: 126, distance: 742.1
copy div "🏋️ Lorem-Ipsu-Dol – Sitam & Consectetu 2. Adipiscing & Elitse Doe tempori utla …"
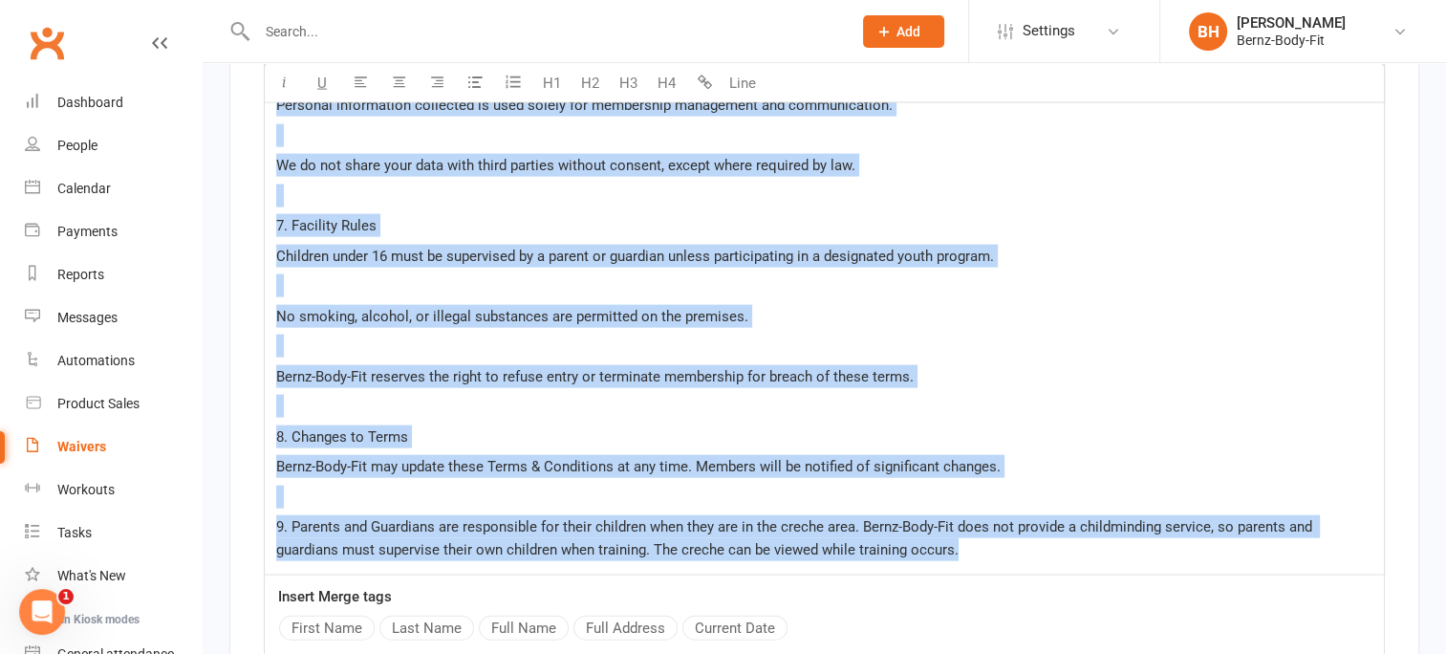
scroll to position [4105, 0]
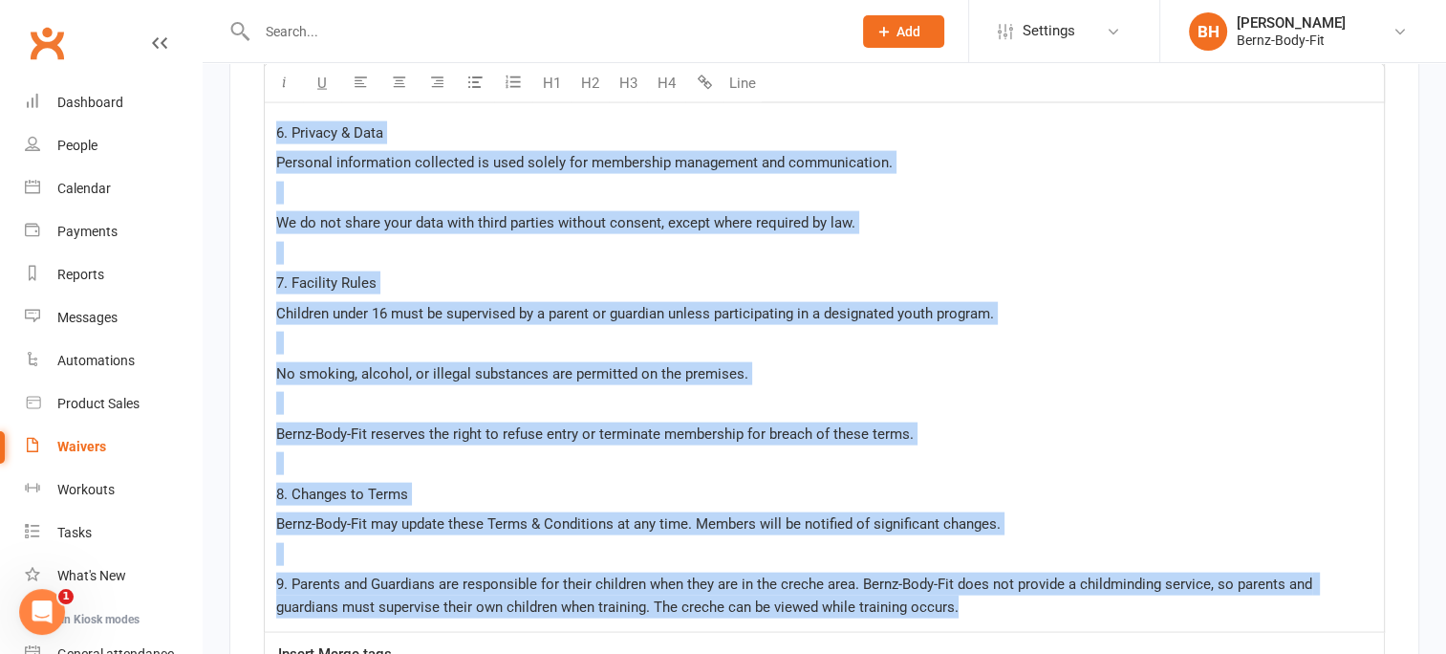
drag, startPoint x: 967, startPoint y: 548, endPoint x: 268, endPoint y: 130, distance: 814.7
copy div "6. Privacy & Data Personal information collected is used solely for membership …"
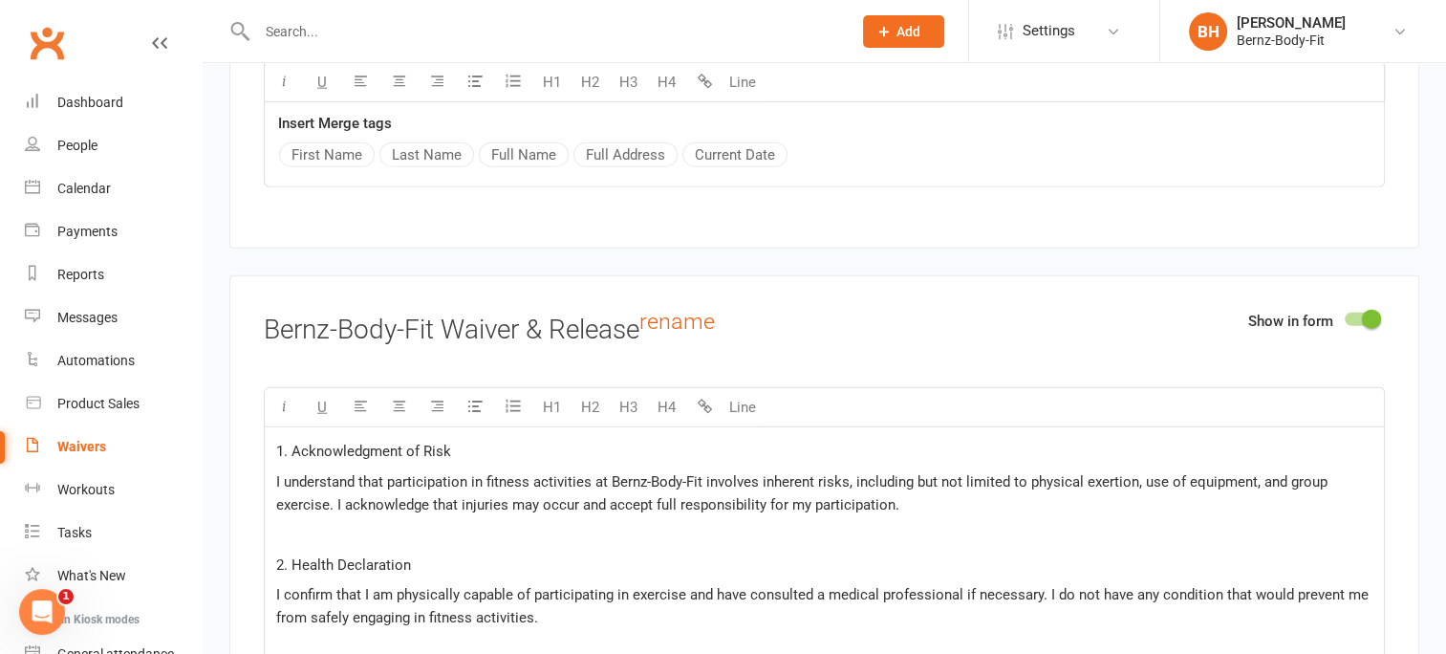
scroll to position [4748, 0]
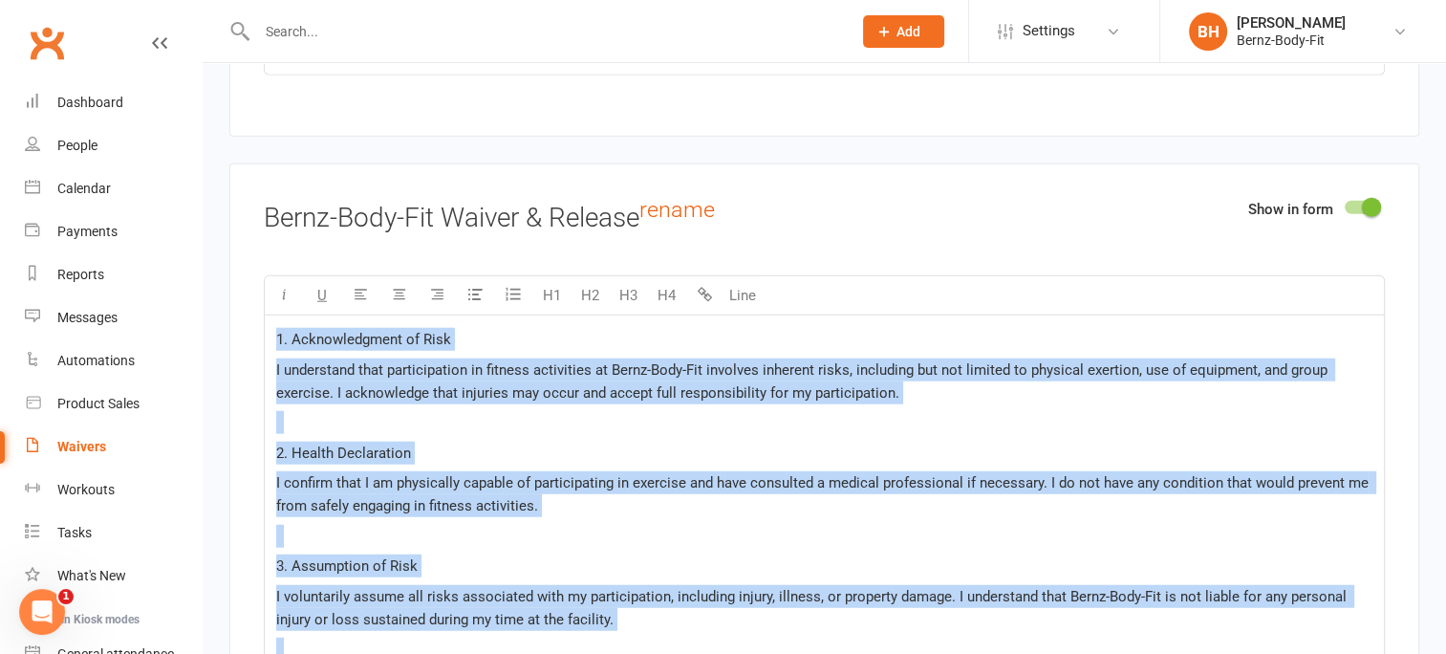
drag, startPoint x: 863, startPoint y: 313, endPoint x: 275, endPoint y: 318, distance: 587.7
copy div "4. Loremipsumdolo si Amet C adipiscing elit seddoeiusmodt in utlabor etdolorema…"
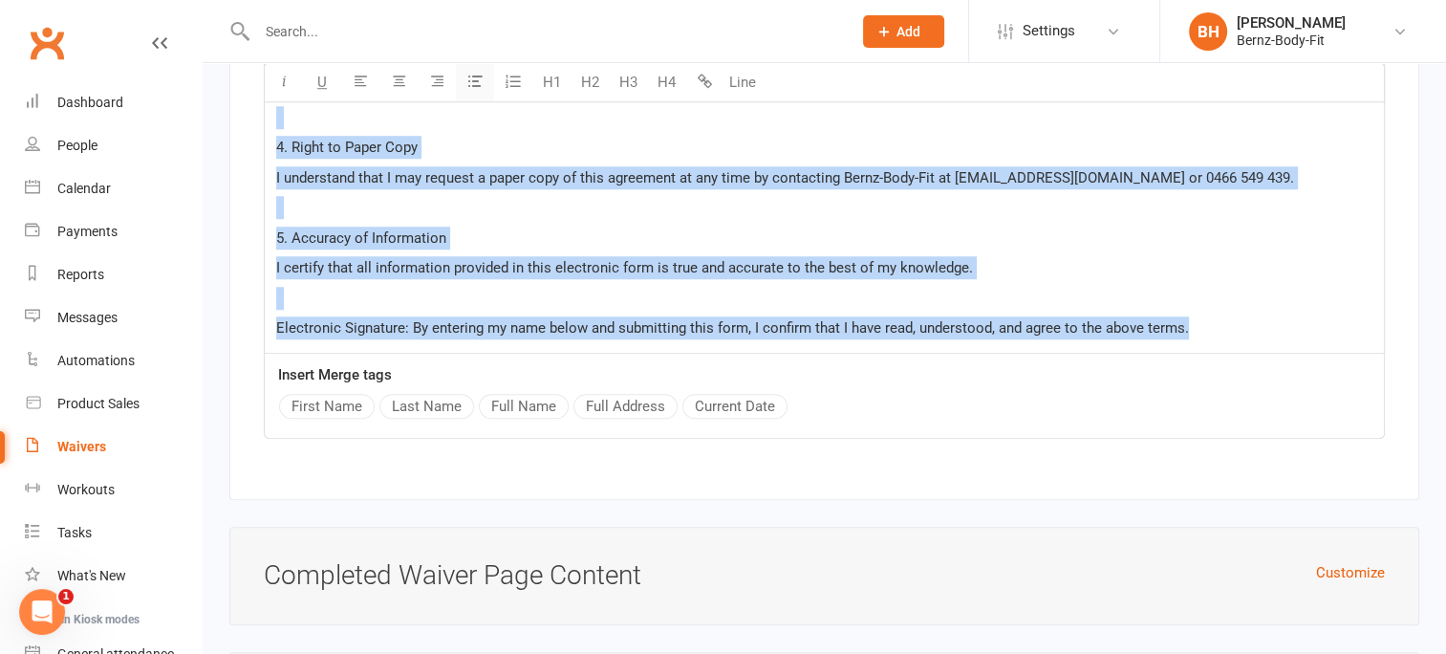
scroll to position [8528, 0]
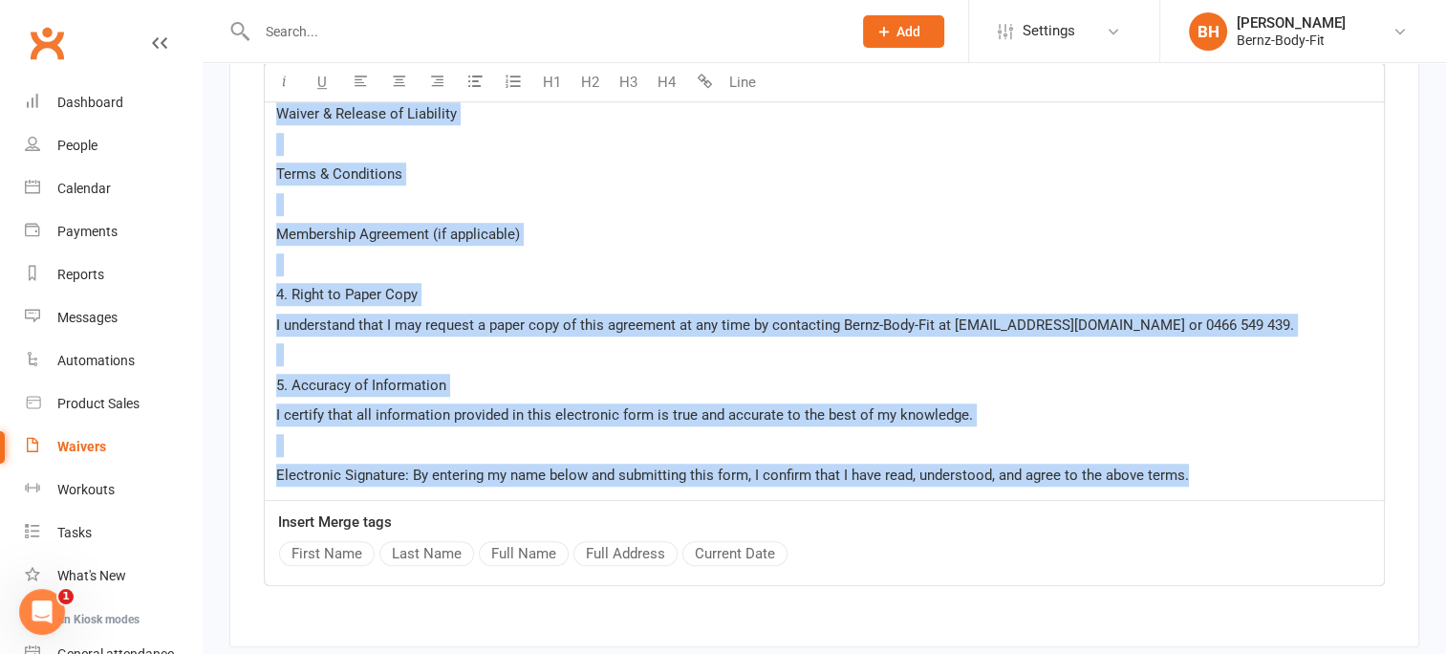
drag, startPoint x: 1201, startPoint y: 301, endPoint x: 408, endPoint y: 51, distance: 831.8
click at [643, 261] on div "By submitting this form electronically, you acknowledge and agree to the follow…" at bounding box center [824, 105] width 1119 height 787
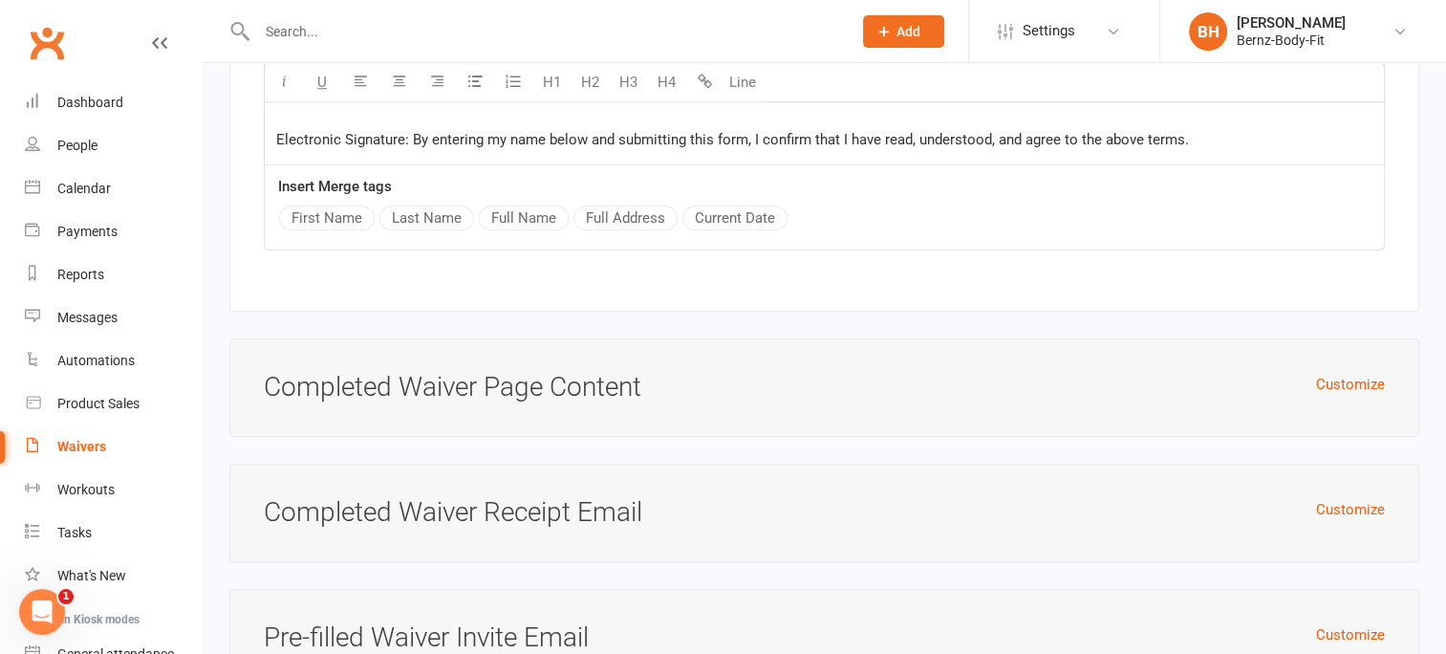
scroll to position [8452, 0]
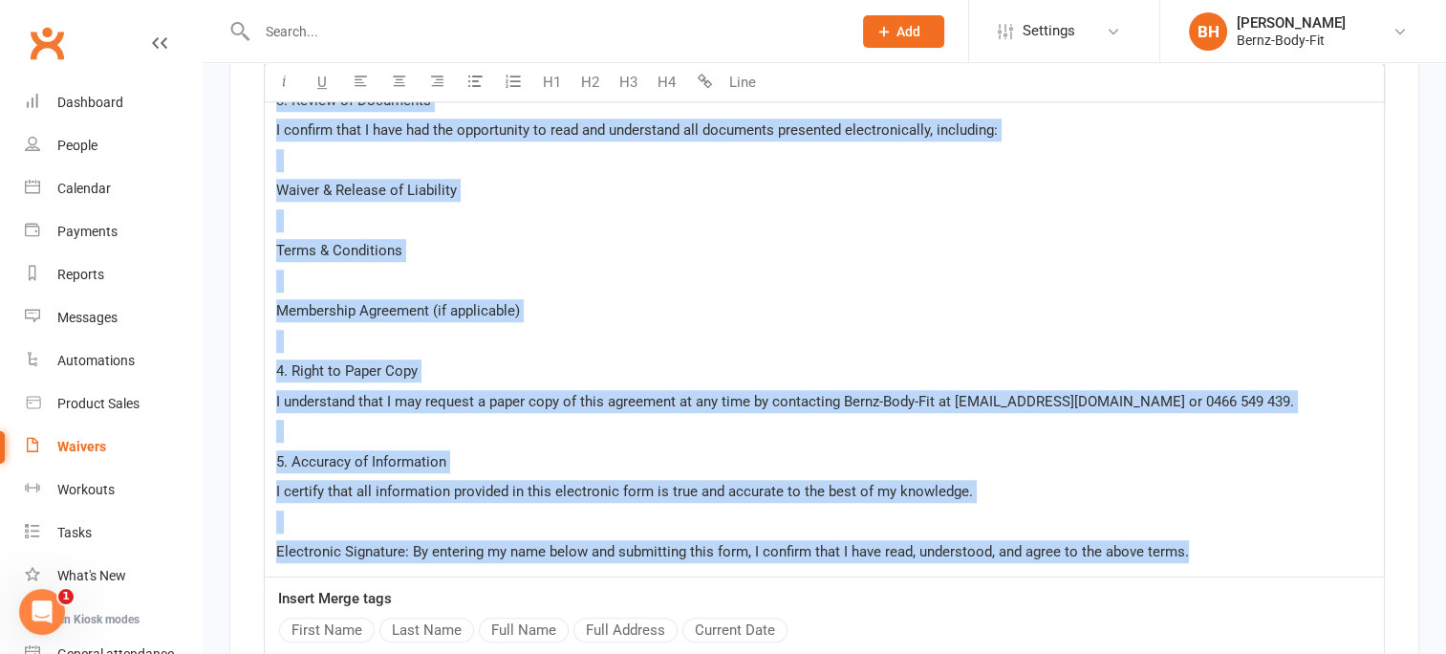
drag, startPoint x: 272, startPoint y: 390, endPoint x: 1195, endPoint y: 539, distance: 934.2
click at [1195, 539] on div "By submitting this form electronically, you acknowledge and agree to the follow…" at bounding box center [824, 182] width 1119 height 787
copy div "Lo ipsumdolor sita cons adipiscingelit, sed doeiusmodte inc utlab et dol magnaa…"
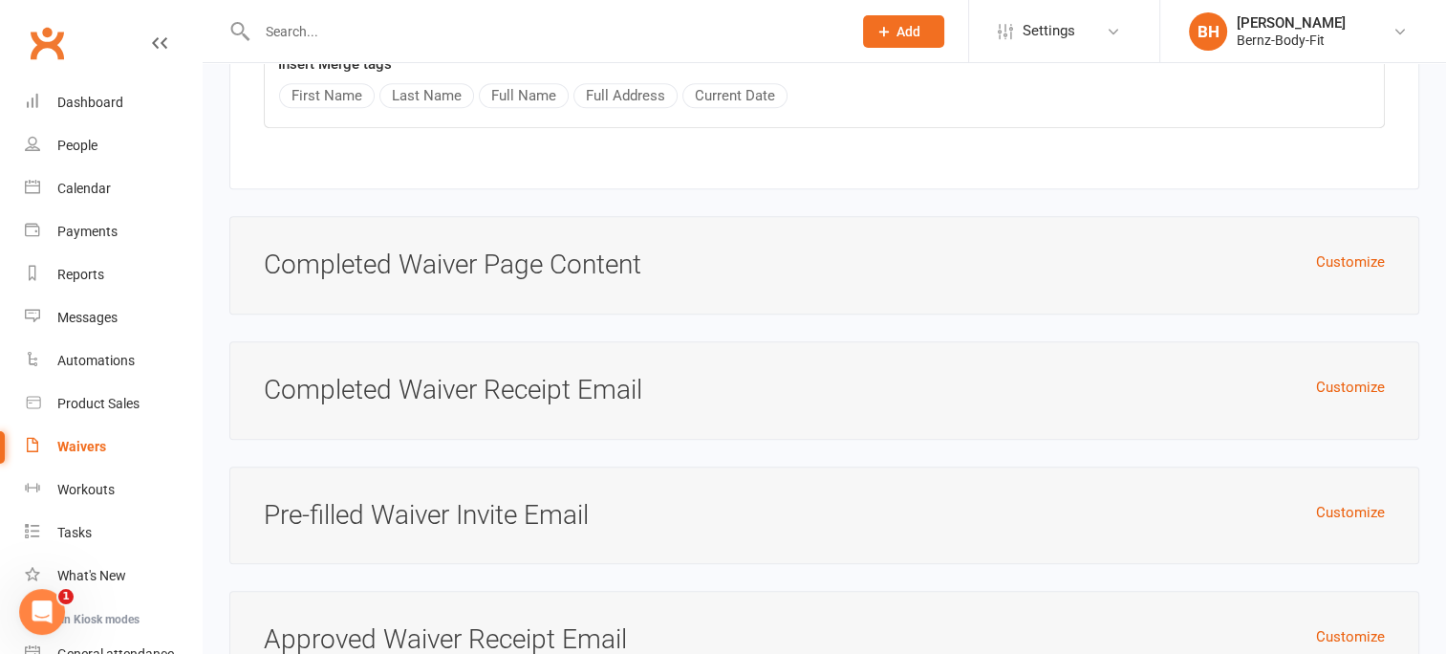
scroll to position [9124, 0]
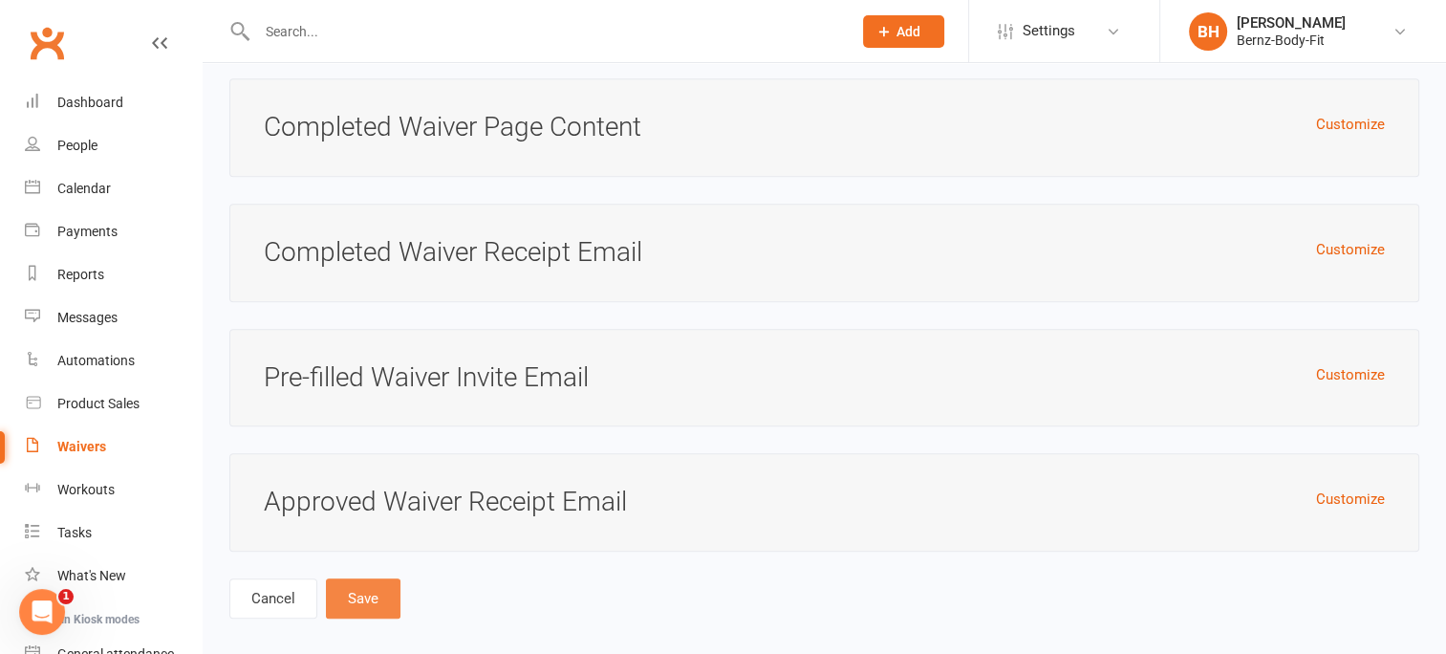
click at [363, 578] on button "Save" at bounding box center [363, 598] width 75 height 40
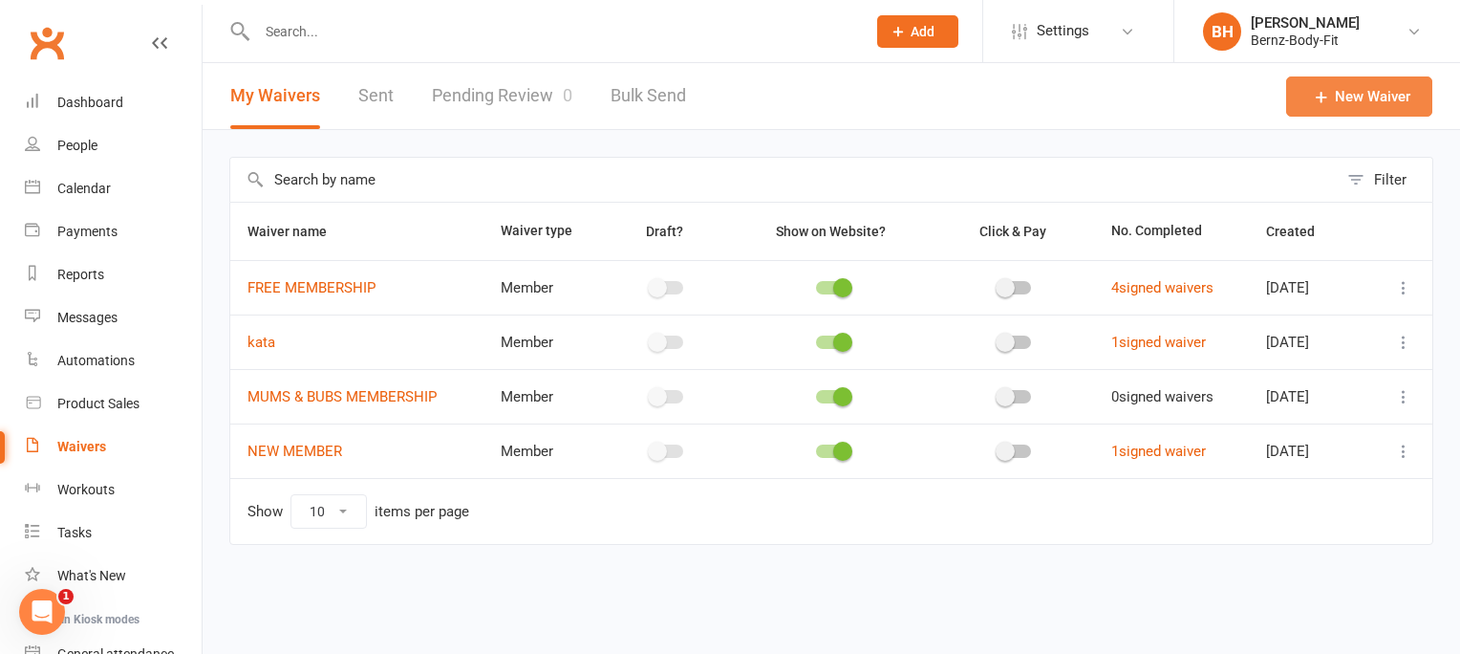
click at [1371, 97] on link "New Waiver" at bounding box center [1359, 96] width 146 height 40
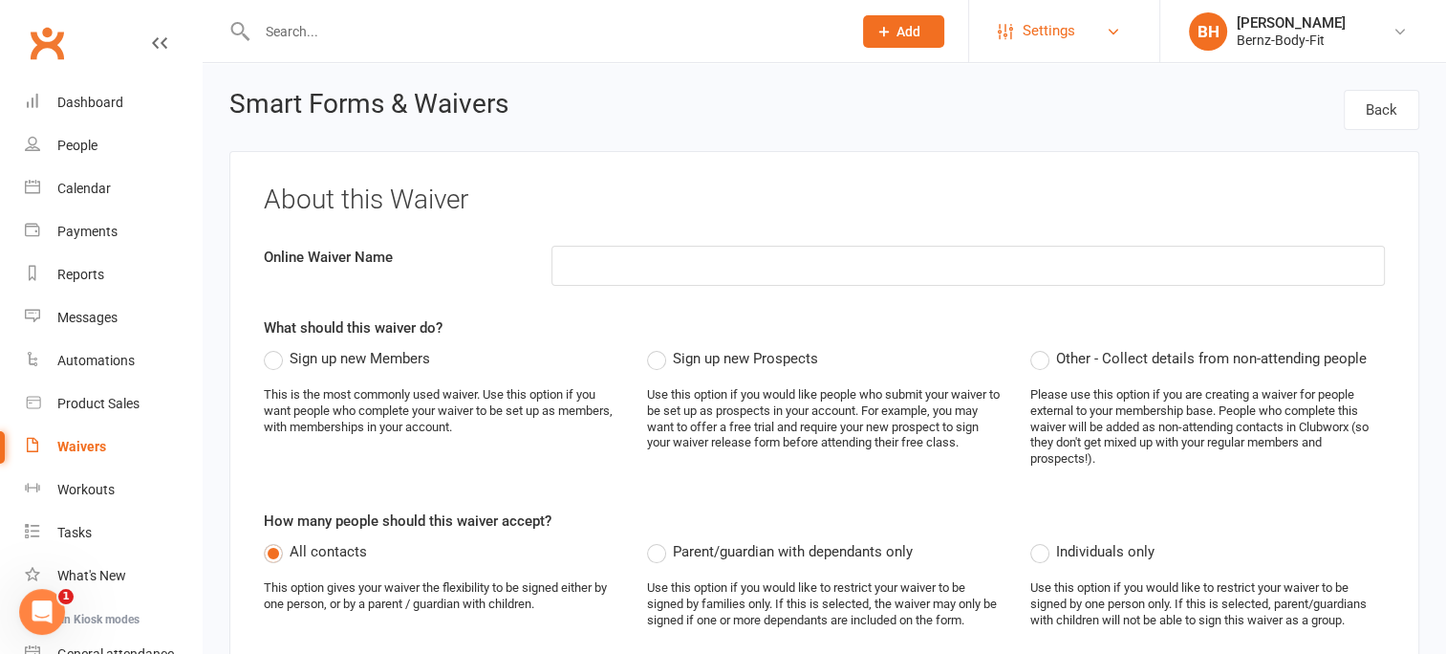
click at [1044, 30] on span "Settings" at bounding box center [1049, 31] width 53 height 43
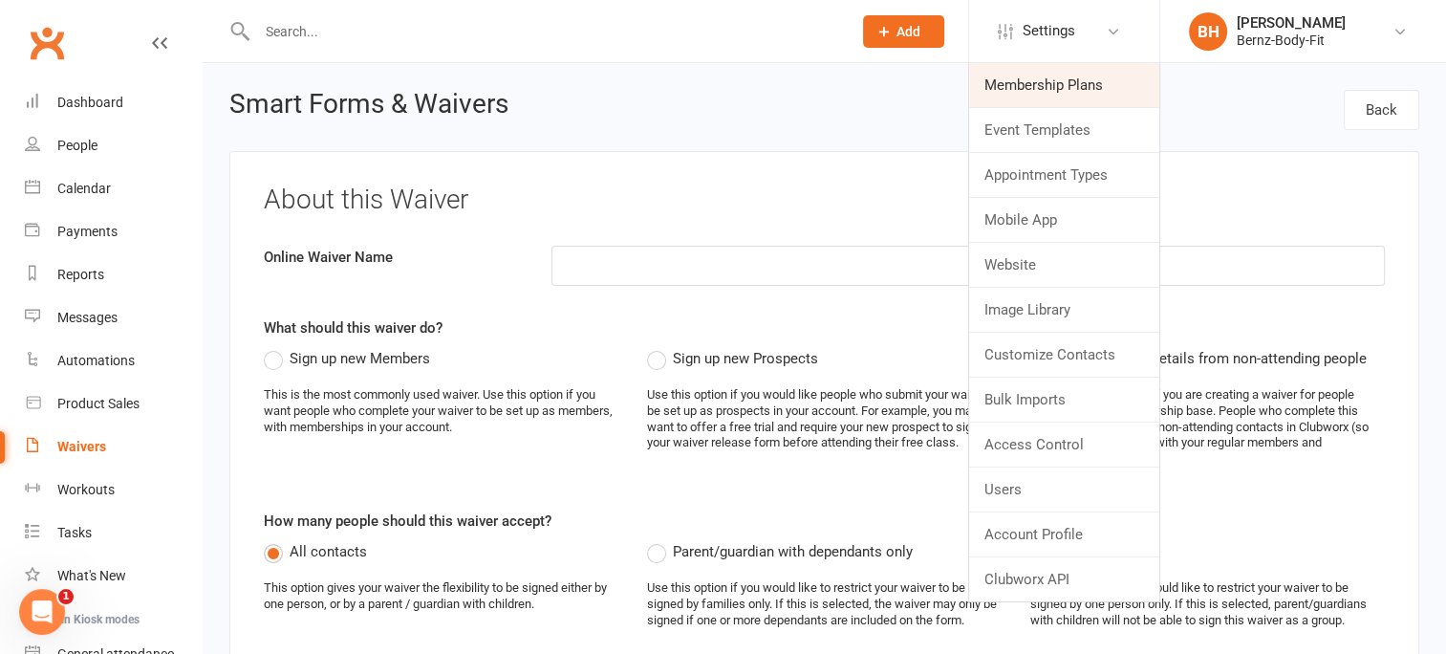
click at [1057, 84] on link "Membership Plans" at bounding box center [1064, 85] width 190 height 44
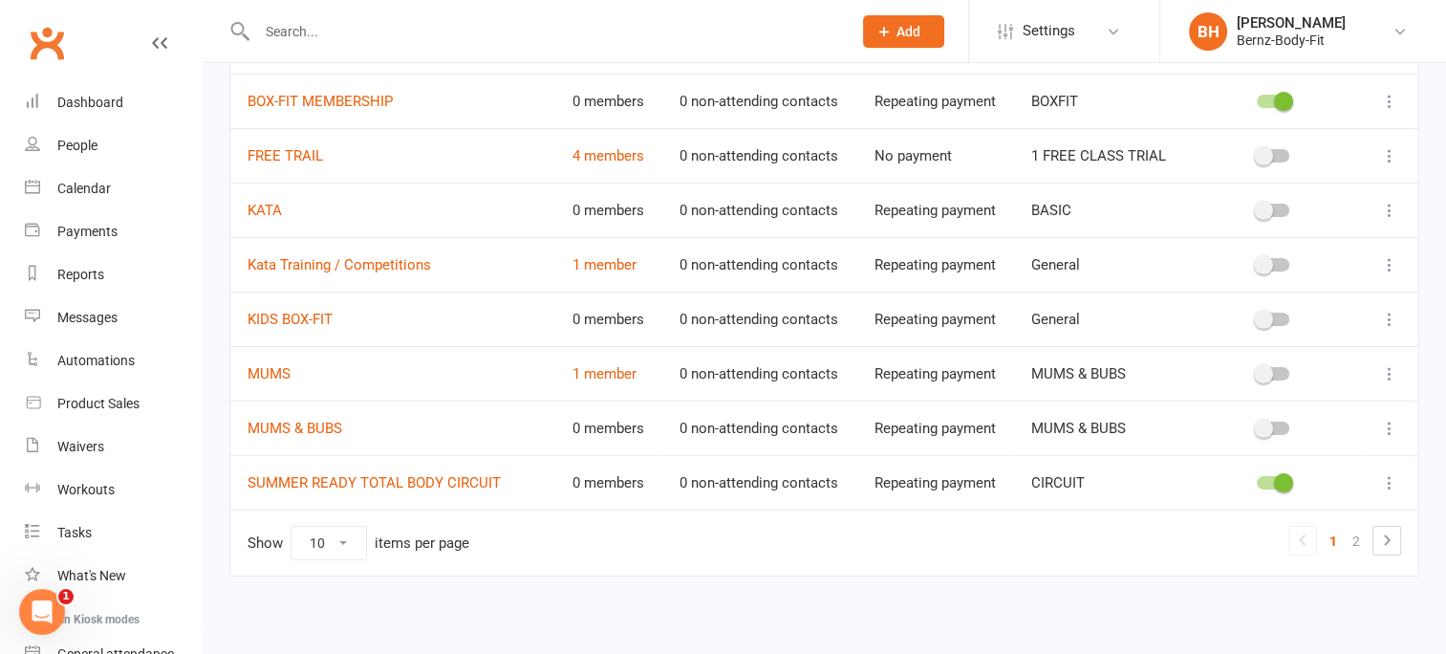
scroll to position [277, 0]
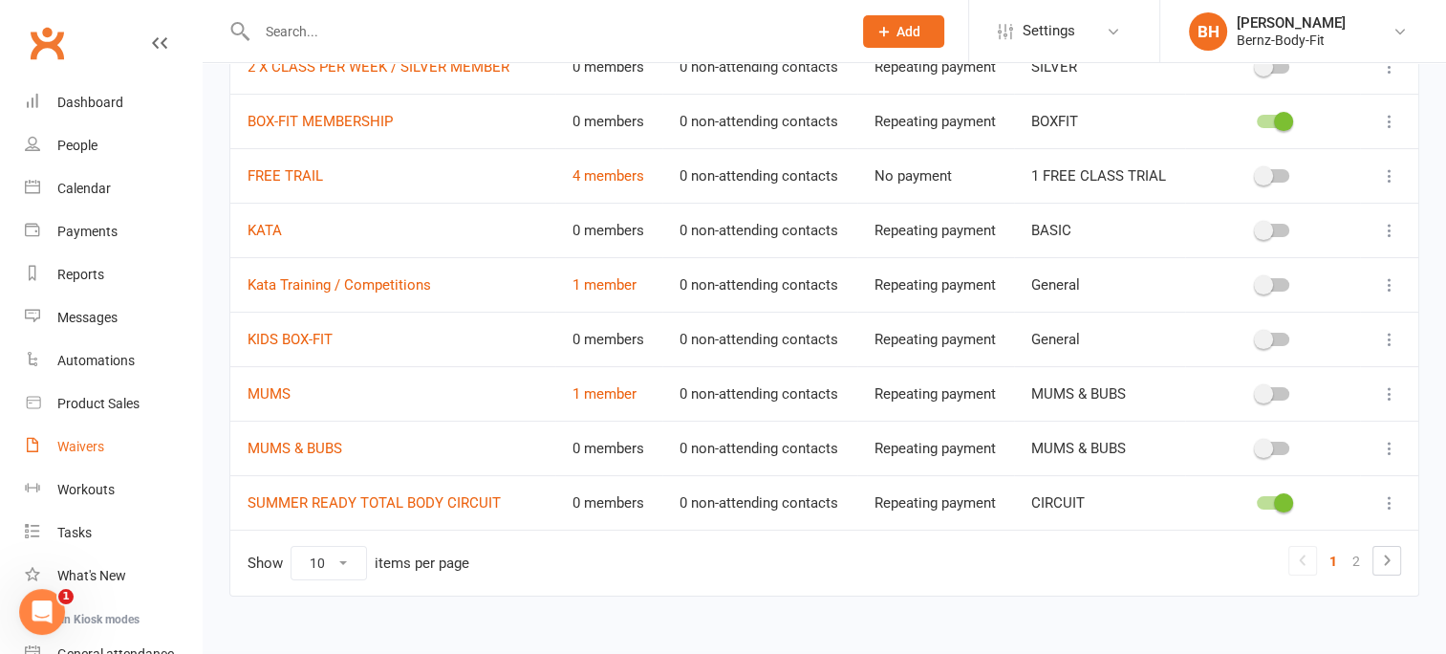
click at [83, 441] on div "Waivers" at bounding box center [80, 446] width 47 height 15
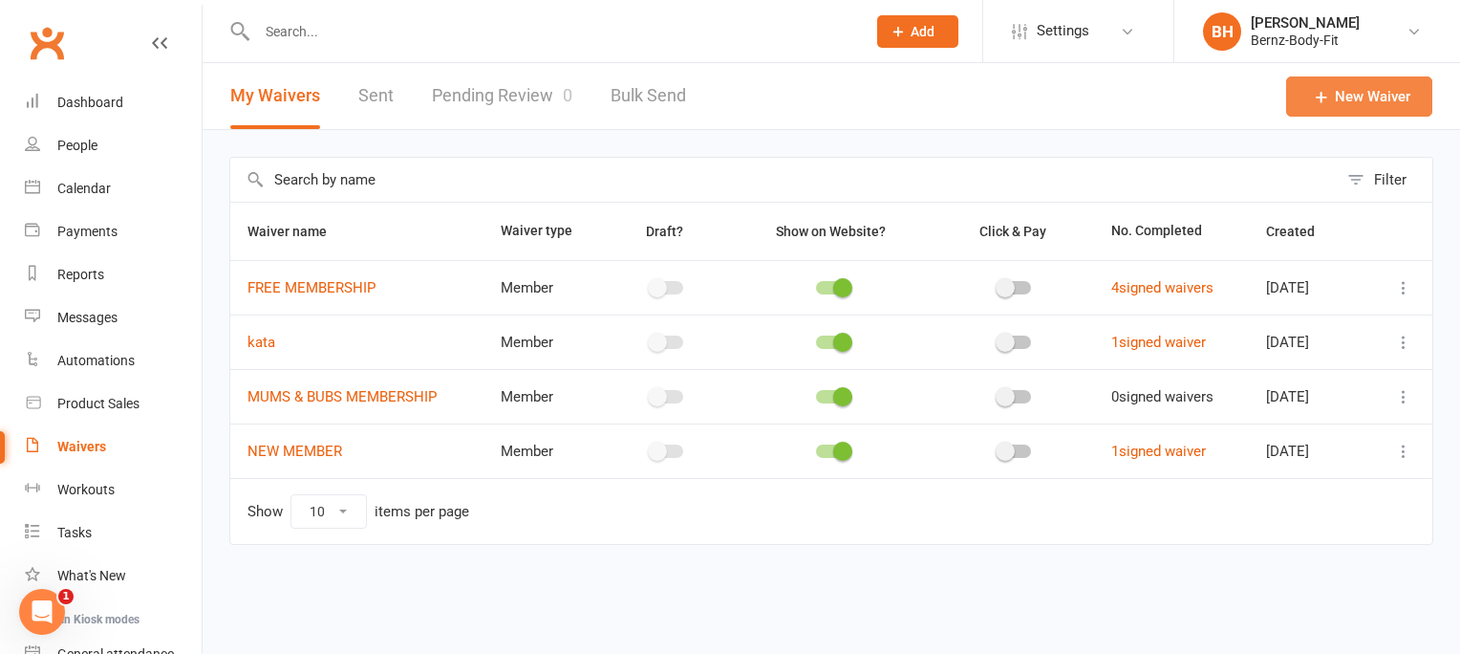
click at [1364, 92] on link "New Waiver" at bounding box center [1359, 96] width 146 height 40
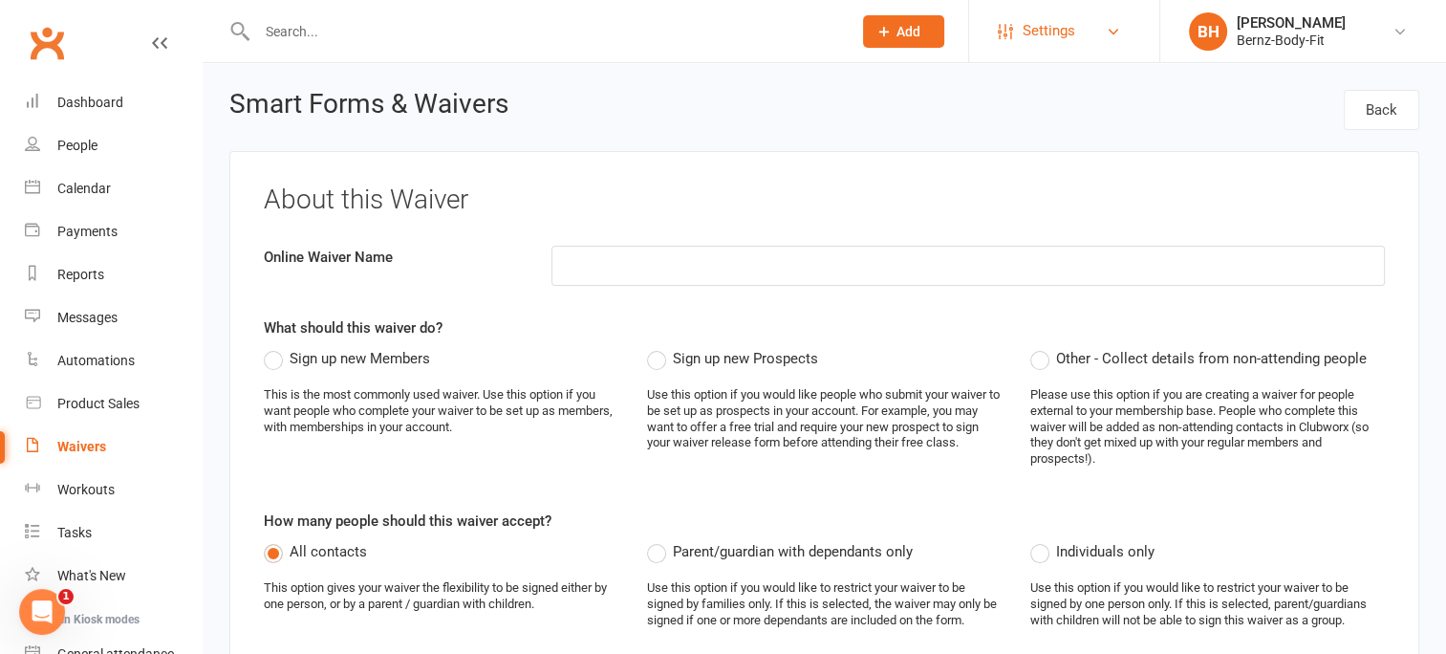
click at [1062, 27] on span "Settings" at bounding box center [1049, 31] width 53 height 43
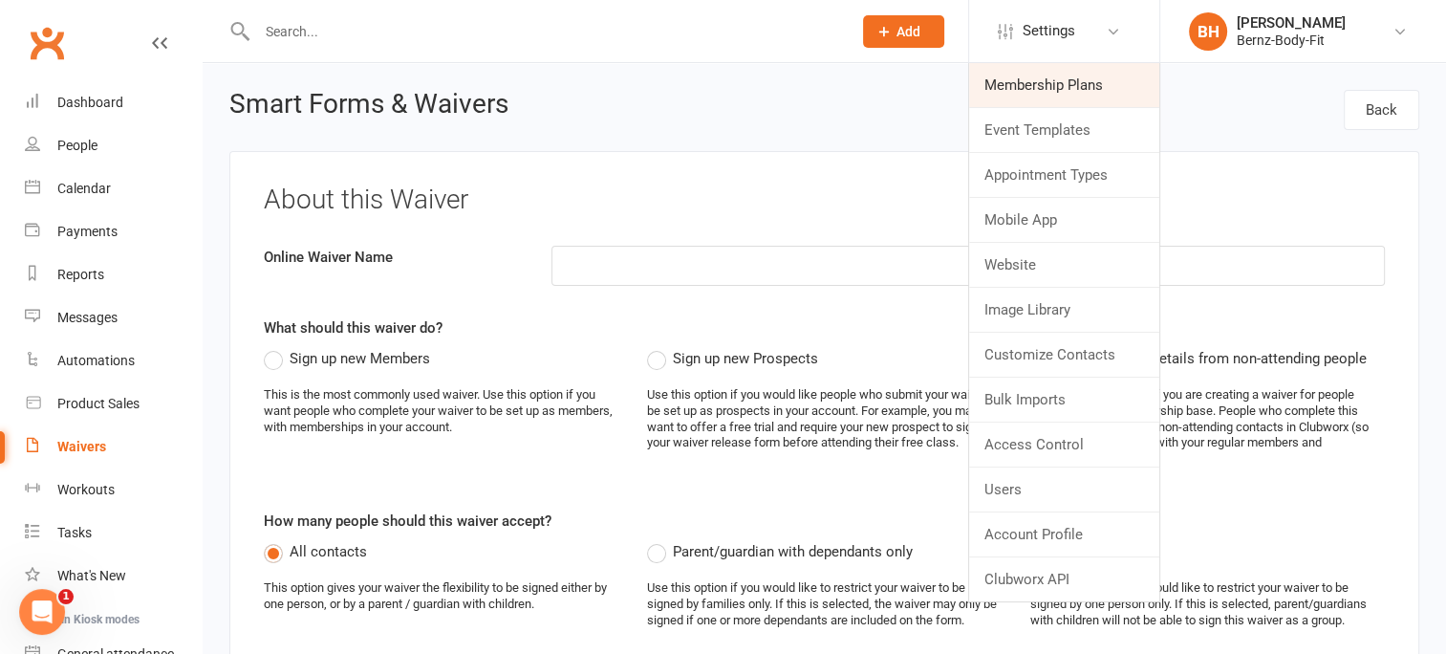
click at [1042, 88] on link "Membership Plans" at bounding box center [1064, 85] width 190 height 44
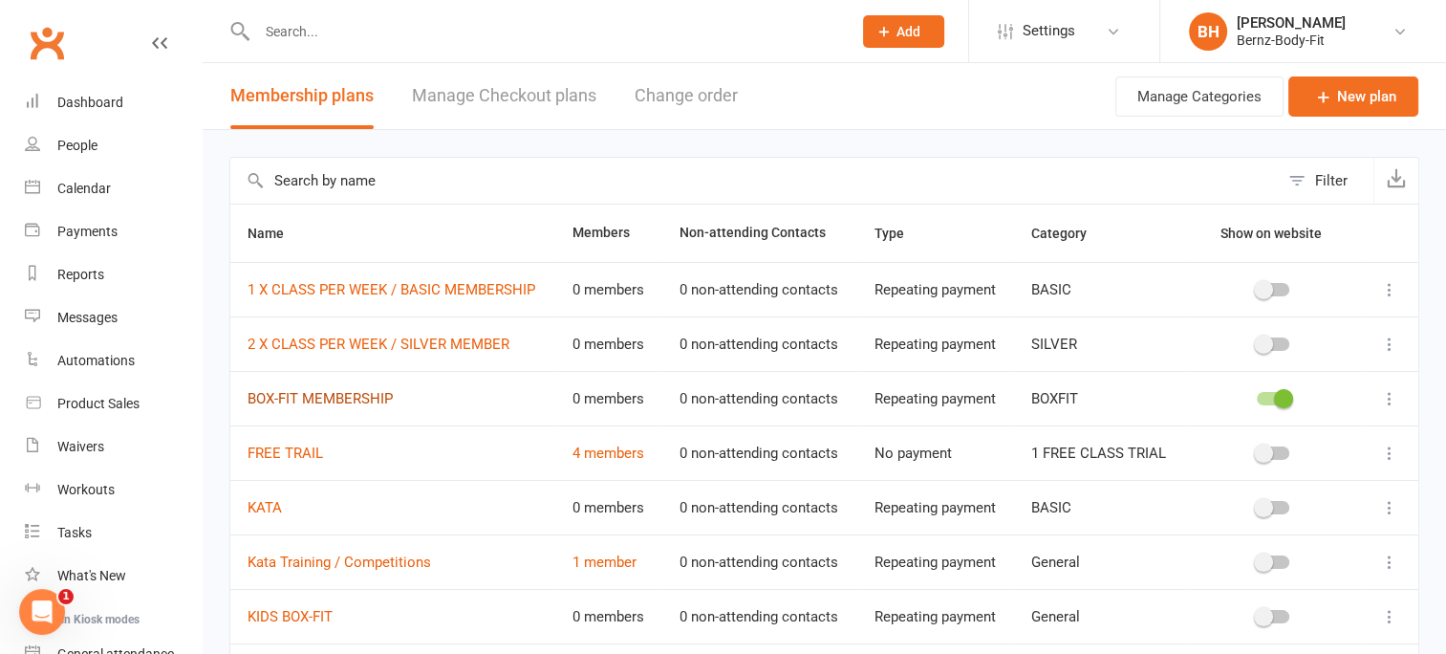
click at [313, 399] on link "BOX-FIT MEMBERSHIP" at bounding box center [320, 398] width 145 height 17
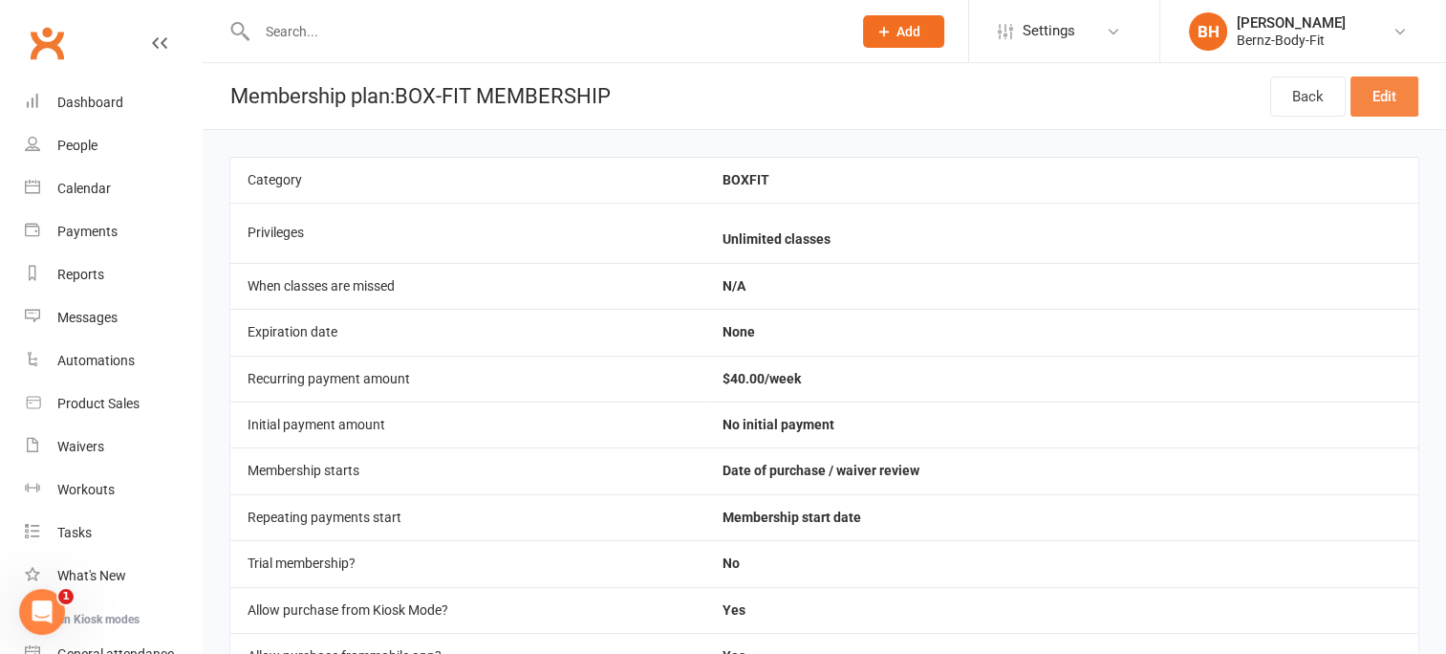
click at [1387, 95] on link "Edit" at bounding box center [1384, 96] width 68 height 40
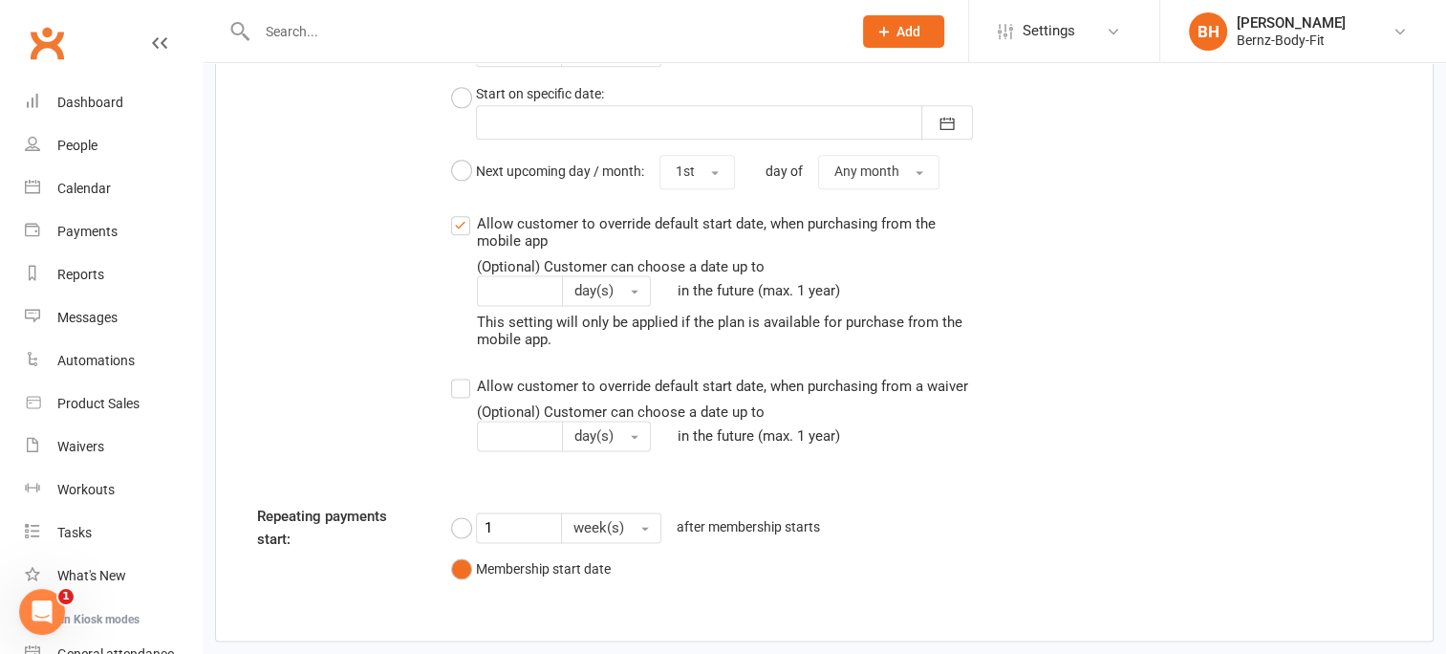
scroll to position [2580, 0]
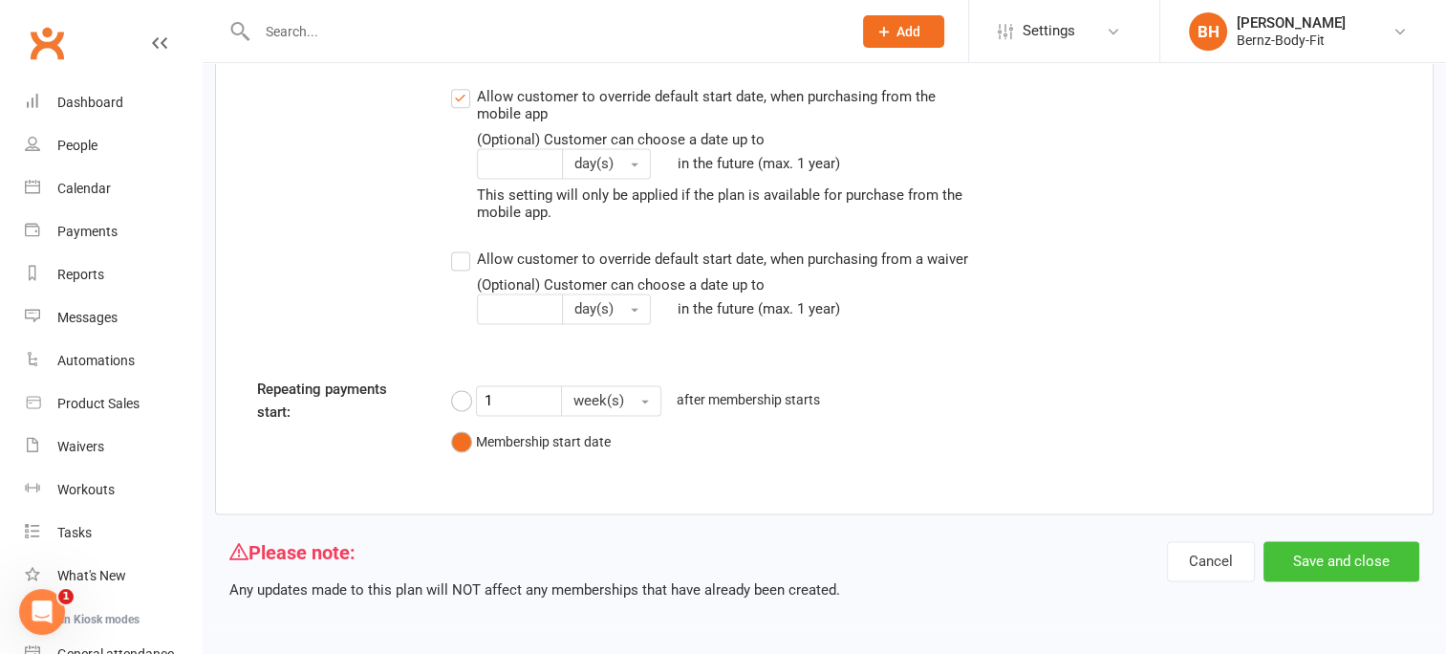
click at [1341, 553] on button "Save and close" at bounding box center [1341, 561] width 156 height 40
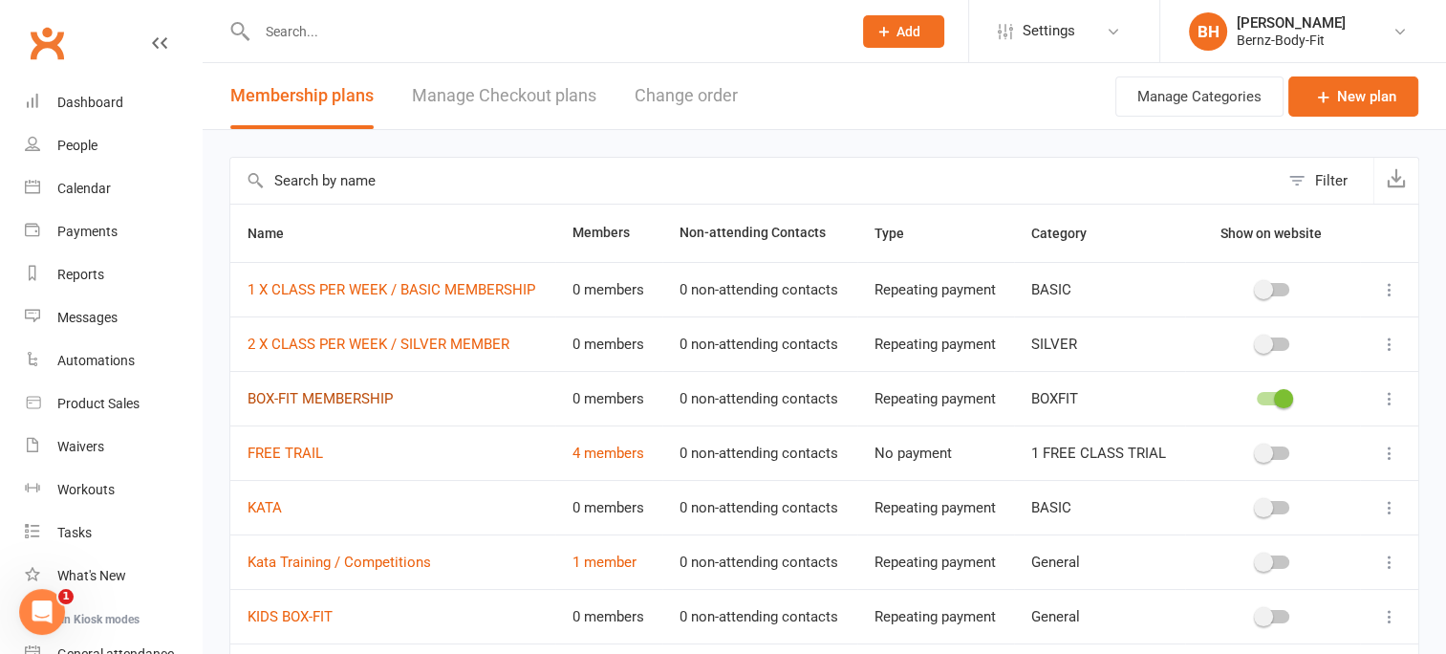
click at [350, 392] on link "BOX-FIT MEMBERSHIP" at bounding box center [320, 398] width 145 height 17
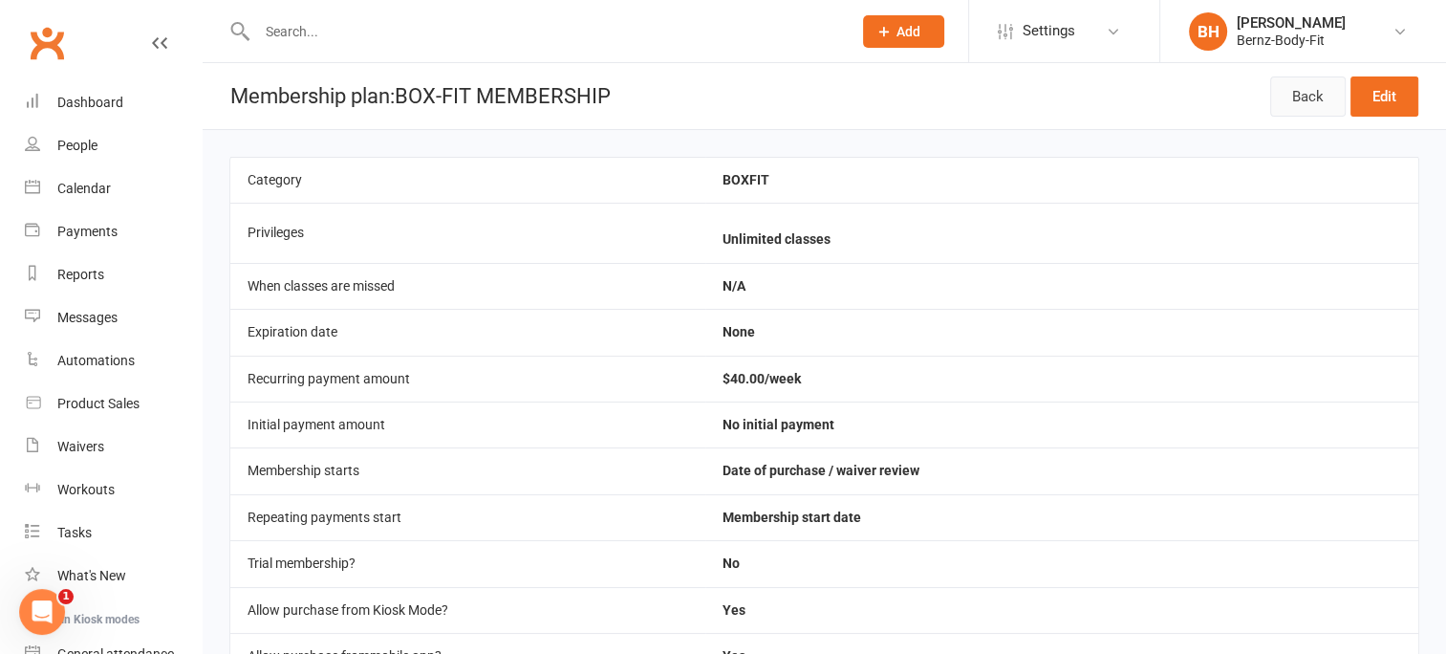
click at [1307, 92] on link "Back" at bounding box center [1307, 96] width 75 height 40
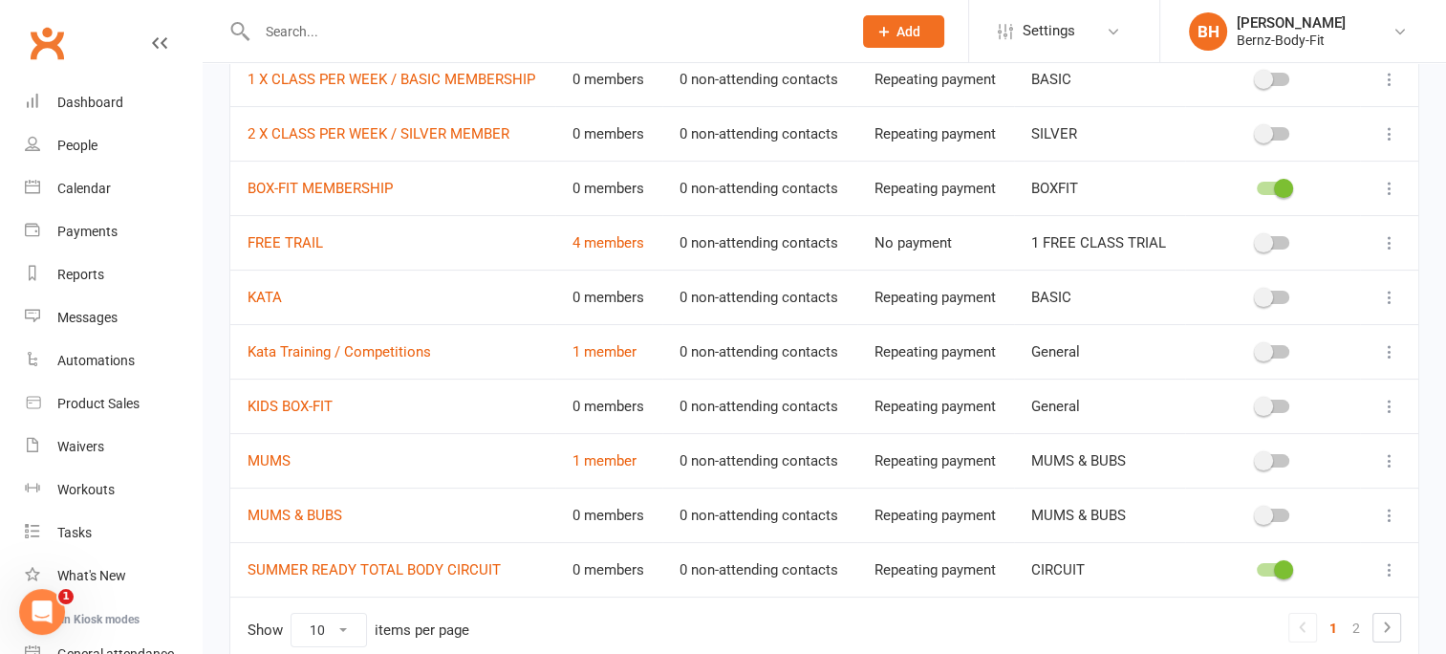
scroll to position [212, 0]
click at [317, 399] on link "KIDS BOX-FIT" at bounding box center [290, 404] width 85 height 17
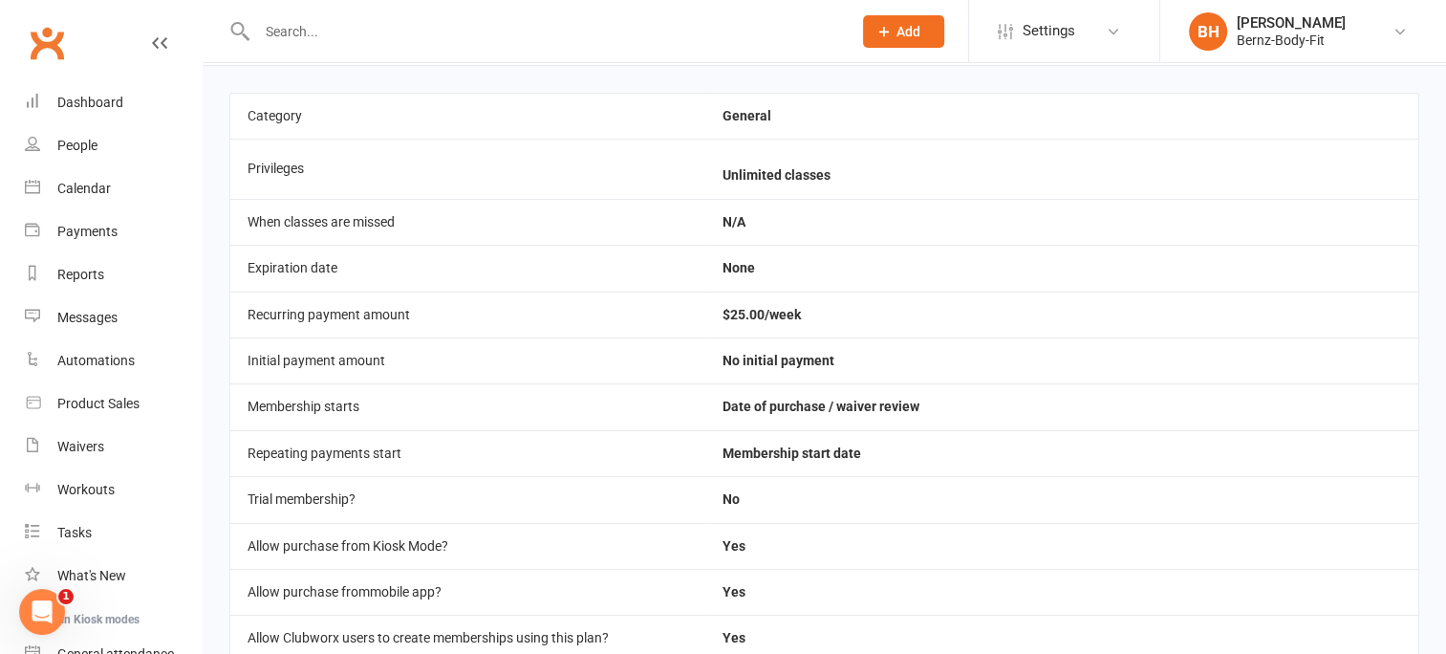
scroll to position [55, 0]
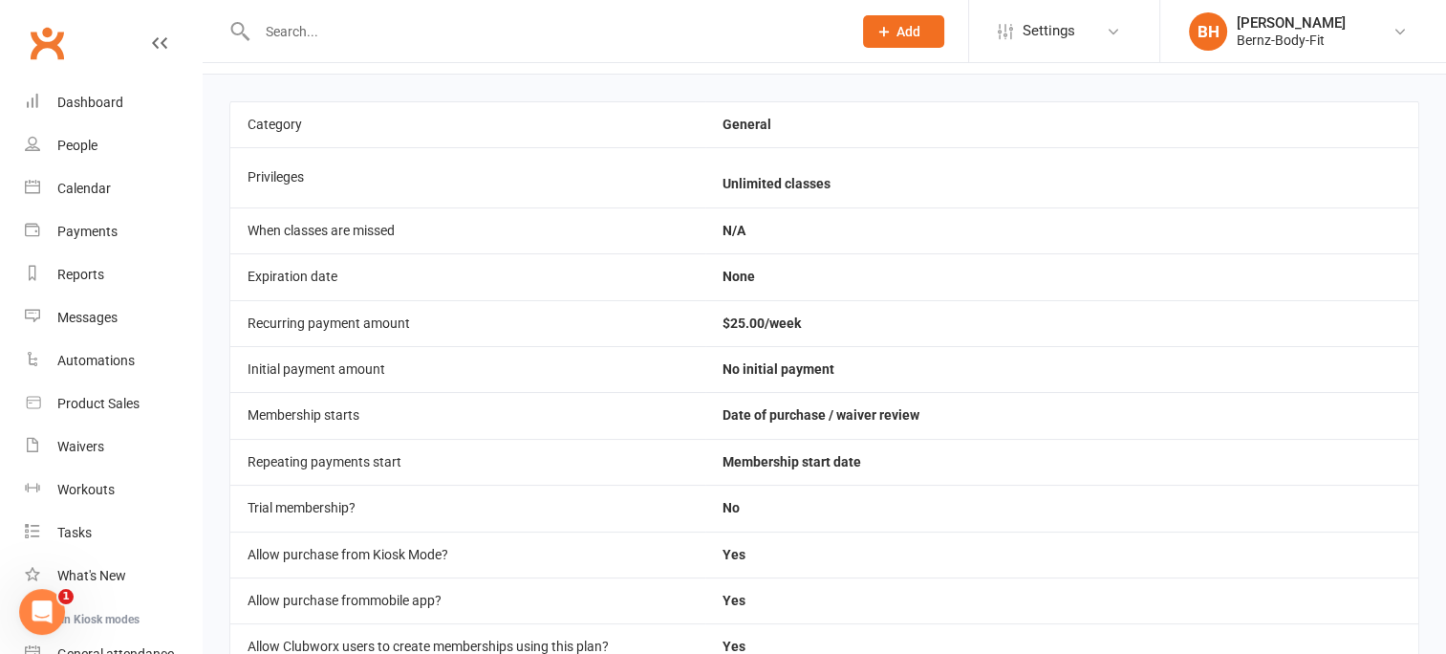
click at [152, 41] on icon at bounding box center [159, 42] width 15 height 15
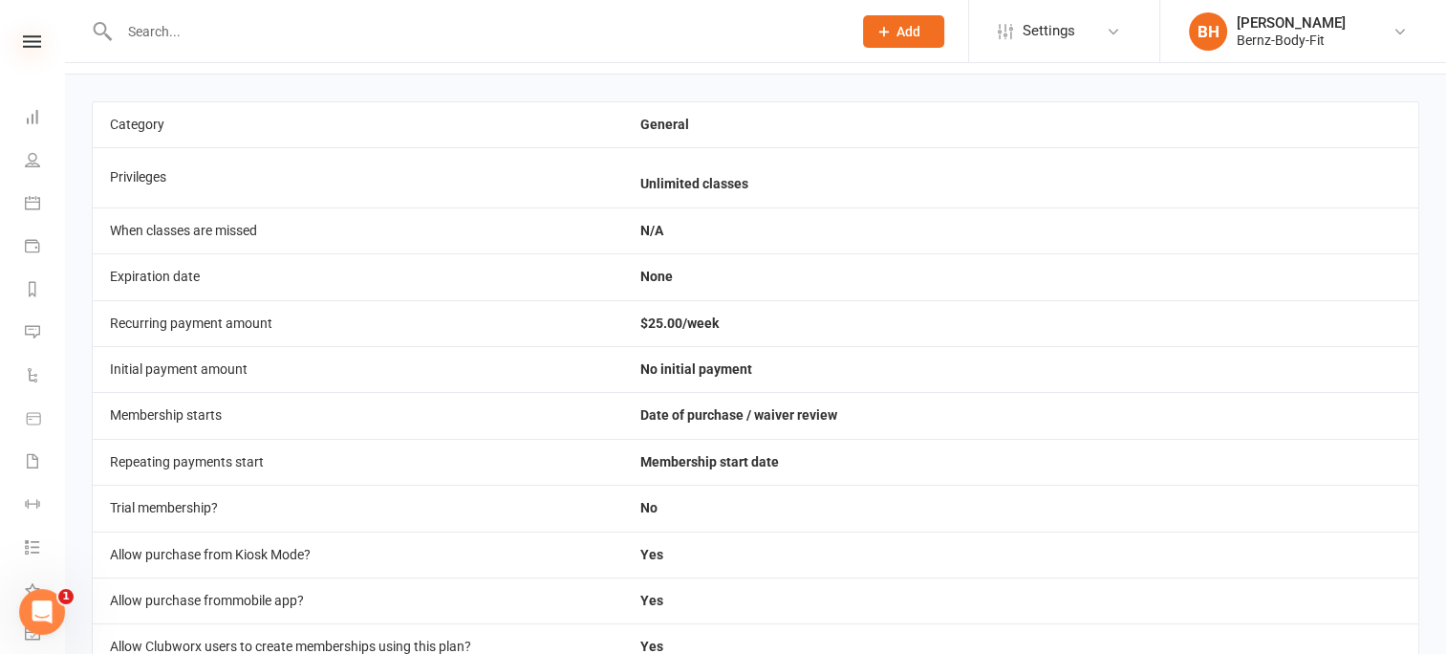
click at [32, 40] on icon at bounding box center [32, 41] width 18 height 12
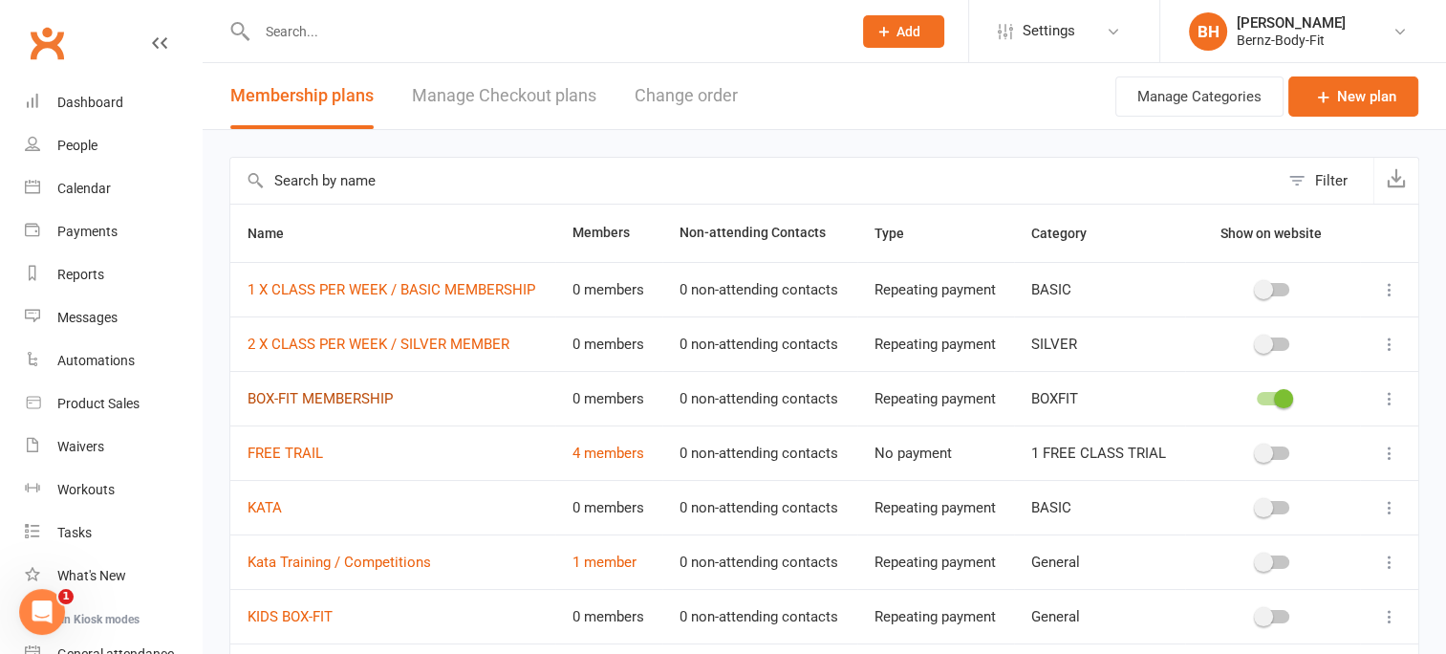
click at [363, 390] on link "BOX-FIT MEMBERSHIP" at bounding box center [320, 398] width 145 height 17
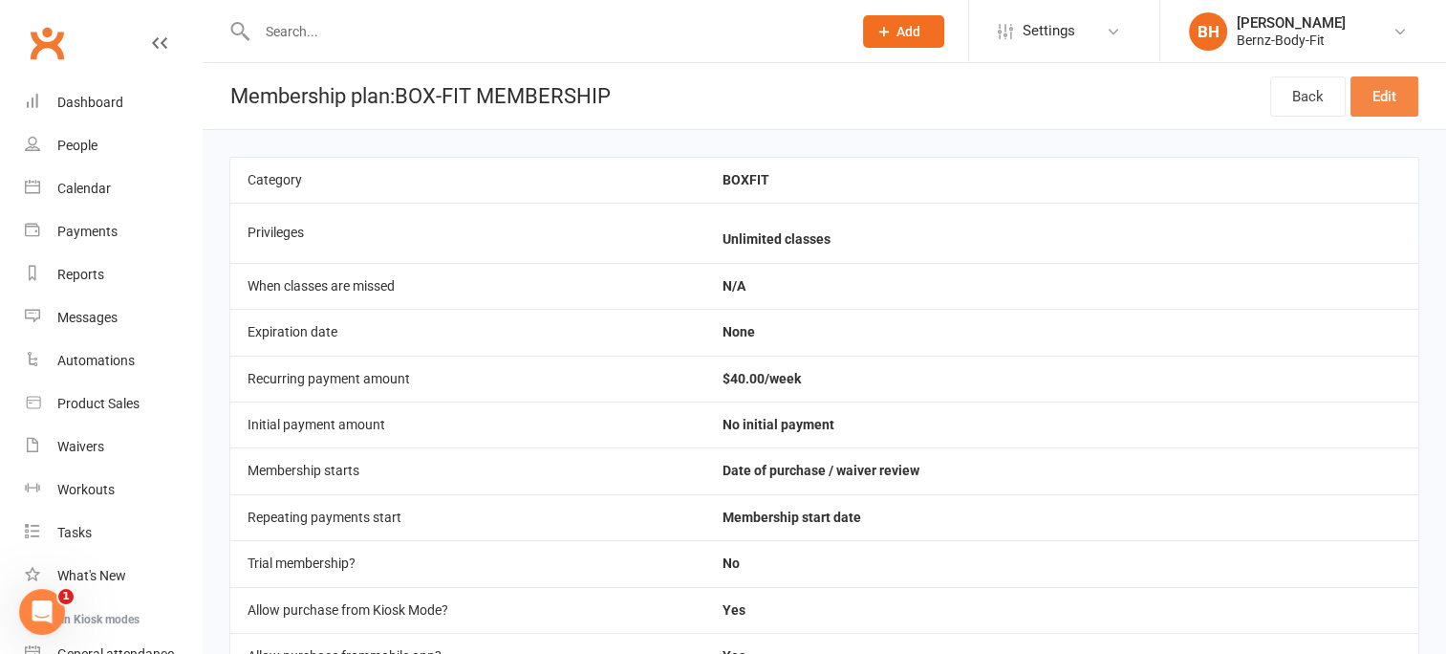
click at [1388, 94] on link "Edit" at bounding box center [1384, 96] width 68 height 40
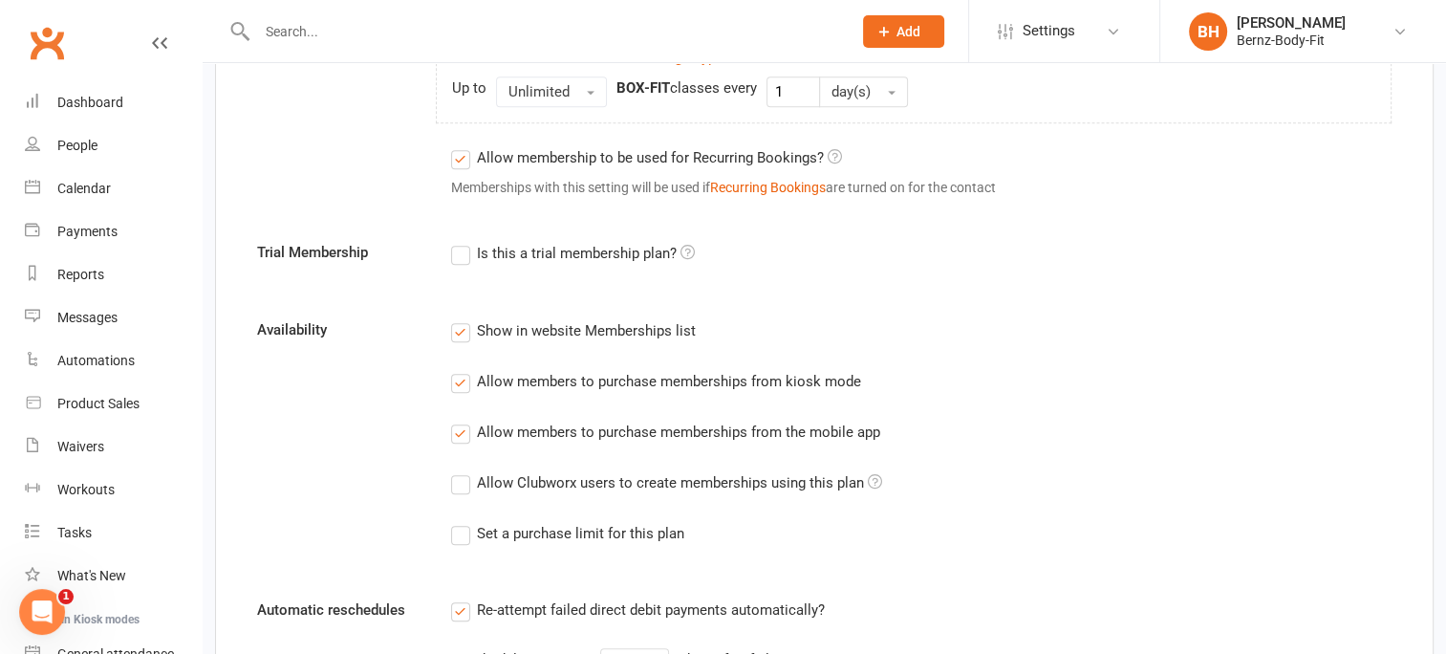
scroll to position [1095, 0]
click at [79, 439] on div "Waivers" at bounding box center [80, 446] width 47 height 15
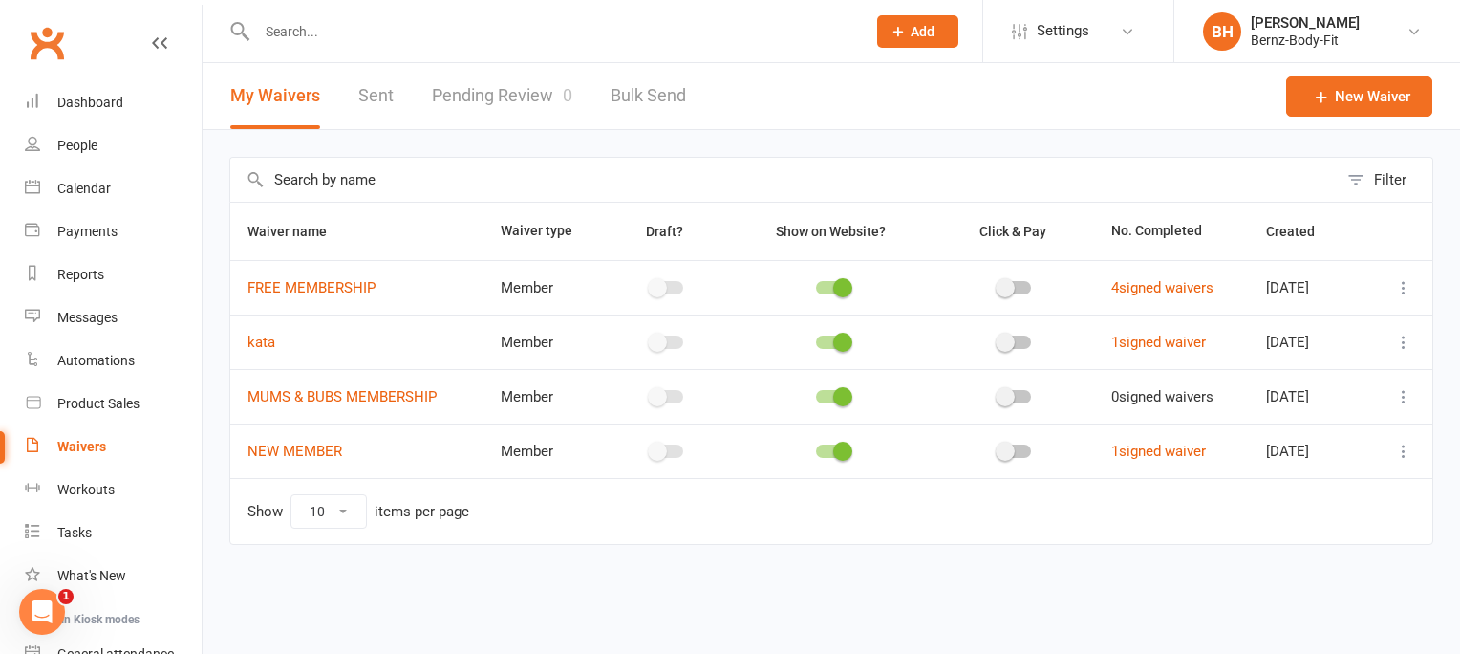
click at [84, 444] on div "Waivers" at bounding box center [81, 446] width 49 height 15
click at [1359, 93] on link "New Waiver" at bounding box center [1359, 96] width 146 height 40
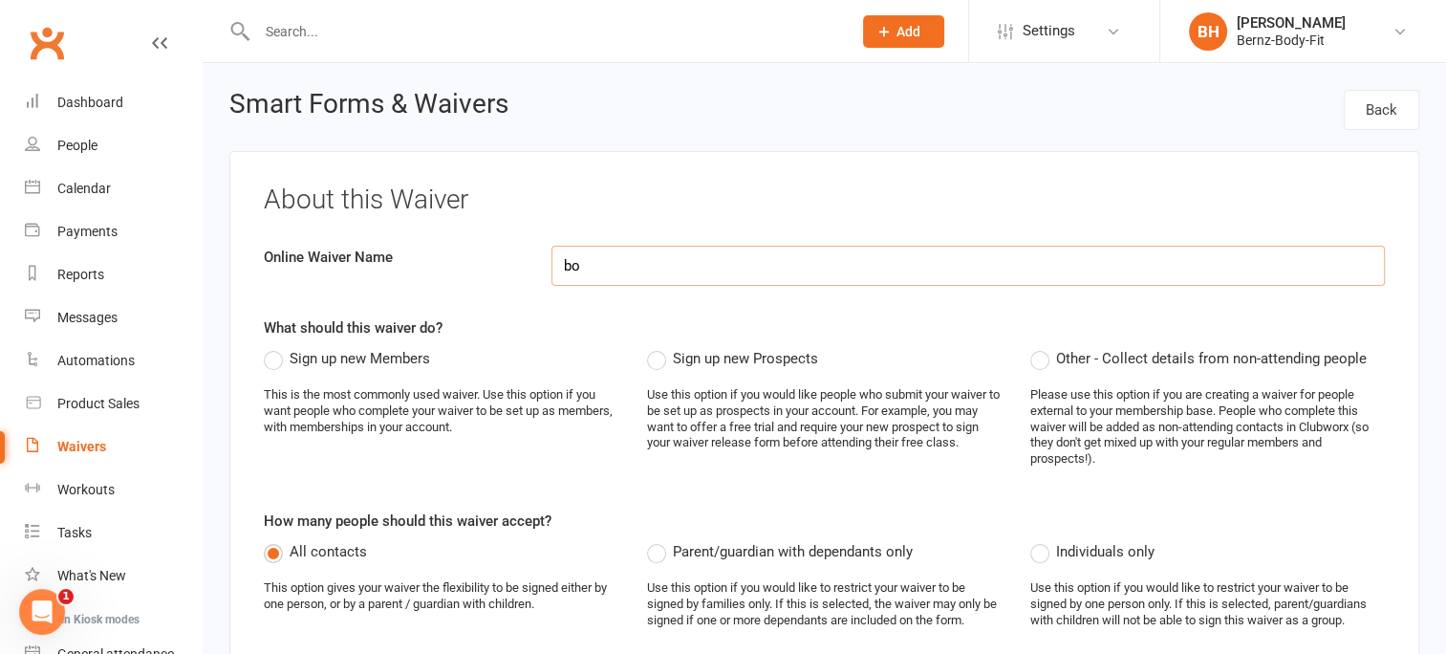
type input "b"
type input "BOX-FIT / PARENT SIGNATURE"
click at [269, 357] on label "Sign up new Members" at bounding box center [347, 358] width 166 height 23
click at [269, 347] on input "Sign up new Members" at bounding box center [270, 347] width 12 height 0
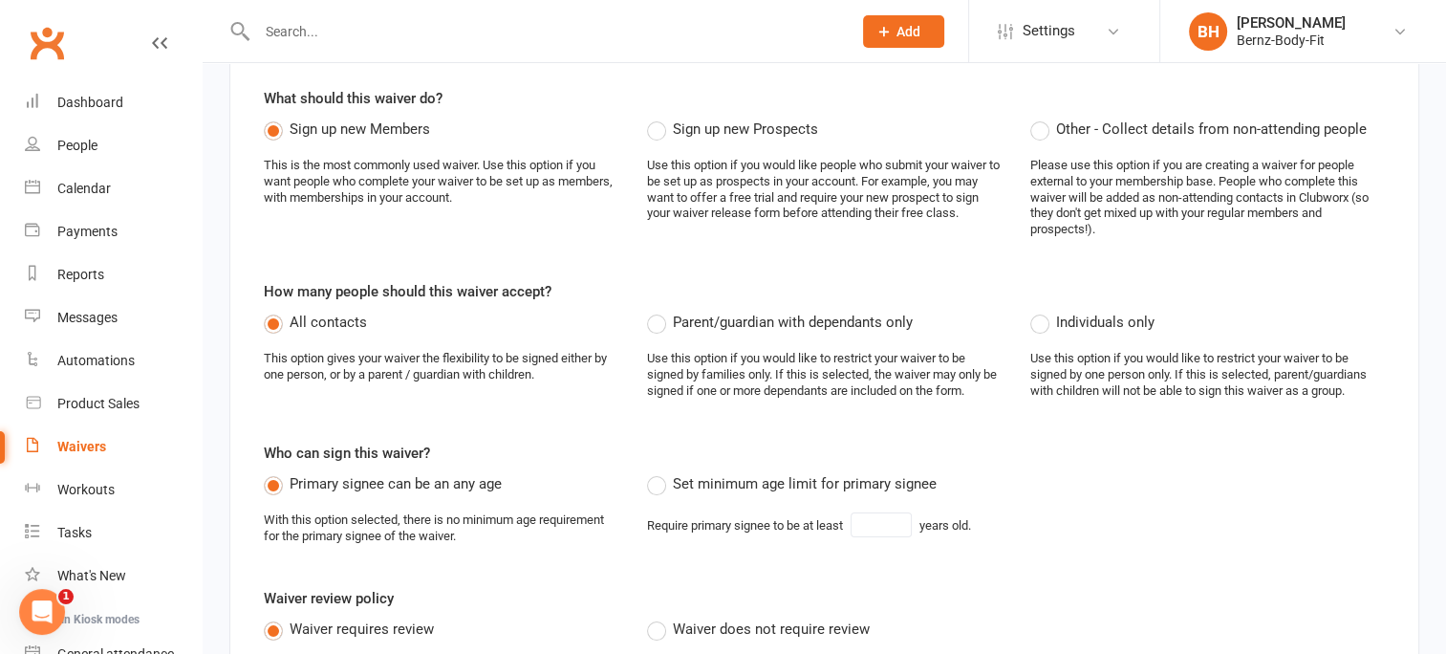
scroll to position [235, 0]
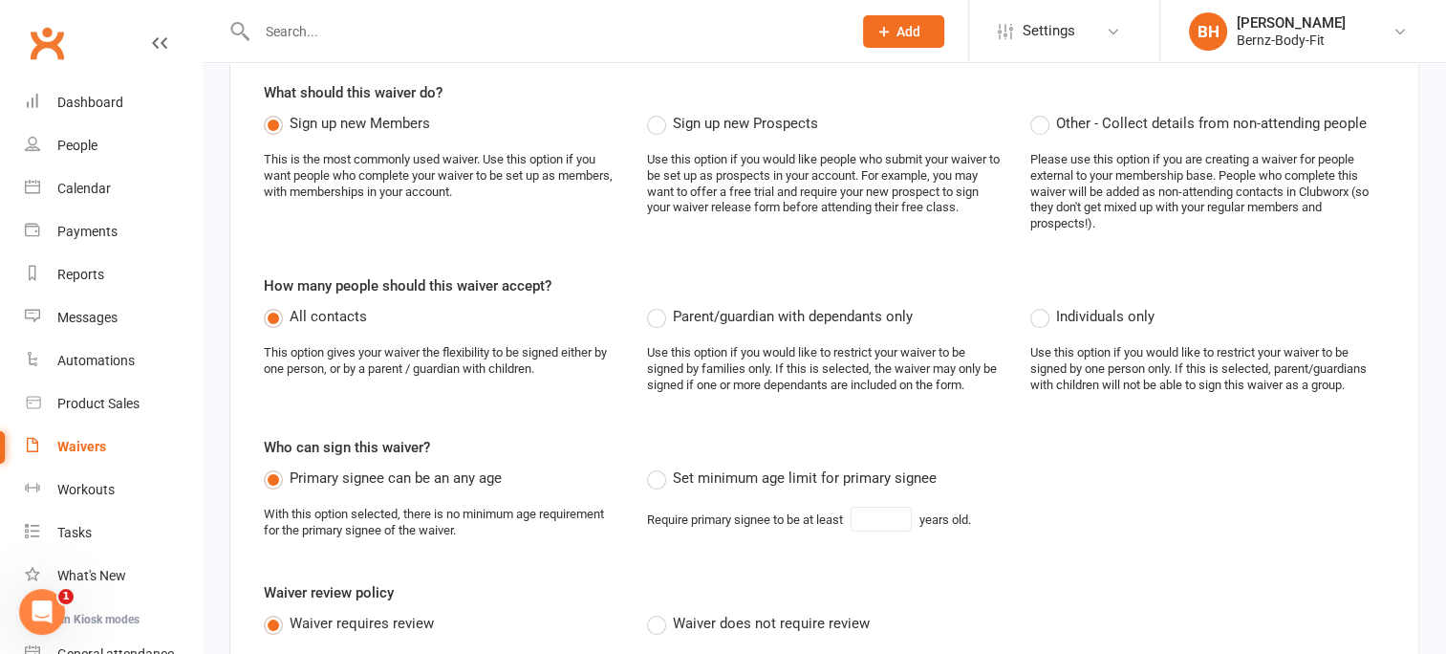
click at [657, 313] on label "Parent/guardian with dependants only" at bounding box center [780, 316] width 266 height 23
click at [657, 305] on input "Parent/guardian with dependants only" at bounding box center [653, 305] width 12 height 0
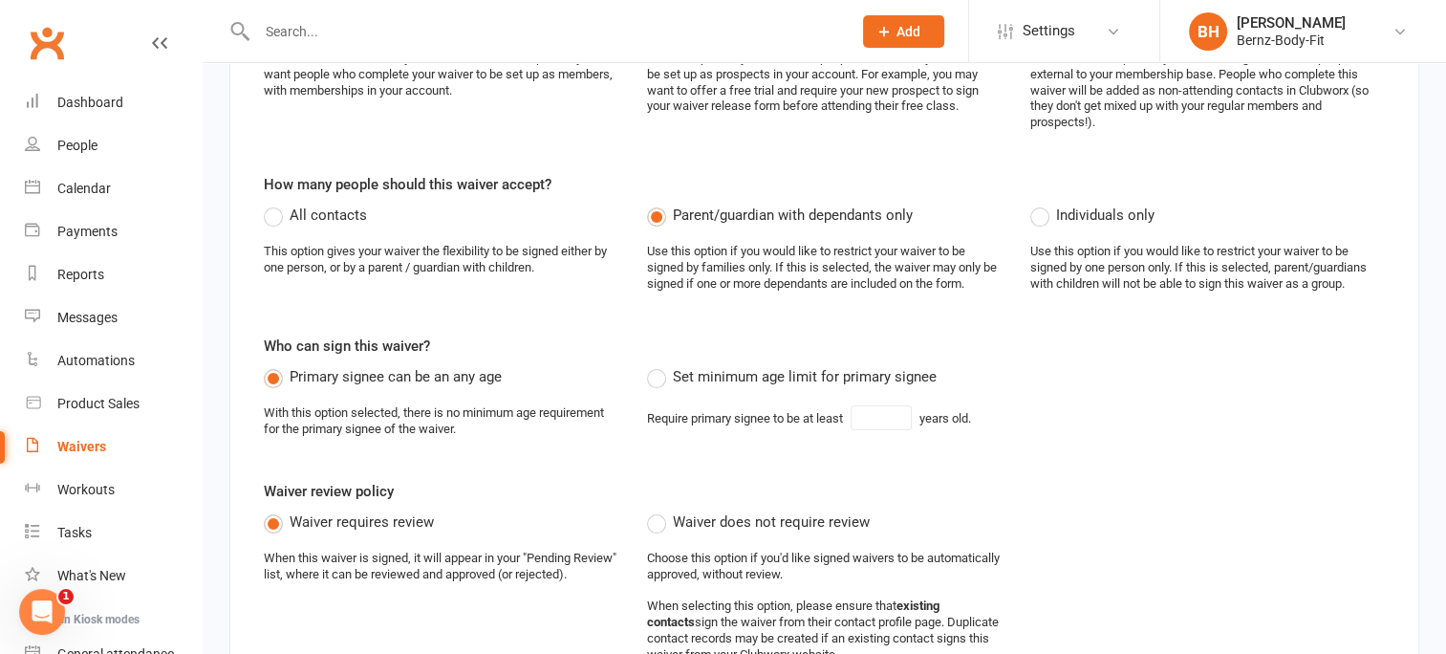
scroll to position [338, 0]
click at [880, 422] on input "text" at bounding box center [881, 415] width 61 height 25
type input "18"
click at [657, 377] on label "Set minimum age limit for primary signee" at bounding box center [792, 374] width 290 height 23
click at [657, 363] on input "Set minimum age limit for primary signee" at bounding box center [653, 363] width 12 height 0
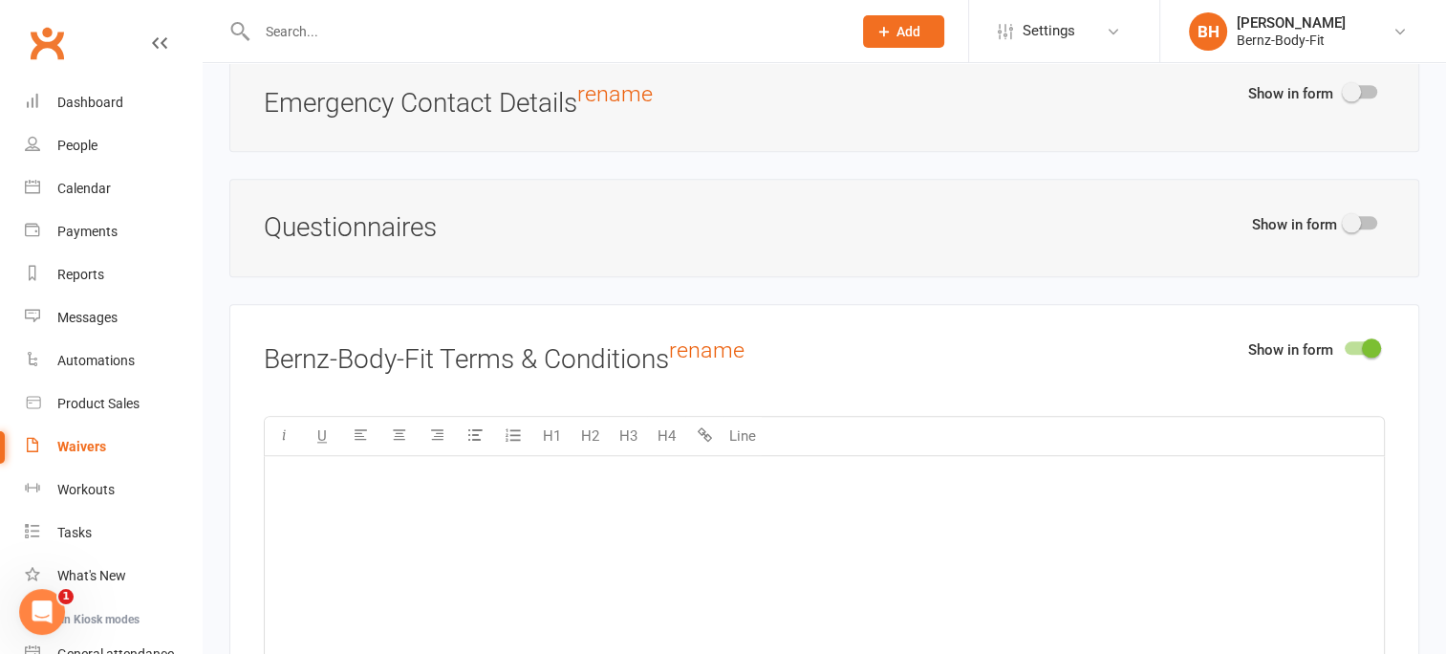
scroll to position [2192, 0]
click at [666, 482] on div "﻿" at bounding box center [824, 597] width 1119 height 287
click at [304, 490] on div "﻿" at bounding box center [824, 597] width 1119 height 287
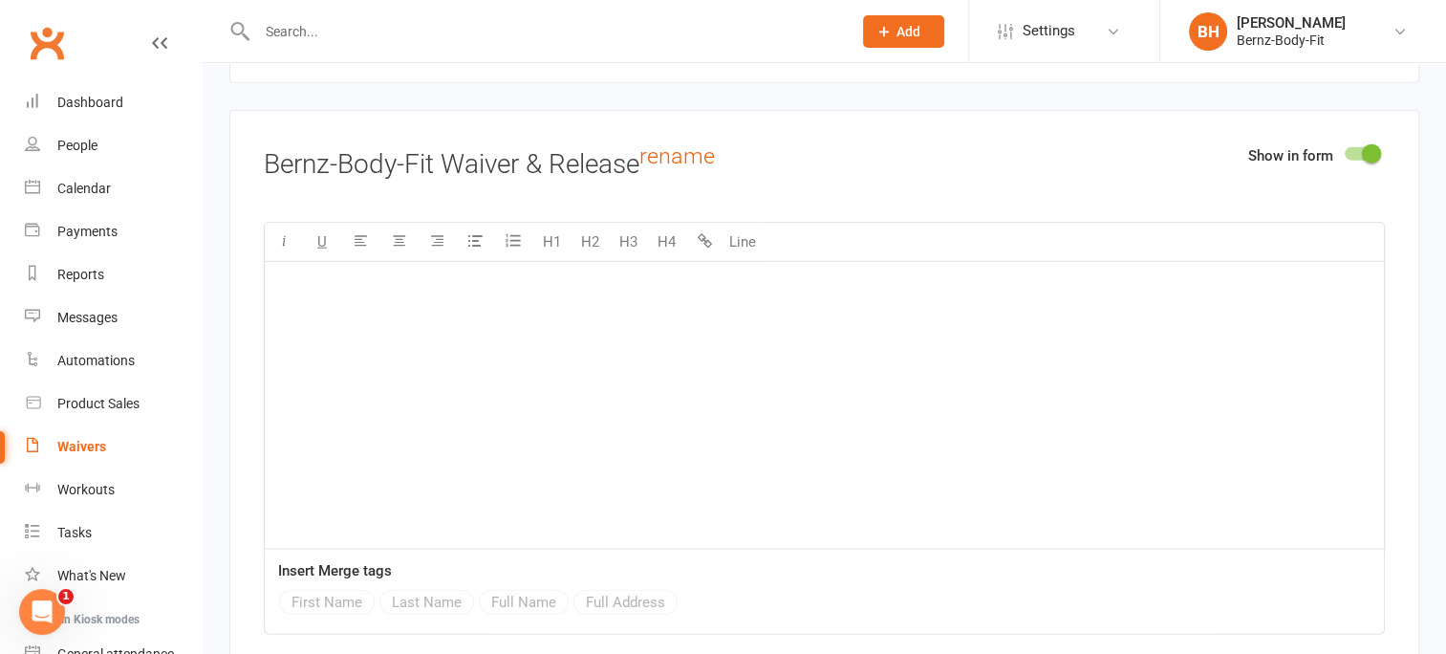
scroll to position [4529, 0]
click at [445, 286] on div "﻿" at bounding box center [824, 404] width 1119 height 287
click at [301, 274] on p "﻿" at bounding box center [824, 285] width 1096 height 23
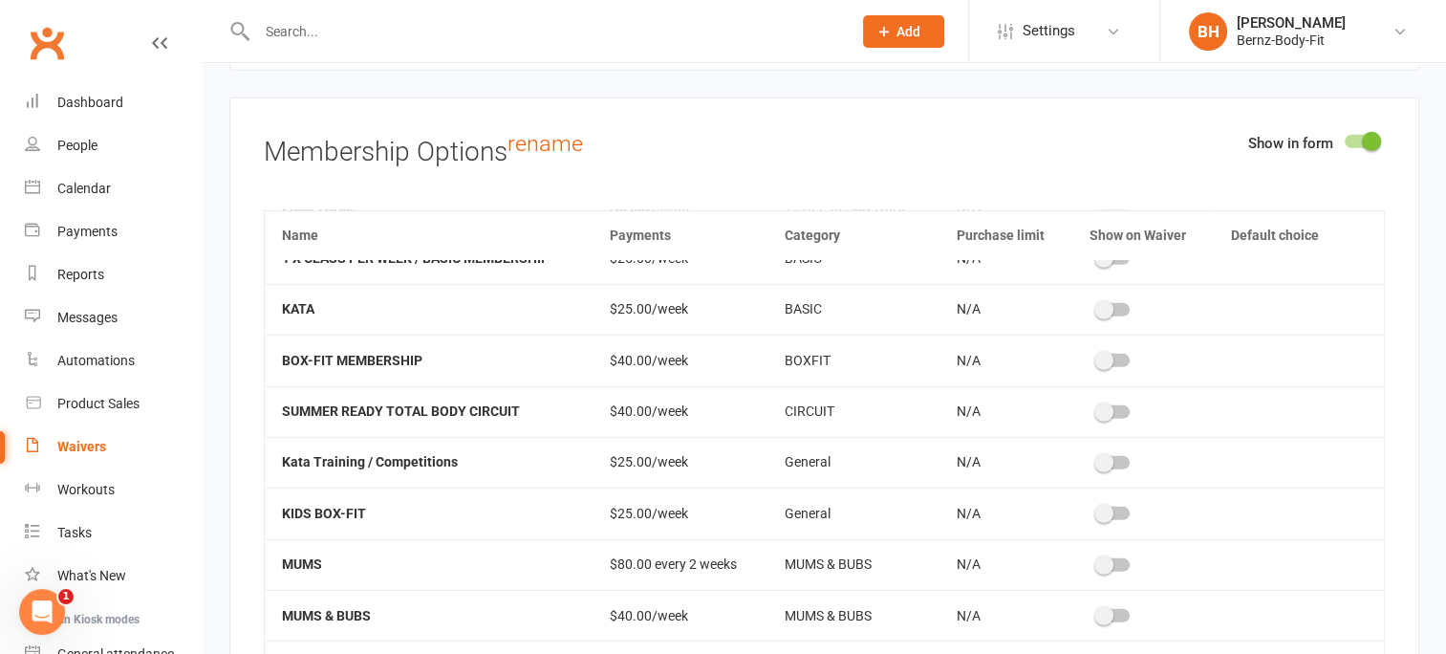
scroll to position [0, 0]
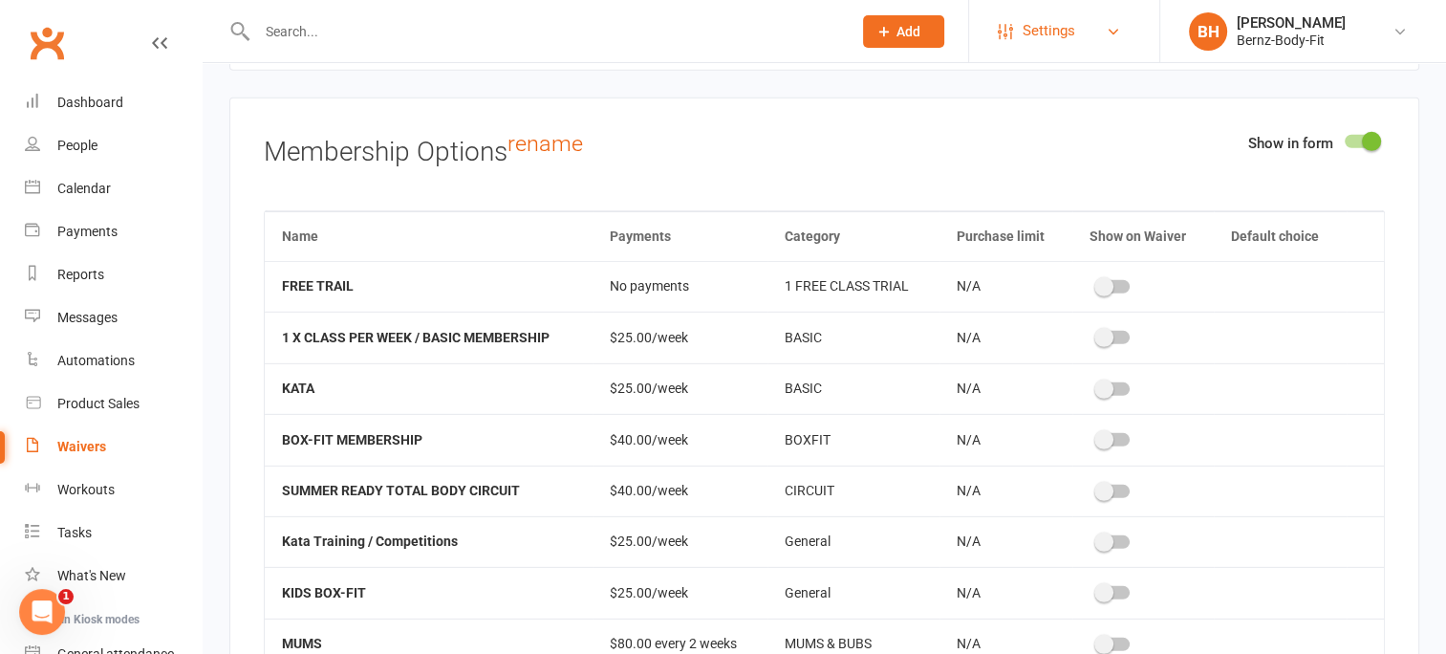
click at [1053, 23] on span "Settings" at bounding box center [1049, 31] width 53 height 43
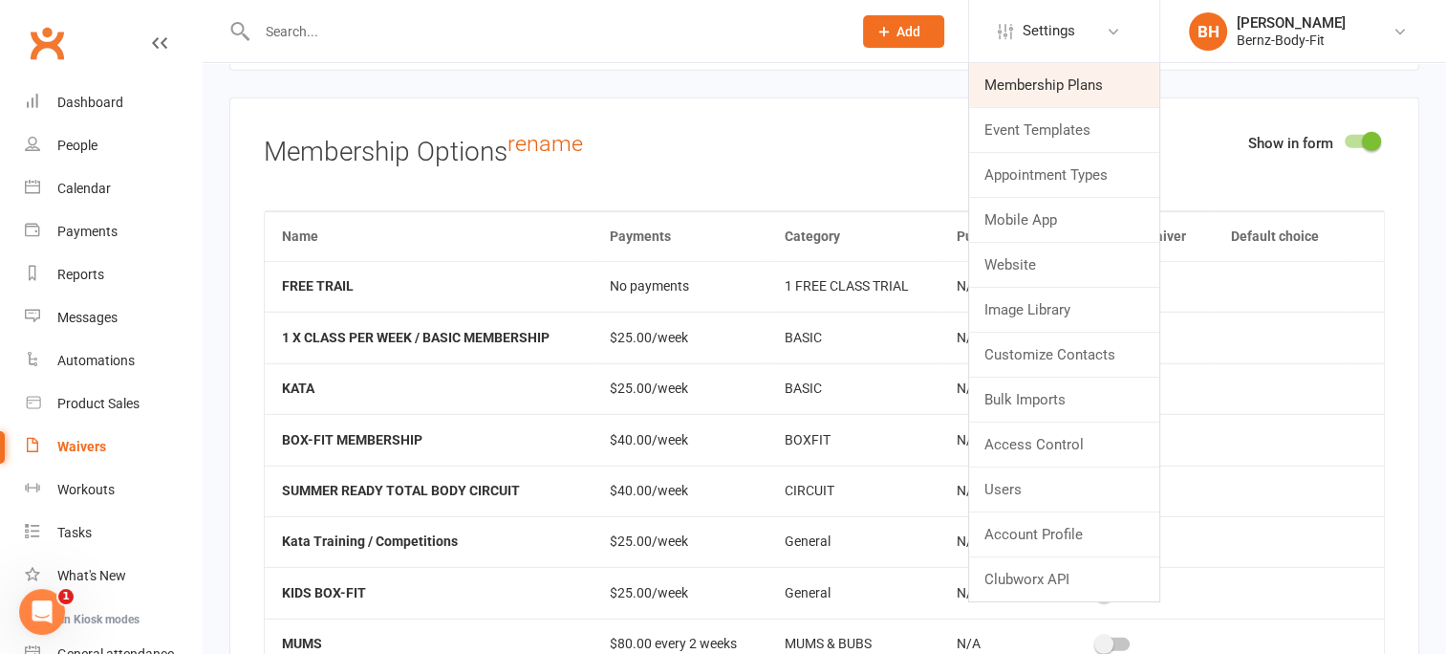
click at [1044, 93] on link "Membership Plans" at bounding box center [1064, 85] width 190 height 44
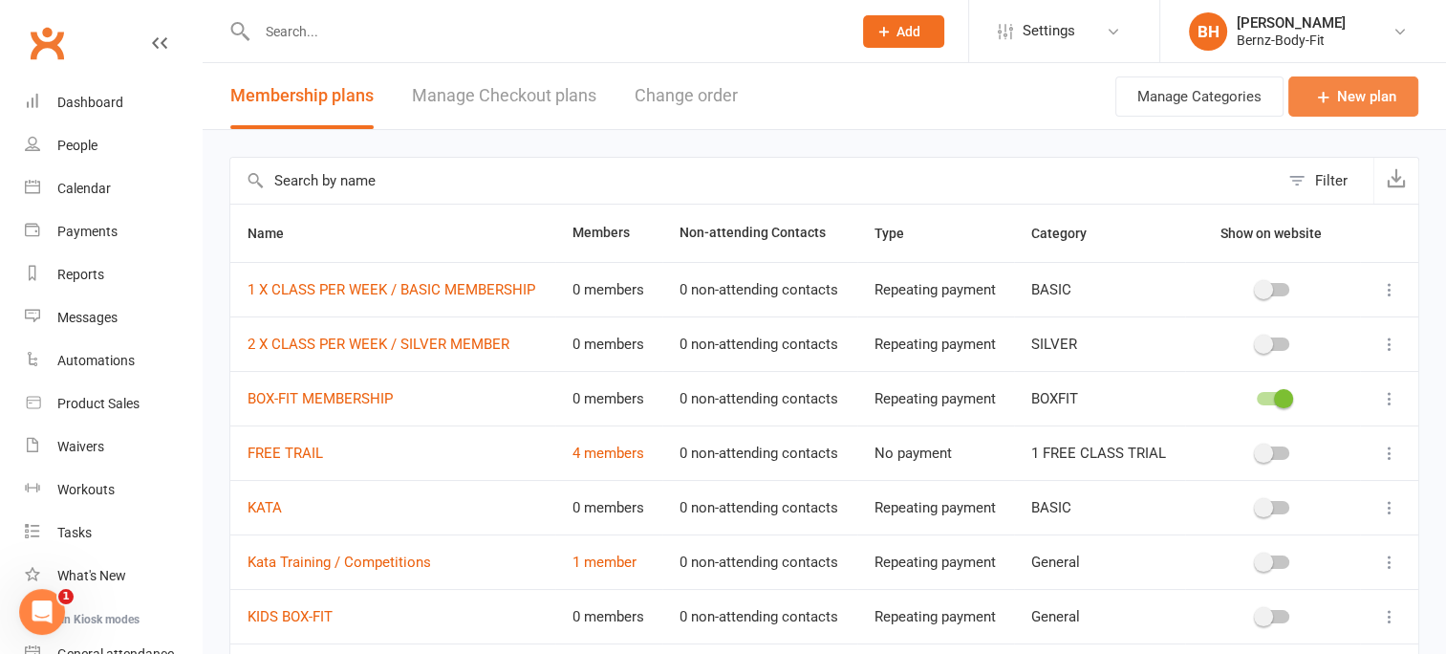
click at [1368, 92] on link "New plan" at bounding box center [1353, 96] width 130 height 40
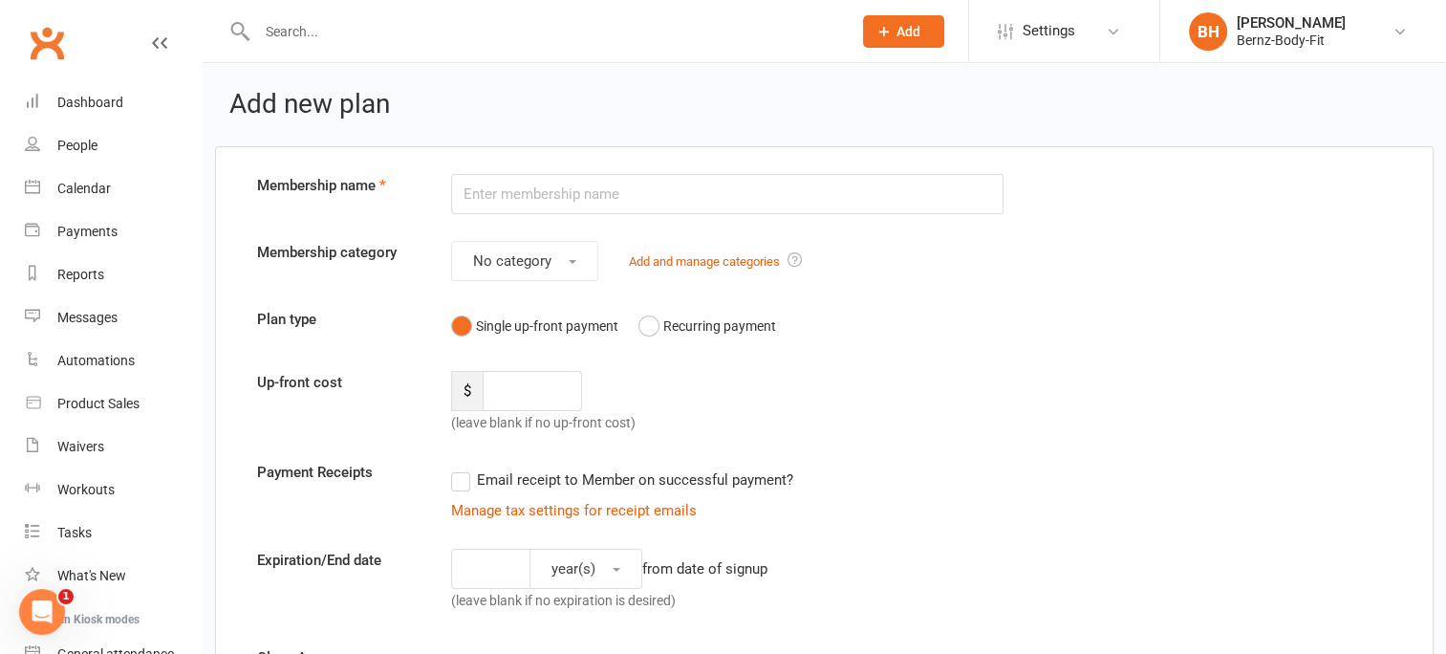
click at [562, 192] on input "text" at bounding box center [727, 194] width 553 height 40
type input "BOX-FIT MEMBERSHIP"
type input "0"
click at [581, 261] on button "No category" at bounding box center [524, 261] width 147 height 40
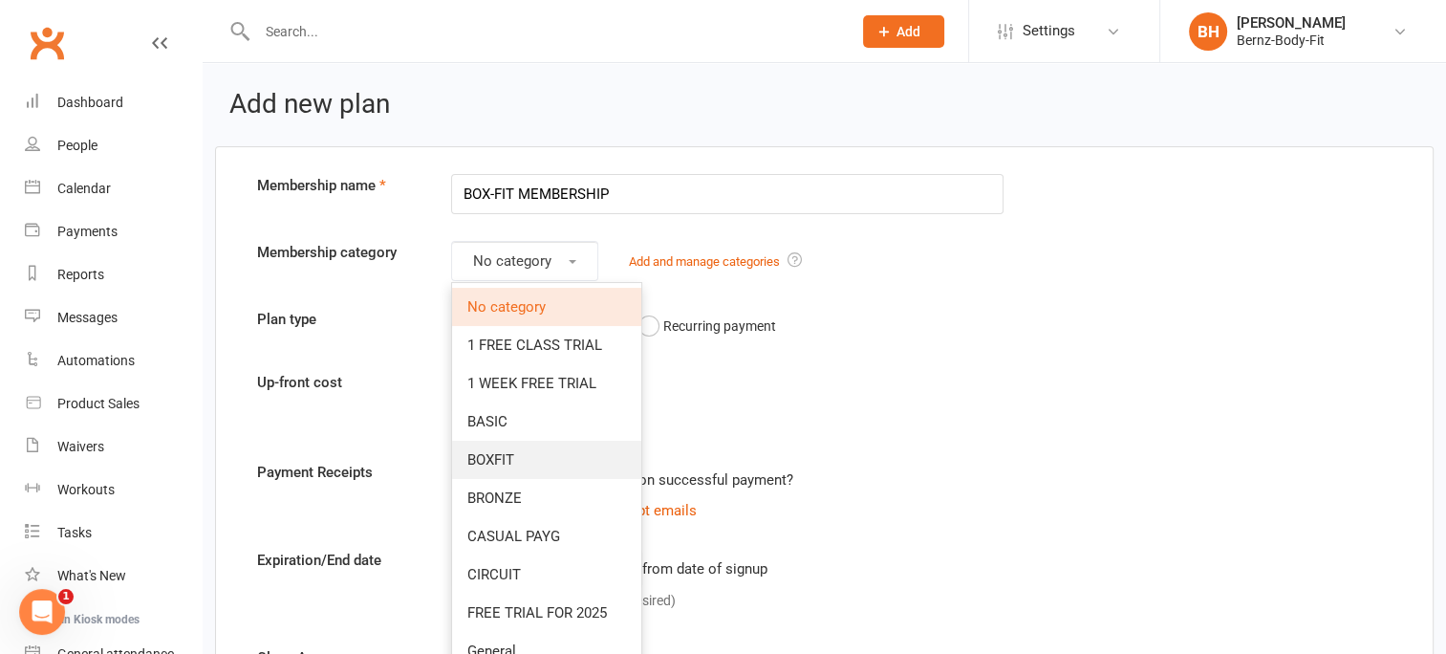
click at [530, 458] on link "BOXFIT" at bounding box center [546, 460] width 189 height 38
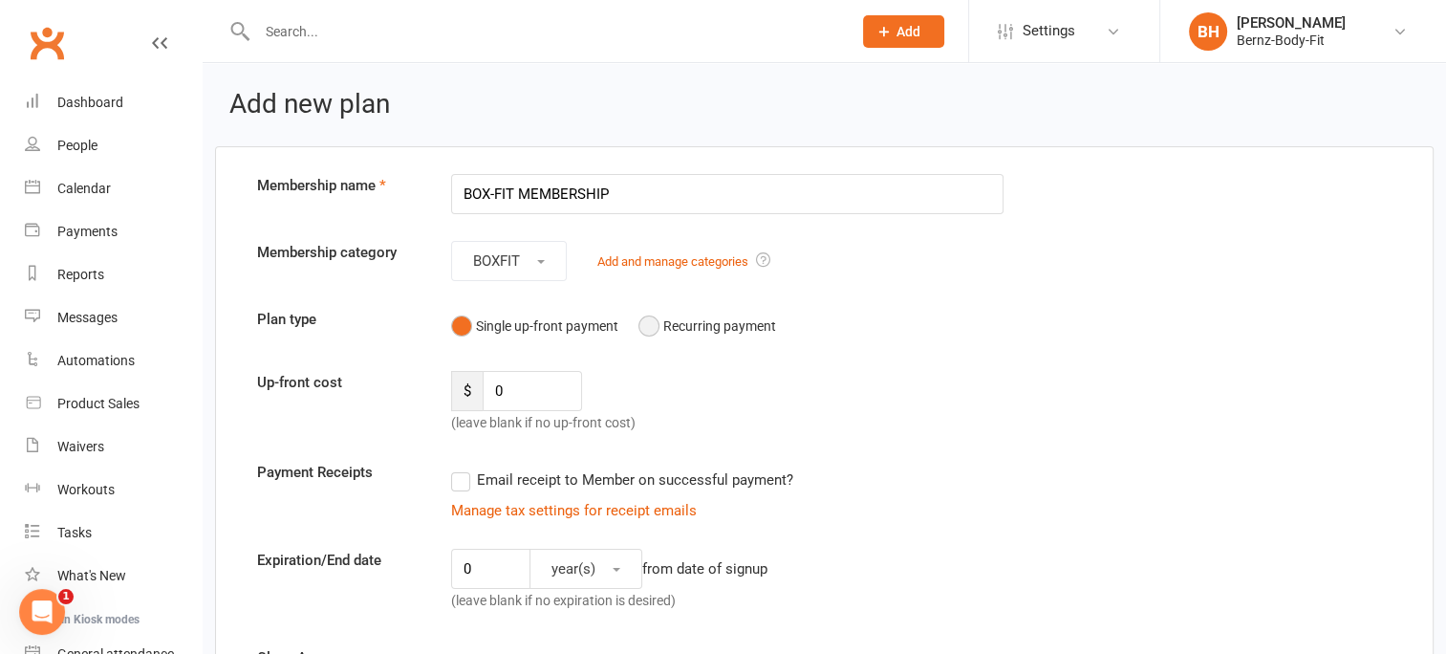
click at [651, 324] on button "Recurring payment" at bounding box center [707, 326] width 138 height 36
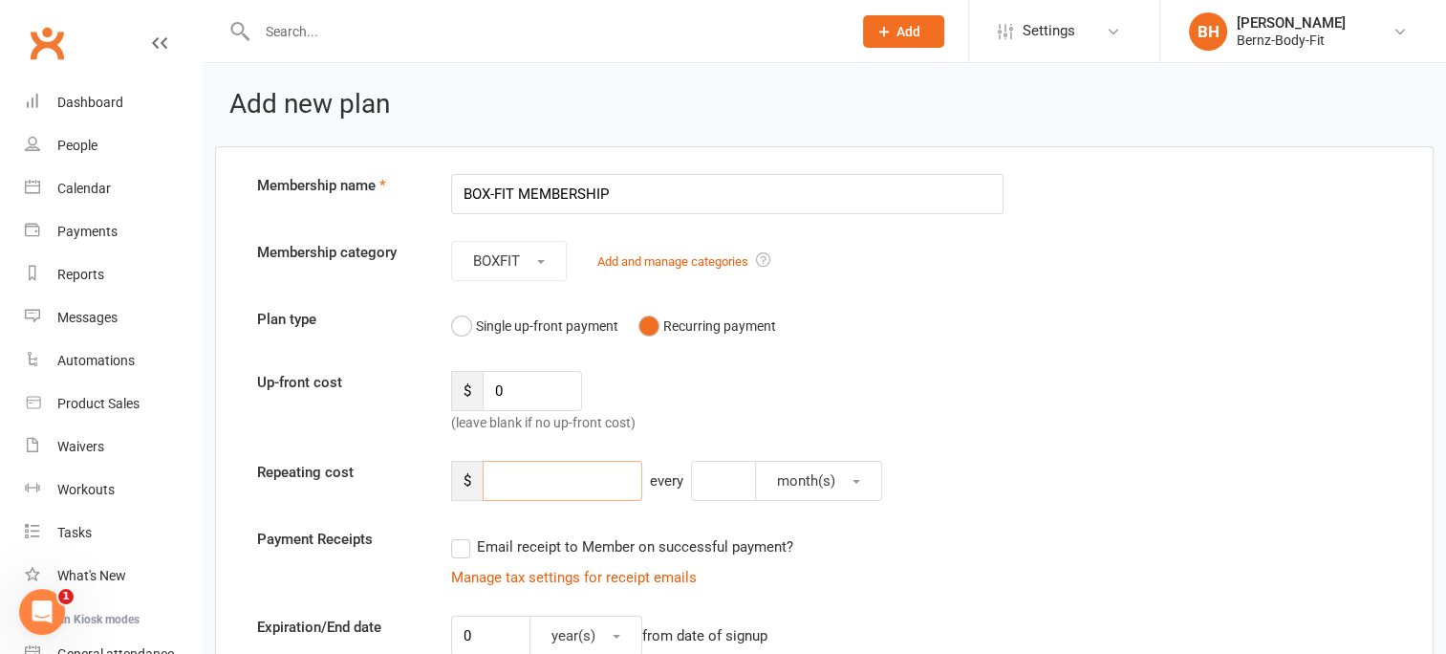
click at [520, 484] on input "number" at bounding box center [563, 481] width 160 height 40
type input "1"
type input "25.00"
click at [731, 477] on input "number" at bounding box center [723, 481] width 65 height 40
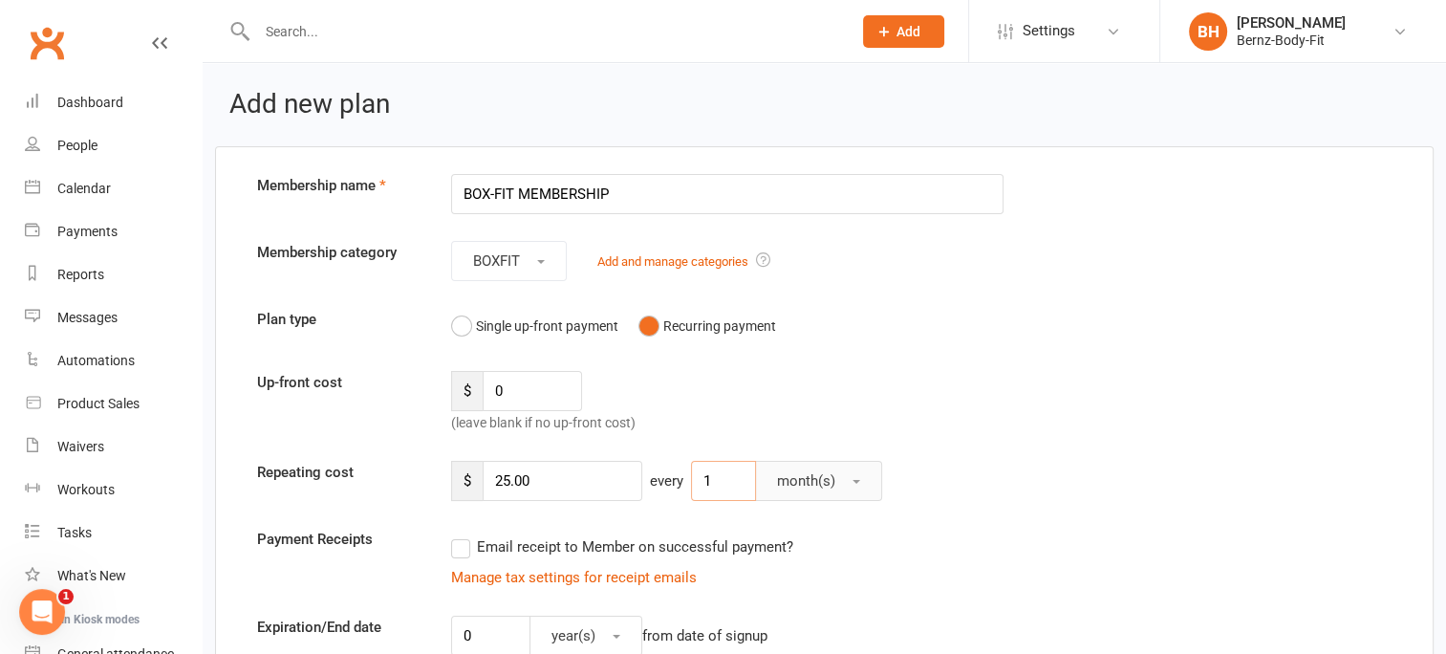
type input "1"
click at [863, 475] on button "month(s)" at bounding box center [818, 481] width 127 height 40
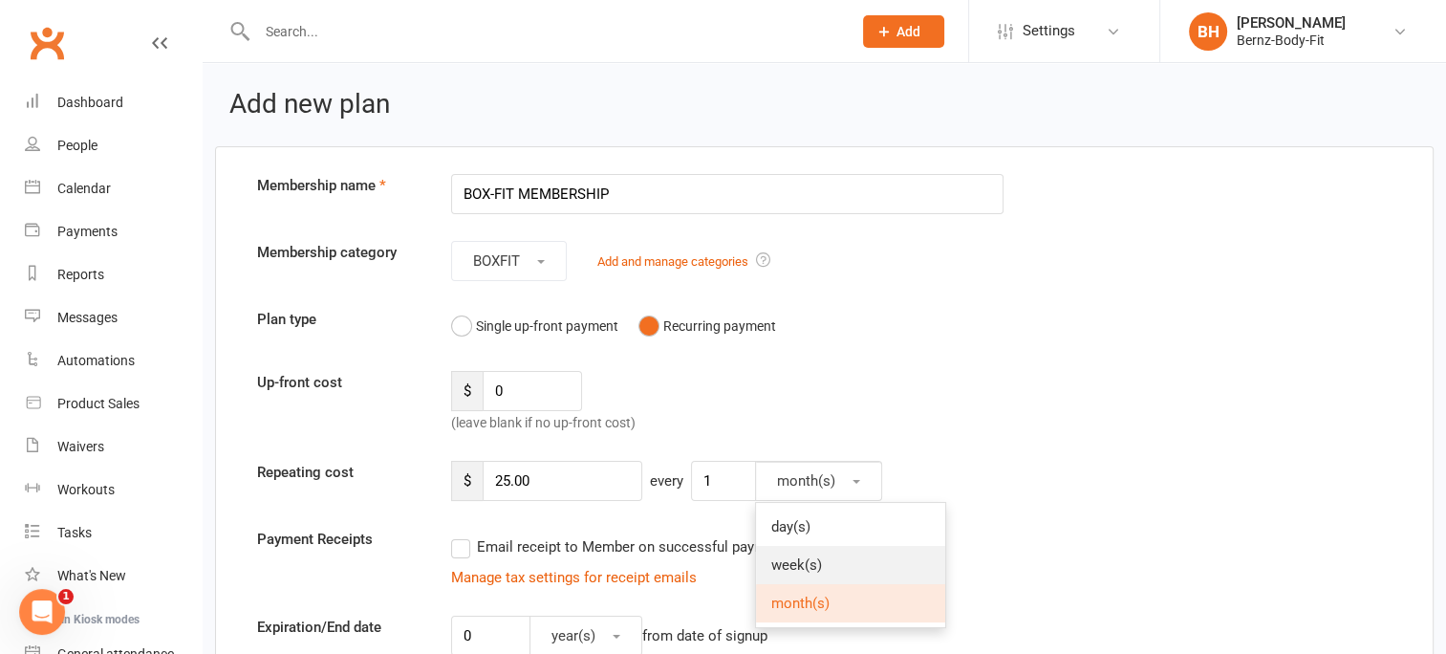
click at [830, 562] on link "week(s)" at bounding box center [850, 565] width 189 height 38
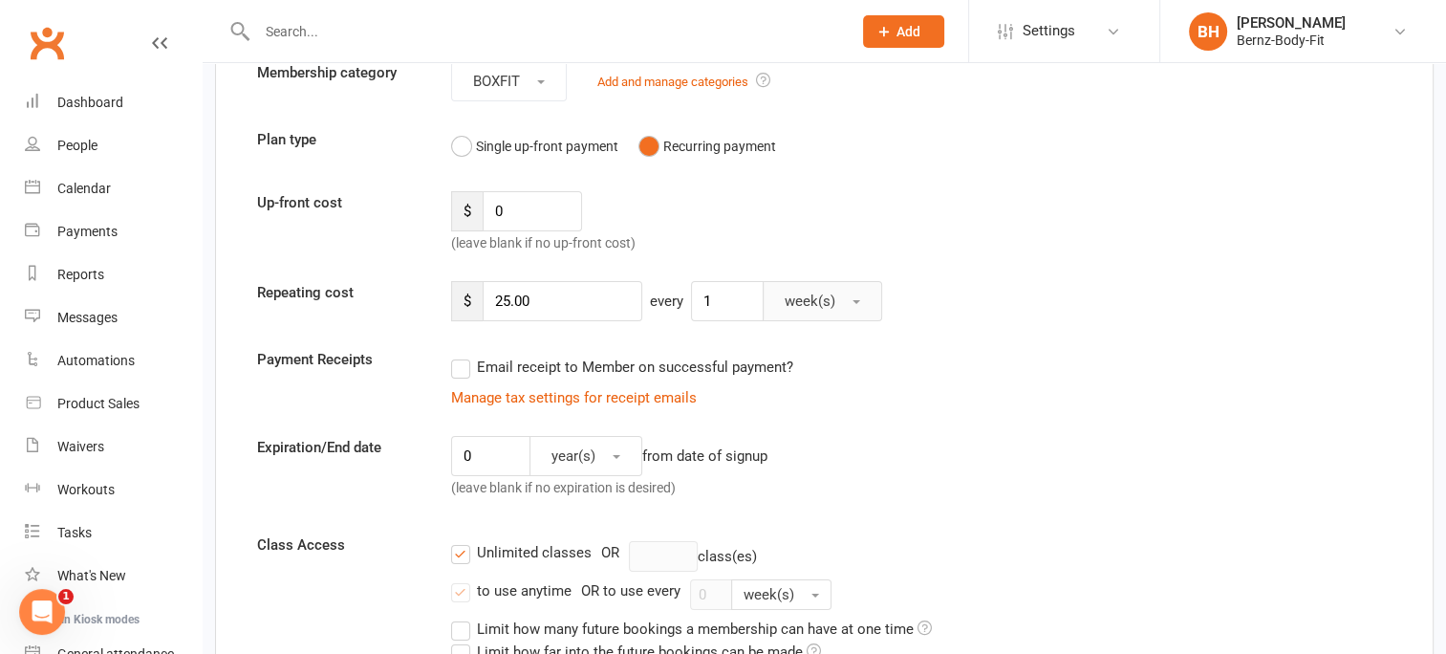
scroll to position [183, 0]
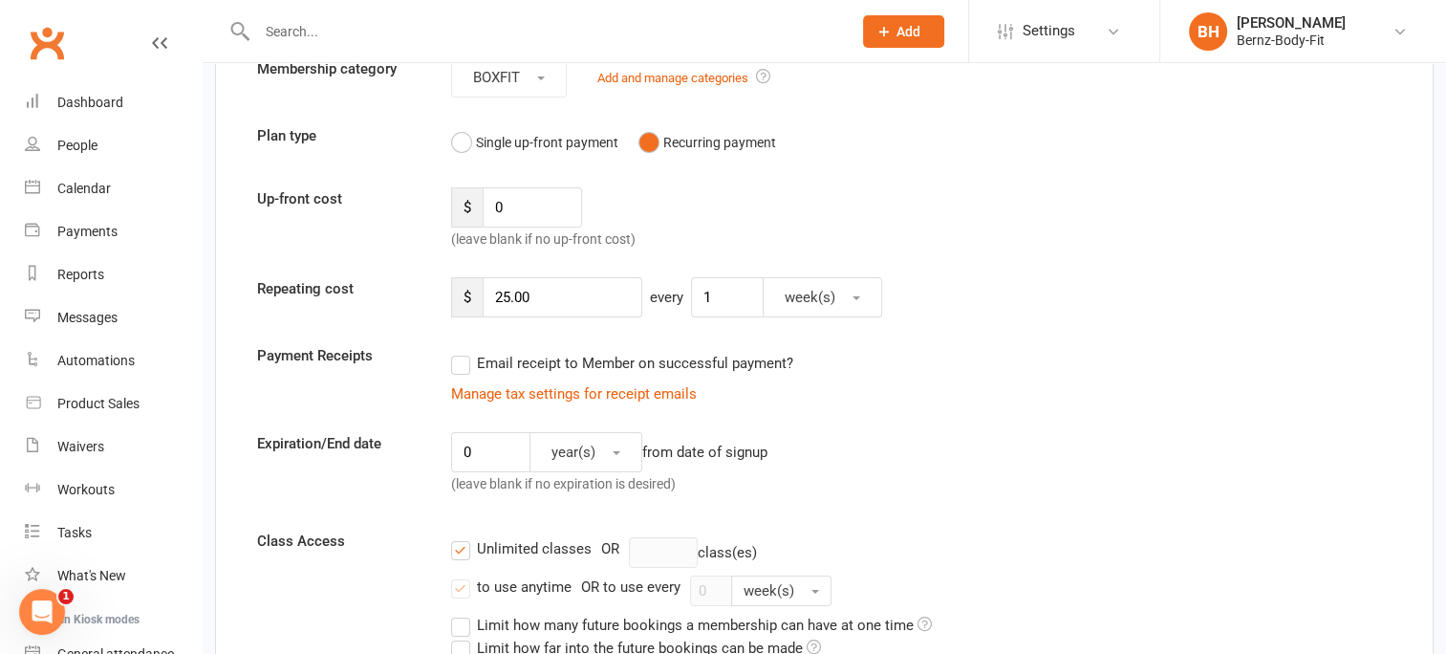
click at [459, 363] on label "Email receipt to Member on successful payment?" at bounding box center [622, 363] width 342 height 23
click at [459, 352] on input "Email receipt to Member on successful payment?" at bounding box center [457, 352] width 12 height 0
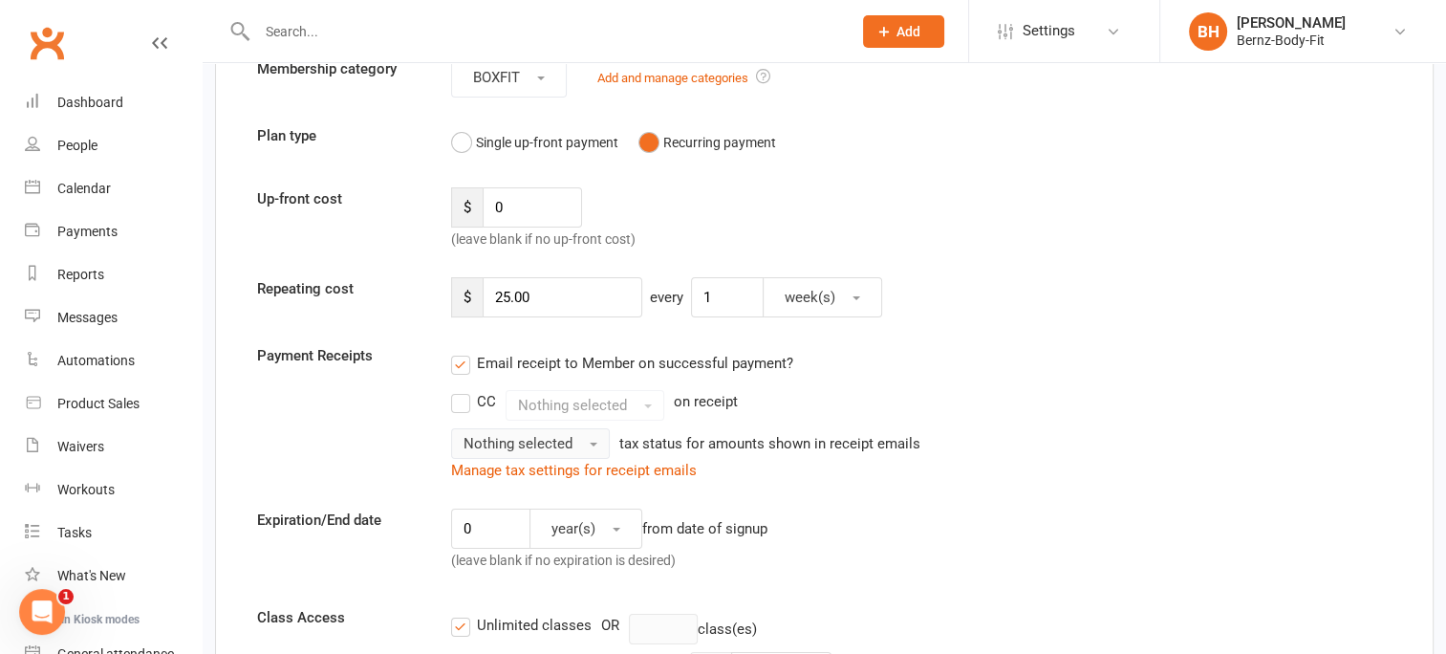
click at [585, 442] on button "Nothing selected" at bounding box center [530, 443] width 159 height 31
click at [549, 482] on link "Inc tax" at bounding box center [546, 484] width 189 height 38
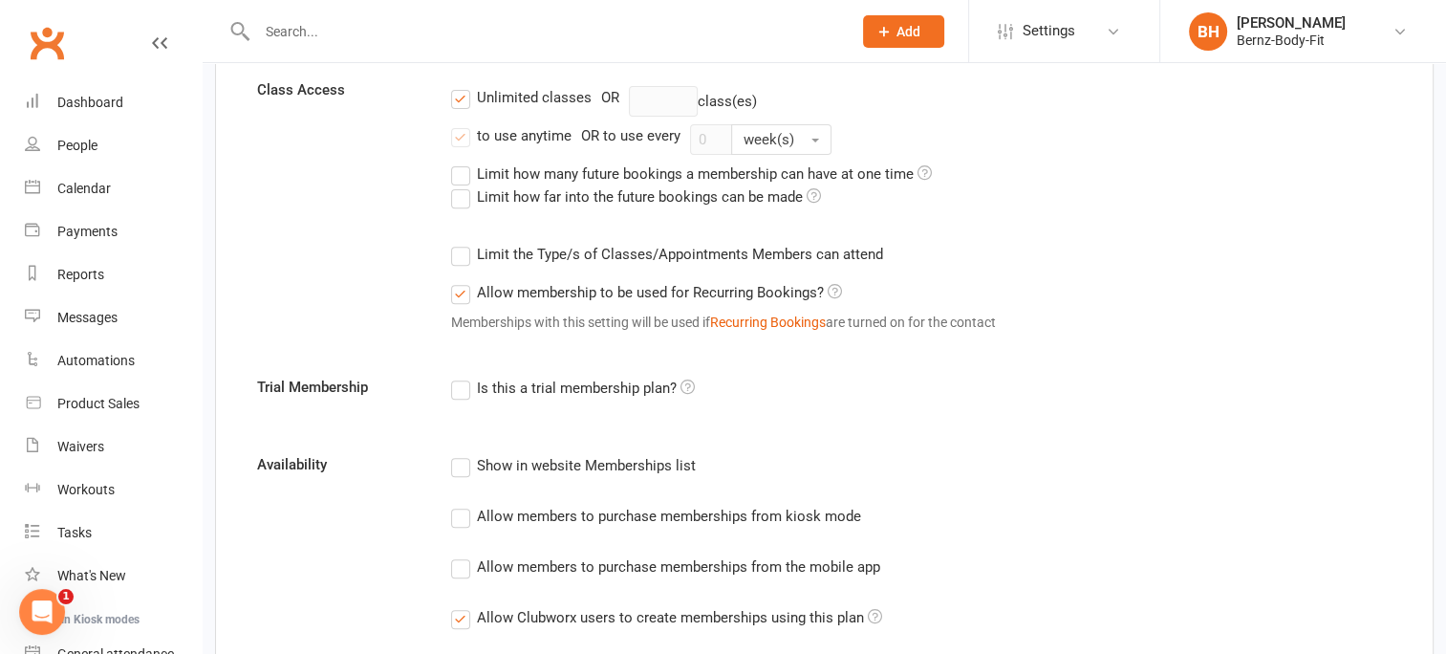
scroll to position [751, 0]
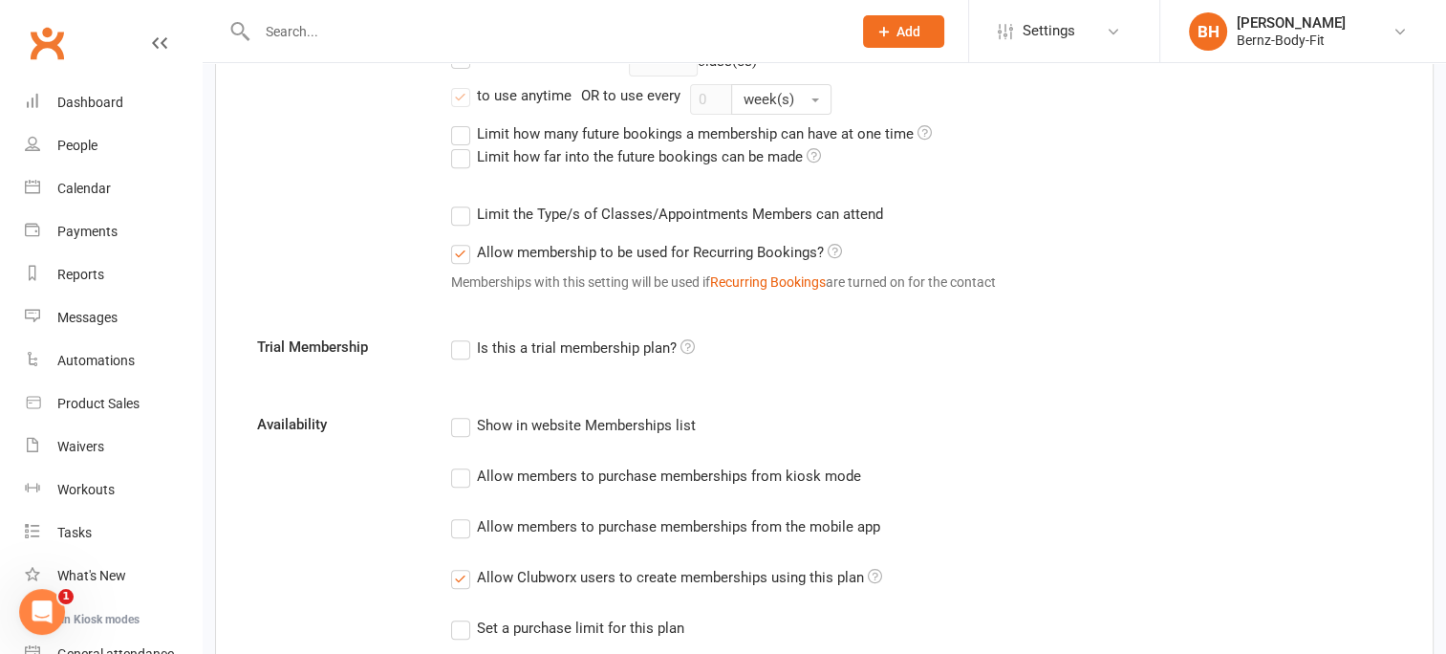
click at [467, 419] on label "Show in website Memberships list" at bounding box center [573, 425] width 245 height 23
click at [463, 414] on input "Show in website Memberships list" at bounding box center [457, 414] width 12 height 0
click at [467, 469] on label "Allow members to purchase memberships from kiosk mode" at bounding box center [656, 475] width 410 height 23
click at [463, 464] on input "Allow members to purchase memberships from kiosk mode" at bounding box center [457, 464] width 12 height 0
click at [468, 522] on label "Allow members to purchase memberships from the mobile app" at bounding box center [665, 526] width 429 height 23
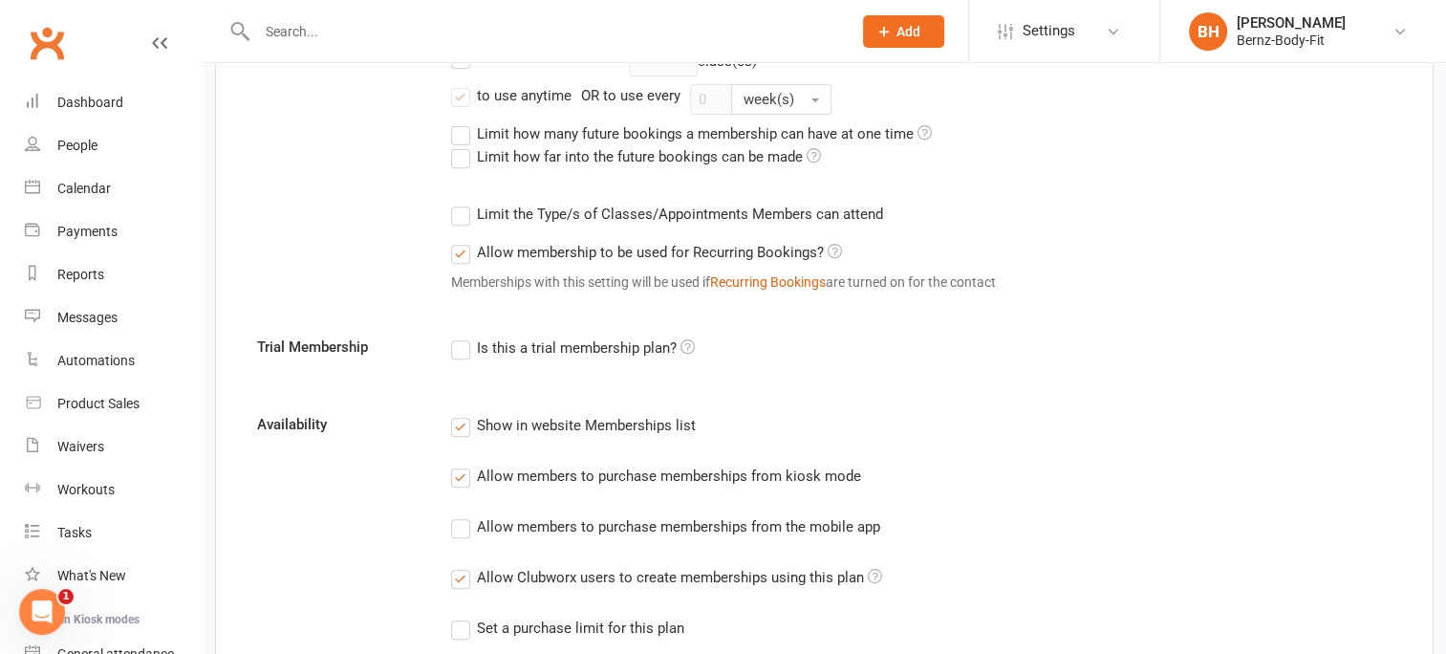
click at [463, 515] on input "Allow members to purchase memberships from the mobile app" at bounding box center [457, 515] width 12 height 0
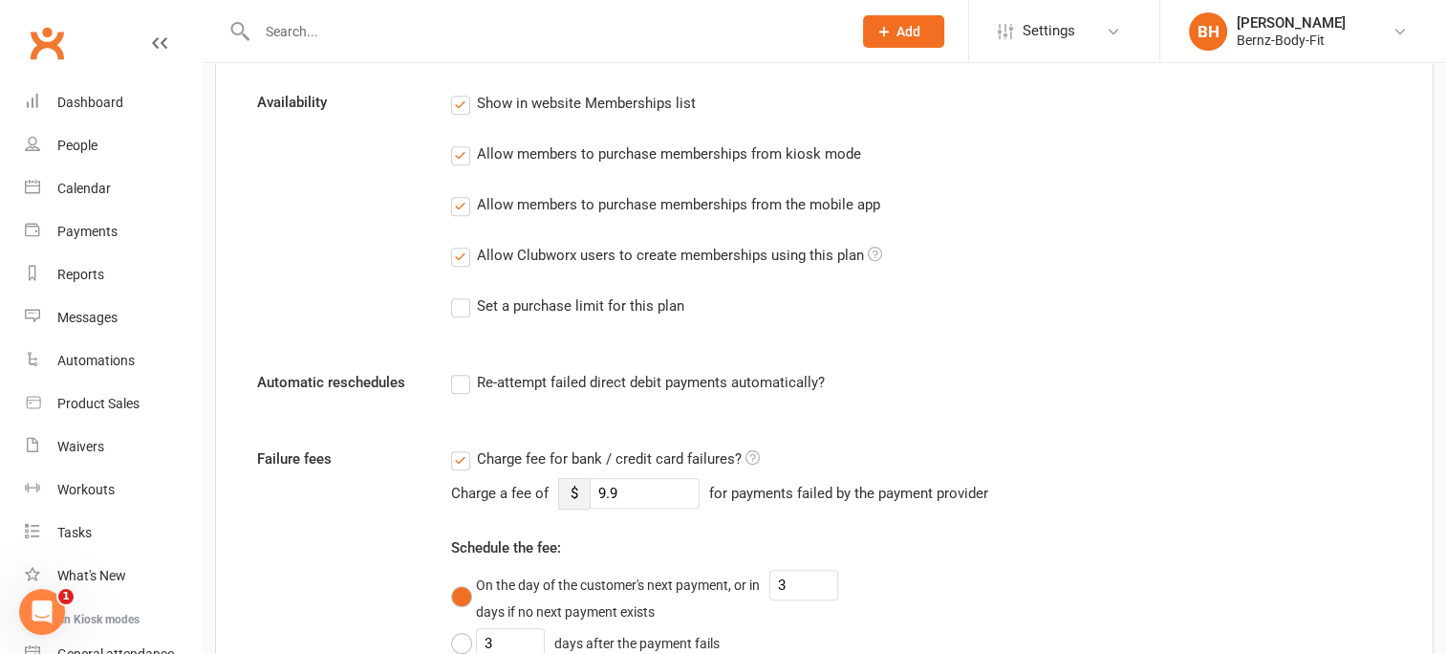
scroll to position [1076, 0]
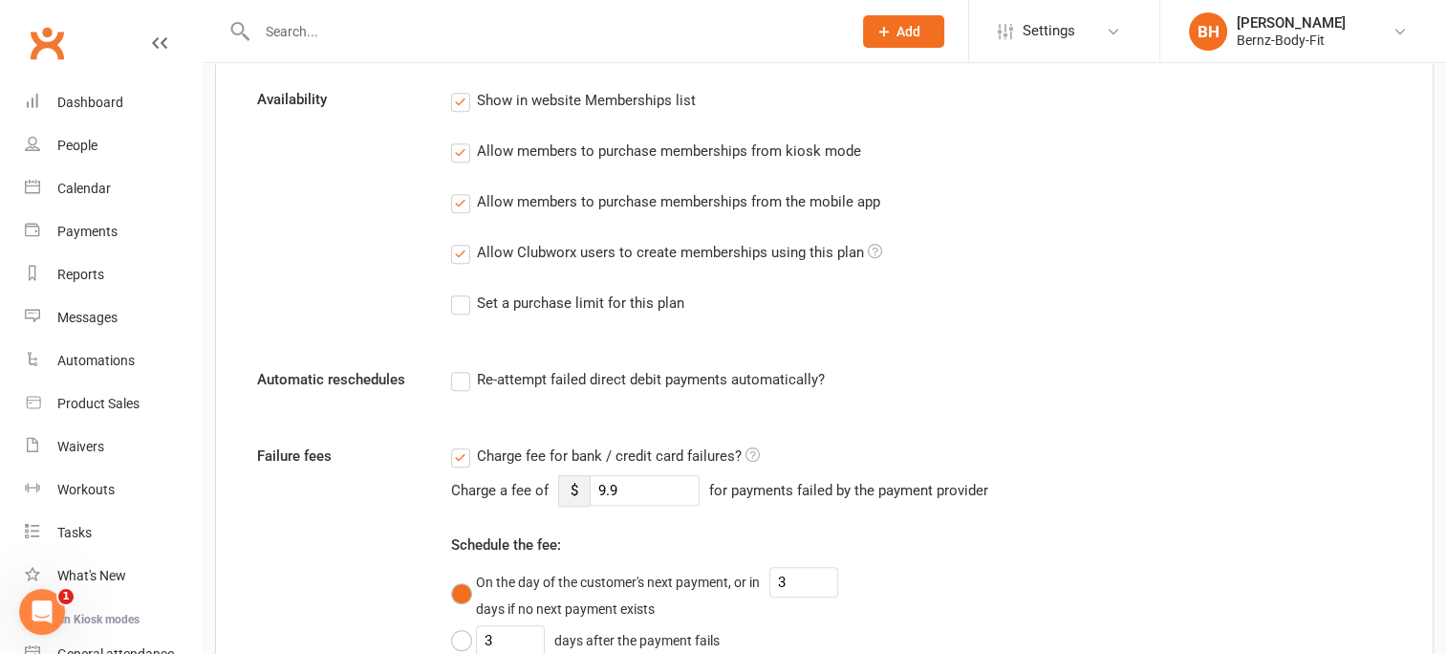
click at [463, 378] on label "Re-attempt failed direct debit payments automatically?" at bounding box center [638, 379] width 374 height 23
click at [463, 368] on input "Re-attempt failed direct debit payments automatically?" at bounding box center [457, 368] width 12 height 0
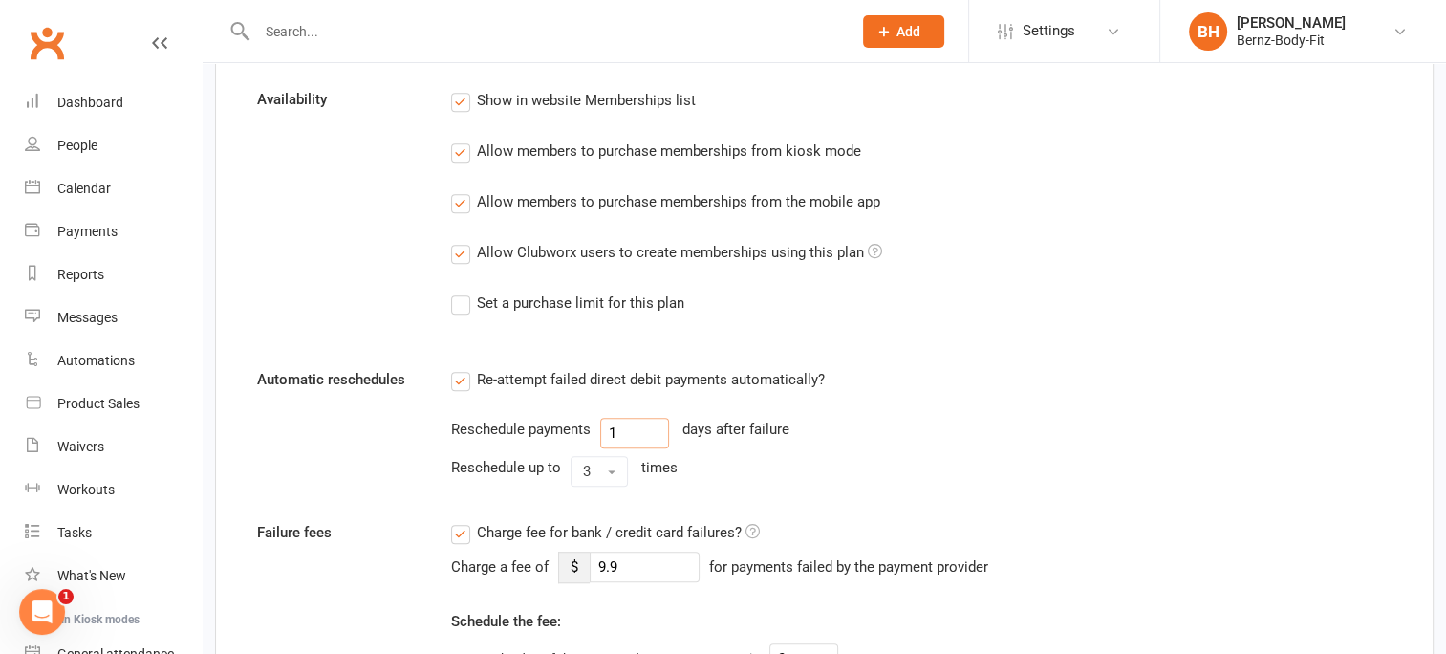
click at [613, 428] on input "1" at bounding box center [634, 433] width 69 height 31
type input "3"
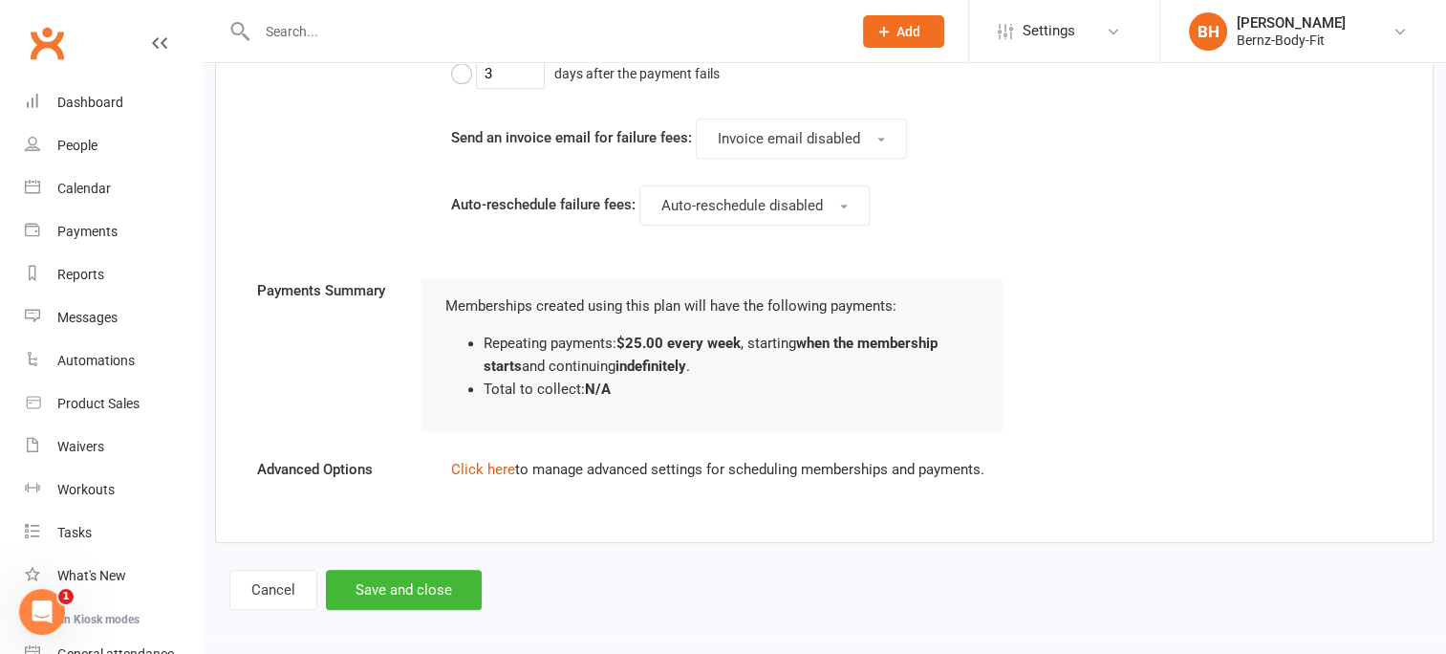
scroll to position [1724, 0]
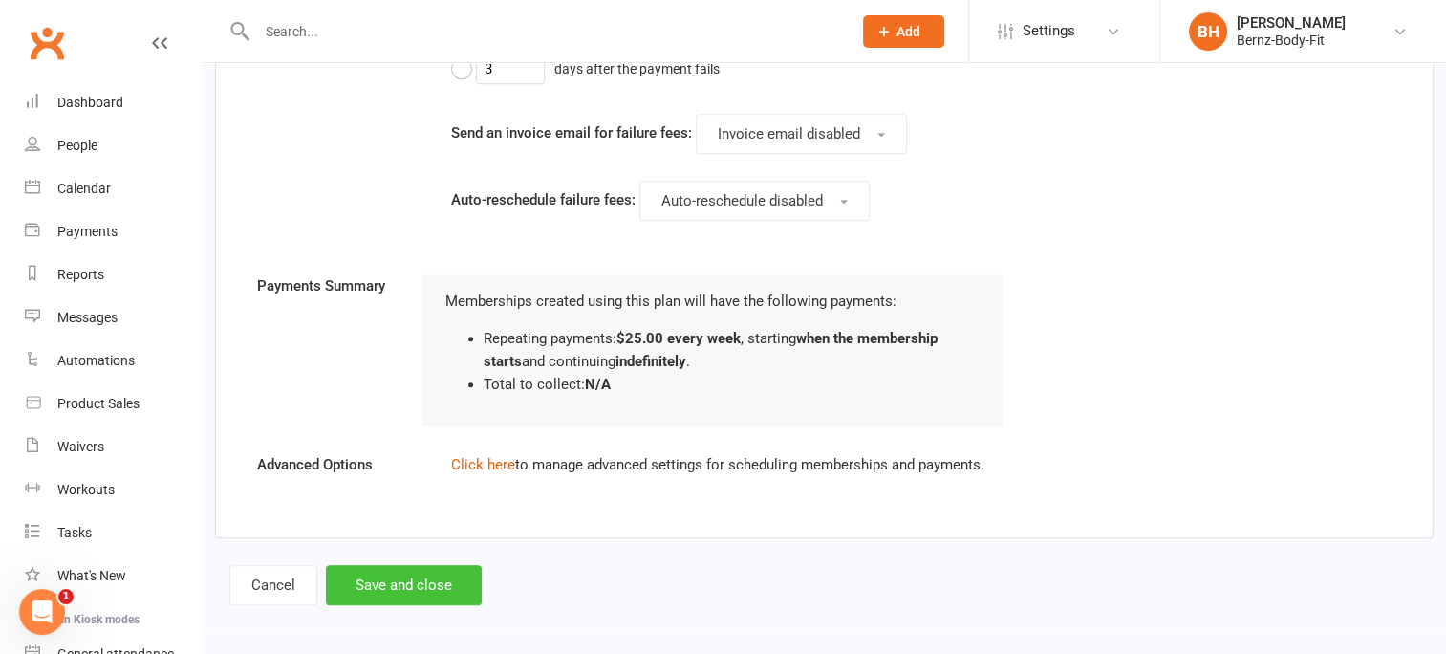
click at [416, 577] on button "Save and close" at bounding box center [404, 585] width 156 height 40
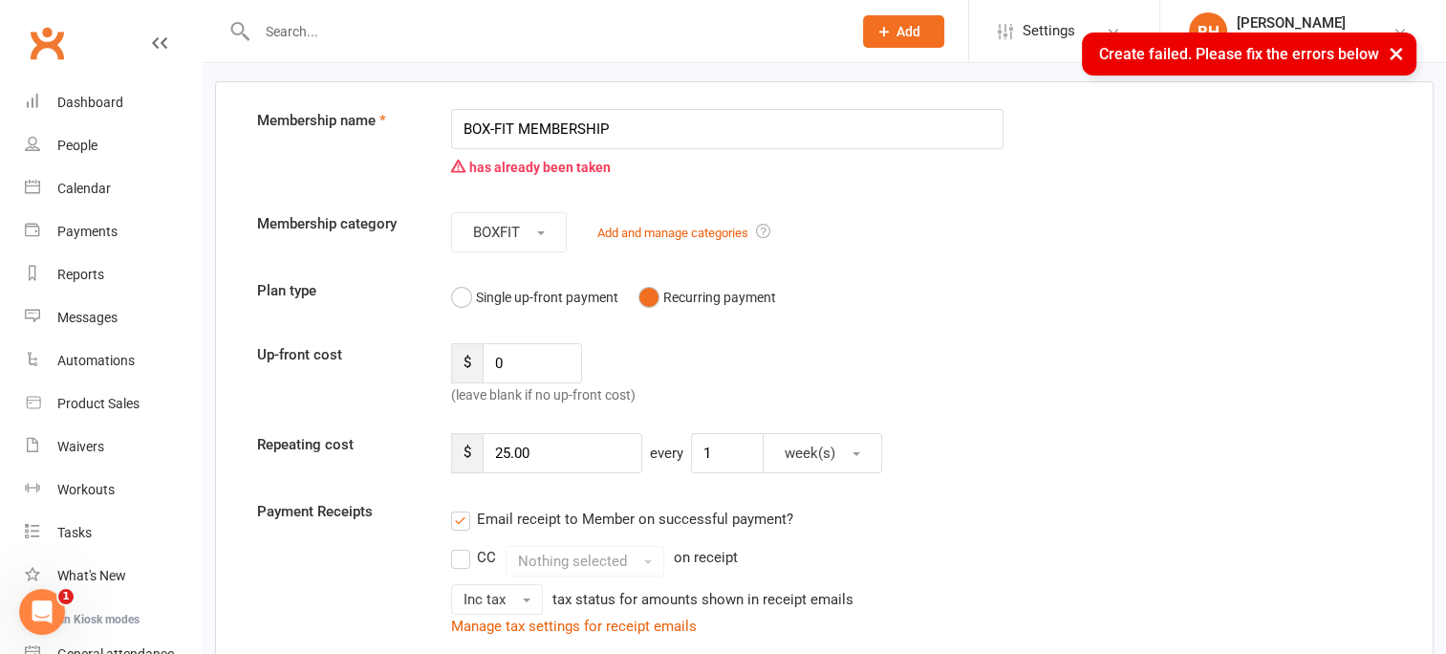
scroll to position [64, 0]
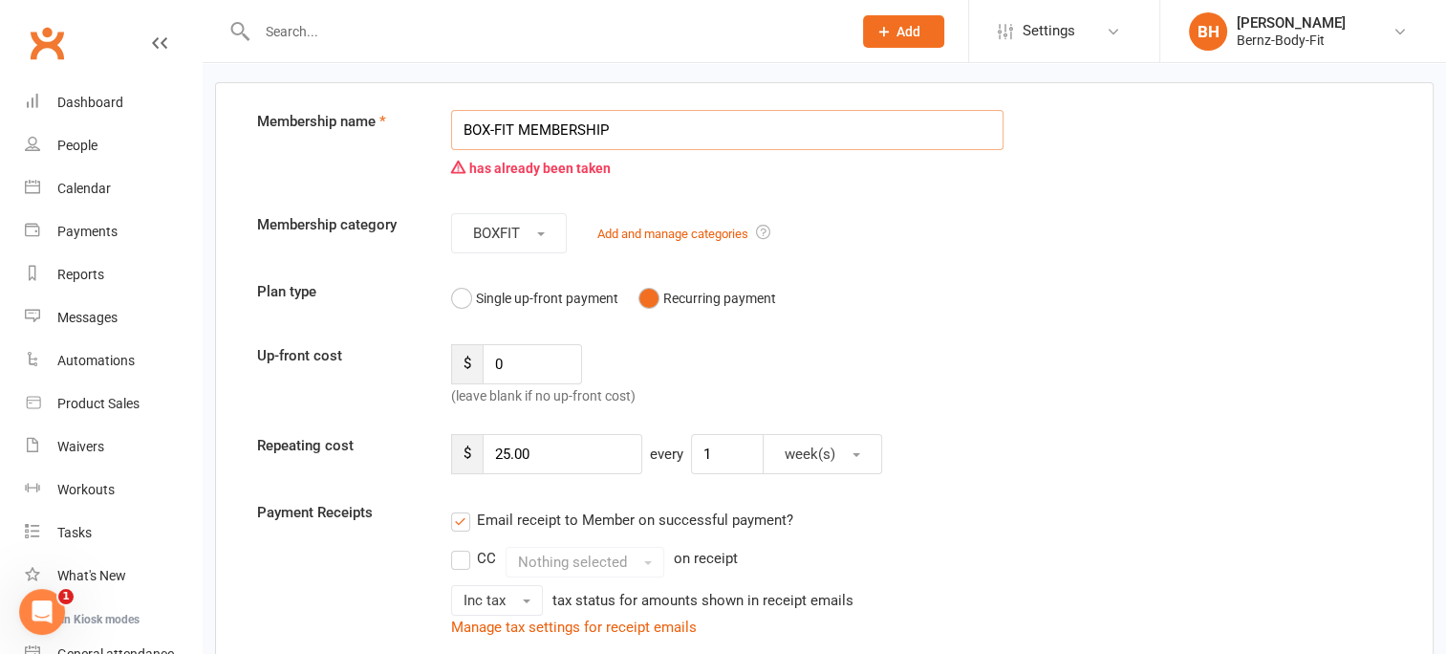
click at [622, 130] on input "BOX-FIT MEMBERSHIP" at bounding box center [727, 130] width 553 height 40
type input "BOX-FIT MEMBER"
click at [546, 229] on button "BOXFIT" at bounding box center [509, 233] width 116 height 40
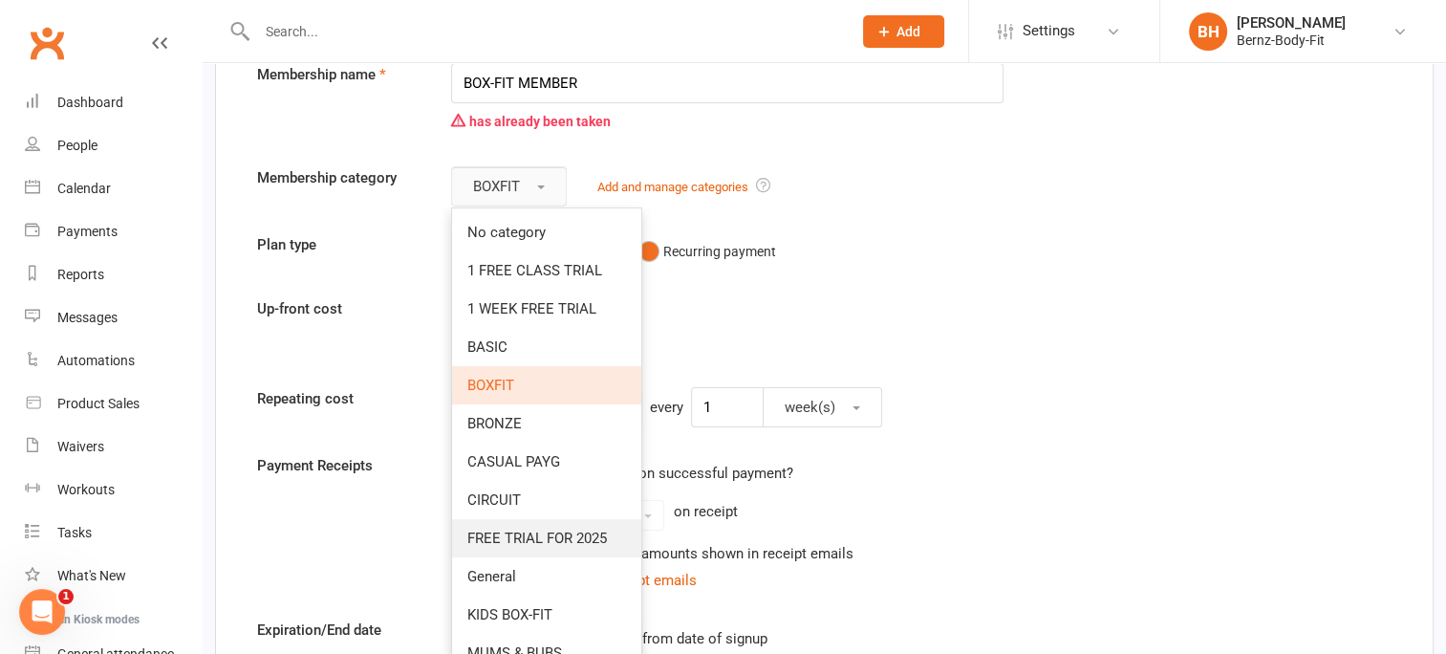
scroll to position [58, 0]
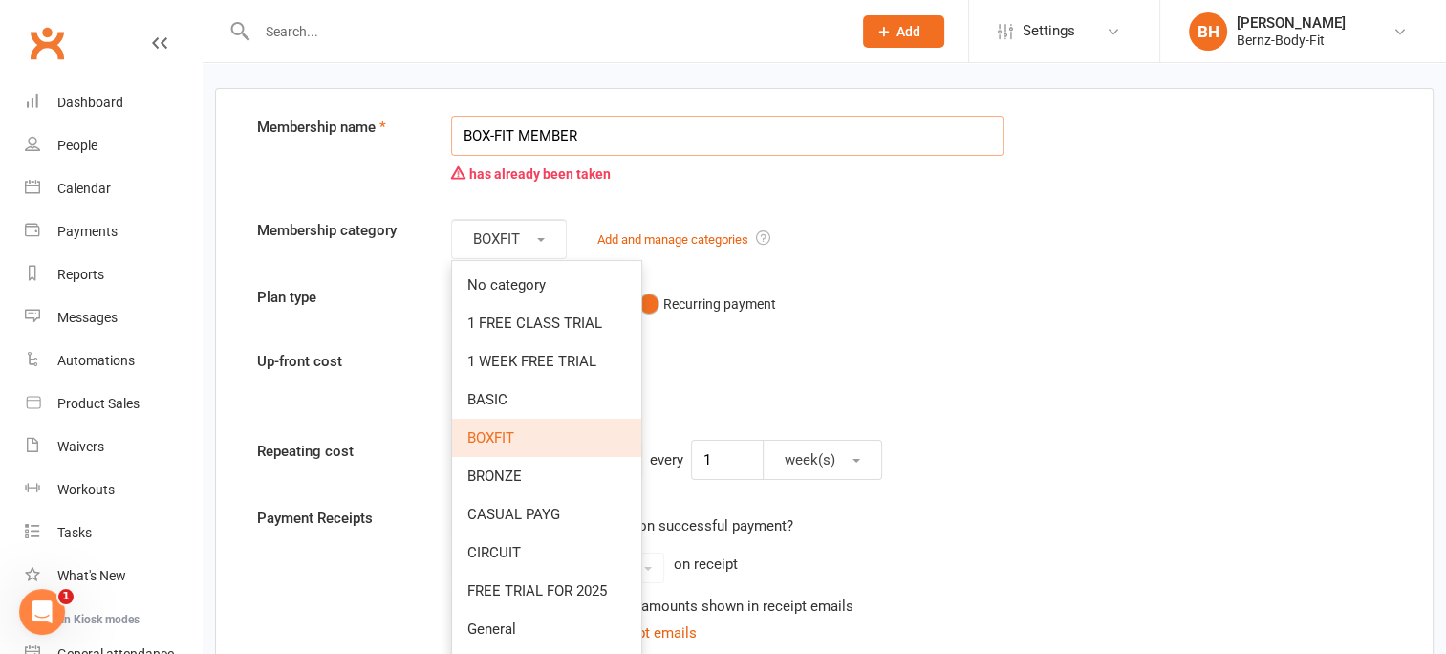
click at [596, 131] on input "BOX-FIT MEMBER" at bounding box center [727, 136] width 553 height 40
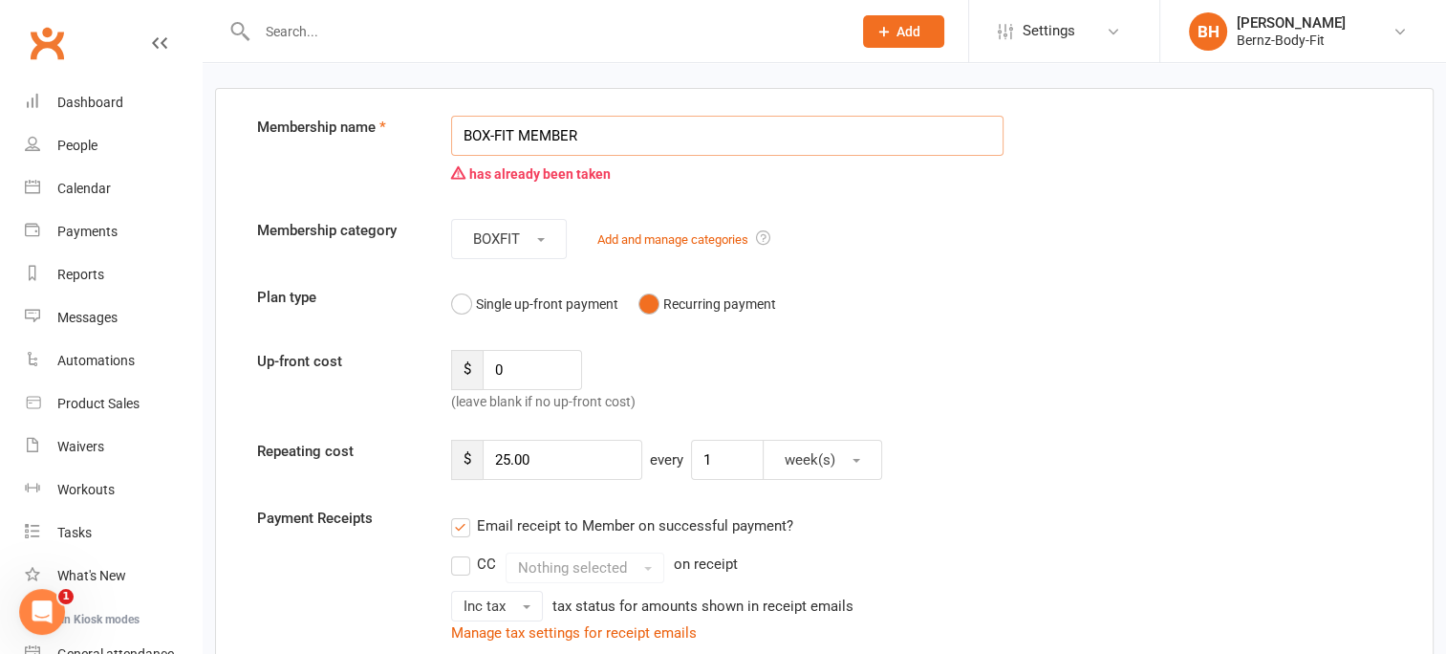
click at [596, 131] on input "BOX-FIT MEMBER" at bounding box center [727, 136] width 553 height 40
type input "B"
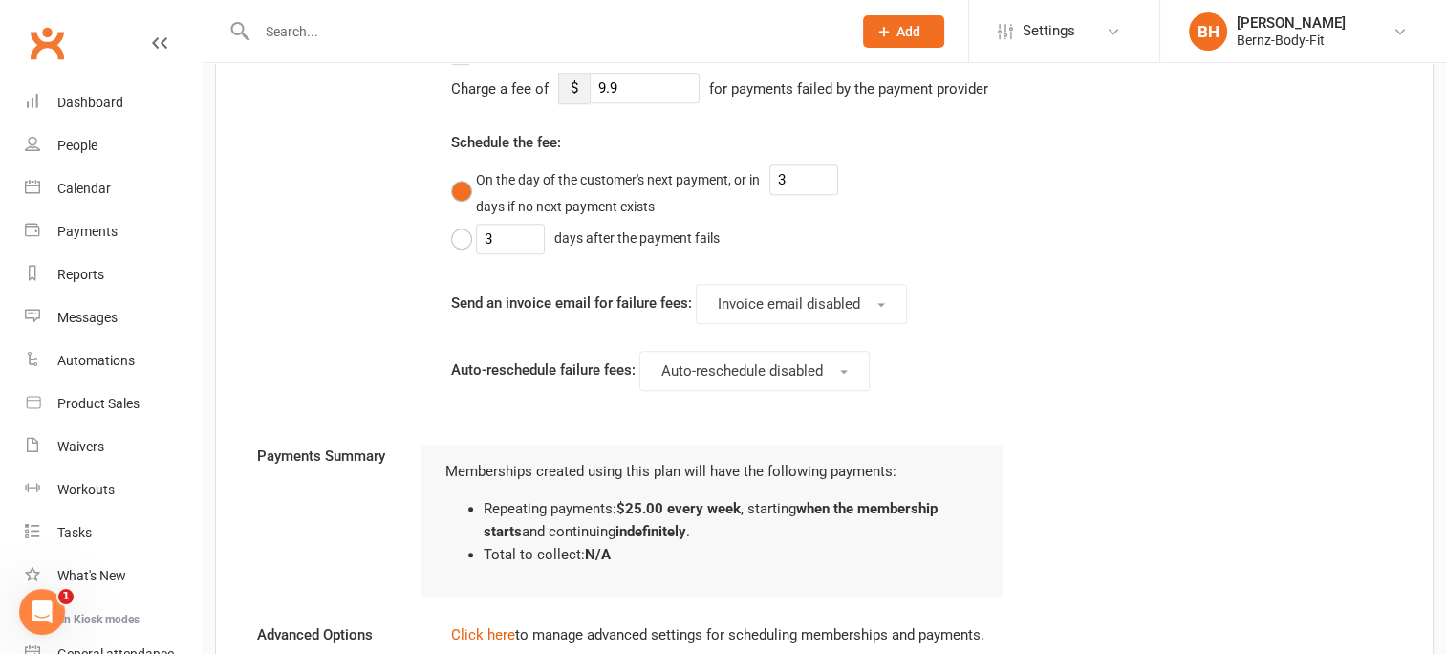
scroll to position [1760, 0]
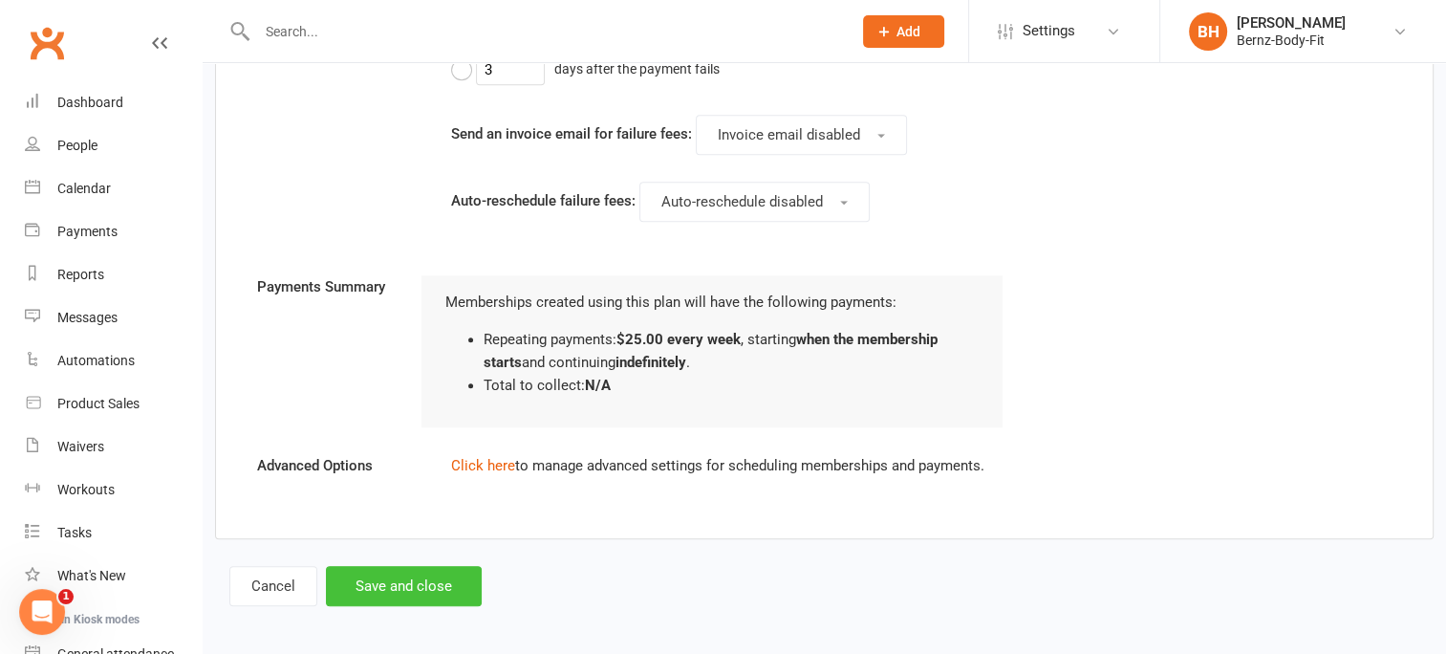
type input "UNDER 10 BOX-FIT"
click at [412, 573] on button "Save and close" at bounding box center [404, 586] width 156 height 40
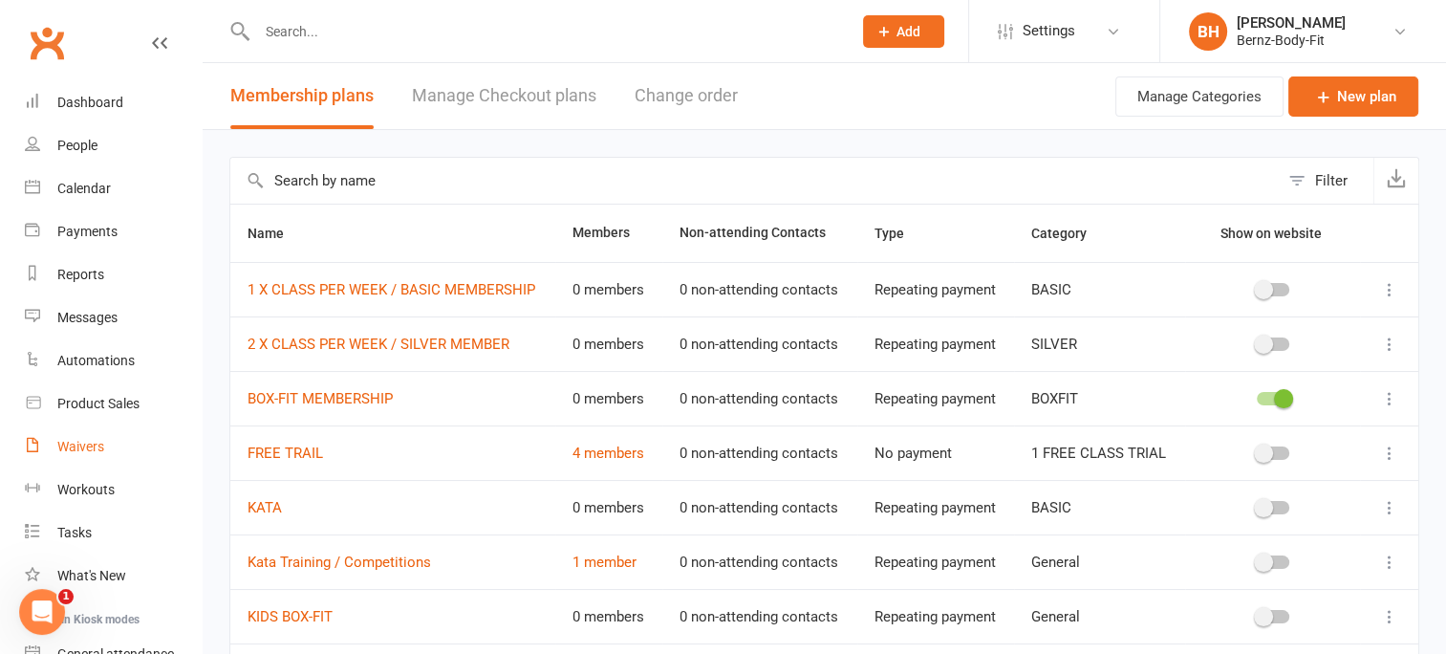
click at [84, 447] on div "Waivers" at bounding box center [80, 446] width 47 height 15
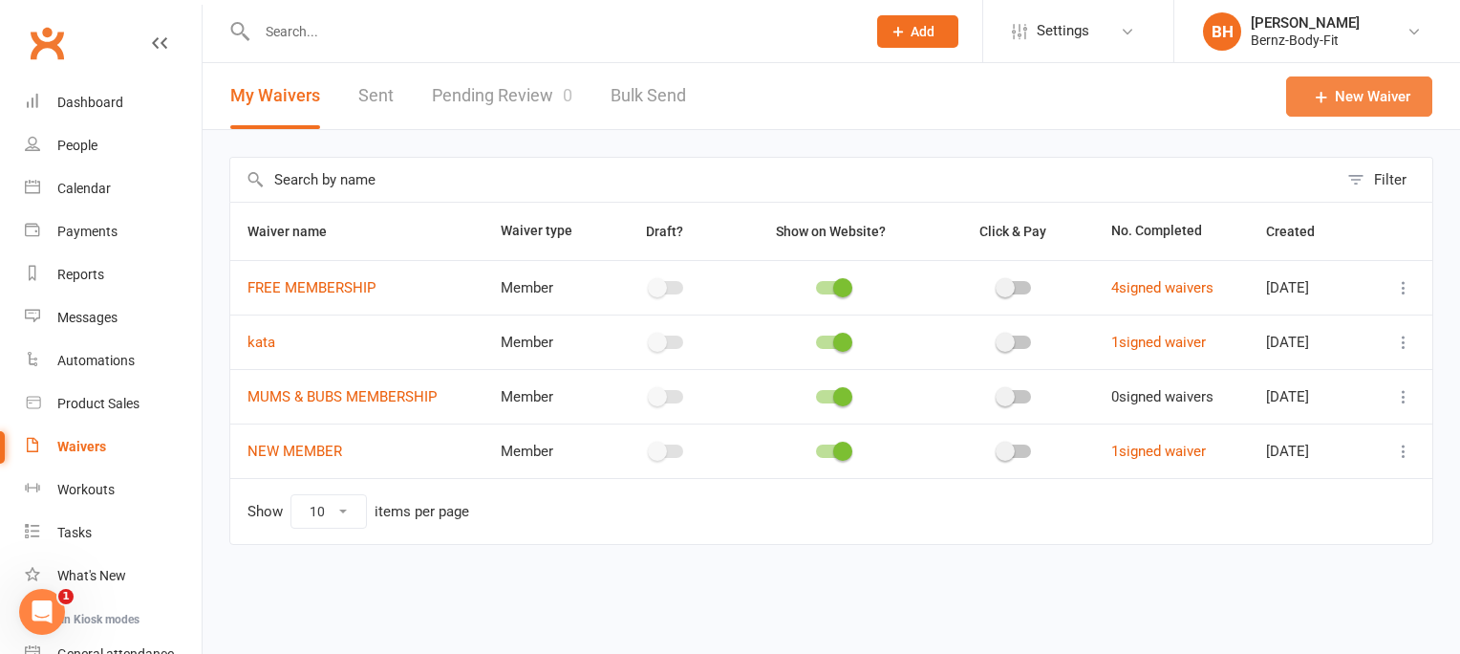
click at [1351, 86] on link "New Waiver" at bounding box center [1359, 96] width 146 height 40
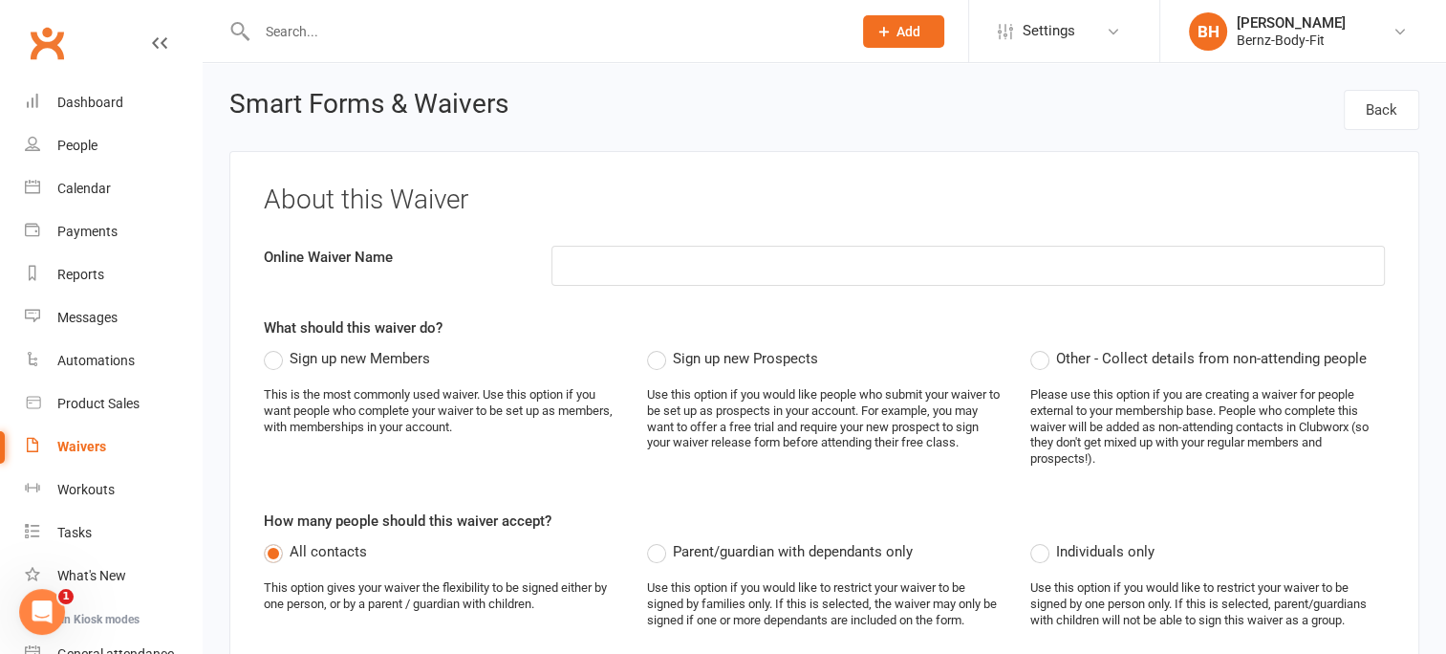
click at [610, 256] on input at bounding box center [967, 266] width 833 height 40
type input "BOX-FIT / PARENT SIGNATURE"
type input "18"
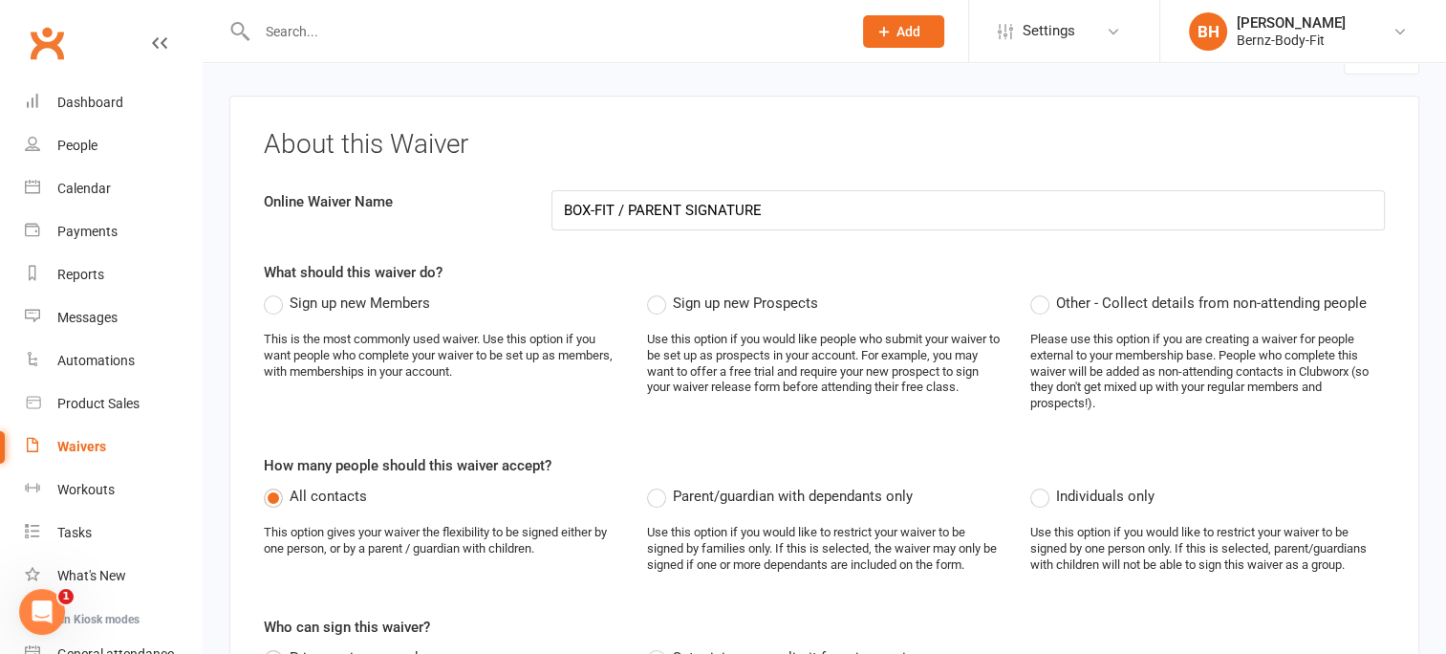
click at [271, 302] on label "Sign up new Members" at bounding box center [347, 302] width 166 height 23
click at [271, 291] on input "Sign up new Members" at bounding box center [270, 291] width 12 height 0
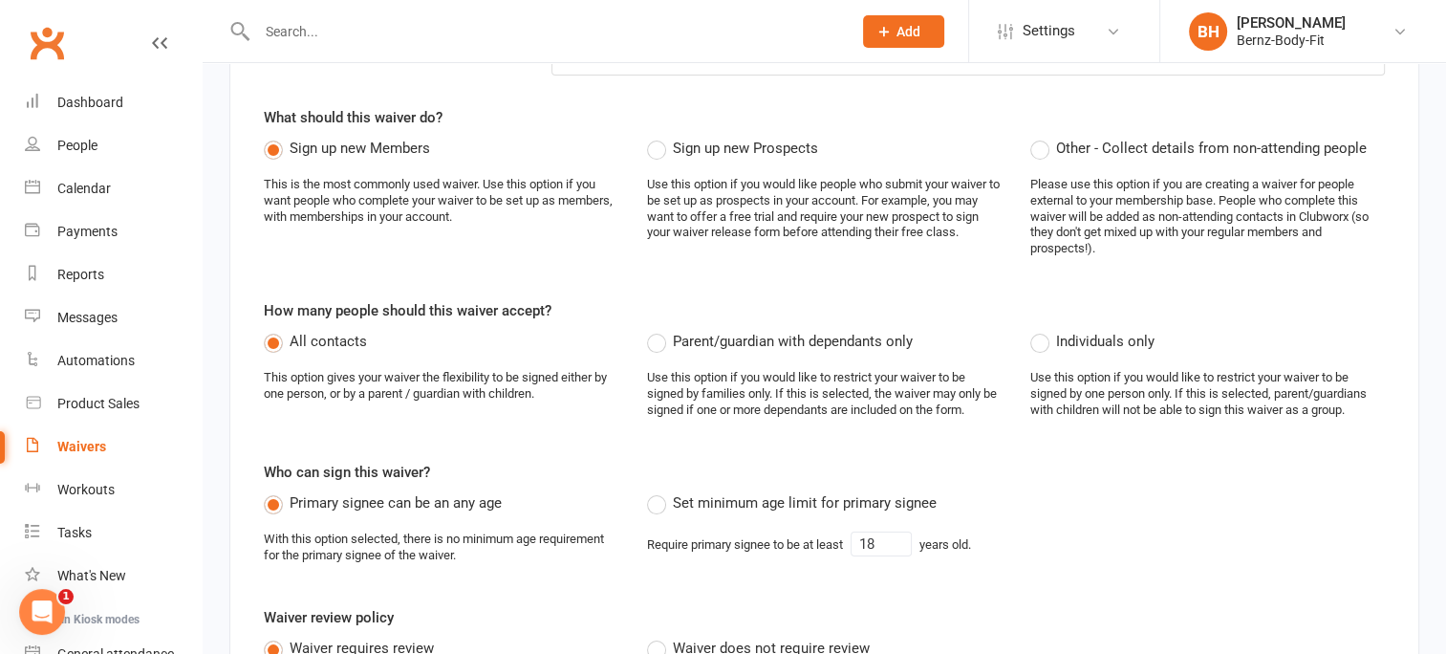
click at [657, 345] on label "Parent/guardian with dependants only" at bounding box center [780, 341] width 266 height 23
click at [657, 330] on input "Parent/guardian with dependants only" at bounding box center [653, 330] width 12 height 0
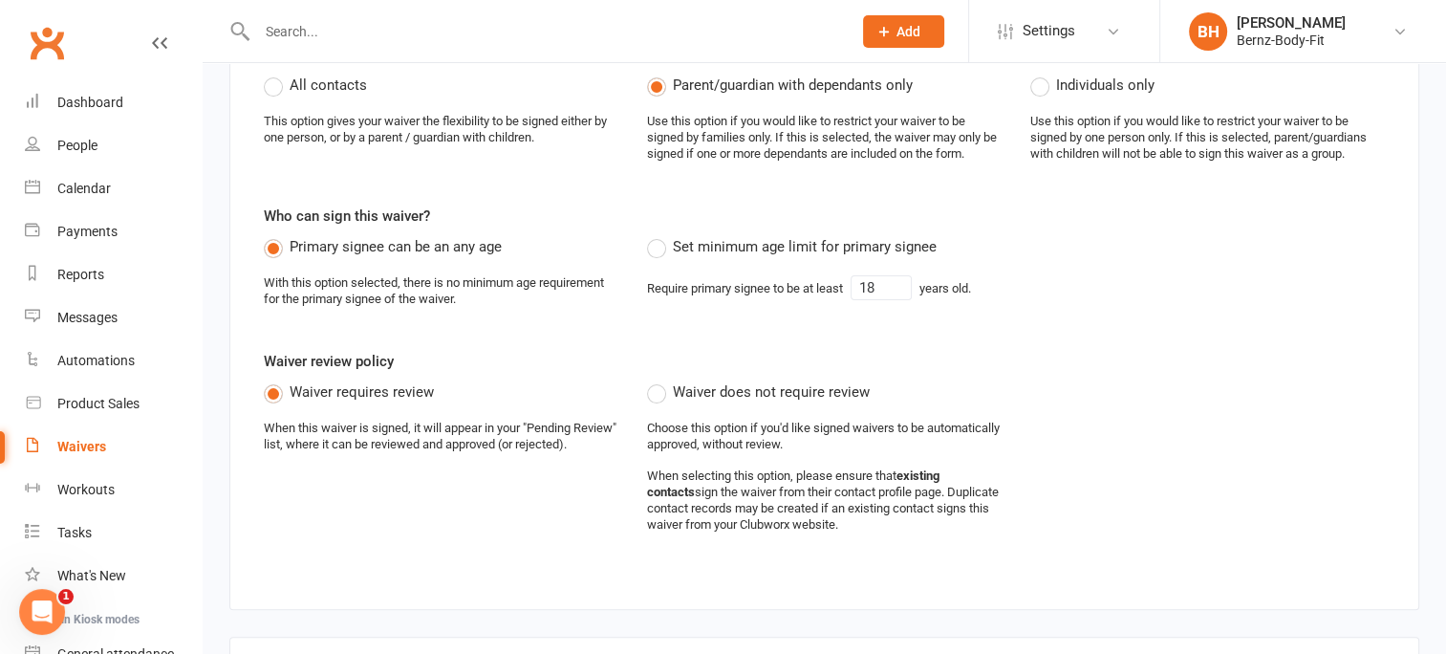
scroll to position [469, 0]
click at [657, 241] on label "Set minimum age limit for primary signee" at bounding box center [792, 243] width 290 height 23
click at [657, 232] on input "Set minimum age limit for primary signee" at bounding box center [653, 232] width 12 height 0
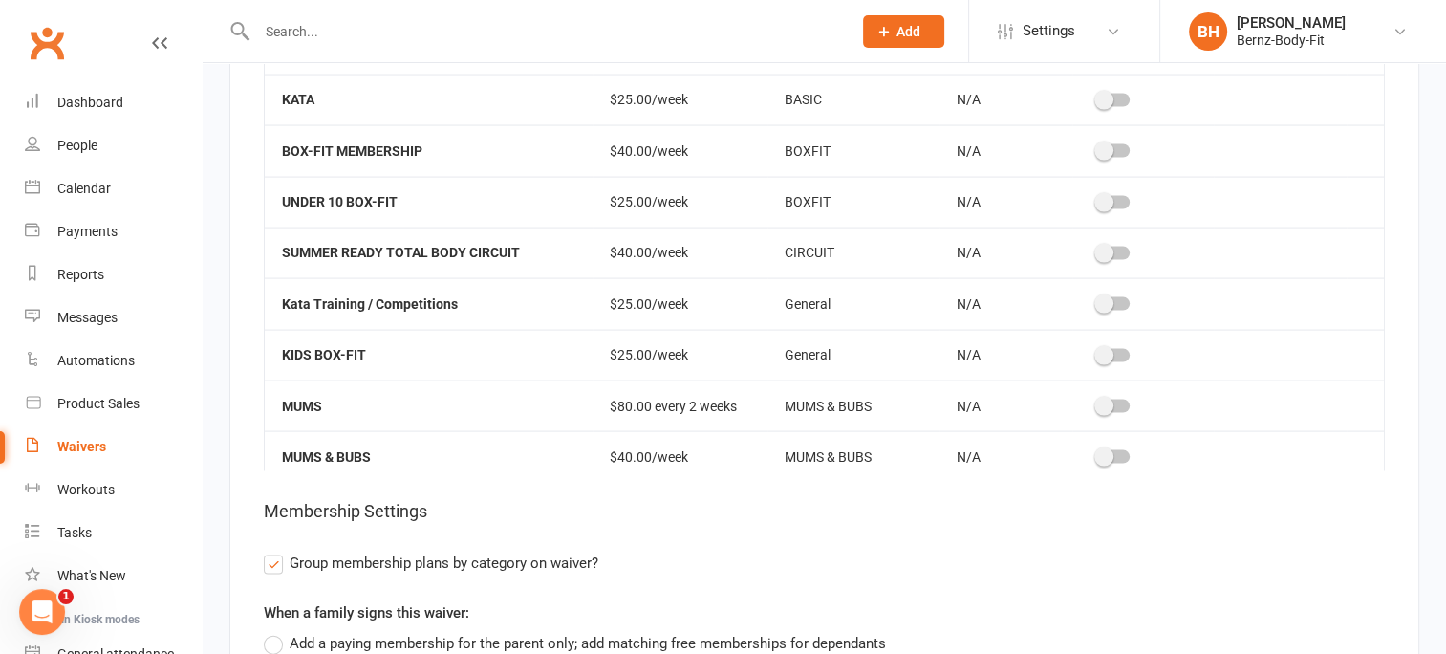
scroll to position [3911, 0]
click at [1094, 141] on span at bounding box center [1103, 150] width 19 height 19
click at [1097, 148] on input "checkbox" at bounding box center [1097, 148] width 0 height 0
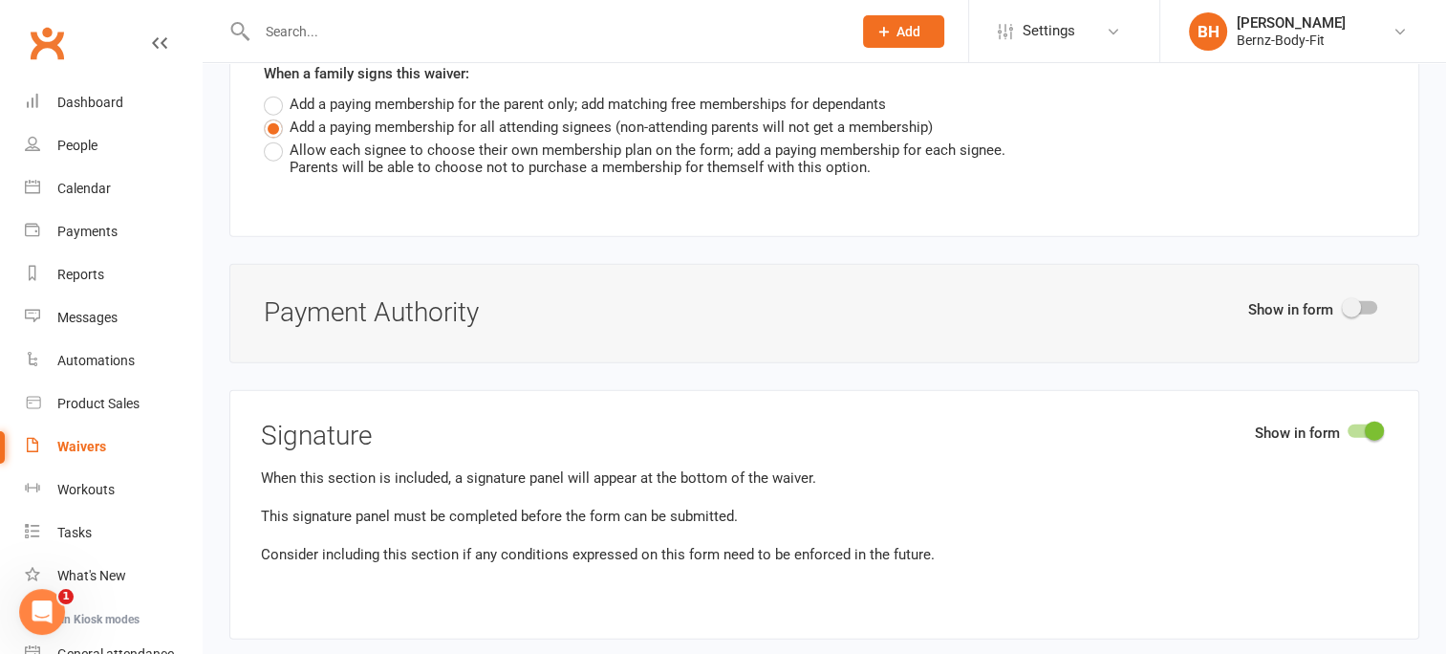
scroll to position [4479, 0]
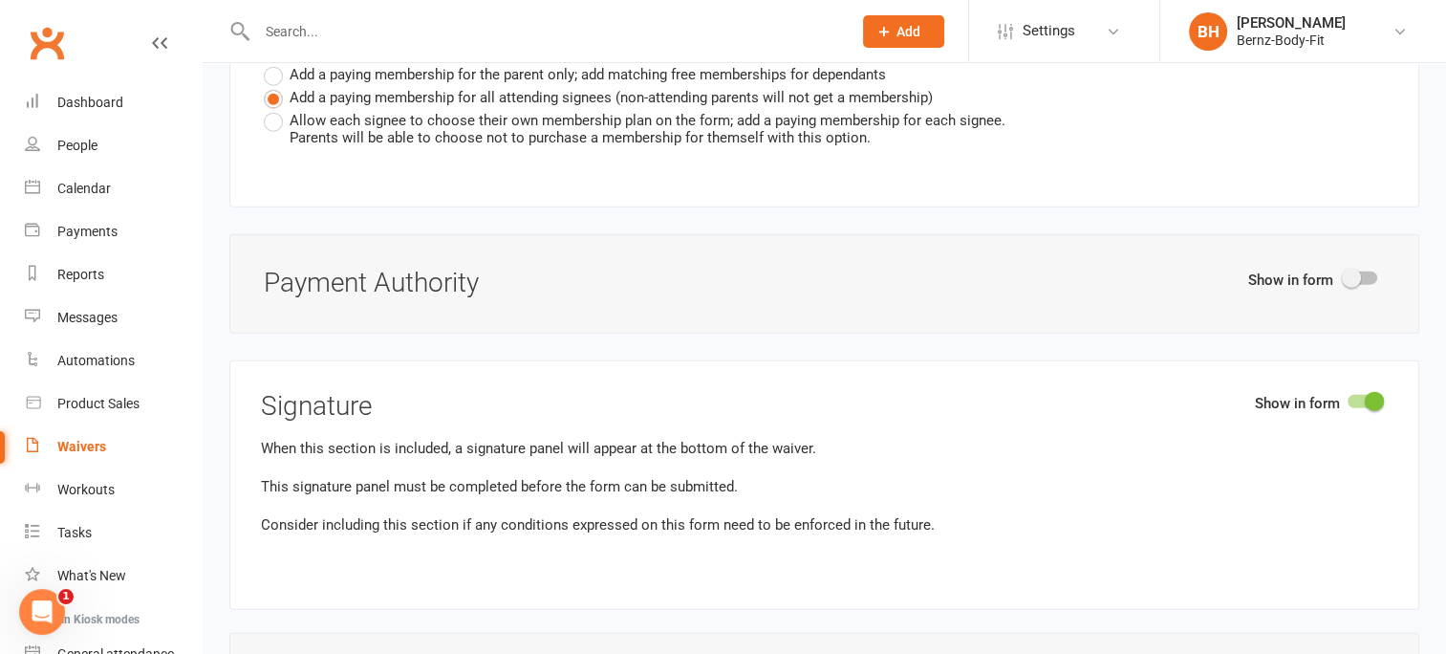
click at [1351, 269] on span at bounding box center [1351, 278] width 19 height 19
click at [1345, 275] on input "checkbox" at bounding box center [1345, 275] width 0 height 0
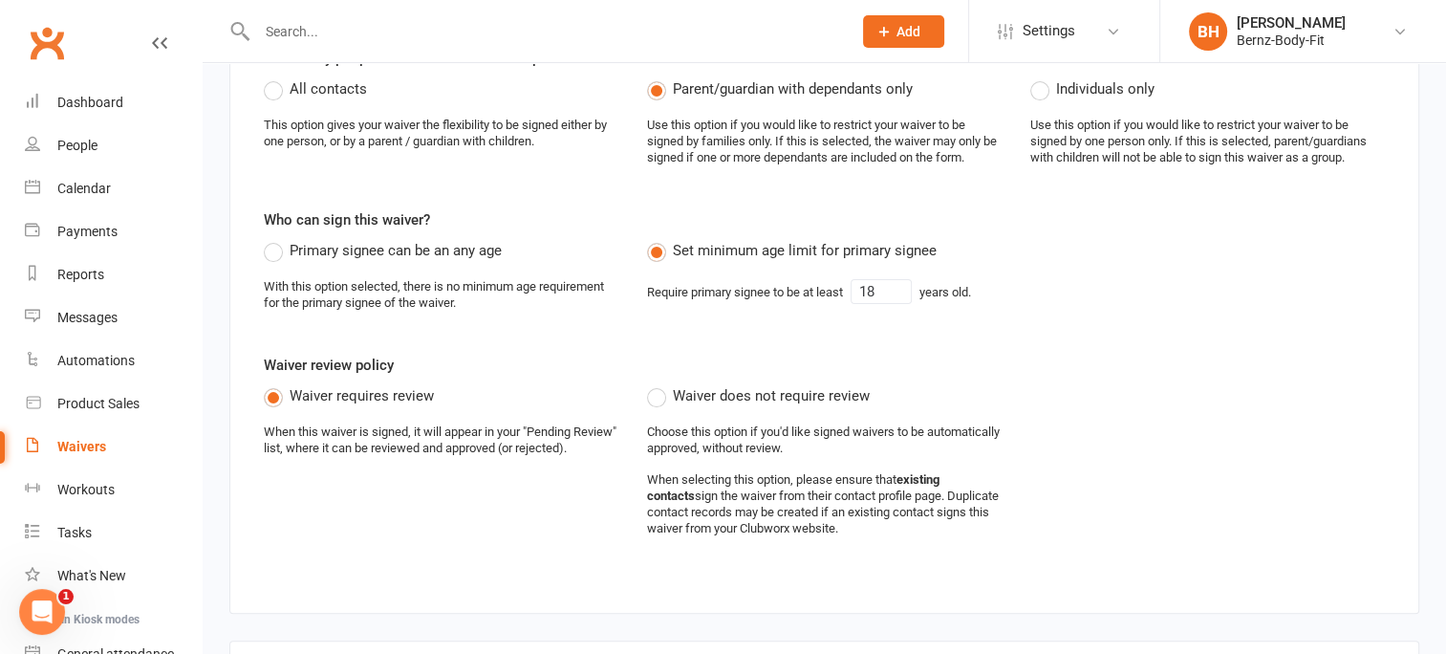
scroll to position [464, 0]
click at [275, 244] on label "Primary signee can be an any age" at bounding box center [383, 248] width 238 height 23
click at [275, 237] on input "Primary signee can be an any age" at bounding box center [270, 237] width 12 height 0
click at [871, 283] on input "text" at bounding box center [881, 289] width 61 height 25
type input "18"
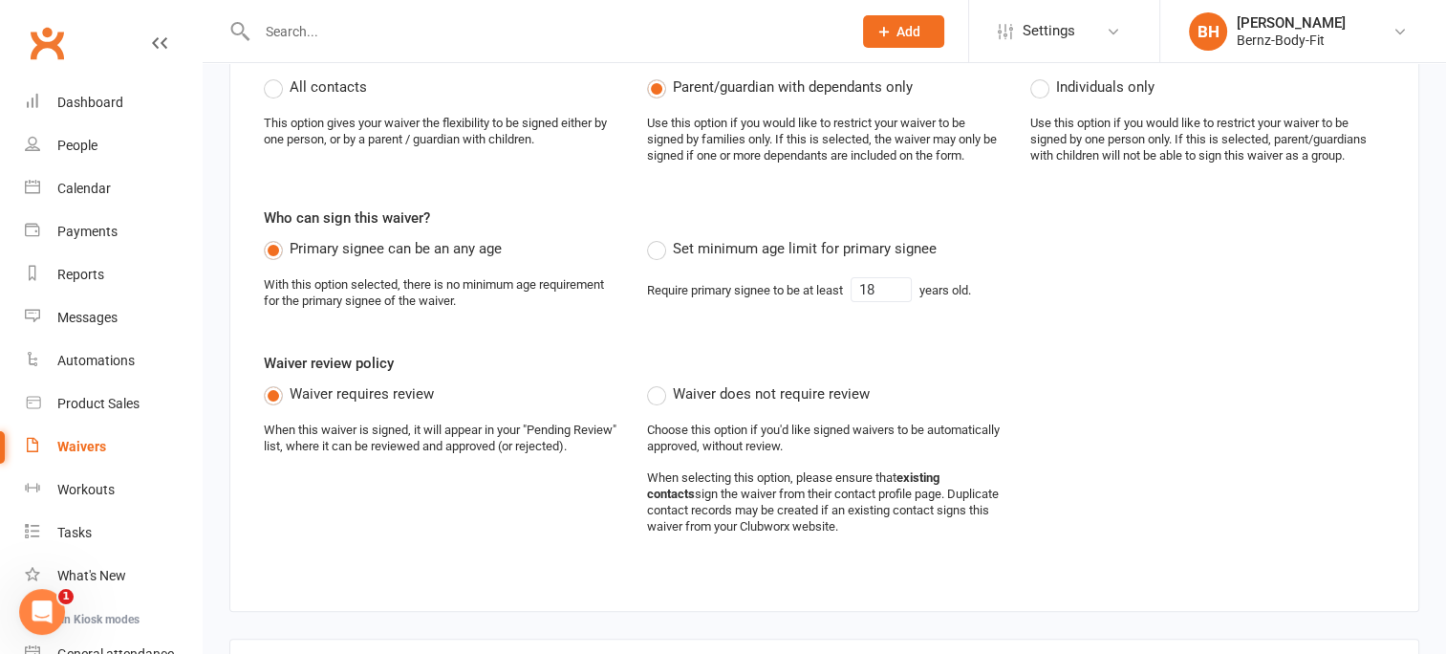
type input "[STREET_ADDRESS]"
type input "18"
click at [1040, 291] on div "Primary signee can be an any age With this option selected, there is no minimum…" at bounding box center [824, 281] width 1150 height 88
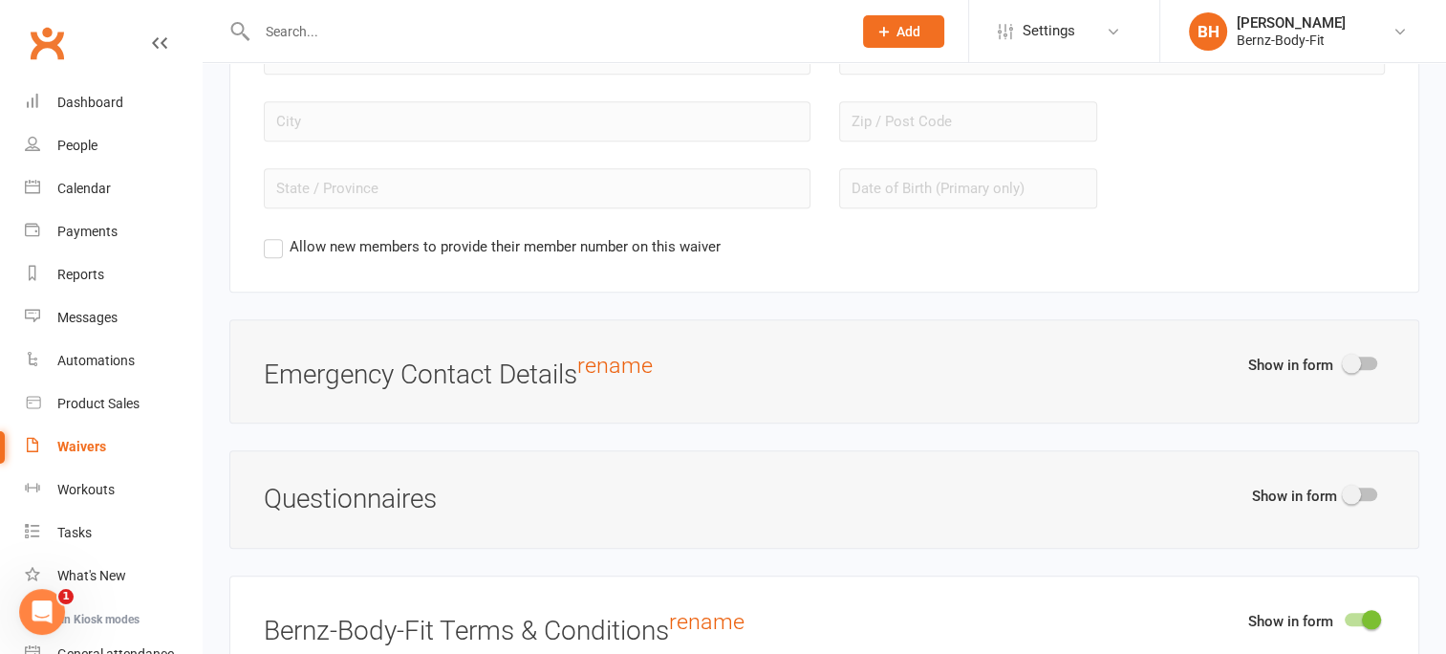
scroll to position [1923, 0]
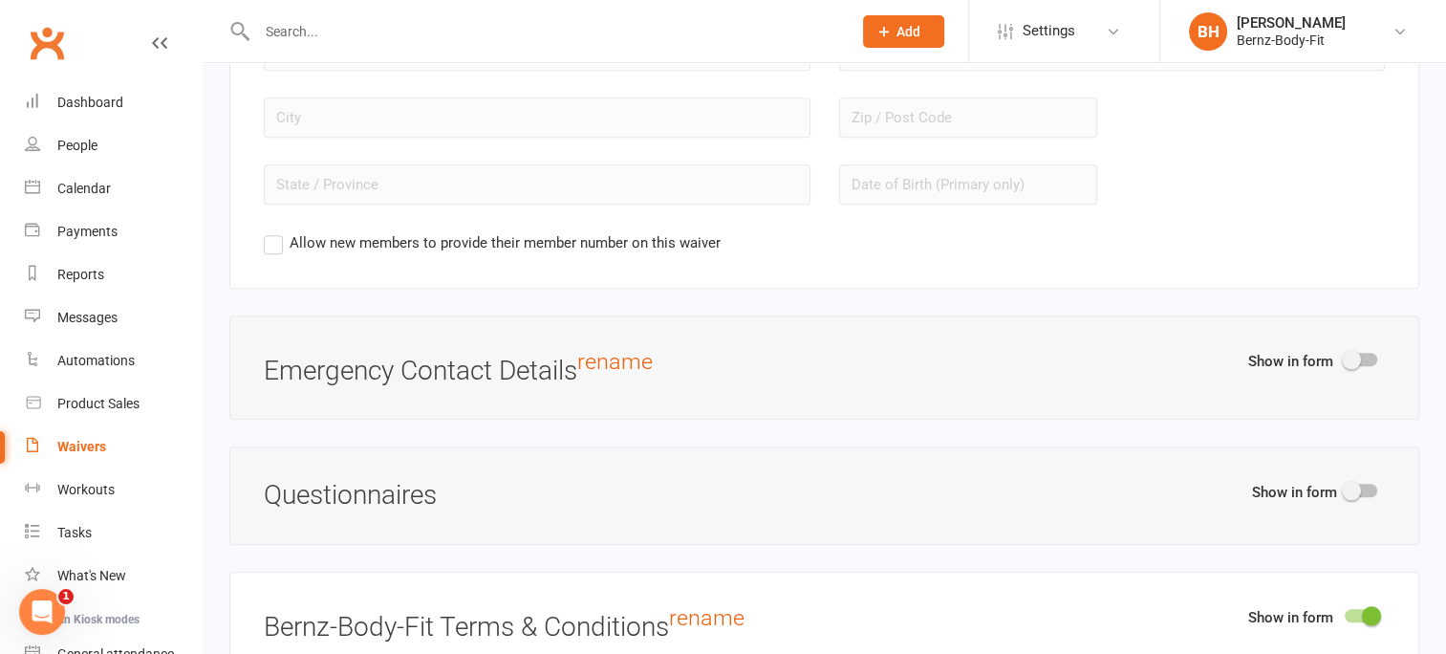
click at [1346, 350] on span at bounding box center [1351, 359] width 19 height 19
click at [1345, 356] on input "checkbox" at bounding box center [1345, 356] width 0 height 0
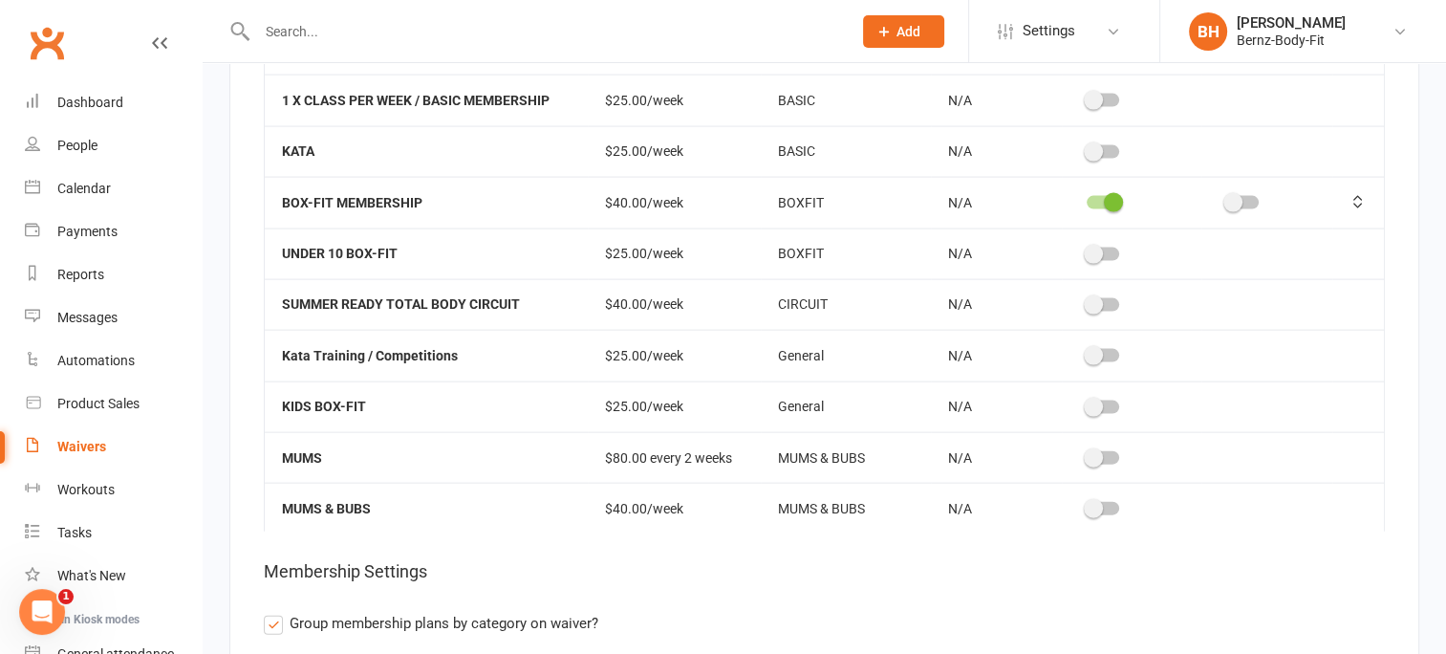
scroll to position [0, 0]
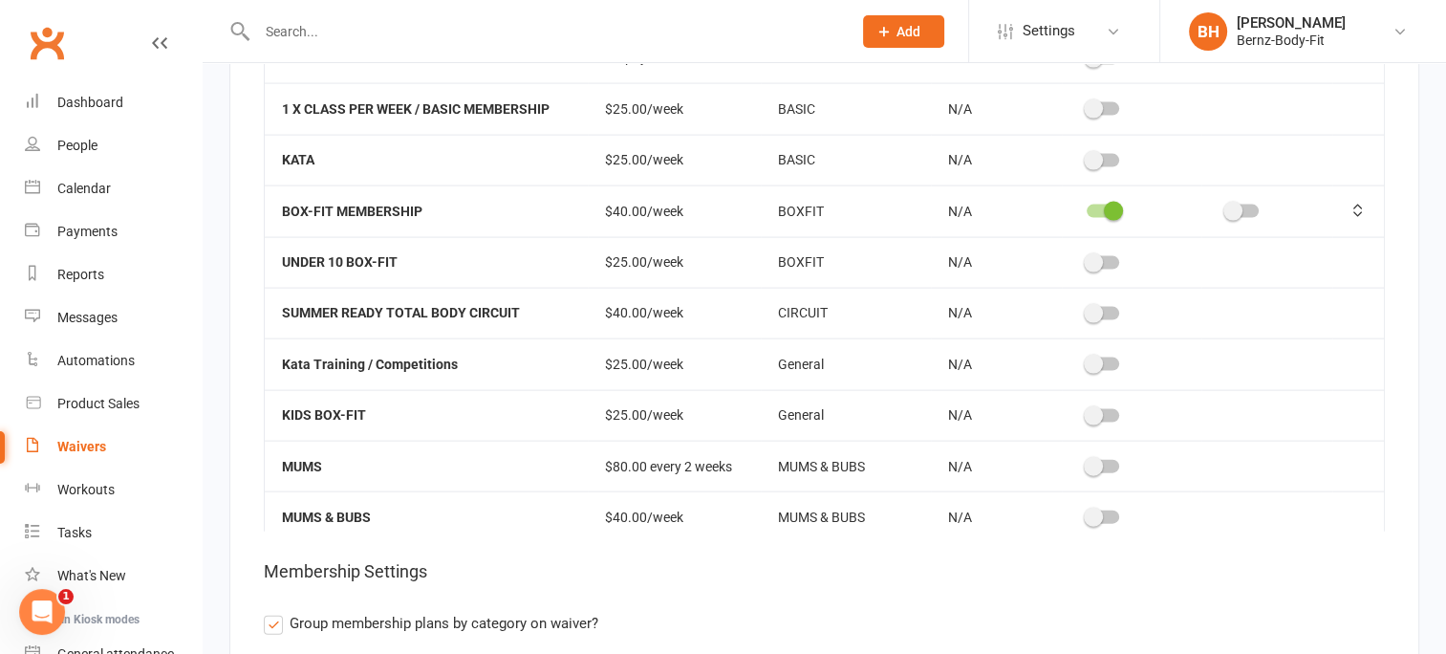
click at [1107, 202] on span at bounding box center [1113, 211] width 19 height 19
click at [1087, 208] on input "checkbox" at bounding box center [1087, 208] width 0 height 0
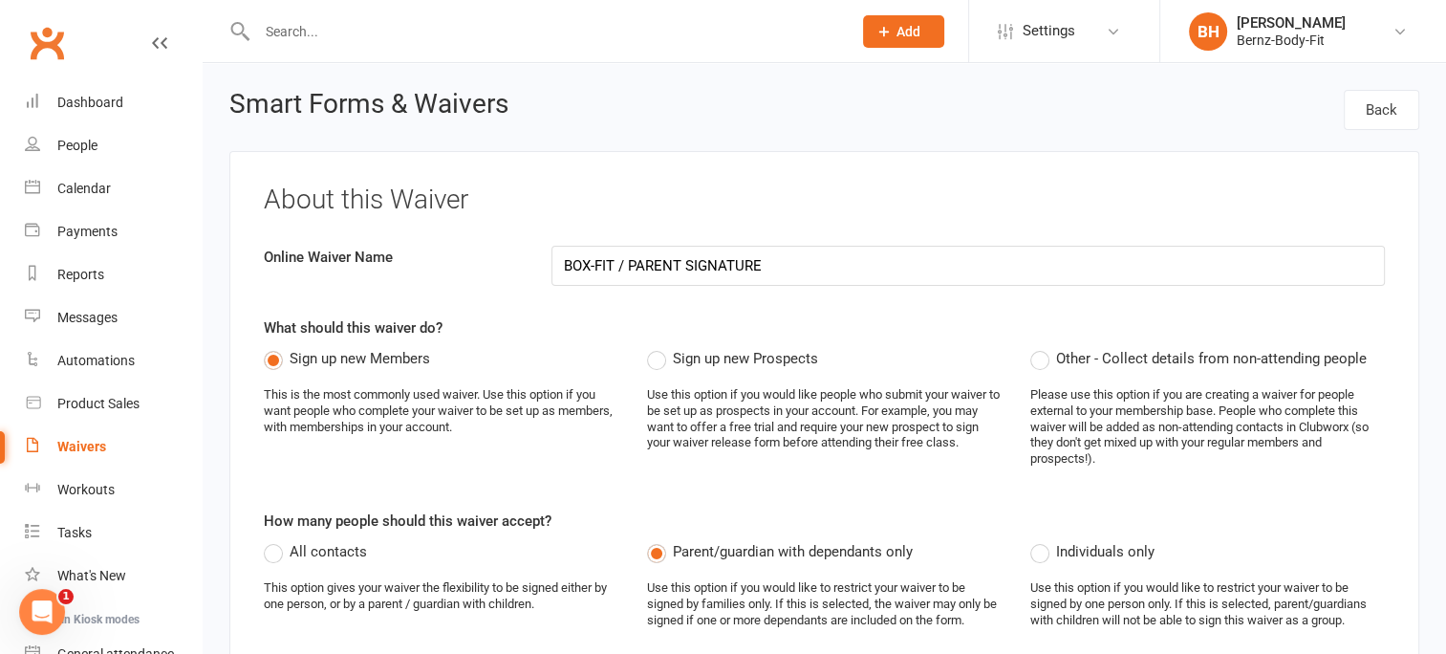
click at [81, 442] on div "Waivers" at bounding box center [81, 446] width 49 height 15
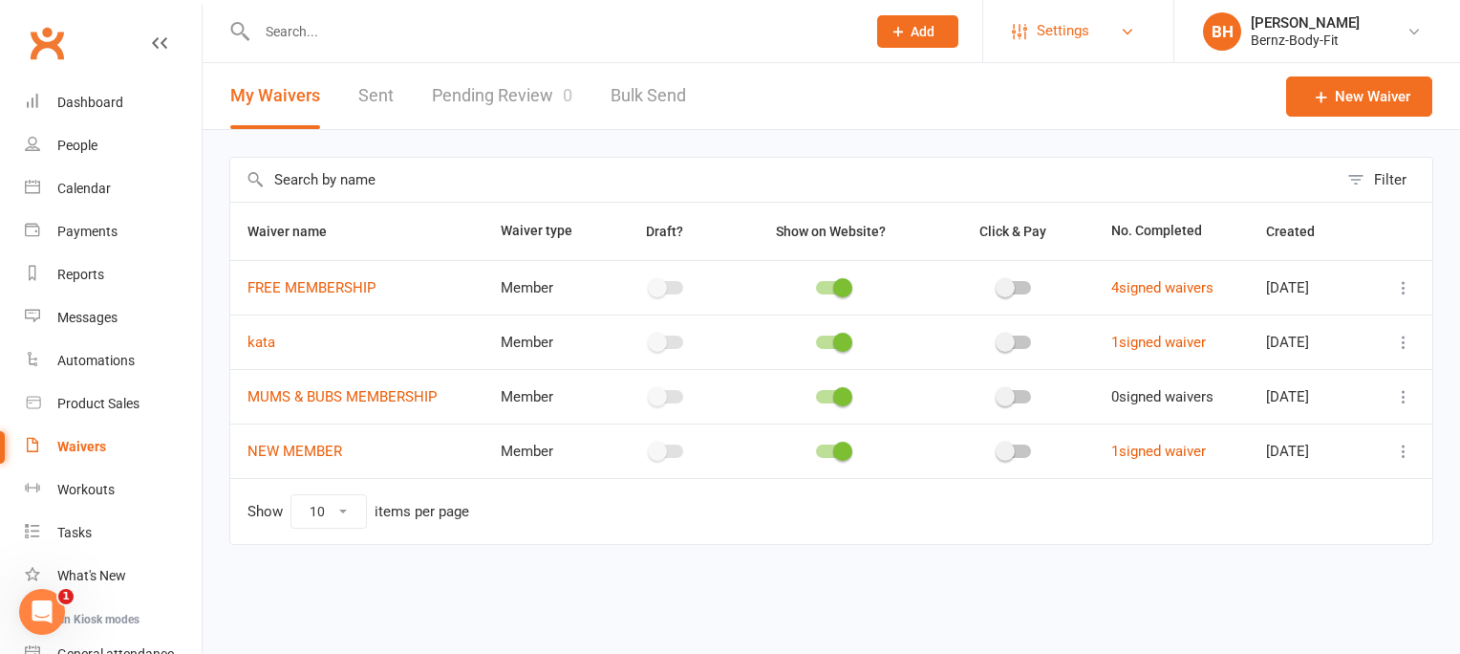
click at [1053, 28] on span "Settings" at bounding box center [1063, 31] width 53 height 43
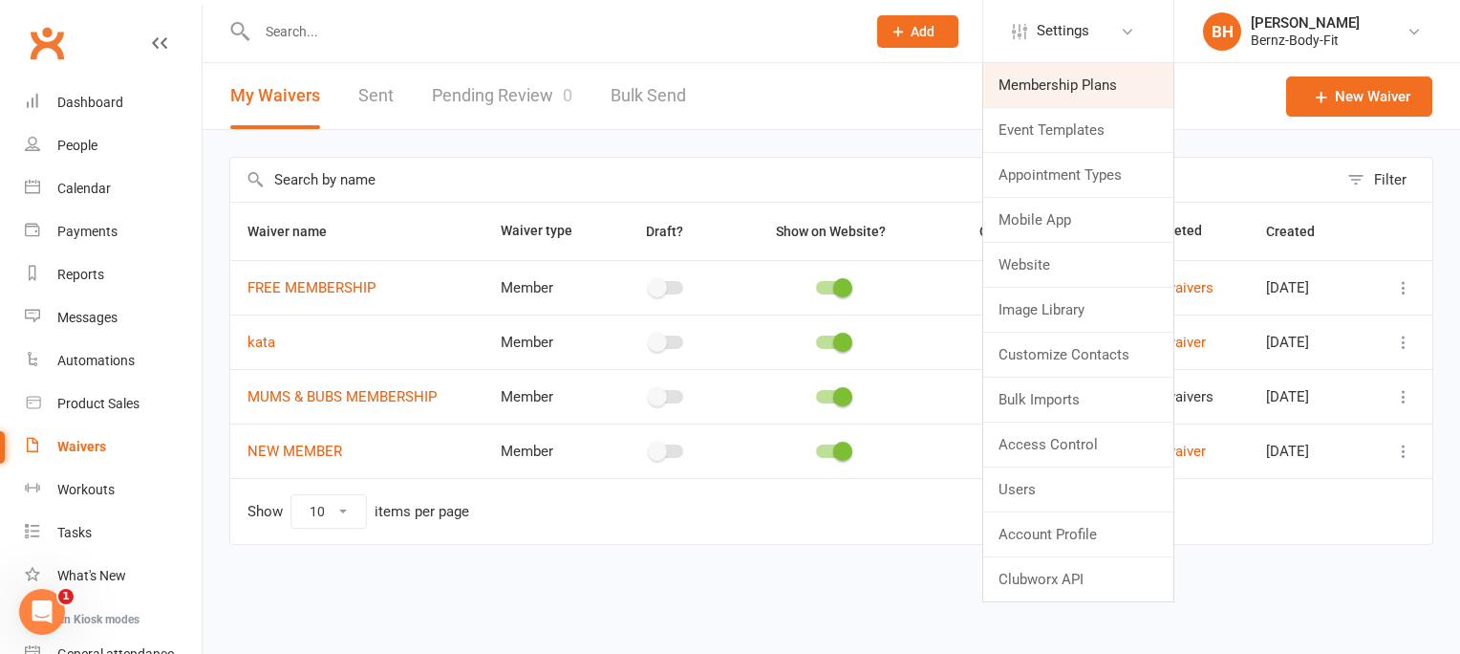
click at [1063, 83] on link "Membership Plans" at bounding box center [1078, 85] width 190 height 44
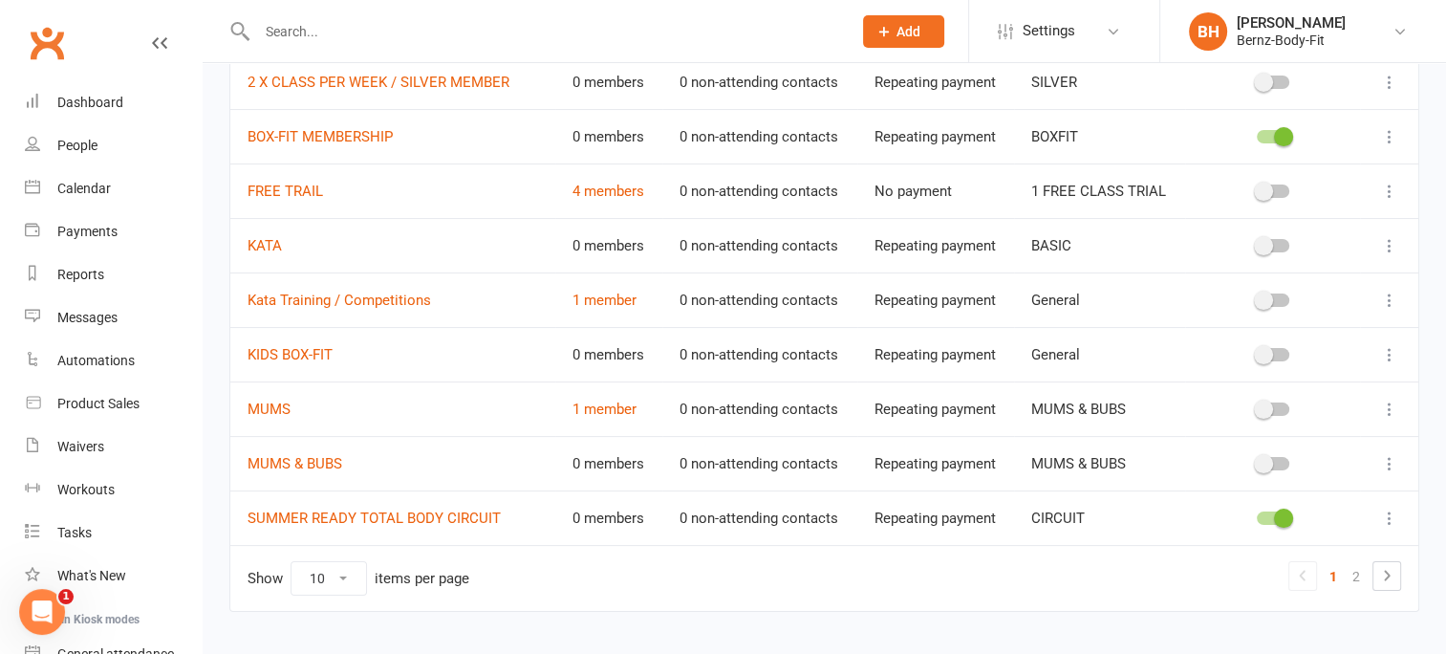
scroll to position [263, 0]
click at [1385, 573] on icon at bounding box center [1386, 574] width 23 height 23
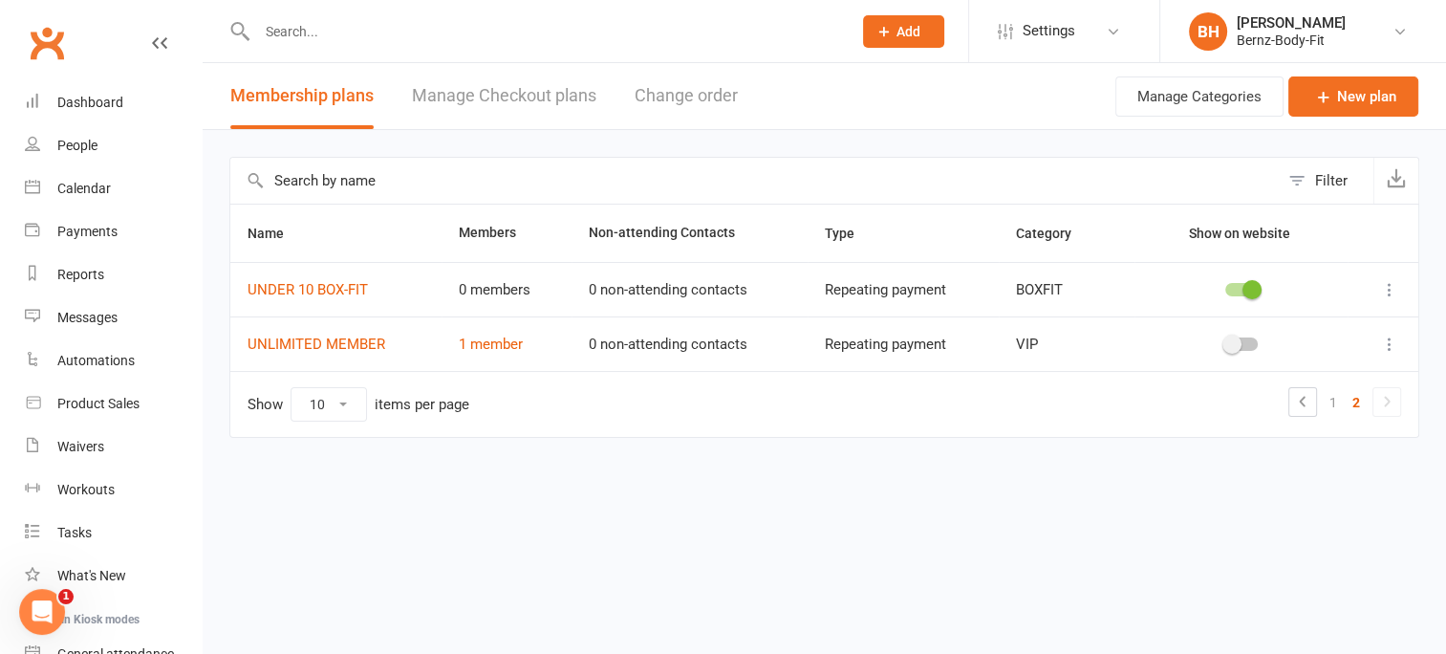
scroll to position [0, 0]
click at [325, 276] on td "UNDER 10 BOX-FIT" at bounding box center [336, 289] width 213 height 54
click at [329, 290] on link "UNDER 10 BOX-FIT" at bounding box center [308, 289] width 120 height 17
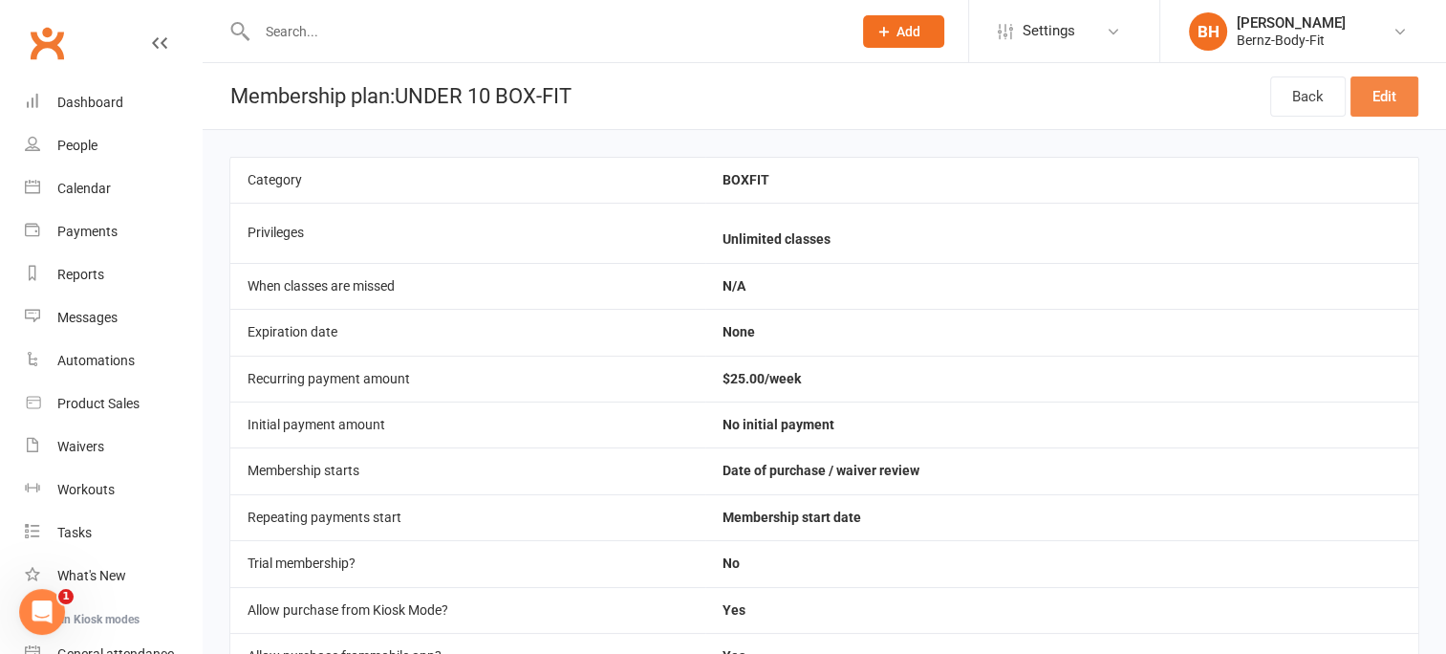
click at [1381, 95] on link "Edit" at bounding box center [1384, 96] width 68 height 40
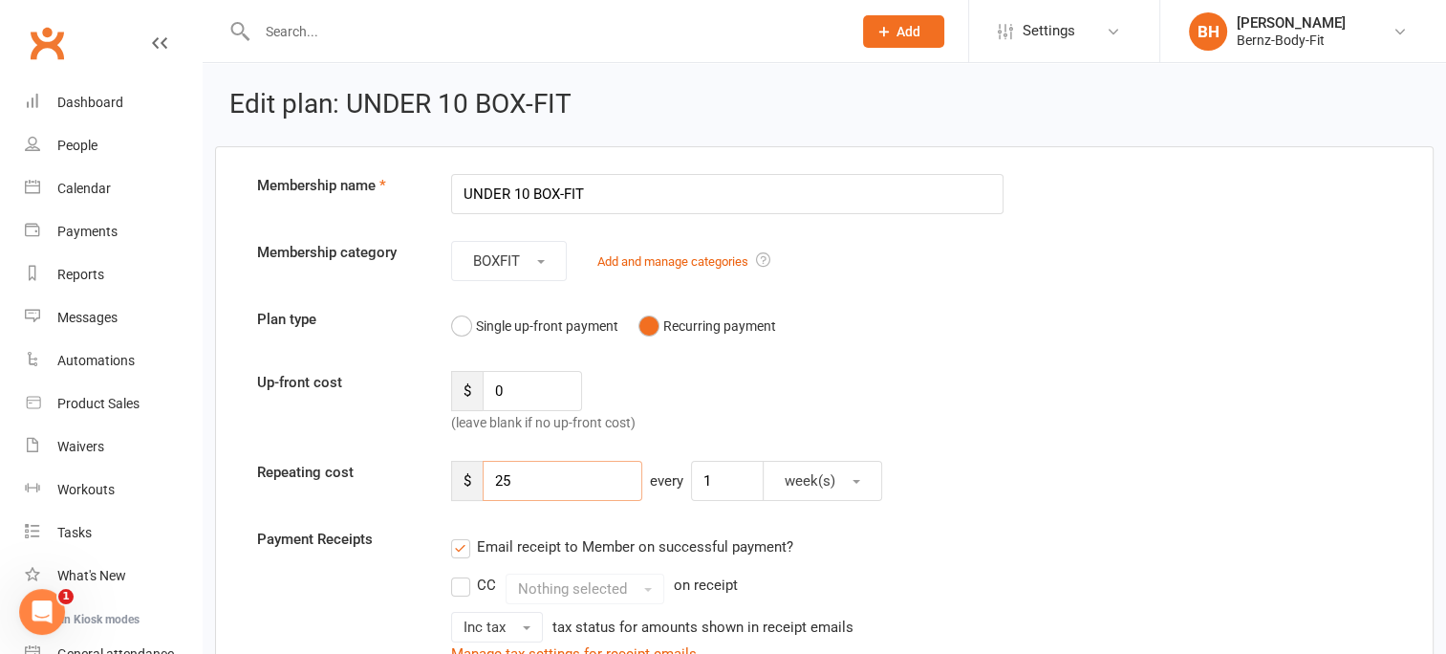
click at [512, 476] on input "25" at bounding box center [563, 481] width 160 height 40
type input "2"
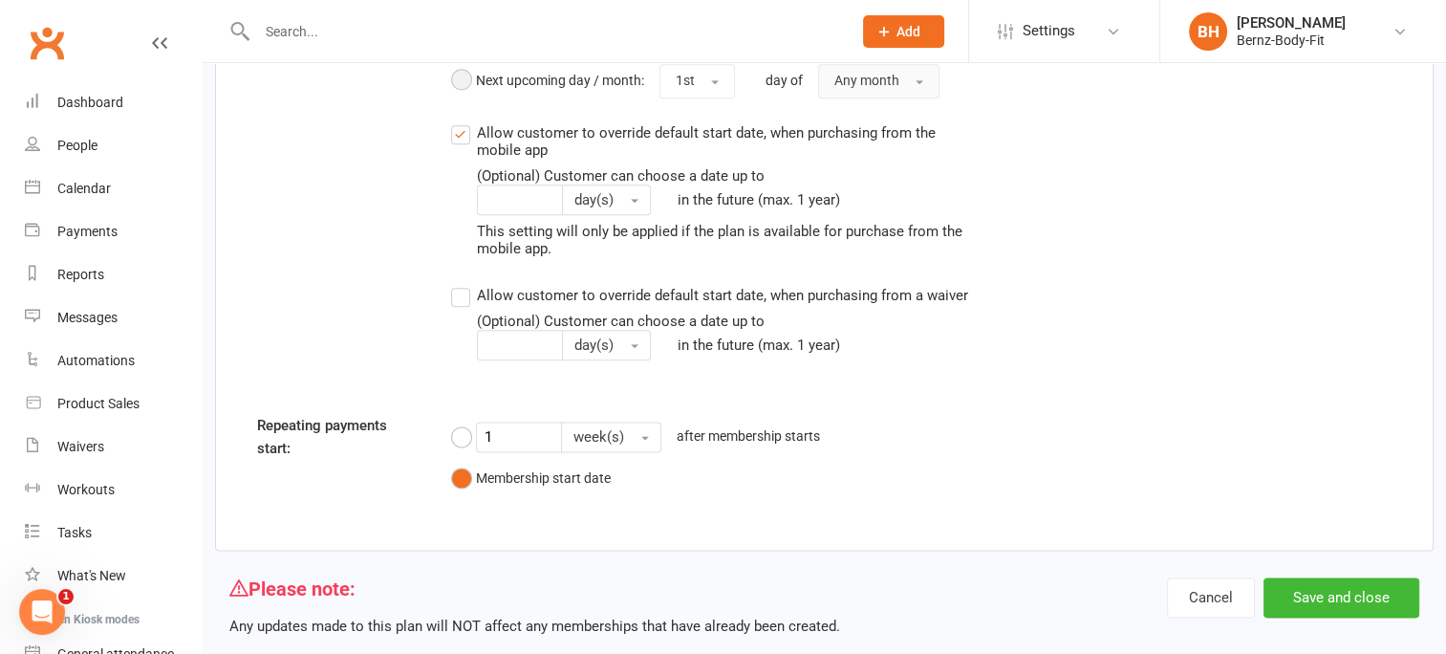
scroll to position [2301, 0]
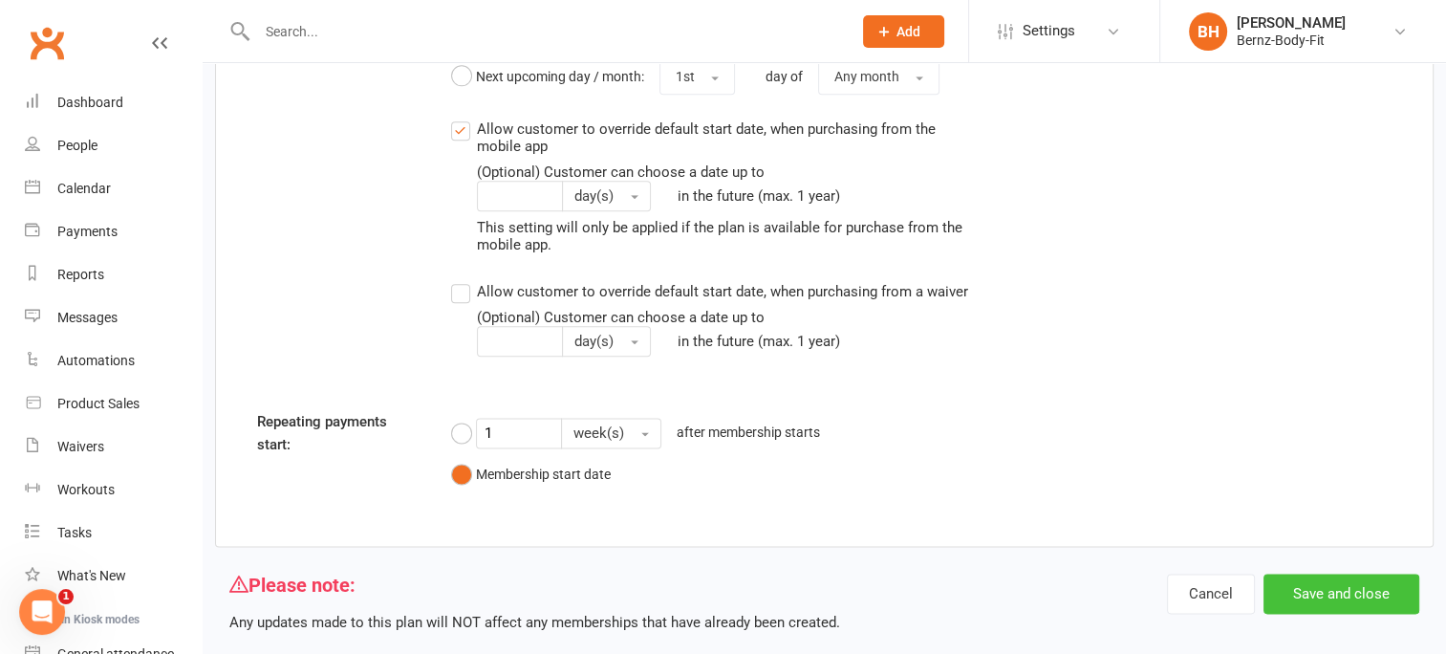
type input "40"
click at [1329, 588] on button "Save and close" at bounding box center [1341, 593] width 156 height 40
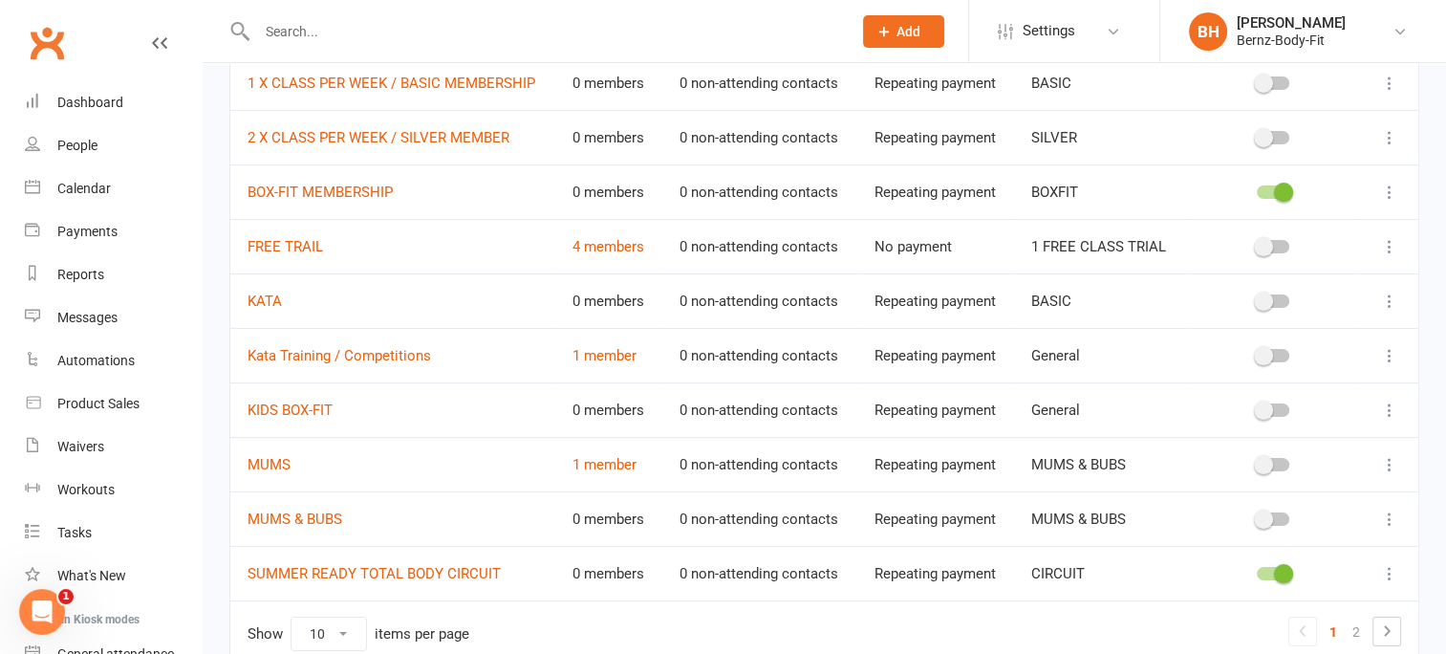
scroll to position [297, 0]
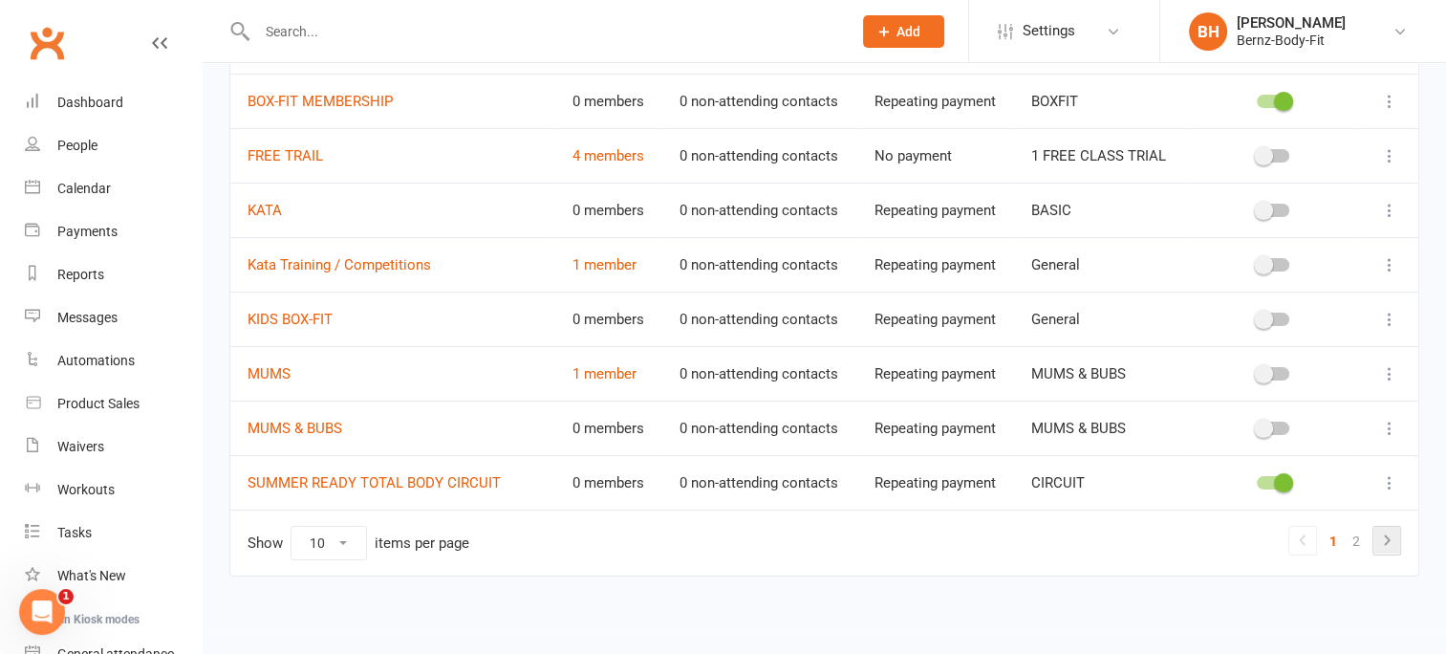
click at [1391, 528] on icon at bounding box center [1386, 539] width 23 height 23
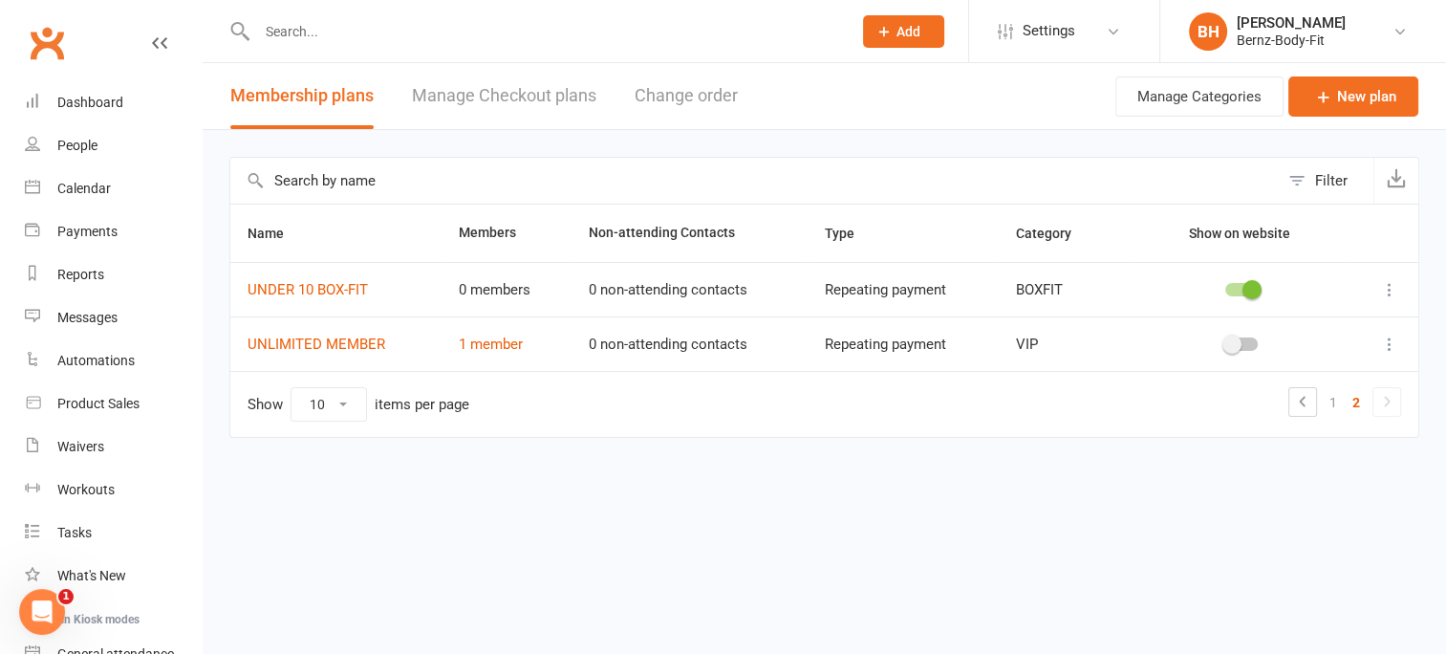
scroll to position [0, 0]
click at [311, 285] on link "UNDER 10 BOX-FIT" at bounding box center [308, 289] width 120 height 17
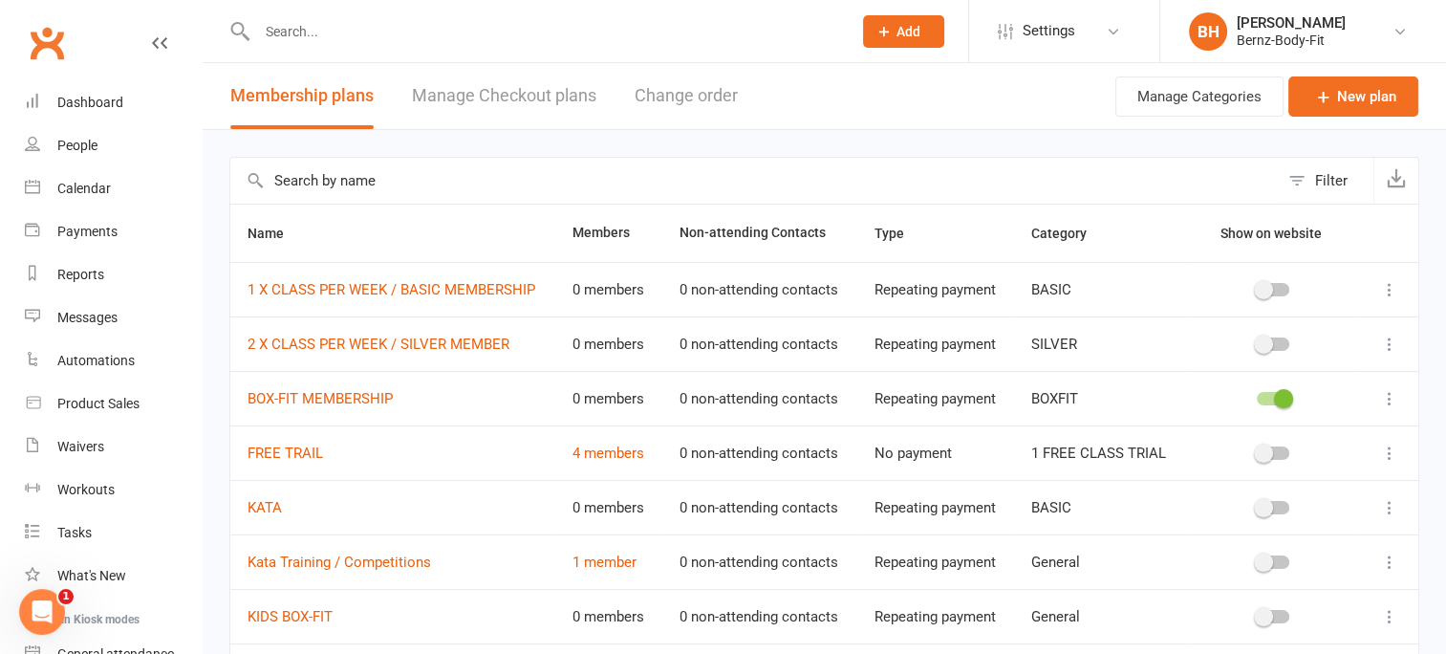
scroll to position [297, 0]
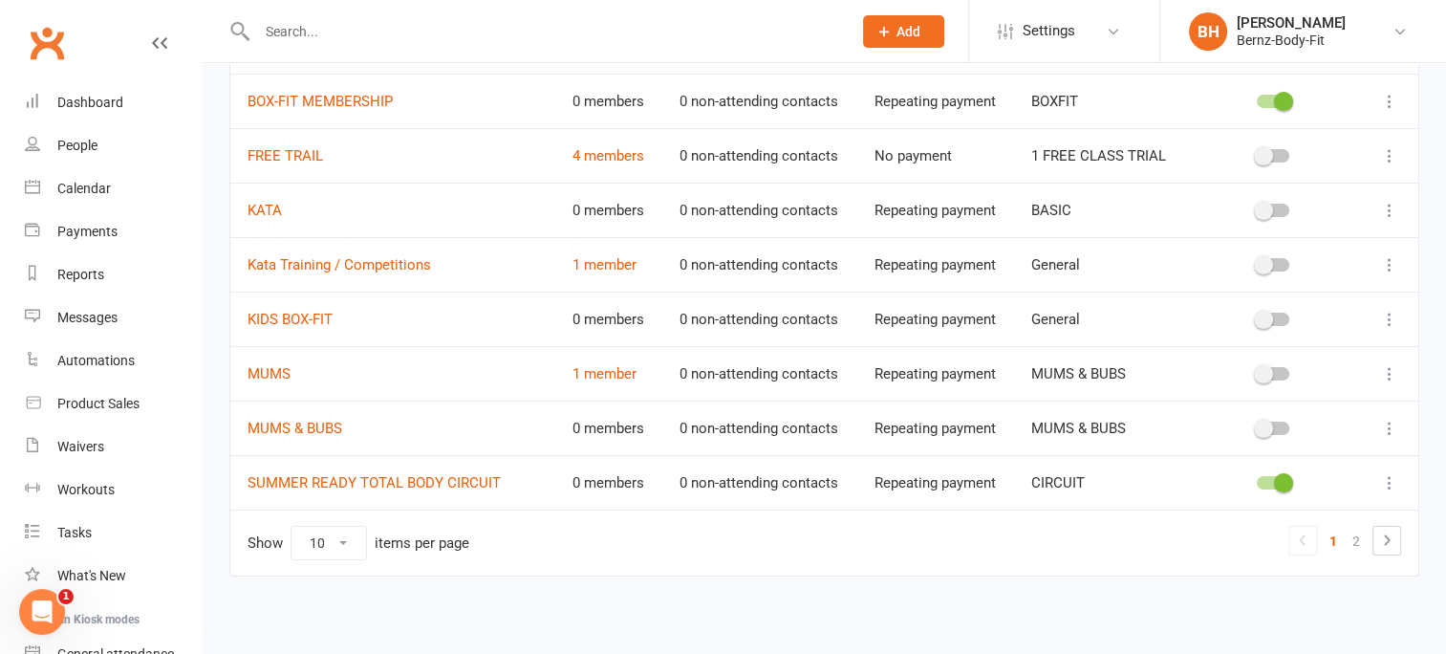
click at [1274, 98] on span at bounding box center [1283, 101] width 19 height 19
click at [1257, 98] on input "checkbox" at bounding box center [1257, 98] width 0 height 0
click at [1284, 479] on span at bounding box center [1283, 482] width 19 height 19
click at [1257, 480] on input "checkbox" at bounding box center [1257, 480] width 0 height 0
click at [1382, 532] on icon at bounding box center [1386, 539] width 23 height 23
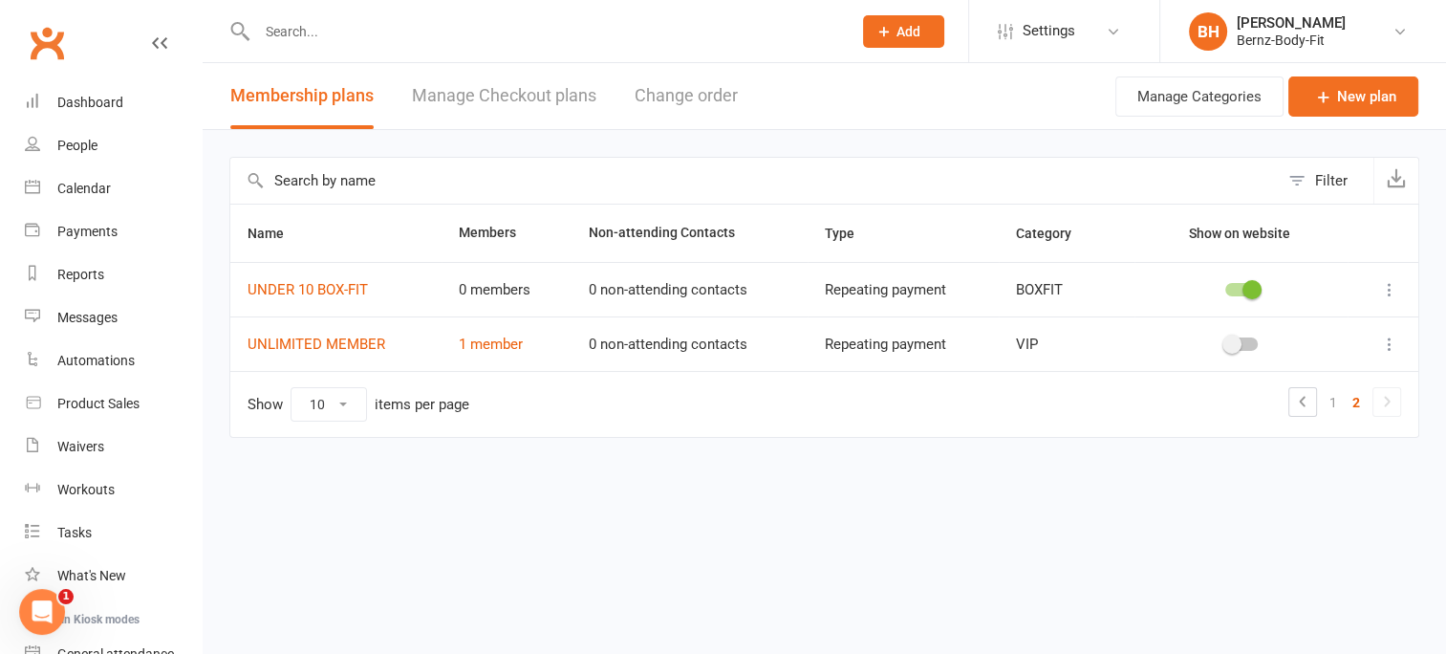
scroll to position [0, 0]
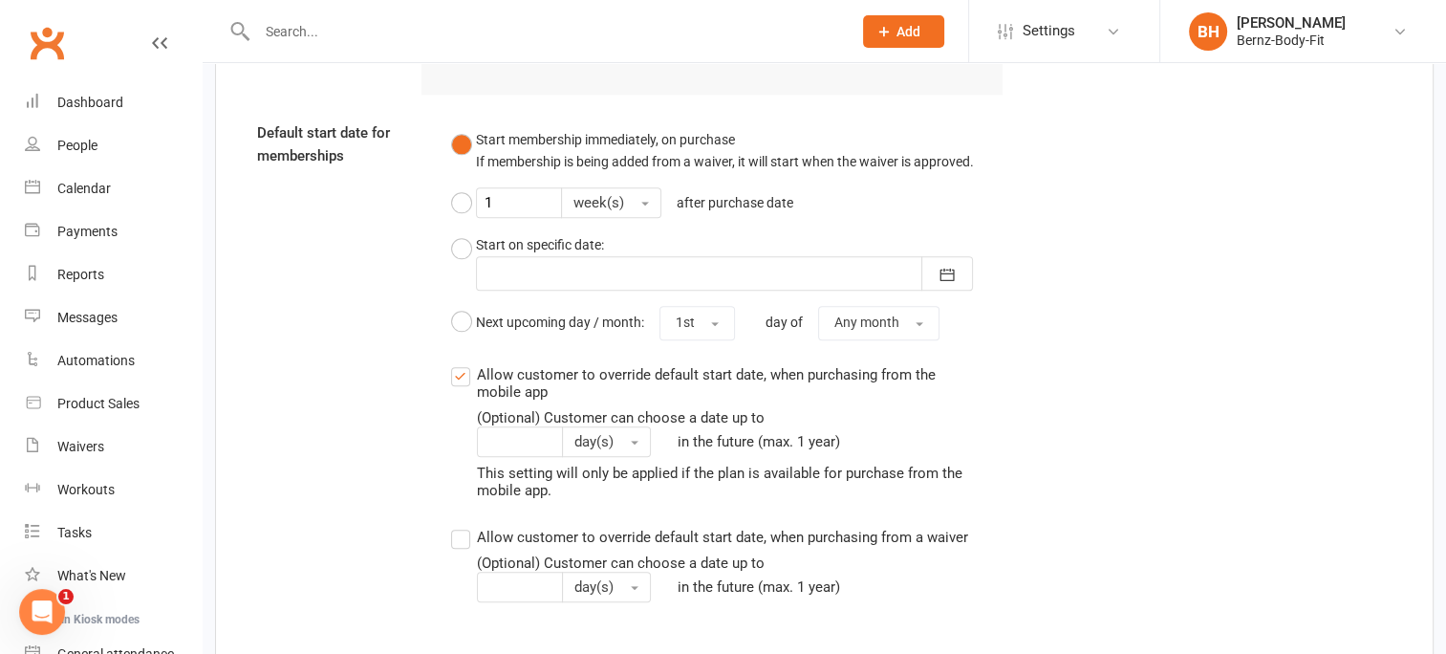
scroll to position [2333, 0]
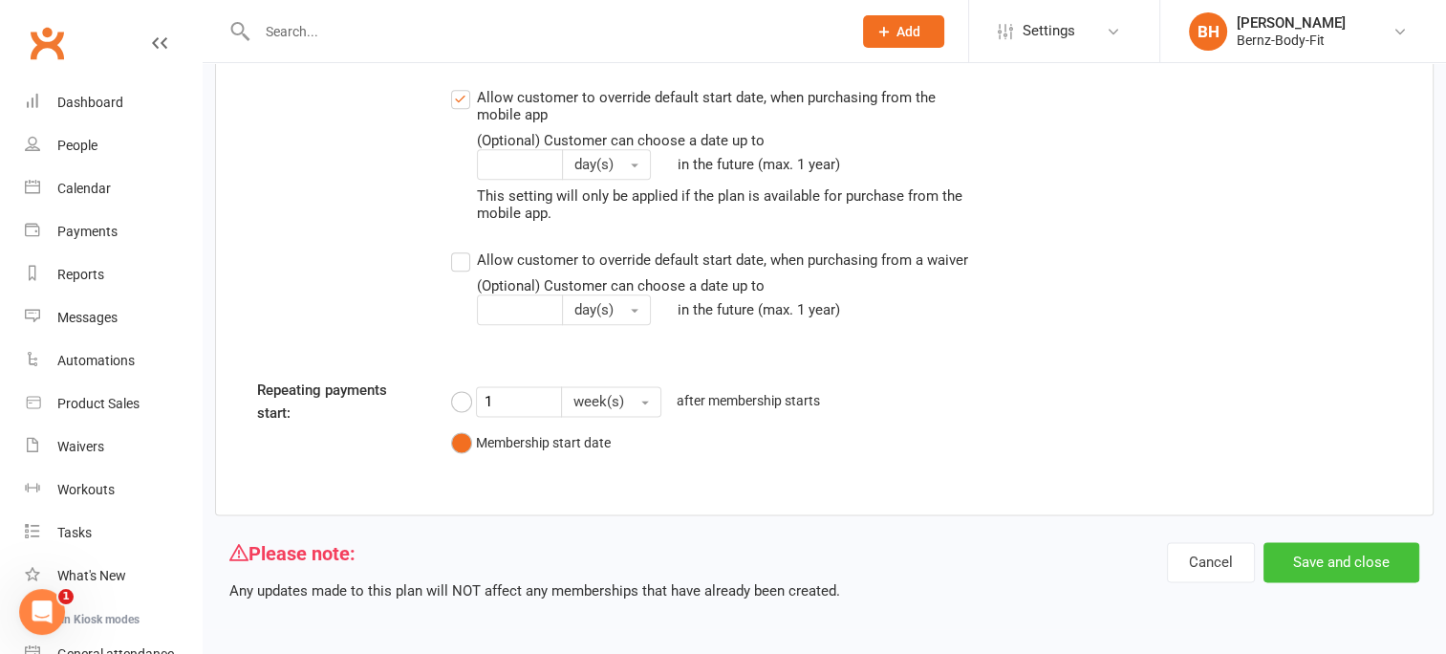
click at [1370, 555] on button "Save and close" at bounding box center [1341, 562] width 156 height 40
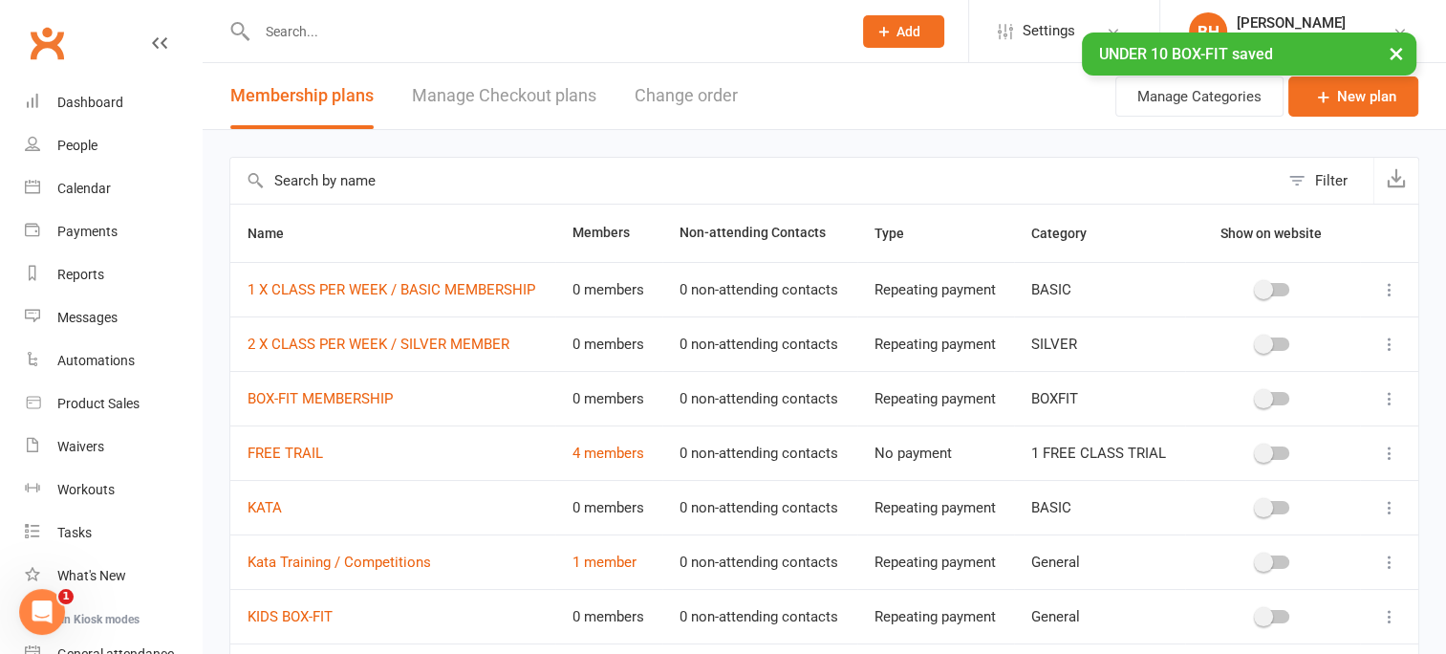
click at [452, 26] on input "text" at bounding box center [544, 31] width 587 height 27
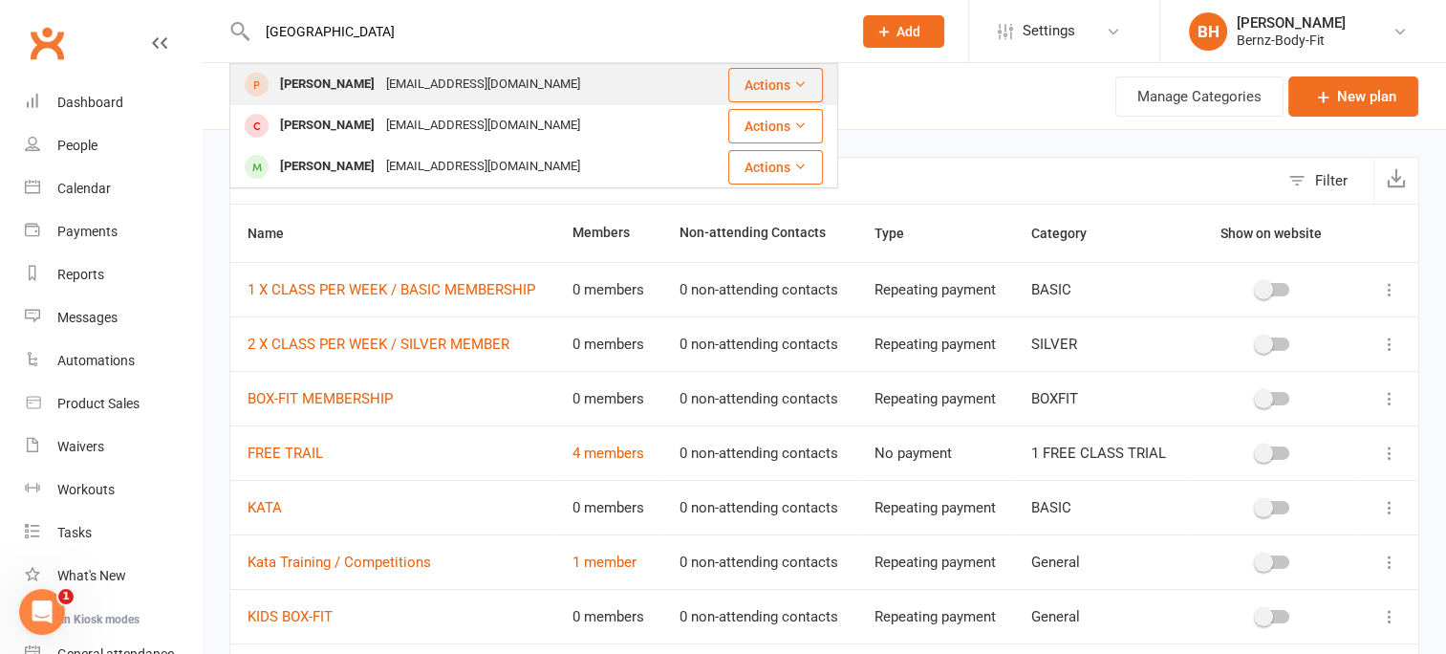
type input "[GEOGRAPHIC_DATA]"
click at [424, 89] on div "[EMAIL_ADDRESS][DOMAIN_NAME]" at bounding box center [482, 85] width 205 height 28
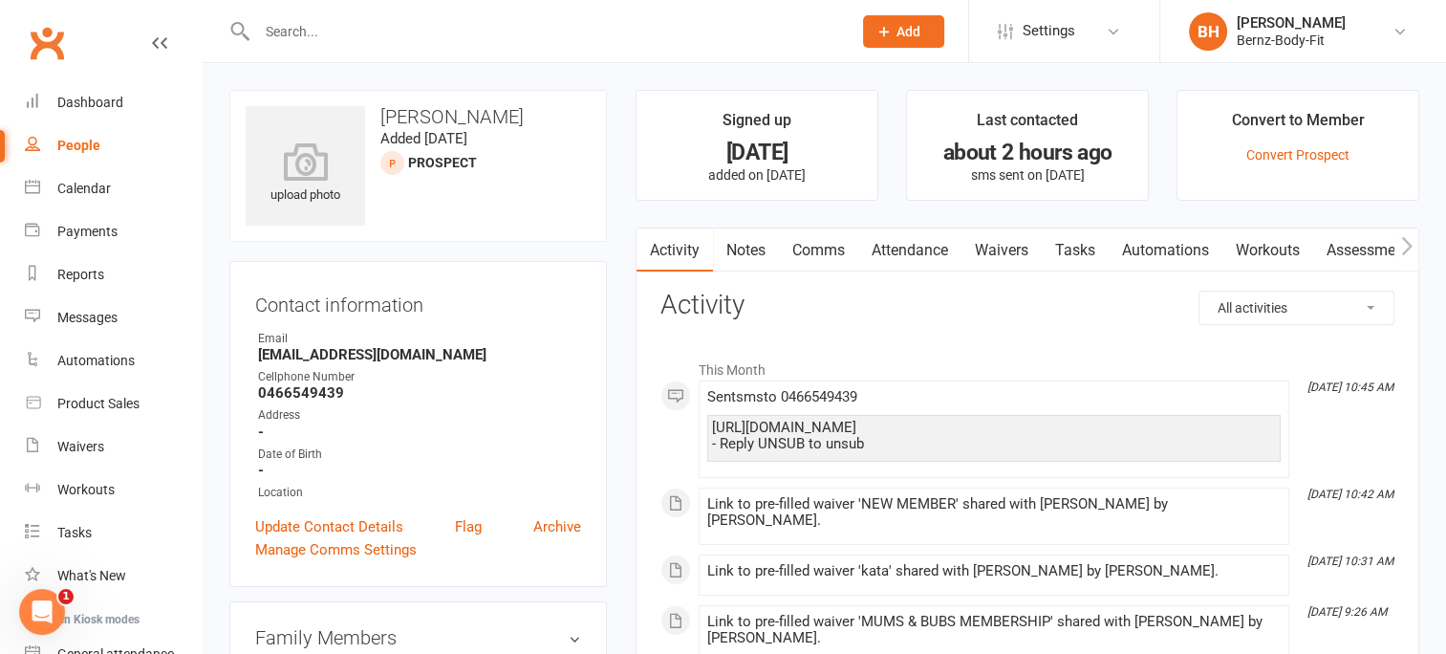
click at [1002, 253] on link "Waivers" at bounding box center [1001, 250] width 80 height 44
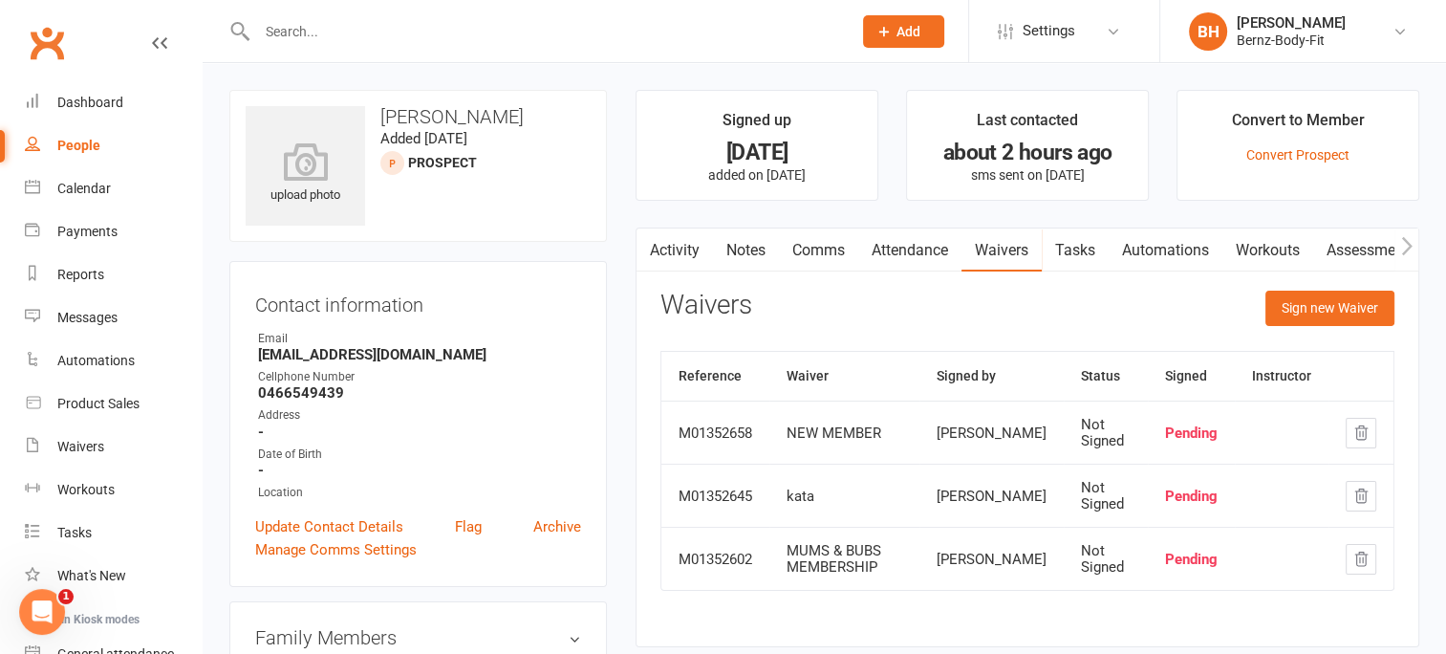
click at [816, 375] on th "Waiver" at bounding box center [844, 376] width 150 height 49
click at [1328, 305] on button "Sign new Waiver" at bounding box center [1329, 308] width 129 height 34
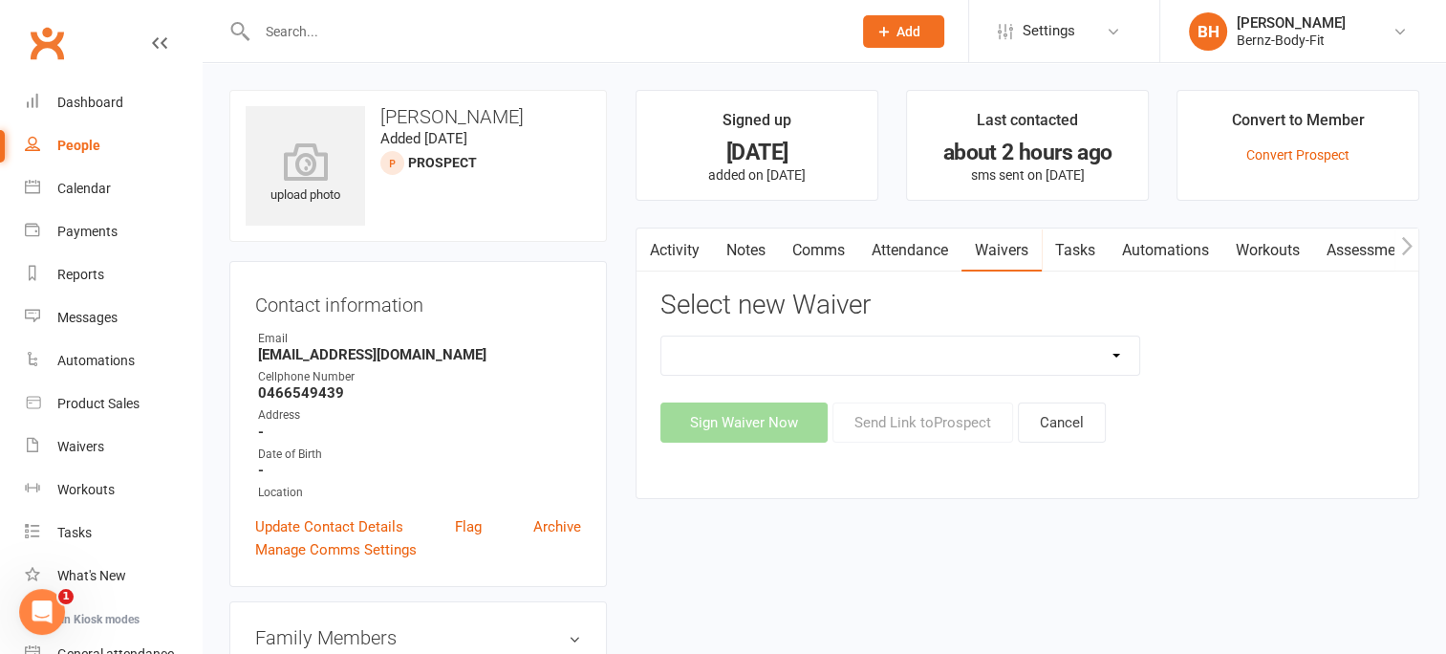
click at [743, 346] on select "FREE MEMBERSHIP kata MUMS & BUBS MEMBERSHIP NEW MEMBER" at bounding box center [900, 355] width 478 height 38
click at [1229, 394] on div "FREE MEMBERSHIP kata MUMS & BUBS MEMBERSHIP NEW MEMBER Sign Waiver Now Send Lin…" at bounding box center [1027, 388] width 734 height 107
click at [90, 443] on div "Waivers" at bounding box center [80, 446] width 47 height 15
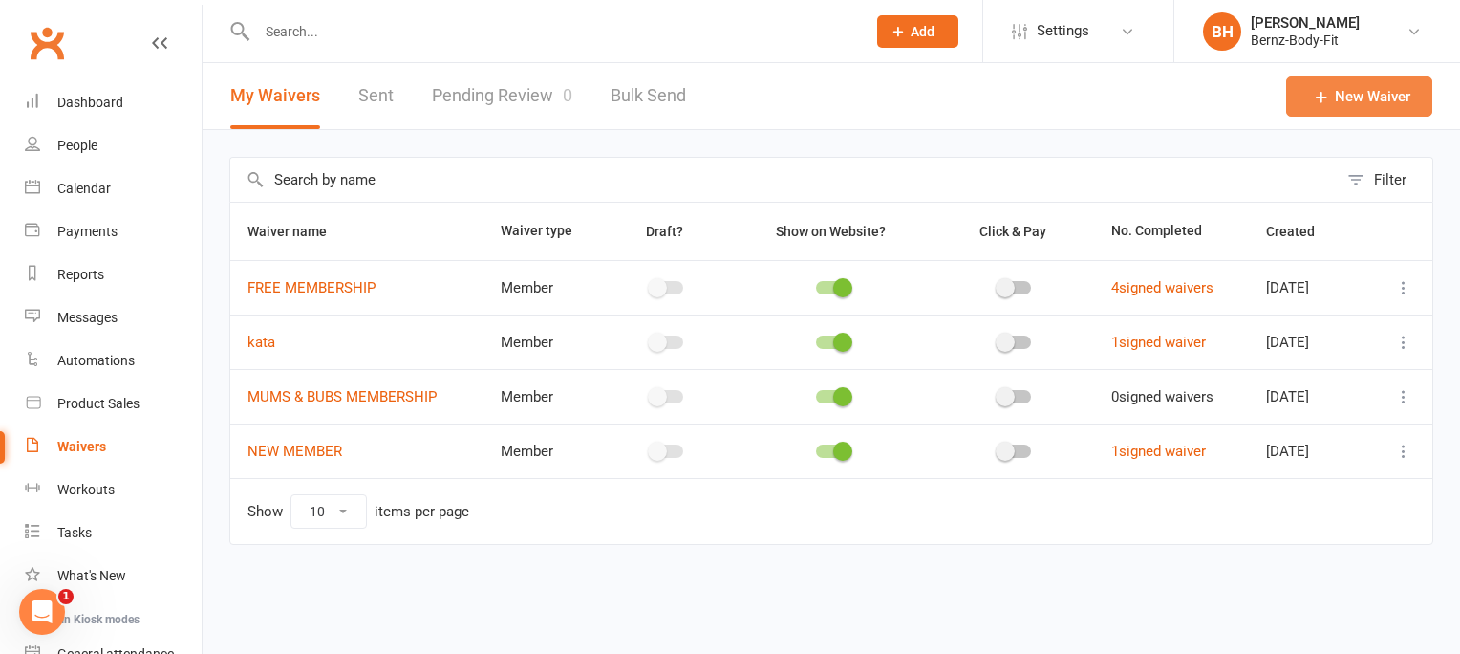
click at [1363, 105] on link "New Waiver" at bounding box center [1359, 96] width 146 height 40
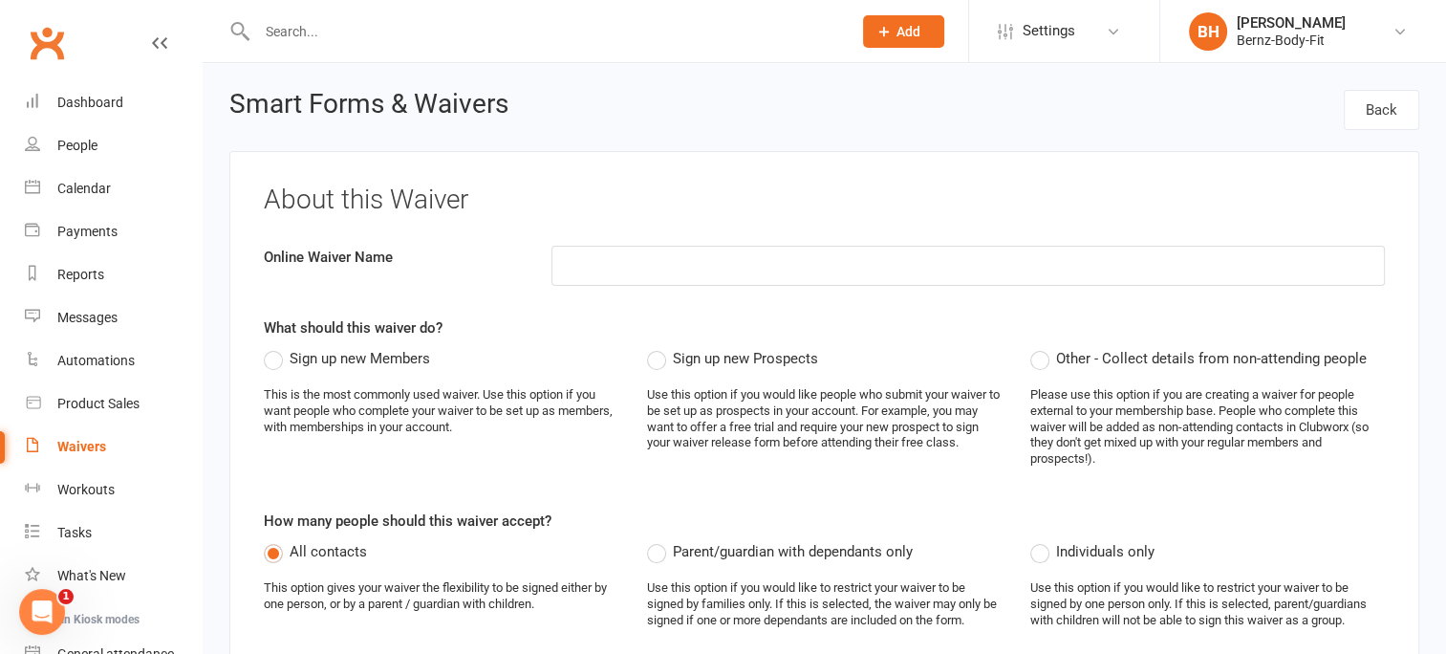
click at [680, 263] on input at bounding box center [967, 266] width 833 height 40
type input "UNDER 10 BOX-FIT"
click at [728, 312] on div "About this Waiver Online Waiver Name UNDER 10 BOX-FIT What should this waiver d…" at bounding box center [824, 613] width 1190 height 925
click at [269, 355] on label "Sign up new Members" at bounding box center [347, 358] width 166 height 23
click at [269, 347] on input "Sign up new Members" at bounding box center [270, 347] width 12 height 0
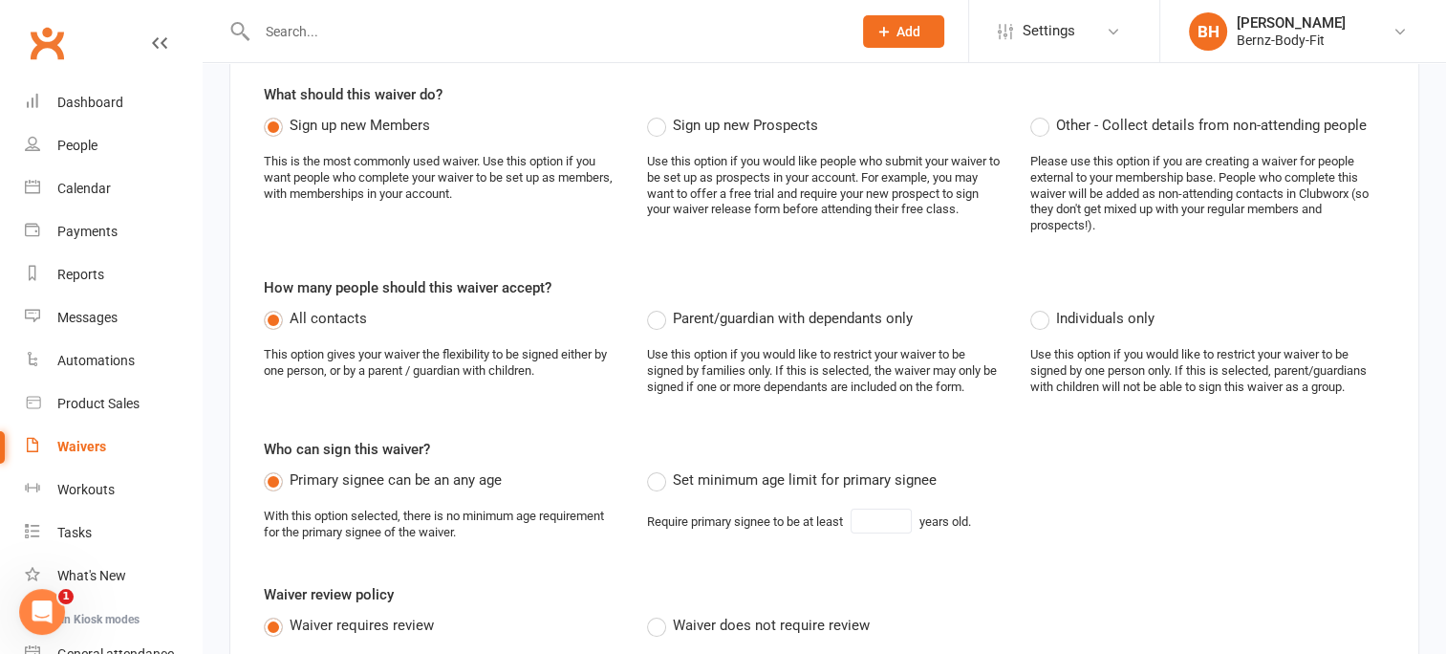
scroll to position [237, 0]
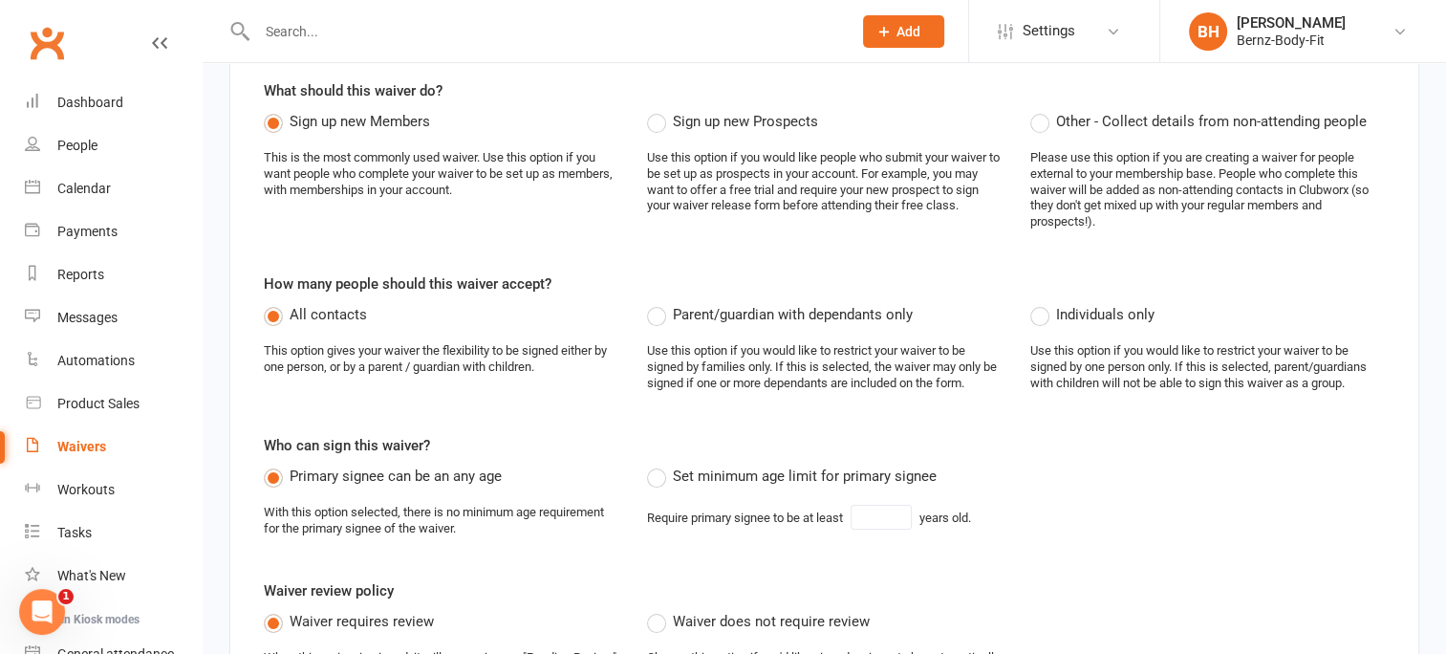
click at [657, 319] on label "Parent/guardian with dependants only" at bounding box center [780, 314] width 266 height 23
click at [657, 303] on input "Parent/guardian with dependants only" at bounding box center [653, 303] width 12 height 0
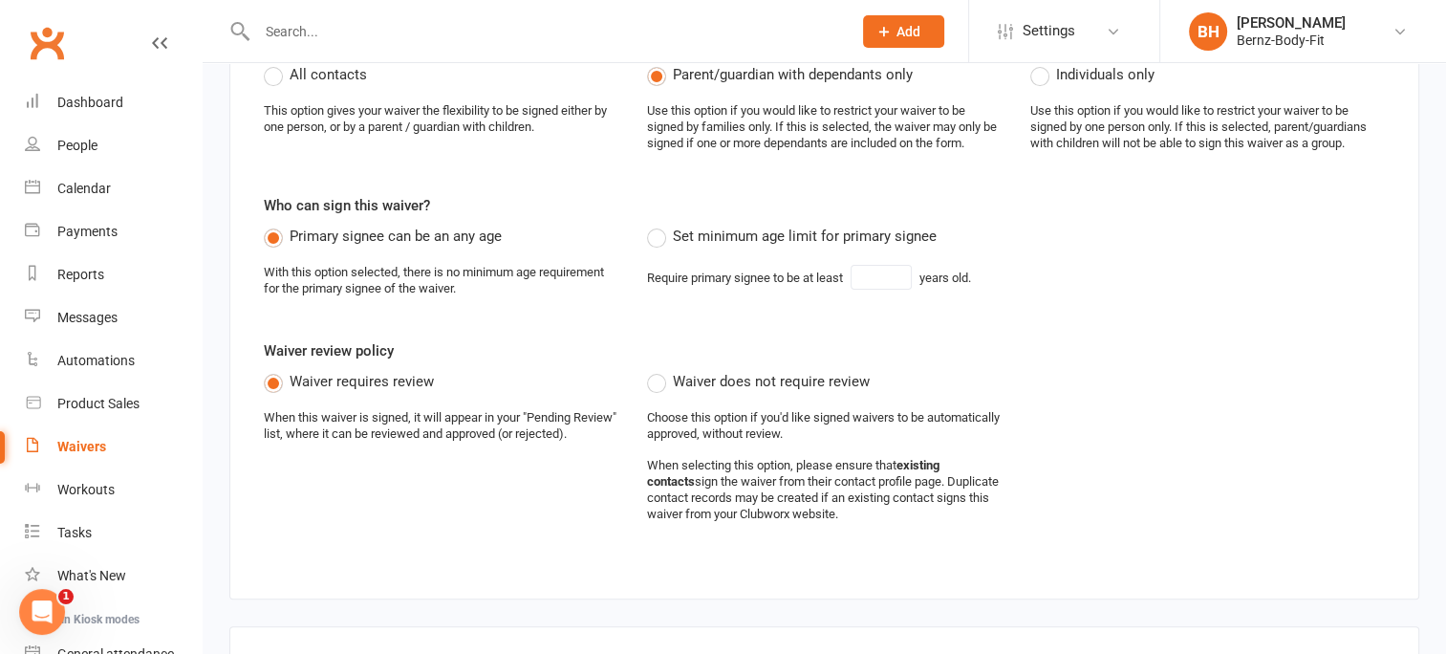
scroll to position [478, 0]
click at [868, 273] on input "text" at bounding box center [881, 276] width 61 height 25
type input "18"
type input "[STREET_ADDRESS]"
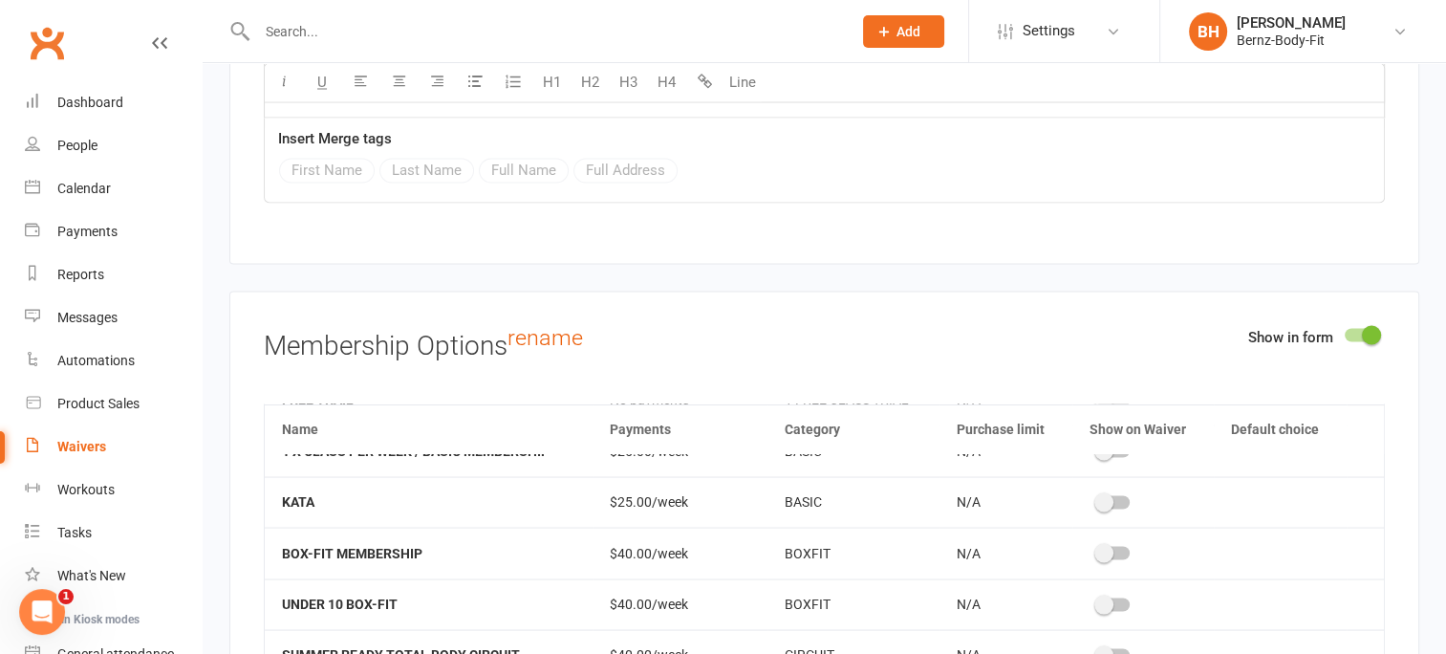
scroll to position [81, 0]
type input "18"
click at [1094, 593] on span at bounding box center [1103, 602] width 19 height 19
click at [1097, 600] on input "checkbox" at bounding box center [1097, 600] width 0 height 0
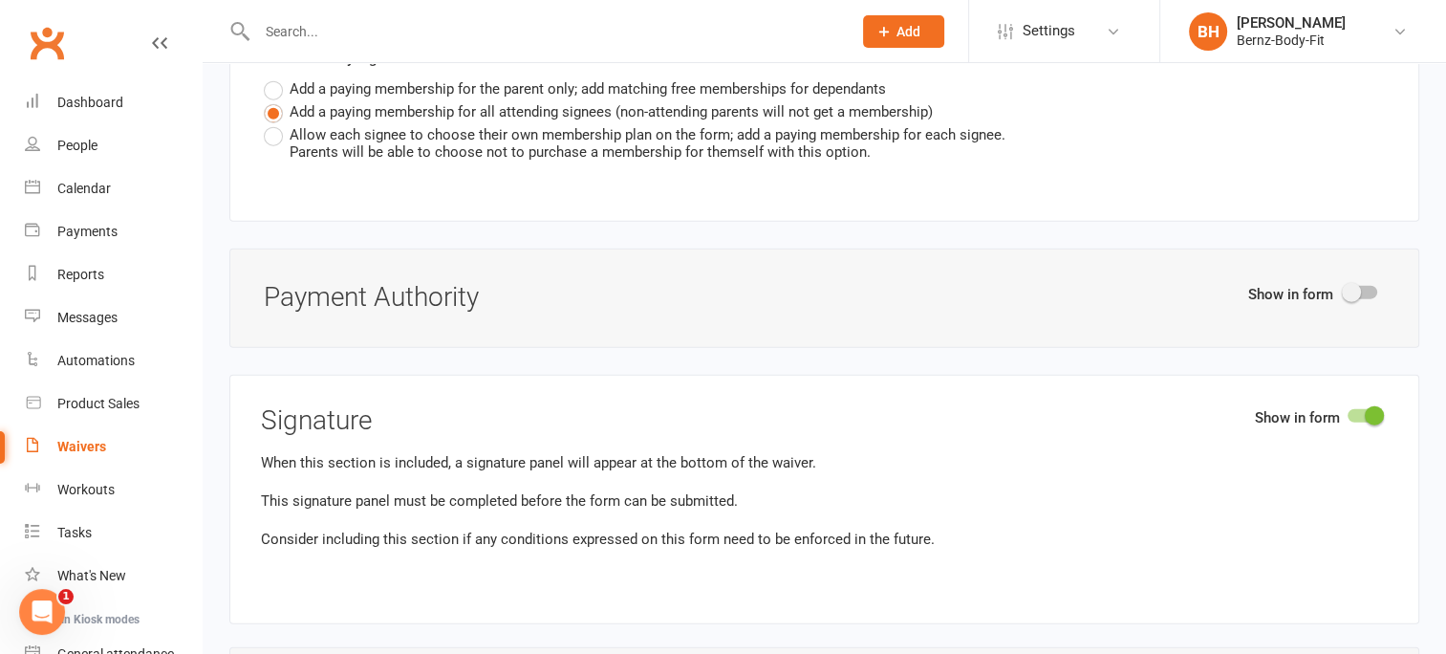
scroll to position [4492, 0]
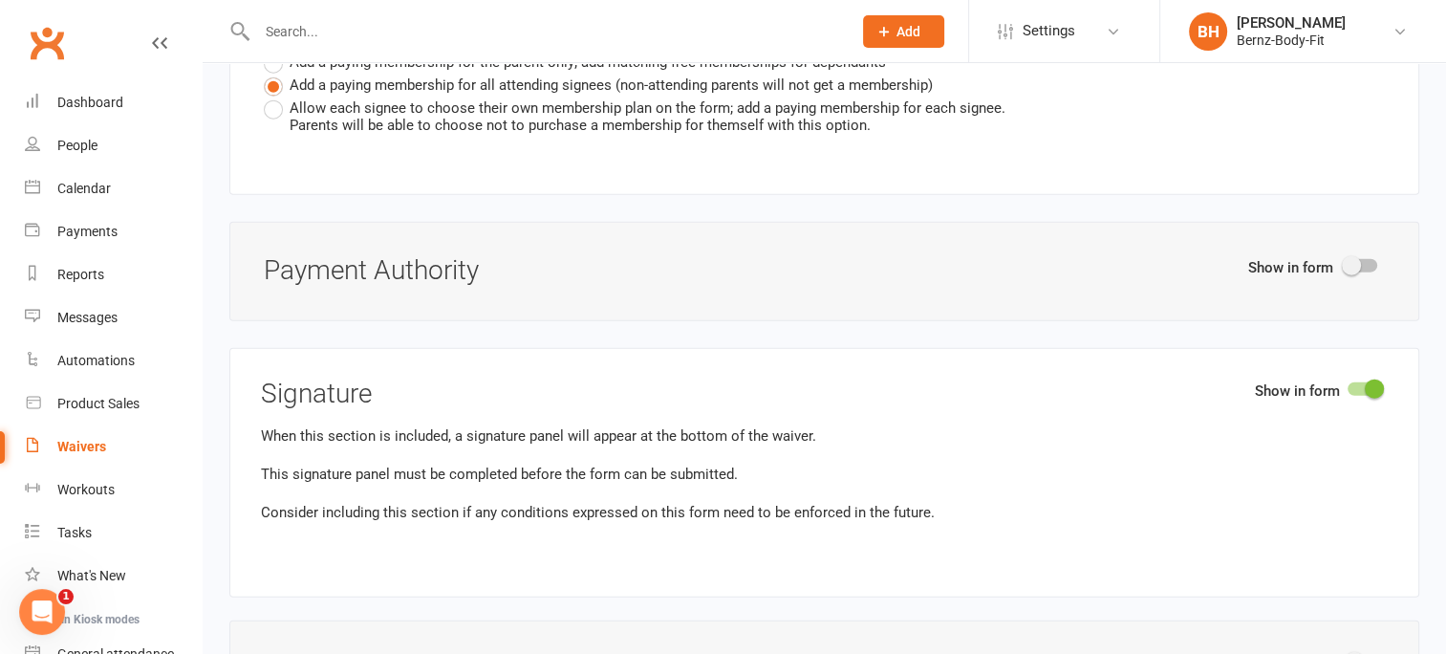
click at [1352, 256] on span at bounding box center [1351, 265] width 19 height 19
click at [1345, 263] on input "checkbox" at bounding box center [1345, 263] width 0 height 0
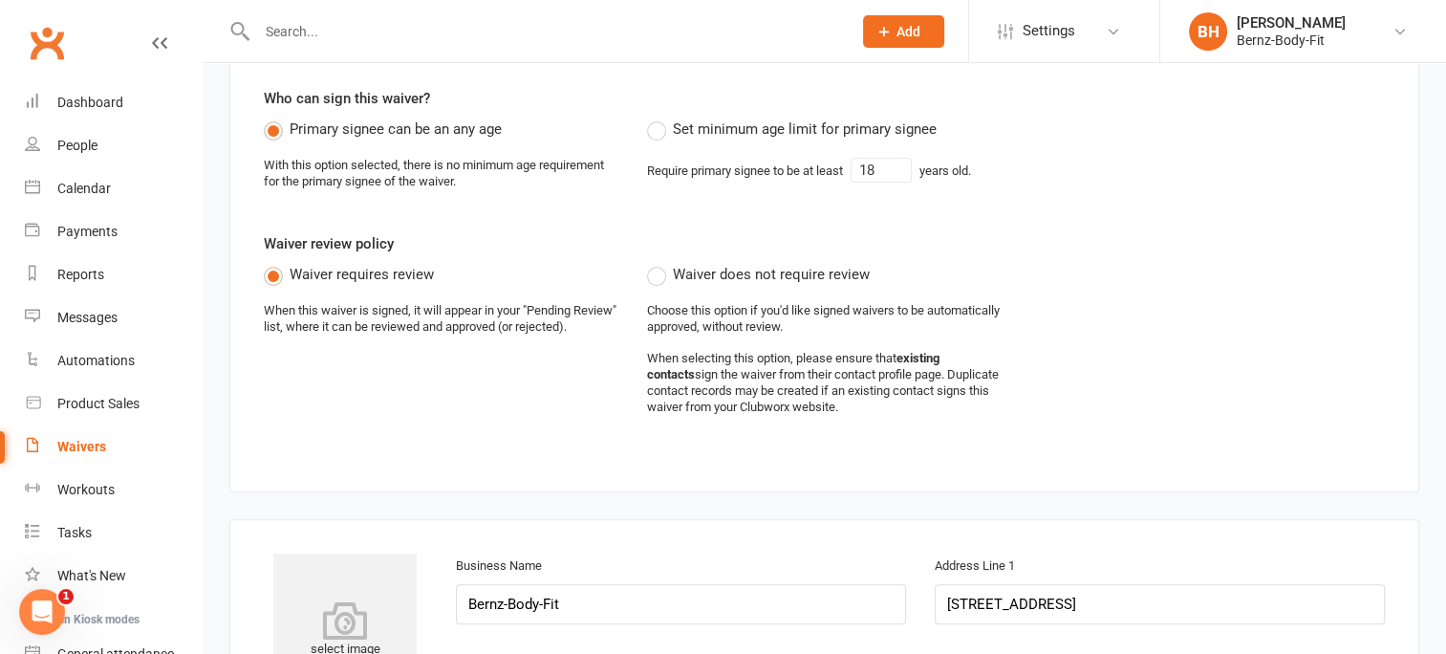
scroll to position [0, 0]
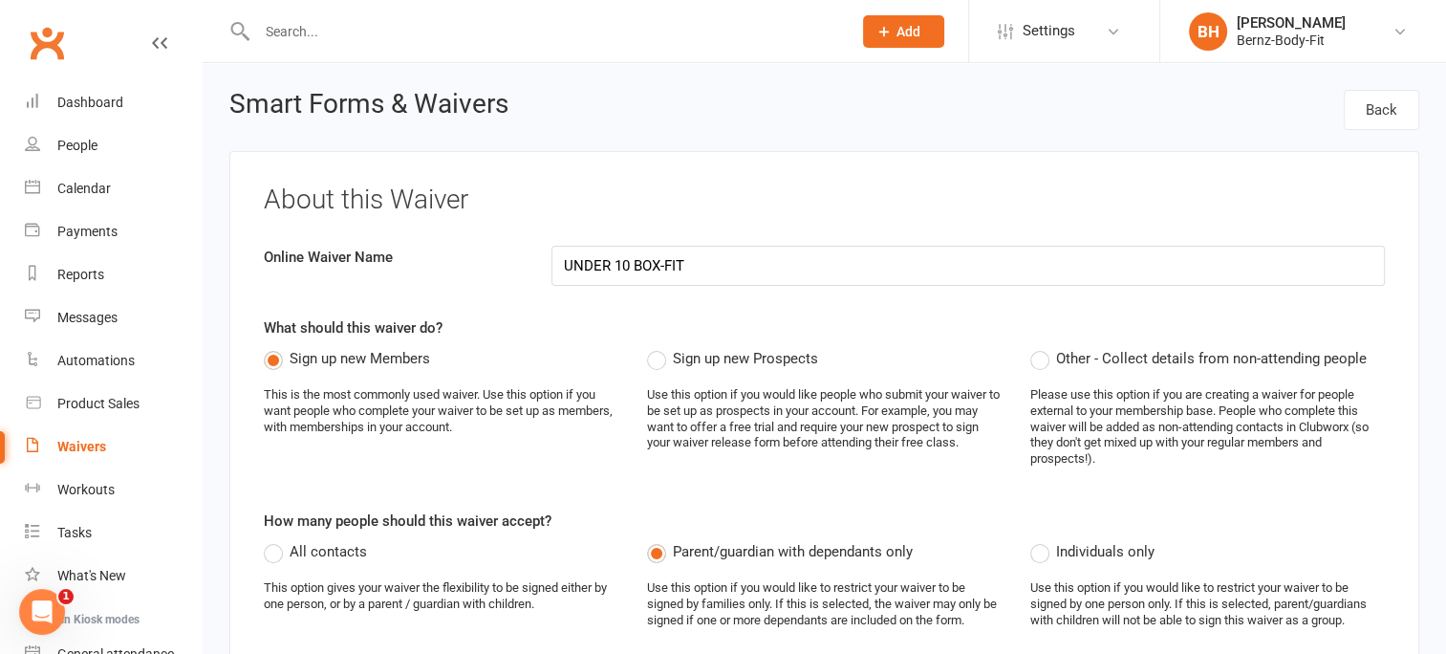
click at [277, 556] on label "All contacts" at bounding box center [315, 551] width 103 height 23
click at [276, 540] on input "All contacts" at bounding box center [270, 540] width 12 height 0
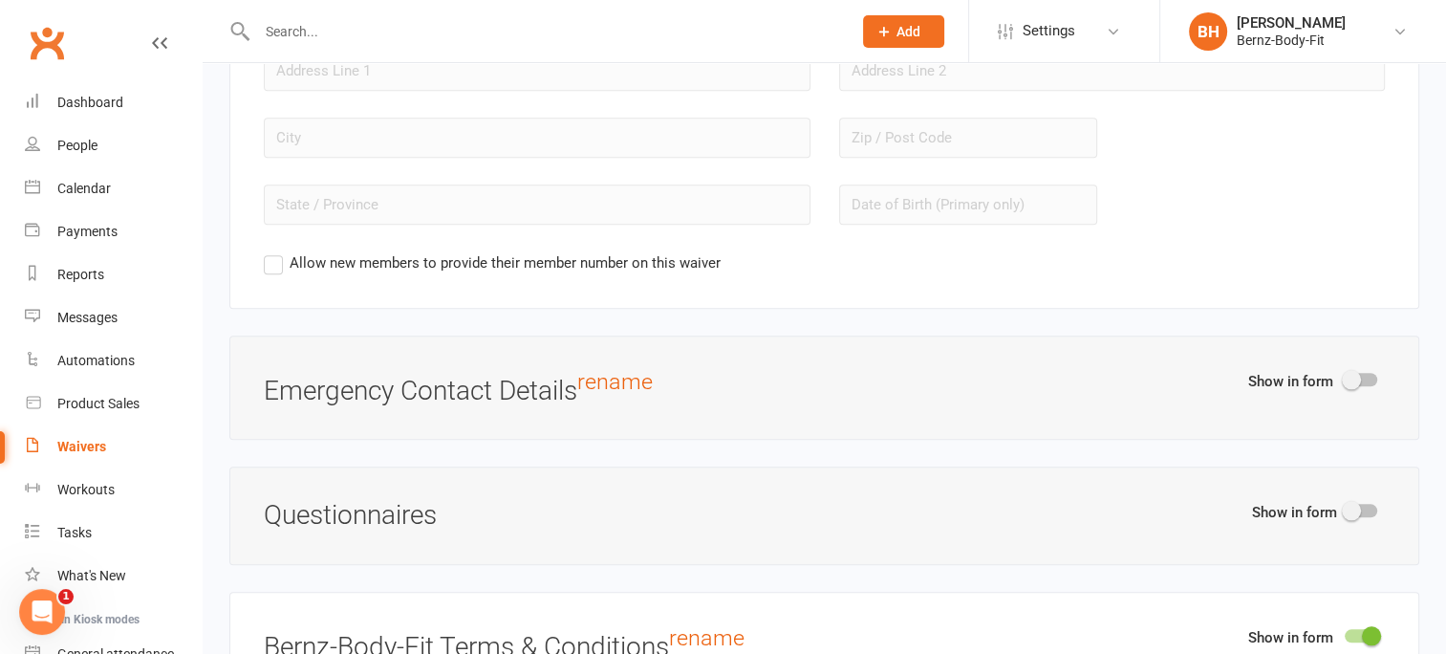
scroll to position [1906, 0]
click at [1346, 367] on span at bounding box center [1351, 376] width 19 height 19
click at [1345, 374] on input "checkbox" at bounding box center [1345, 374] width 0 height 0
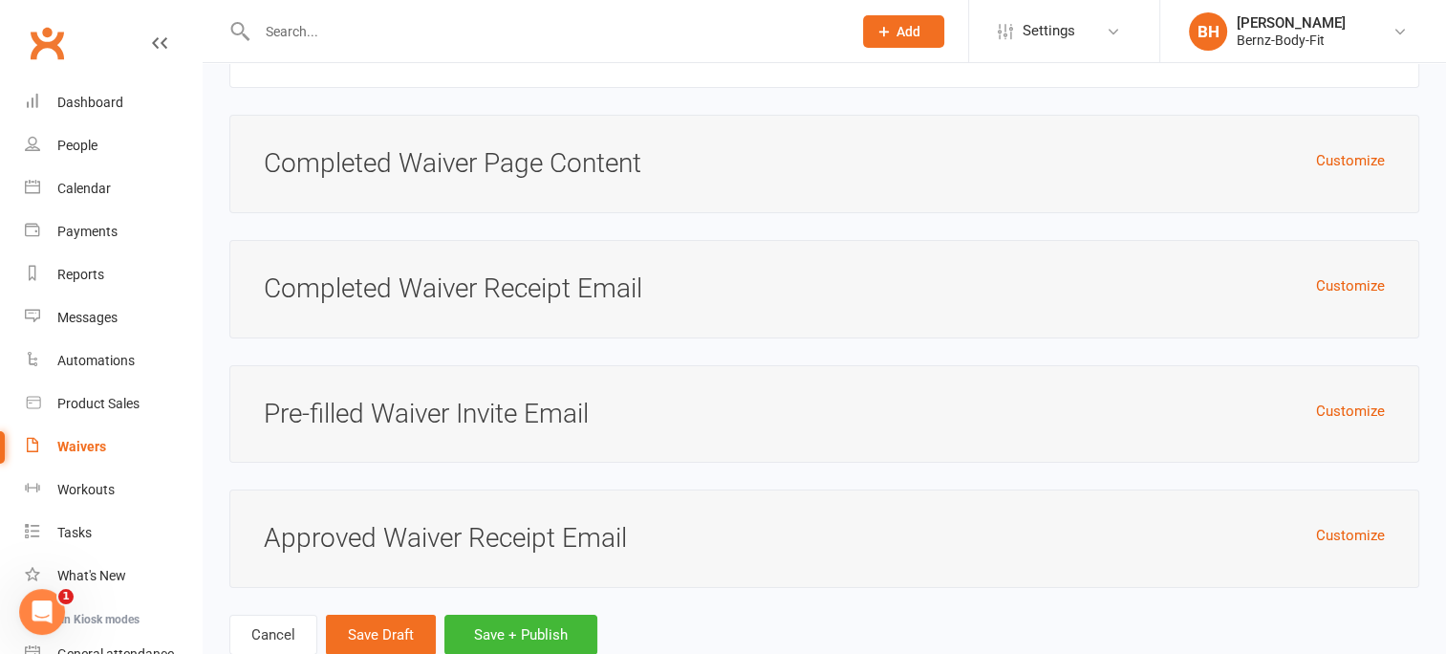
scroll to position [6510, 0]
click at [392, 614] on button "Save Draft" at bounding box center [381, 634] width 110 height 40
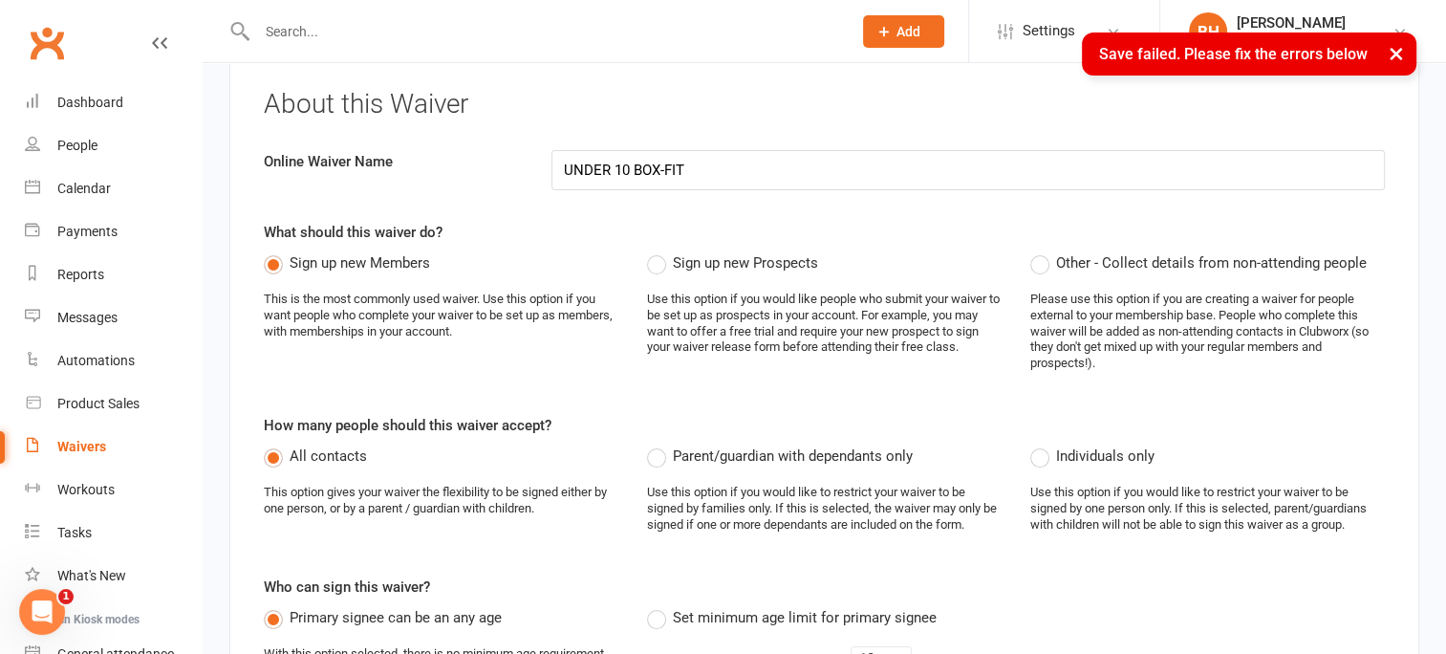
scroll to position [0, 0]
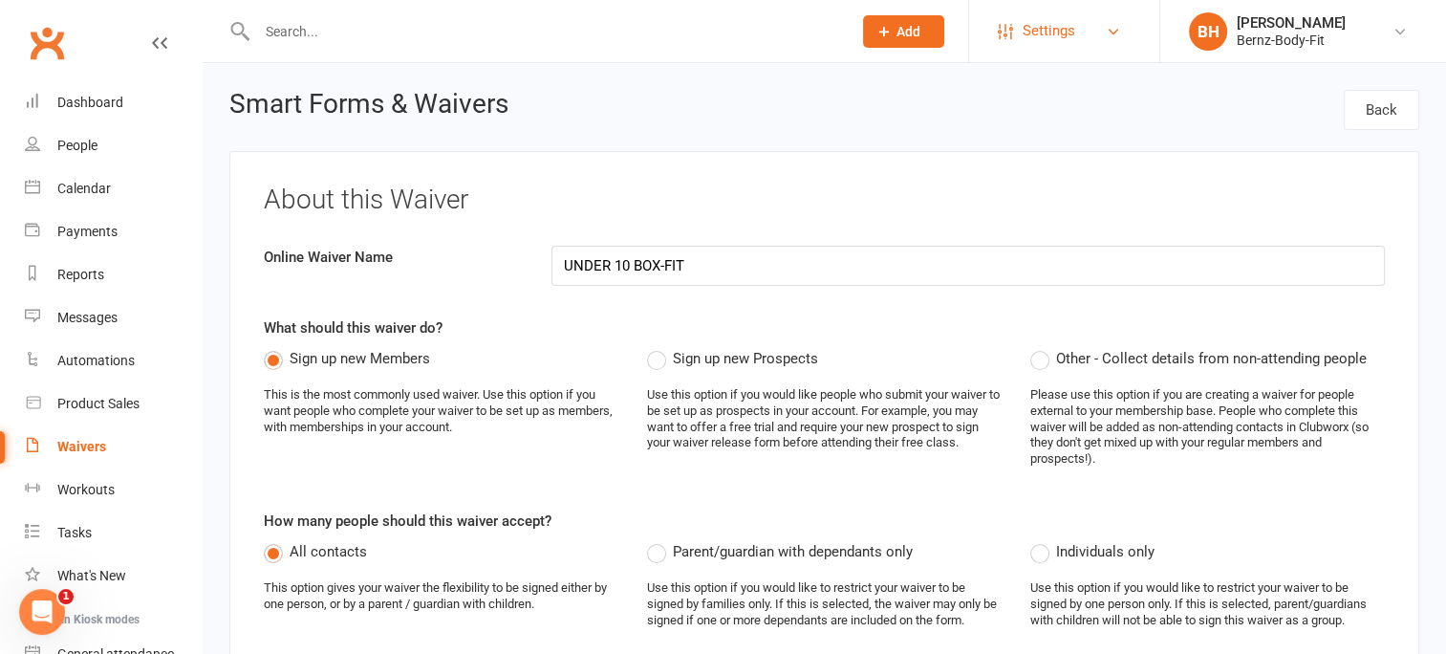
click at [1052, 32] on span "Settings" at bounding box center [1049, 31] width 53 height 43
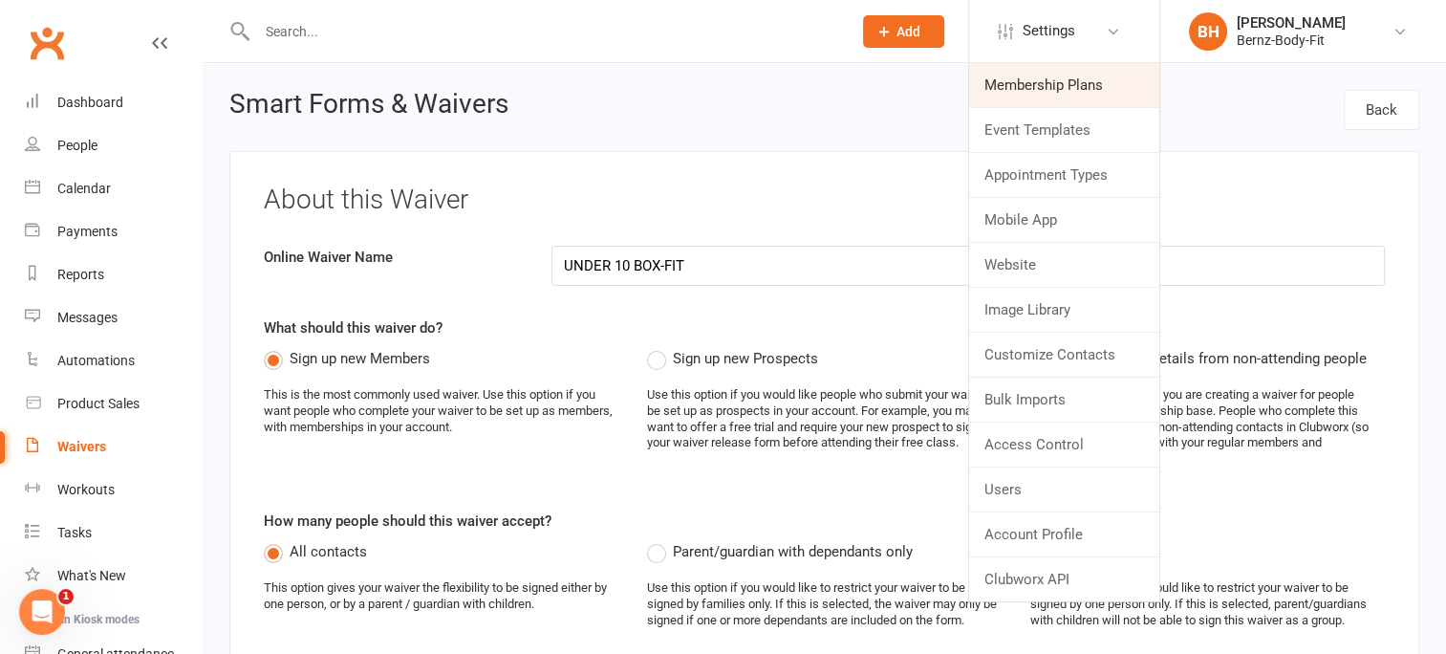
click at [1051, 84] on link "Membership Plans" at bounding box center [1064, 85] width 190 height 44
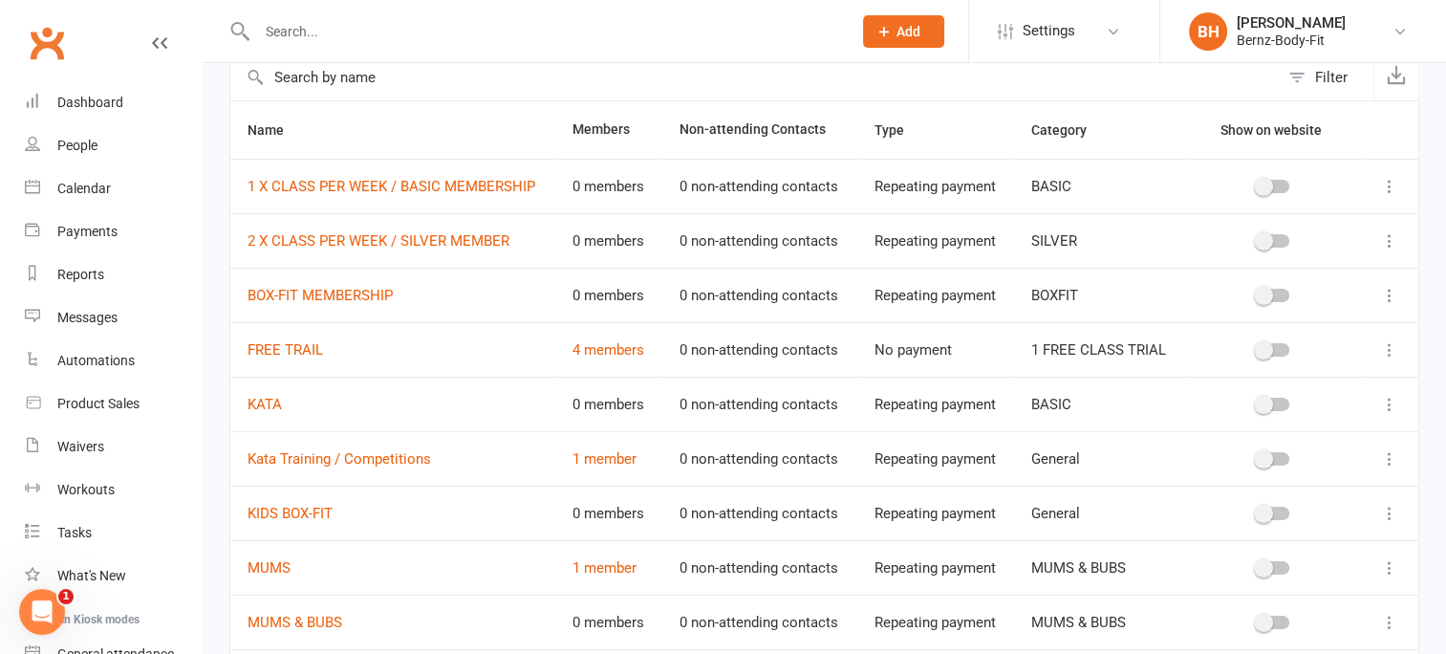
scroll to position [297, 0]
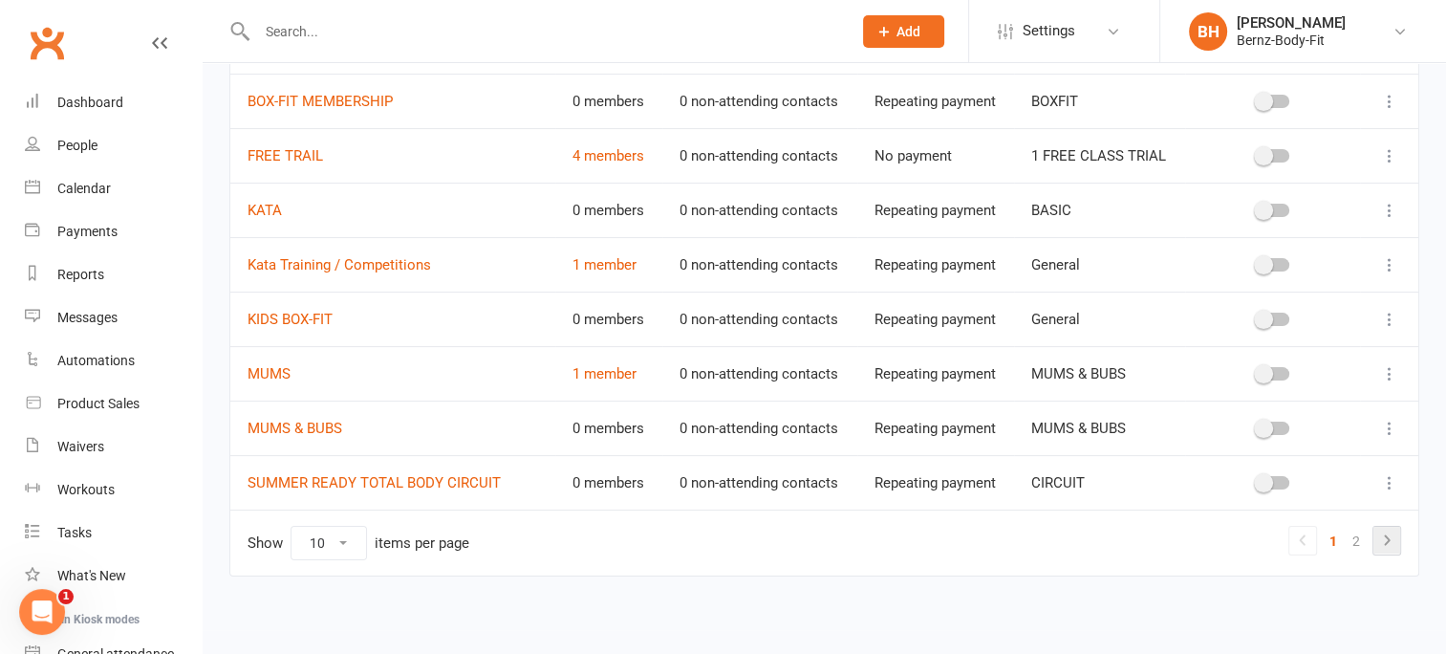
click at [1386, 535] on icon at bounding box center [1386, 539] width 23 height 23
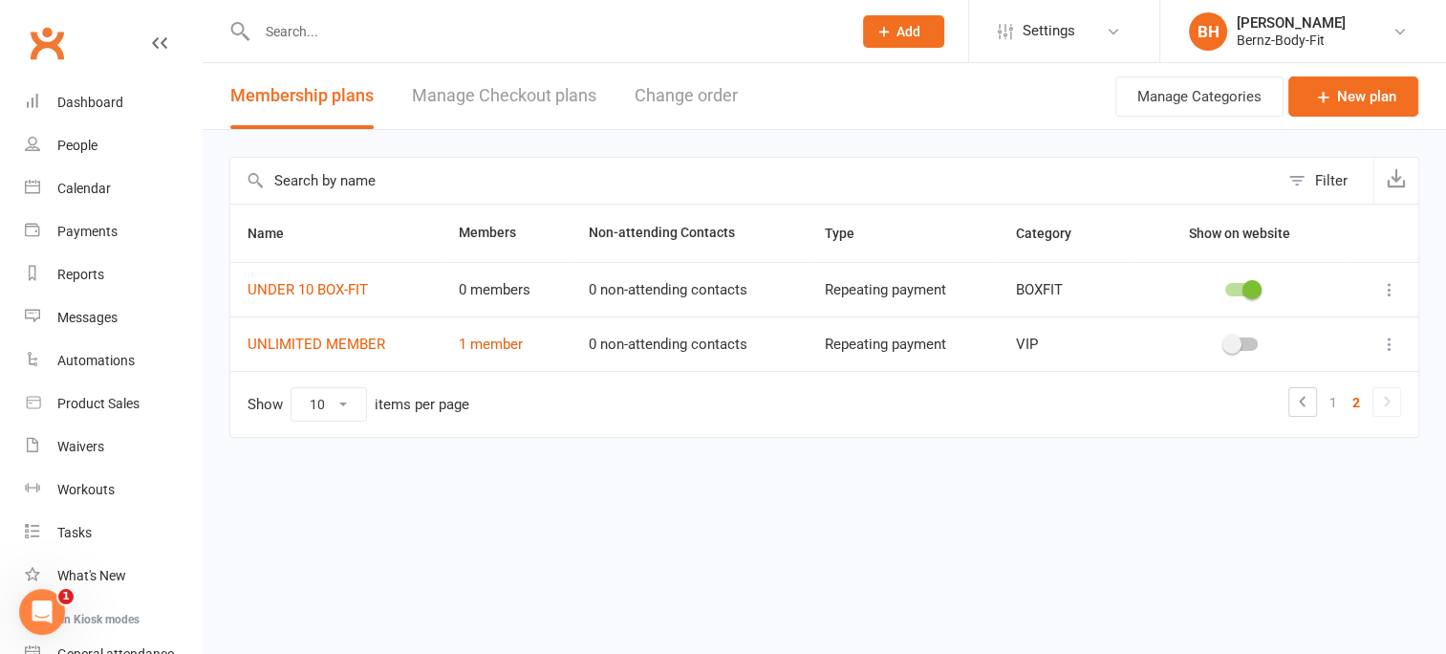
scroll to position [0, 0]
click at [304, 287] on link "UNDER 10 BOX-FIT" at bounding box center [308, 289] width 120 height 17
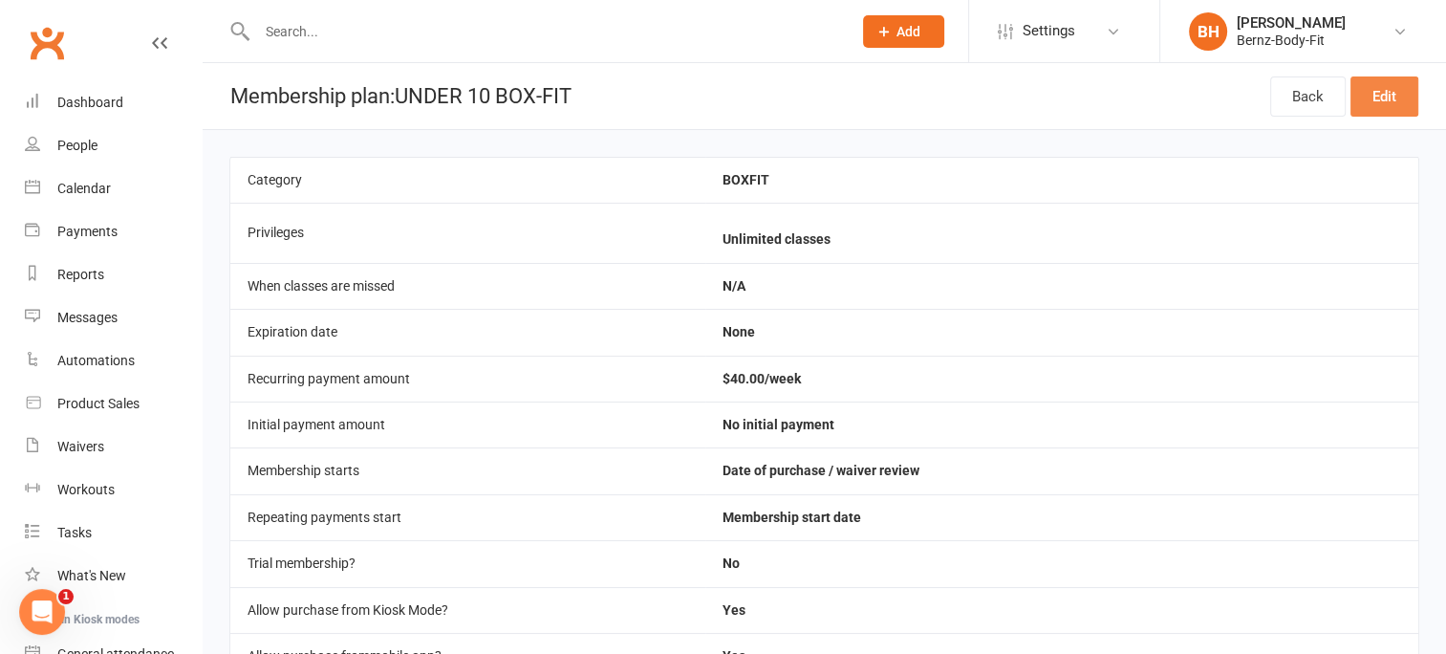
click at [1384, 96] on link "Edit" at bounding box center [1384, 96] width 68 height 40
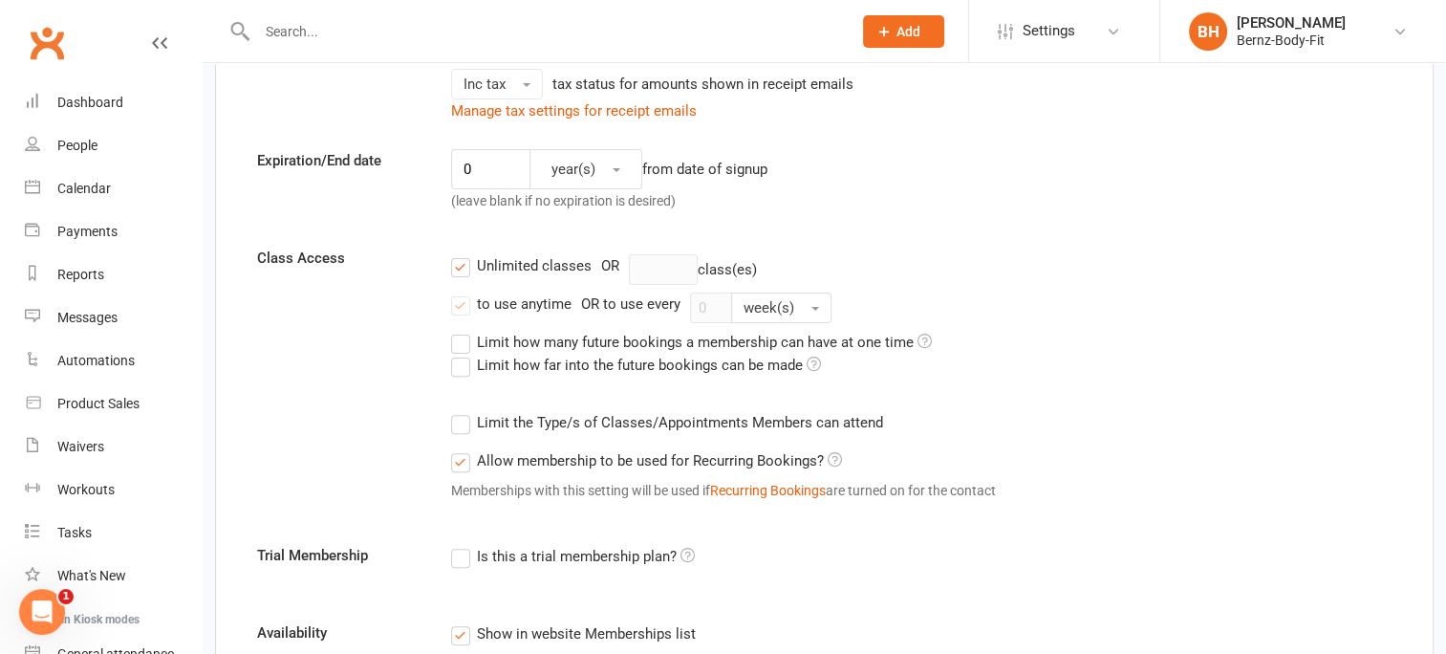
scroll to position [545, 0]
click at [466, 258] on label "Unlimited classes" at bounding box center [521, 263] width 140 height 23
click at [463, 252] on input "Unlimited classes" at bounding box center [457, 252] width 12 height 0
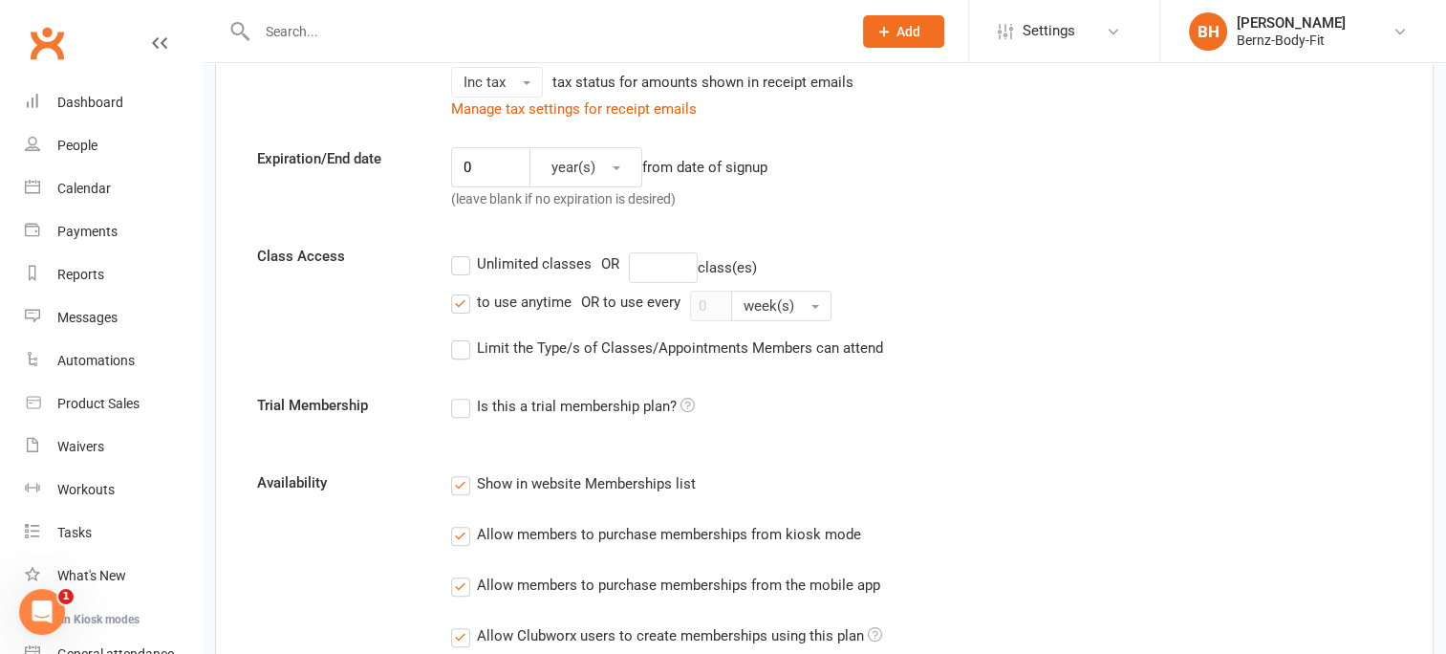
click at [463, 304] on label "to use anytime" at bounding box center [511, 302] width 120 height 23
click at [463, 291] on input "to use anytime" at bounding box center [457, 291] width 12 height 0
click at [460, 257] on label "Unlimited classes" at bounding box center [521, 263] width 140 height 23
click at [460, 252] on input "Unlimited classes" at bounding box center [457, 252] width 12 height 0
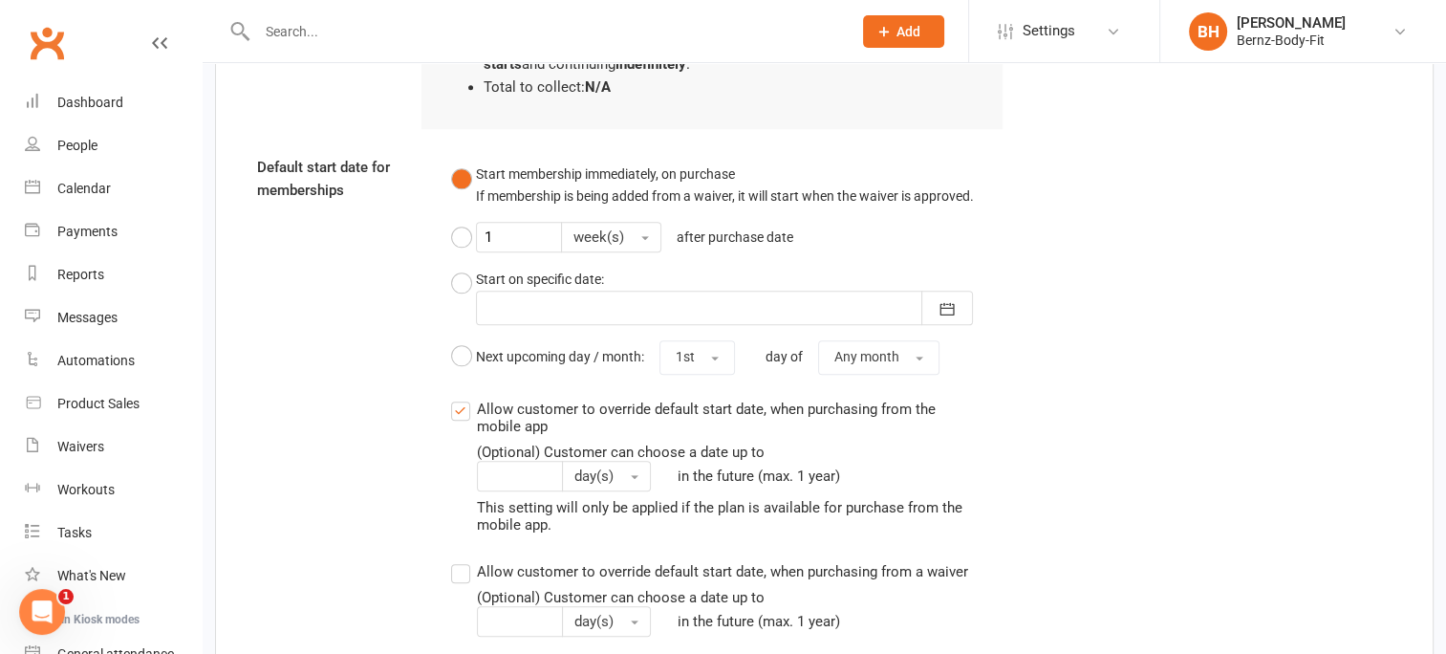
scroll to position [2022, 0]
click at [462, 404] on label "Allow customer to override default start date, when purchasing from the mobile …" at bounding box center [712, 465] width 523 height 136
click at [462, 397] on input "Allow customer to override default start date, when purchasing from the mobile …" at bounding box center [457, 397] width 12 height 0
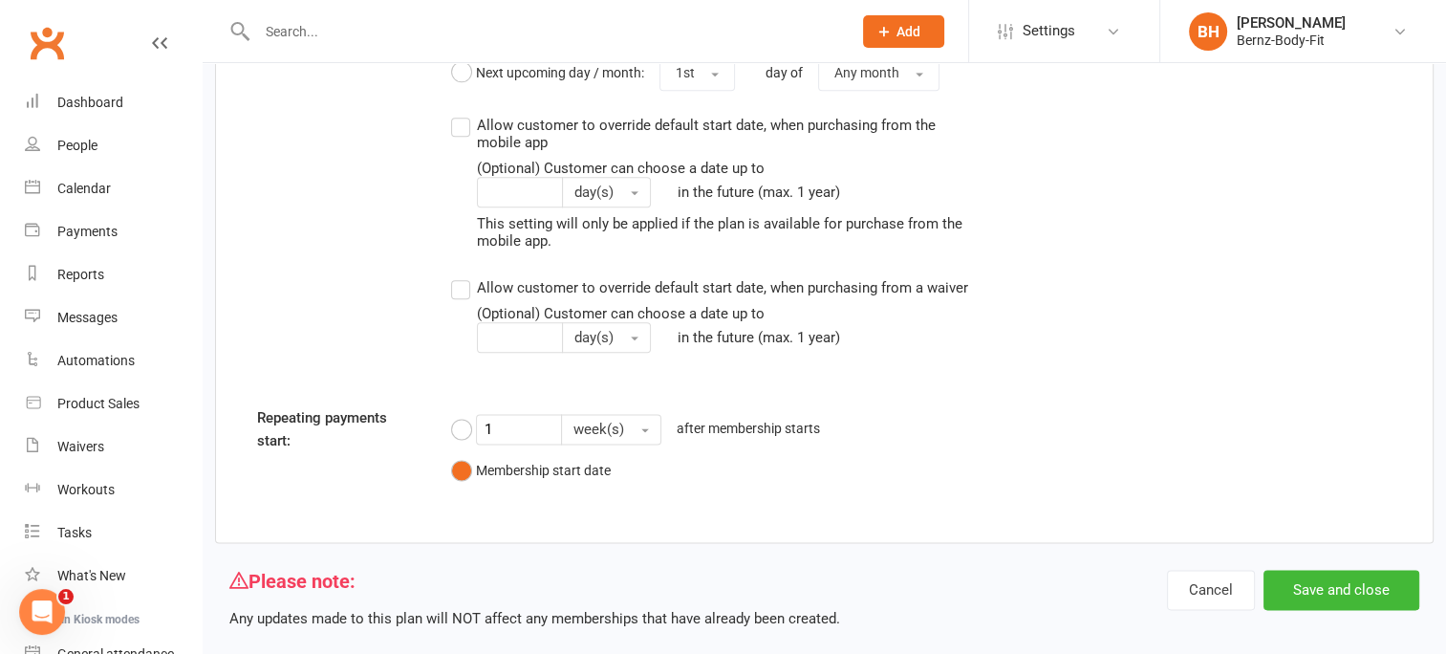
scroll to position [2308, 0]
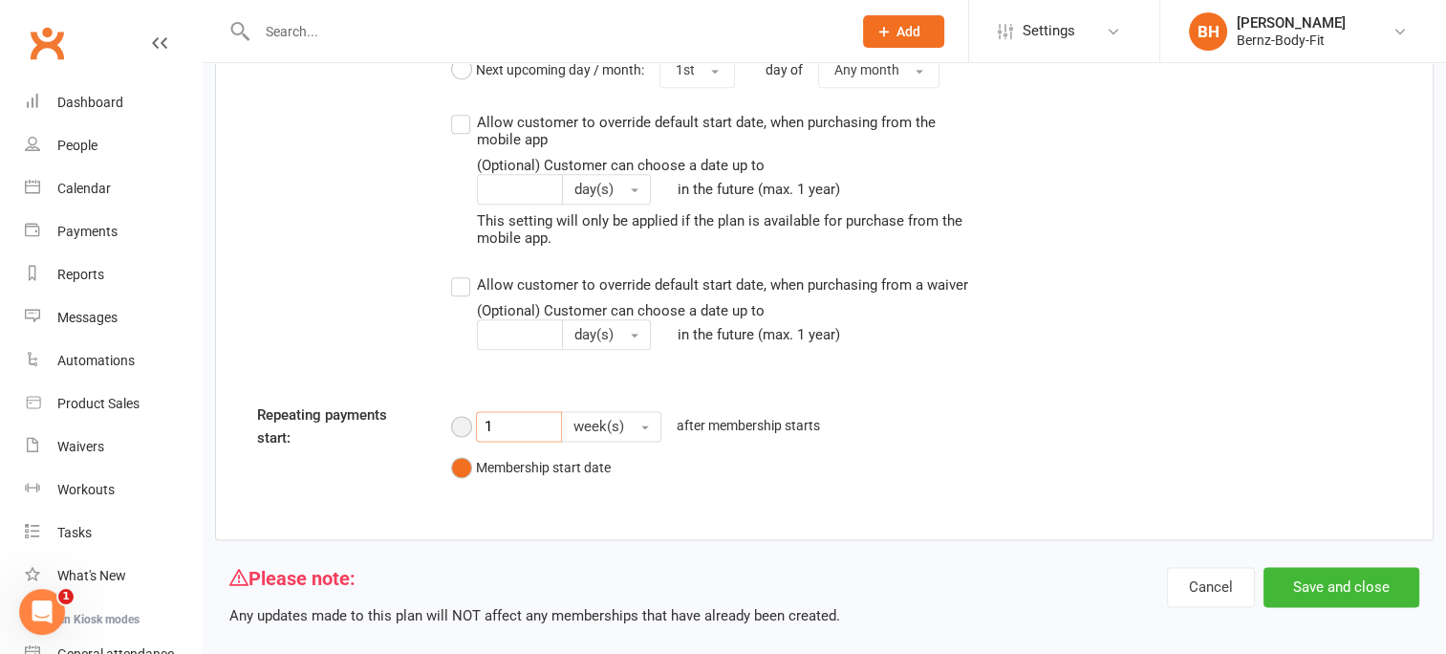
click at [506, 419] on input "1" at bounding box center [519, 426] width 86 height 31
type input "3"
click at [643, 420] on button "week(s)" at bounding box center [611, 426] width 100 height 31
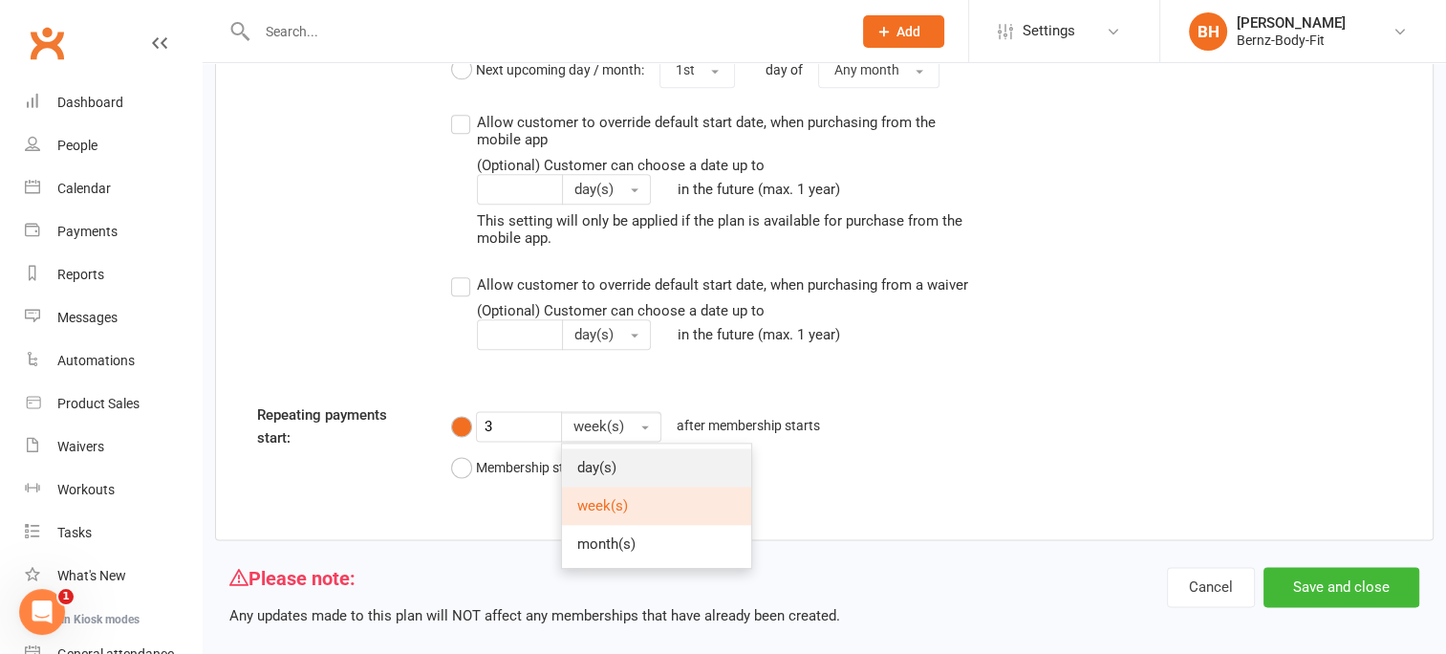
click at [630, 461] on link "day(s)" at bounding box center [656, 467] width 189 height 38
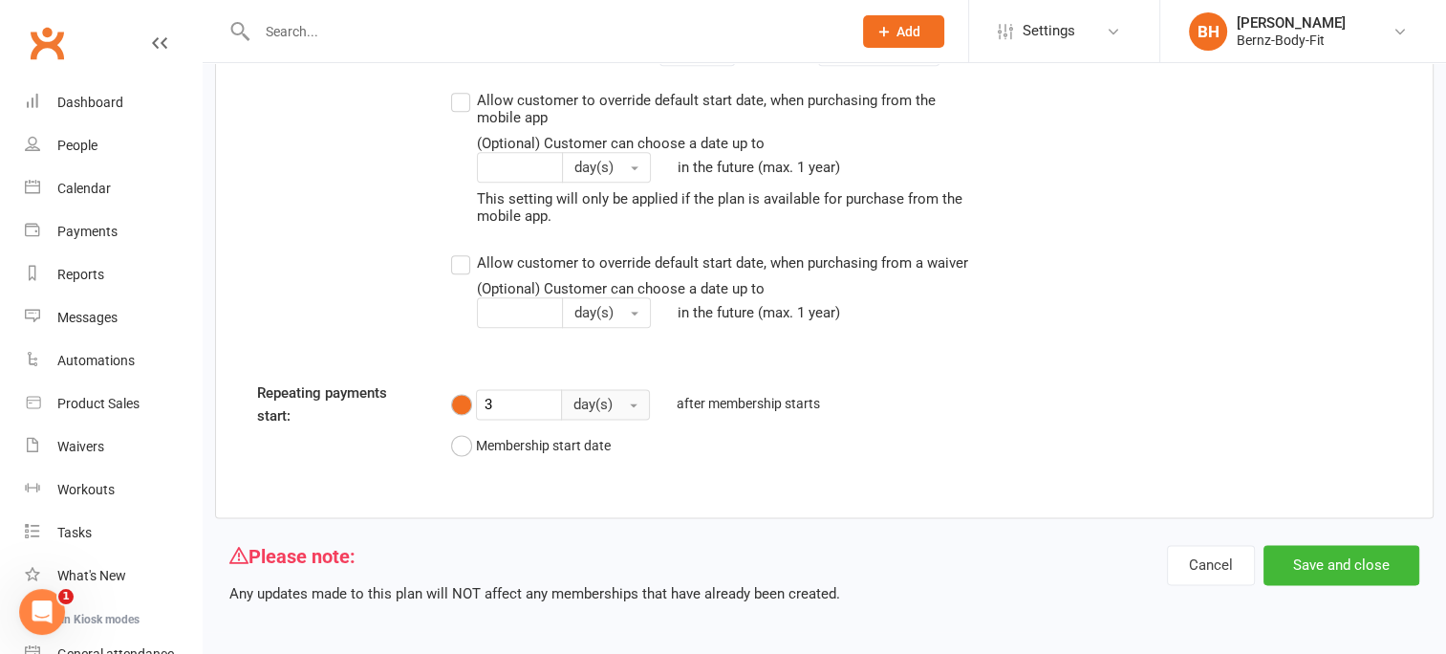
scroll to position [2333, 0]
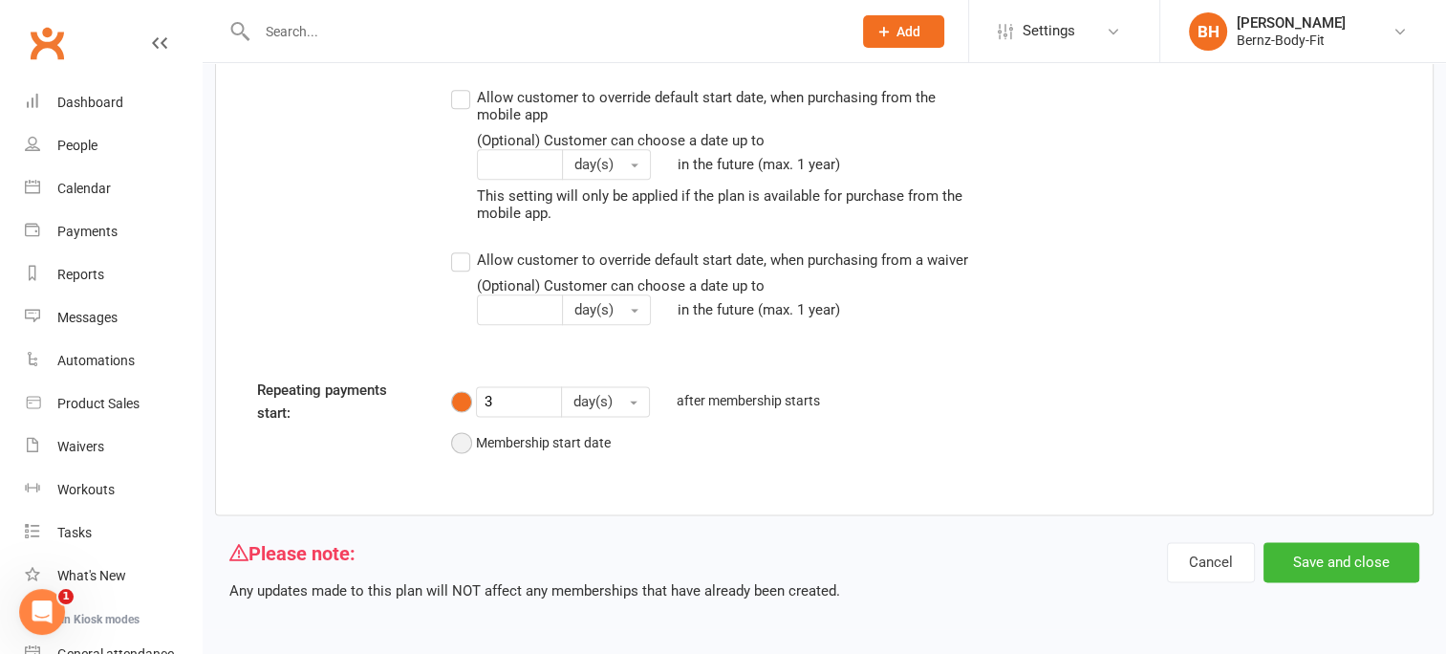
click at [455, 436] on button "Membership start date" at bounding box center [531, 442] width 160 height 36
click at [1346, 550] on button "Save and close" at bounding box center [1341, 562] width 156 height 40
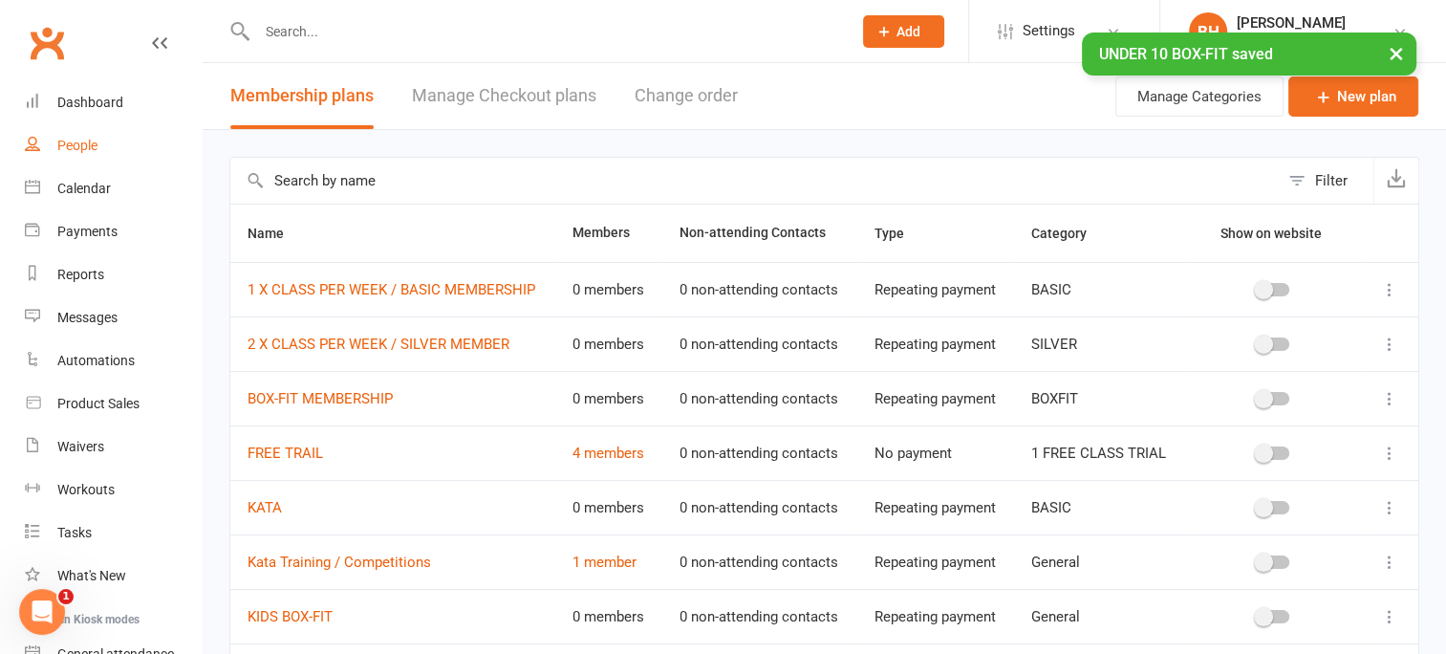
click at [85, 146] on div "People" at bounding box center [77, 145] width 40 height 15
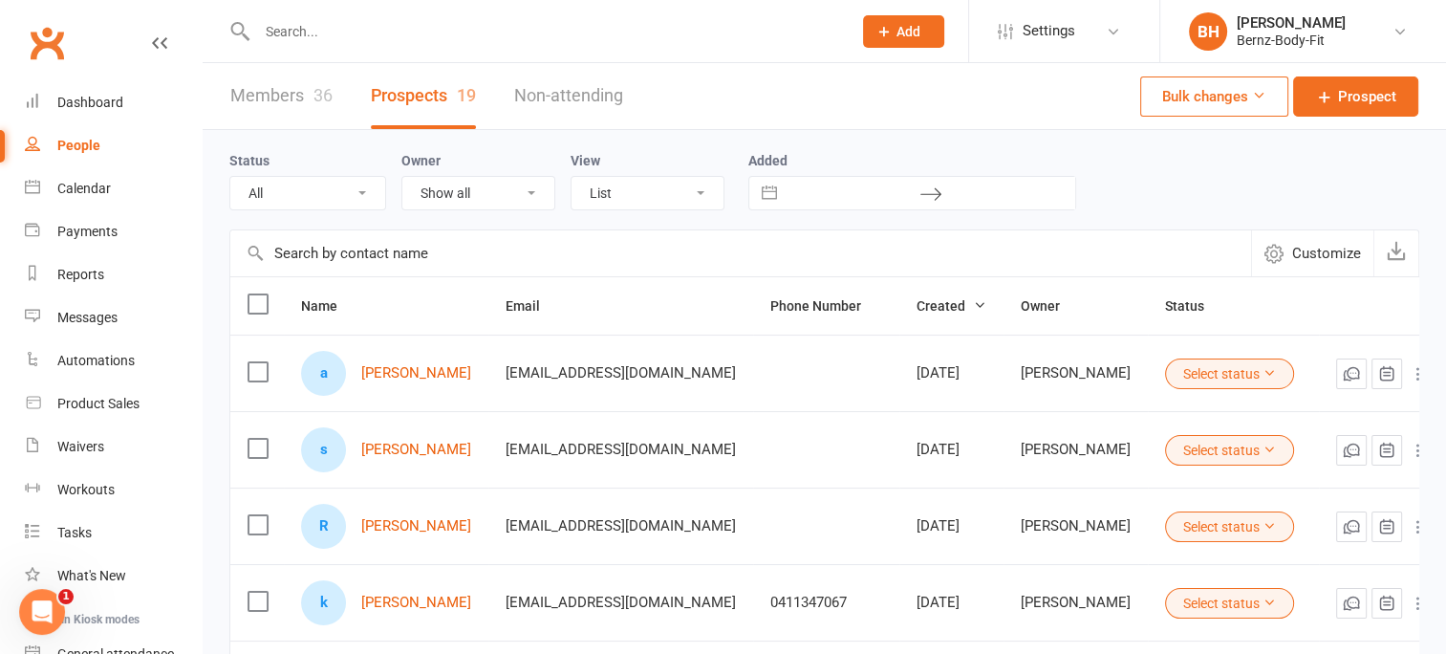
click at [329, 34] on input "text" at bounding box center [544, 31] width 587 height 27
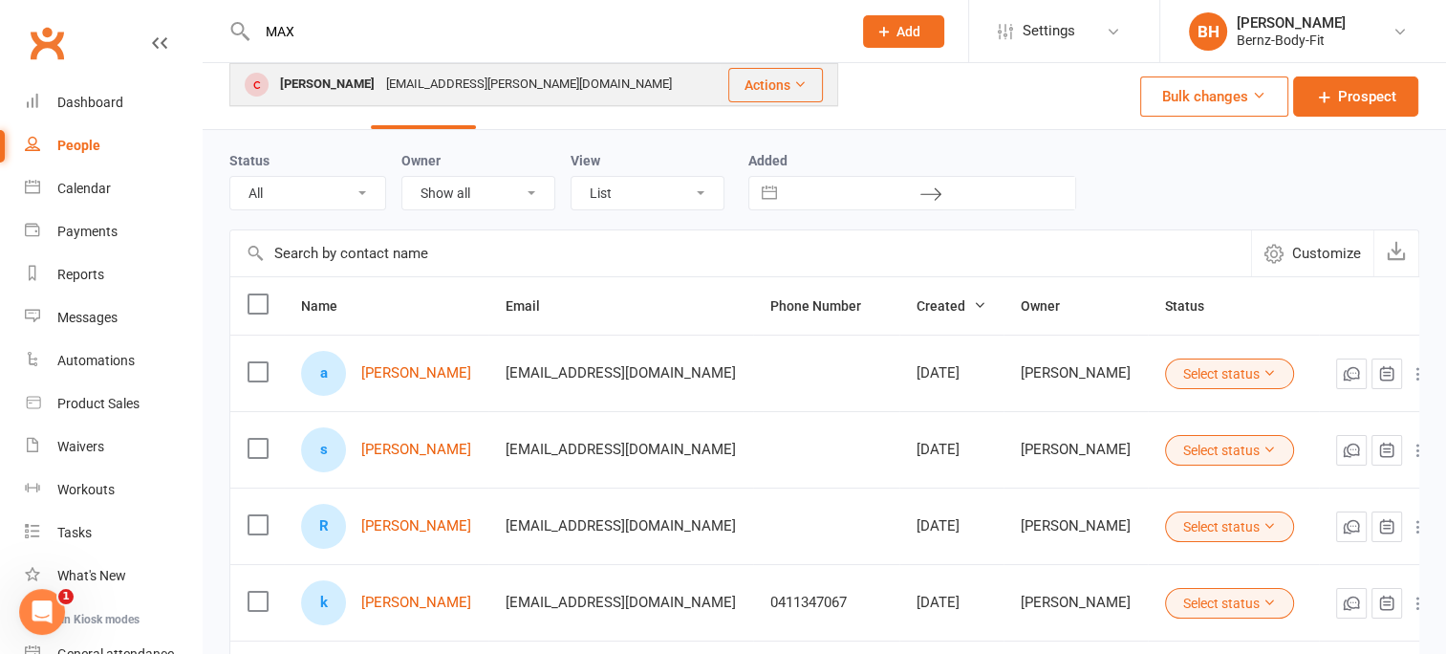
drag, startPoint x: 329, startPoint y: 34, endPoint x: 524, endPoint y: 76, distance: 199.4
click at [524, 62] on div "MAX MAX DYKES [EMAIL_ADDRESS][PERSON_NAME][DOMAIN_NAME] Actions" at bounding box center [533, 31] width 609 height 62
type input "MAX"
click at [524, 76] on div "MAX DYKES [EMAIL_ADDRESS][PERSON_NAME][DOMAIN_NAME]" at bounding box center [474, 84] width 487 height 39
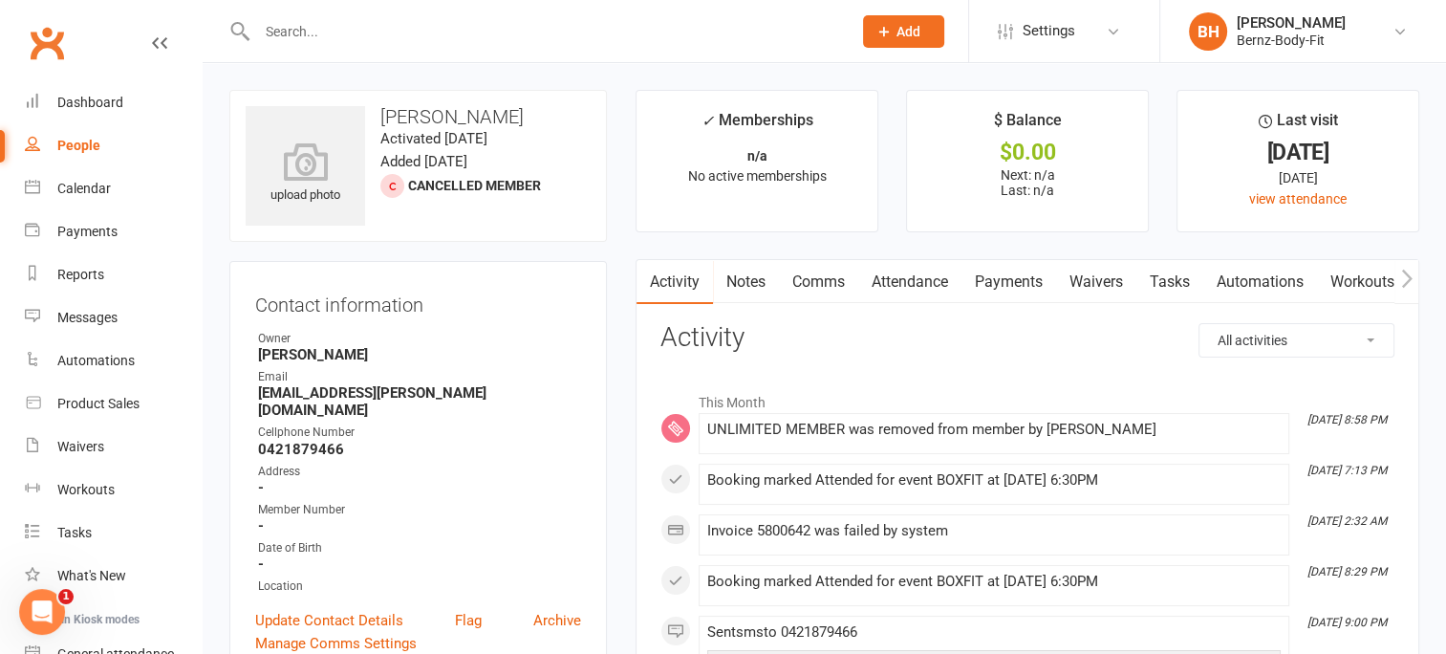
click at [1093, 278] on link "Waivers" at bounding box center [1096, 282] width 80 height 44
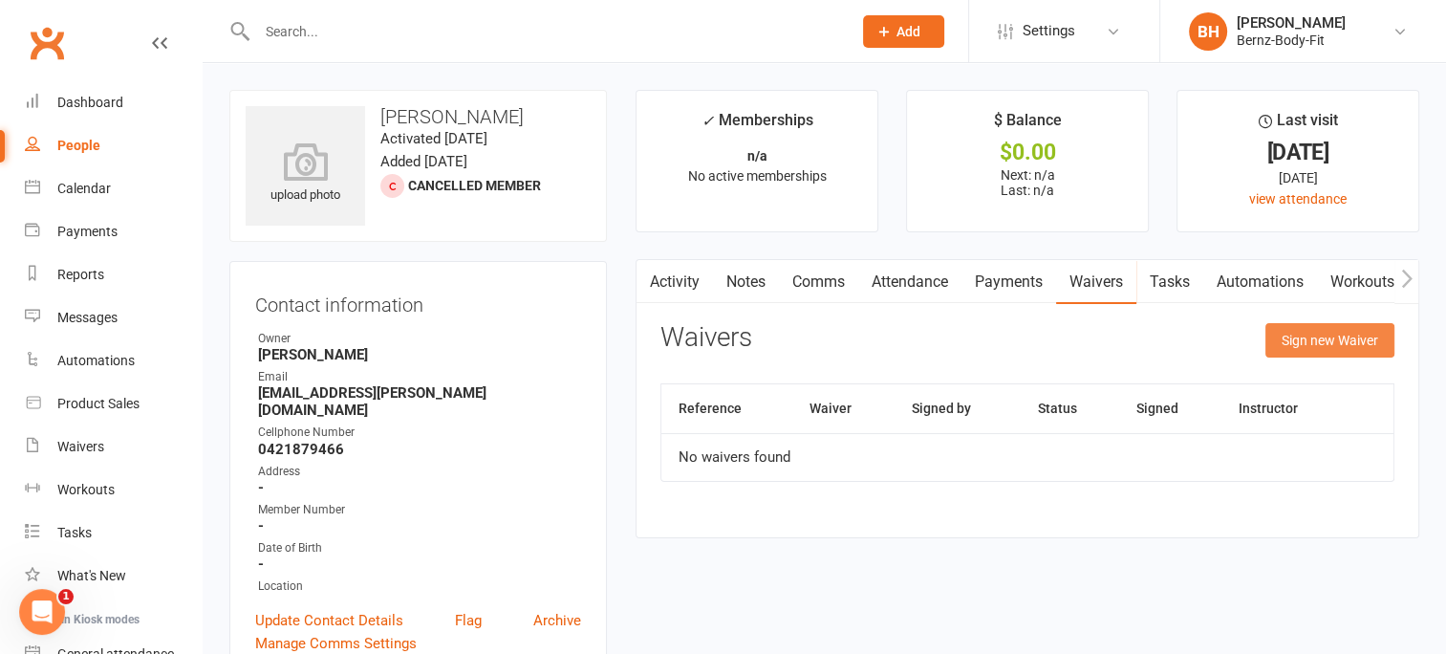
click at [1308, 340] on button "Sign new Waiver" at bounding box center [1329, 340] width 129 height 34
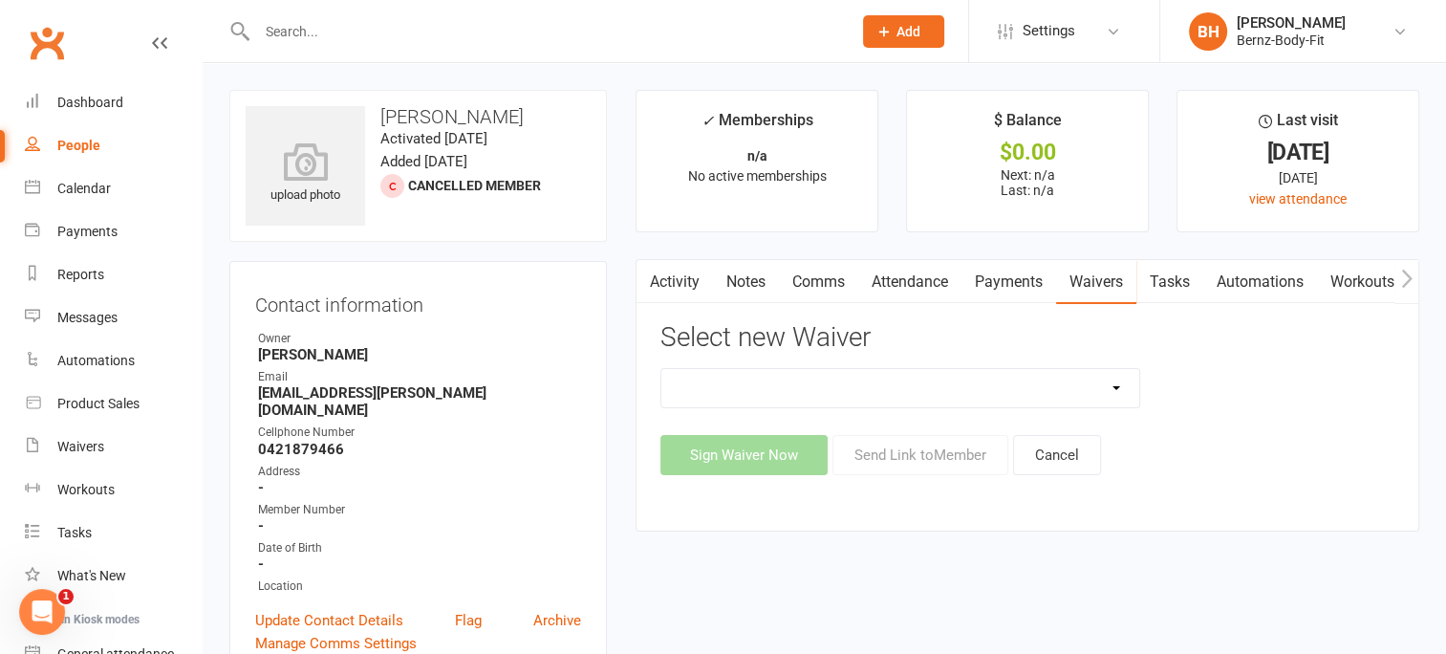
click at [1116, 382] on select "FREE MEMBERSHIP kata MUMS & BUBS MEMBERSHIP NEW MEMBER" at bounding box center [900, 388] width 478 height 38
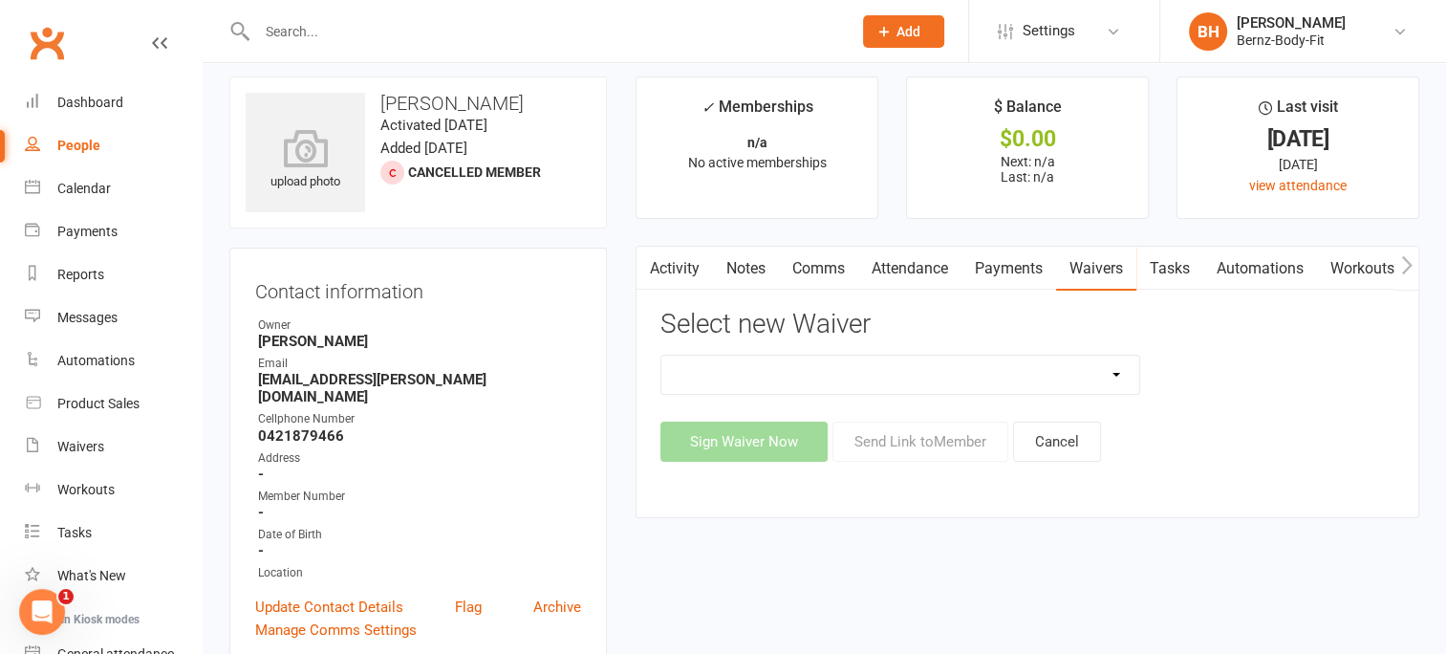
scroll to position [14, 0]
click at [1116, 370] on select "FREE MEMBERSHIP kata MUMS & BUBS MEMBERSHIP NEW MEMBER" at bounding box center [900, 374] width 478 height 38
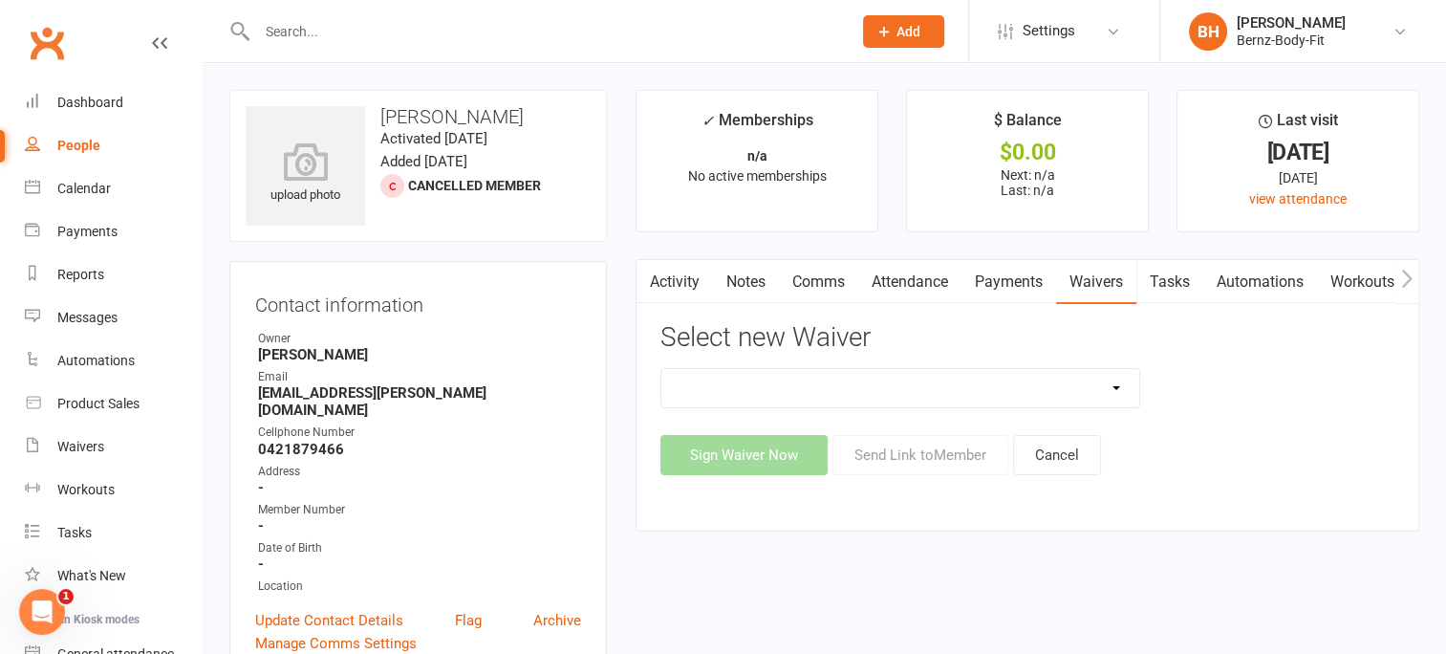
scroll to position [0, 0]
click at [32, 601] on icon "Open Intercom Messenger" at bounding box center [40, 609] width 32 height 32
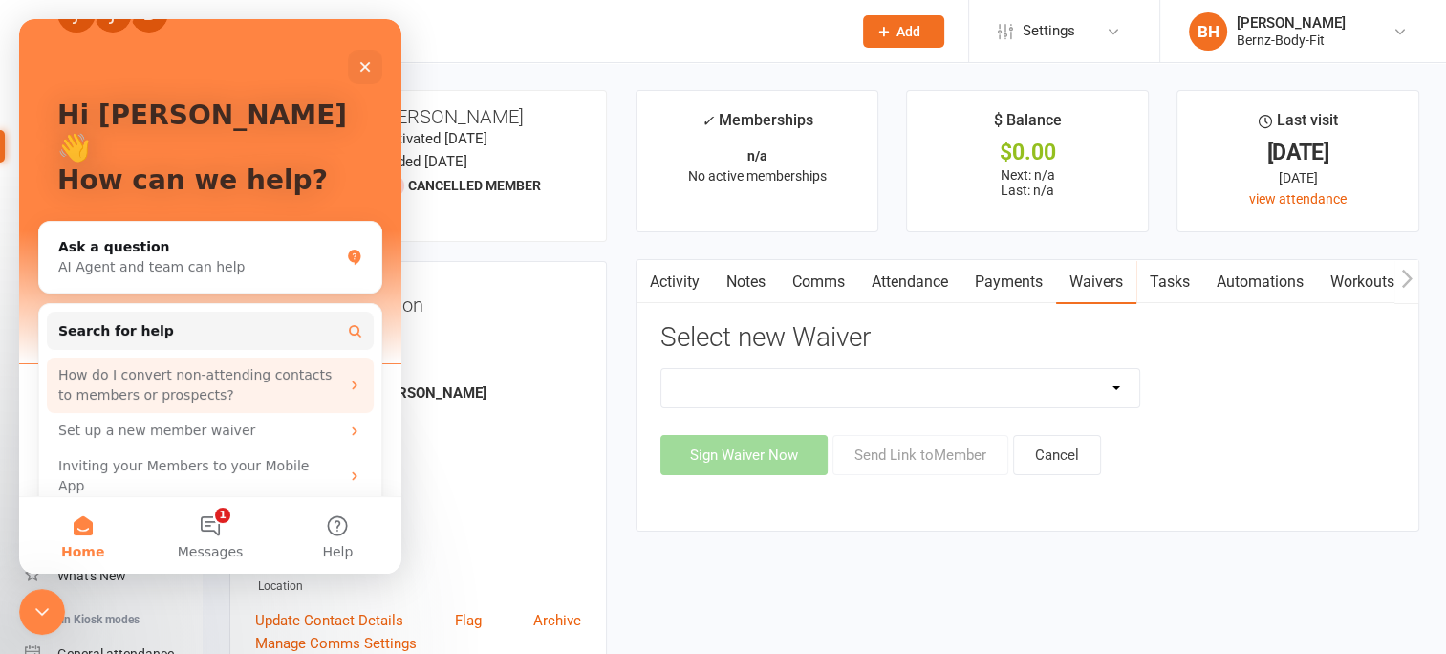
scroll to position [63, 0]
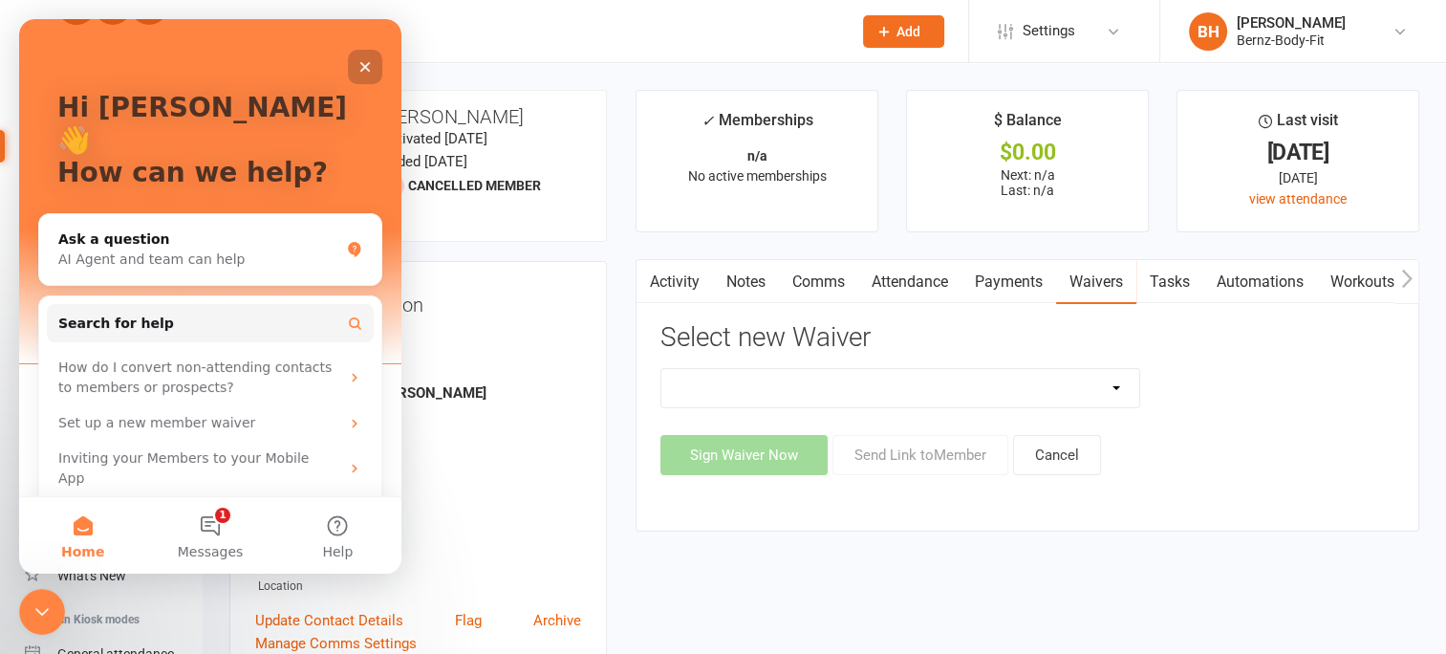
click at [359, 72] on icon "Close" at bounding box center [364, 66] width 15 height 15
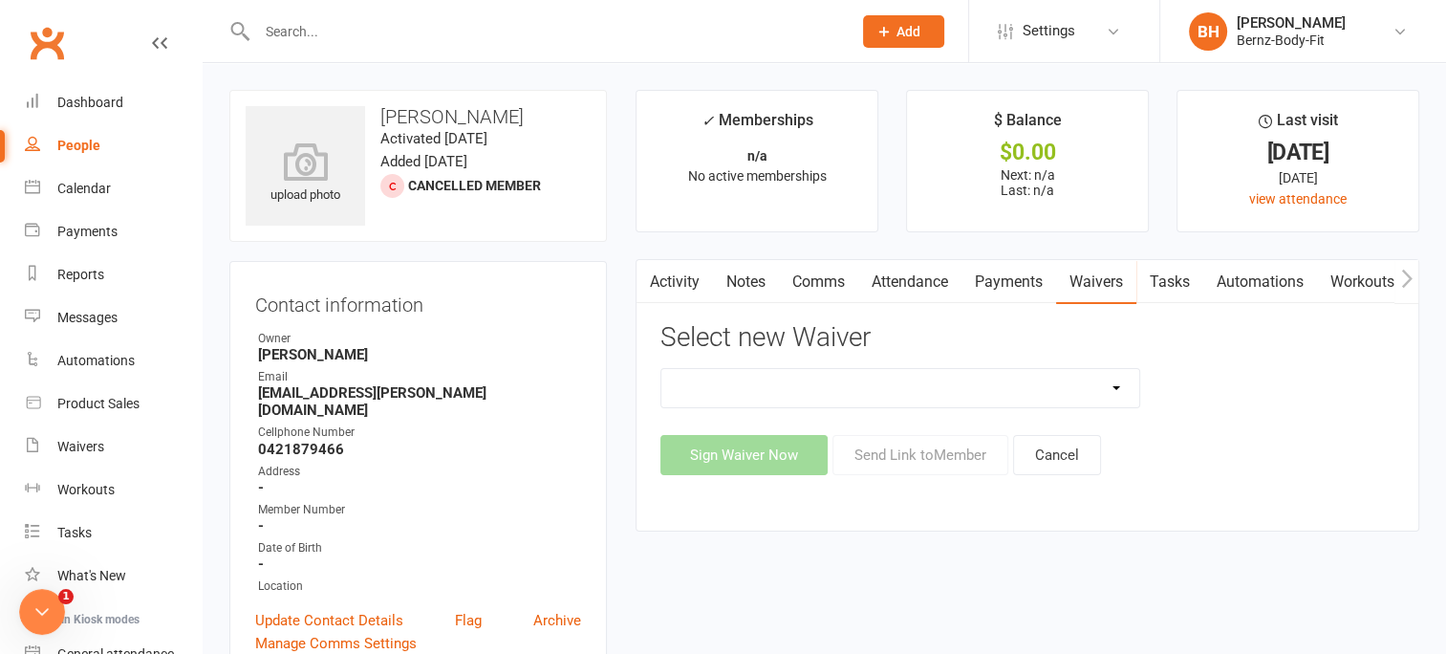
scroll to position [0, 0]
